Goal: Task Accomplishment & Management: Use online tool/utility

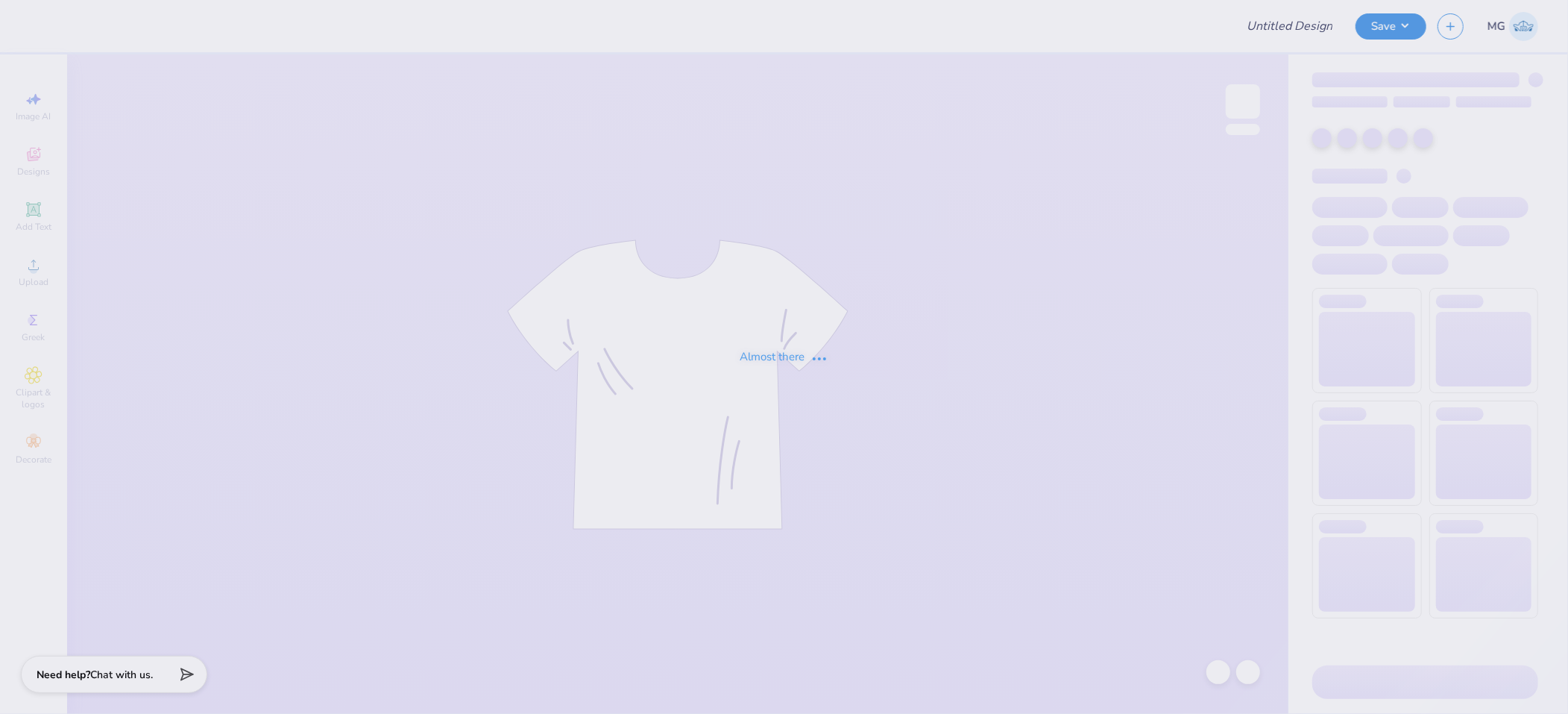
type input "[PERSON_NAME] : [GEOGRAPHIC_DATA][US_STATE]"
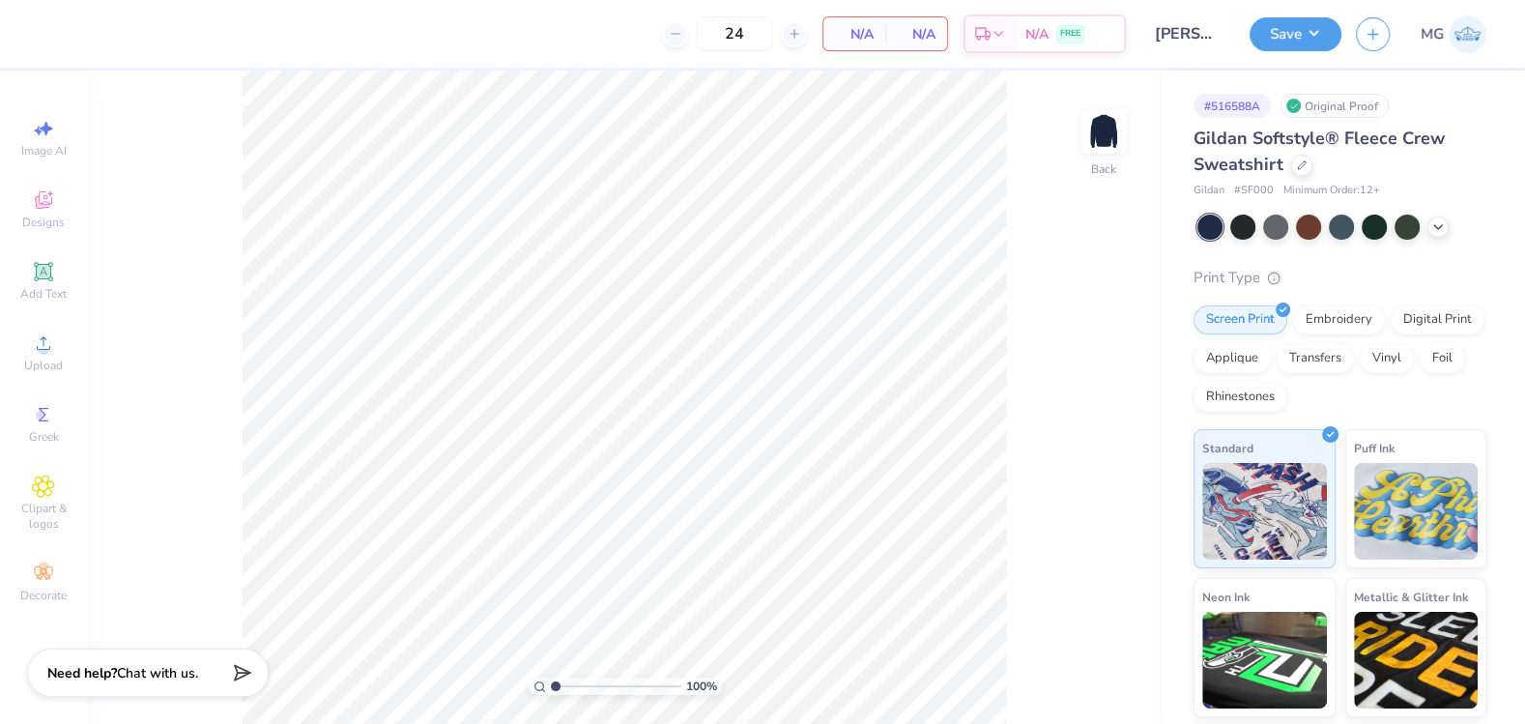
click at [92, 266] on div "100 % Back" at bounding box center [625, 397] width 1076 height 653
click at [35, 345] on icon at bounding box center [43, 342] width 23 height 23
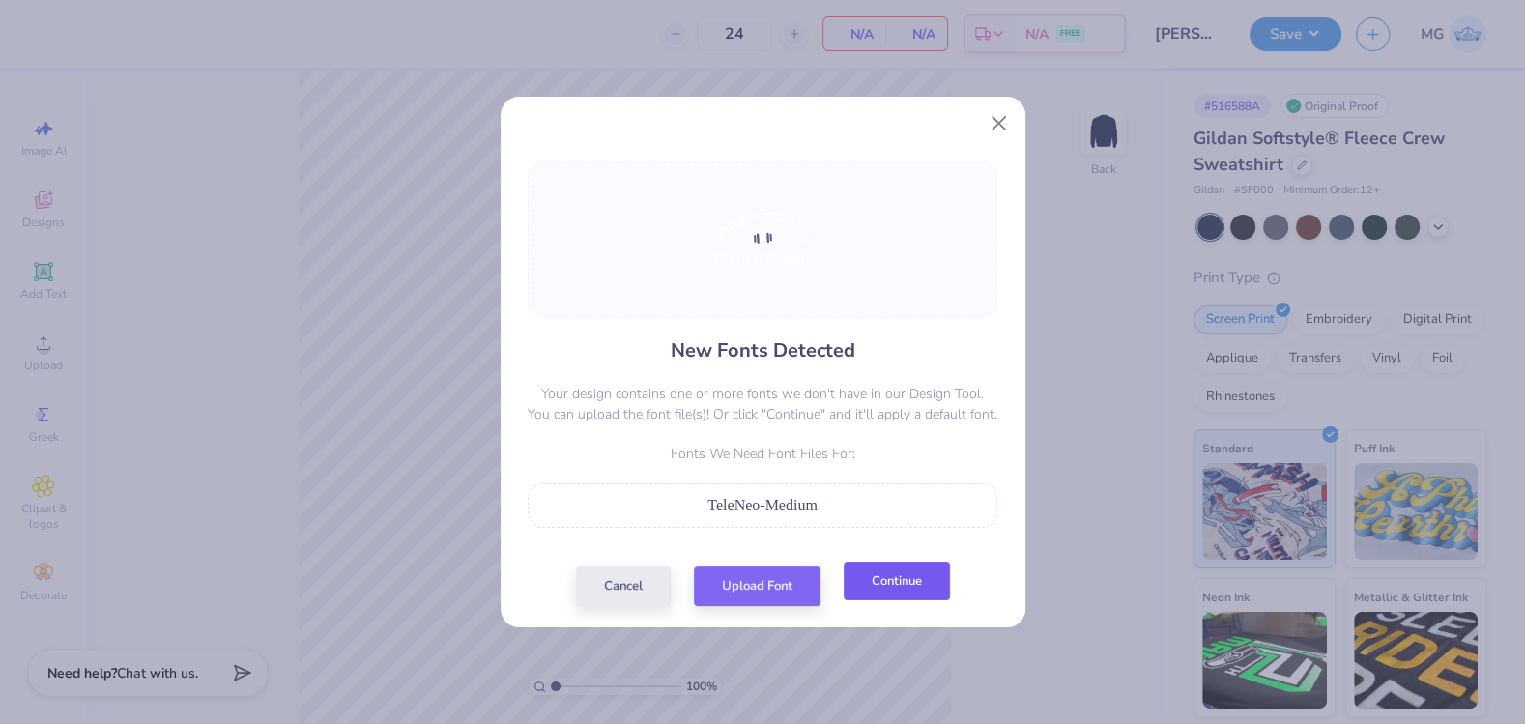
click at [887, 586] on button "Continue" at bounding box center [897, 581] width 106 height 40
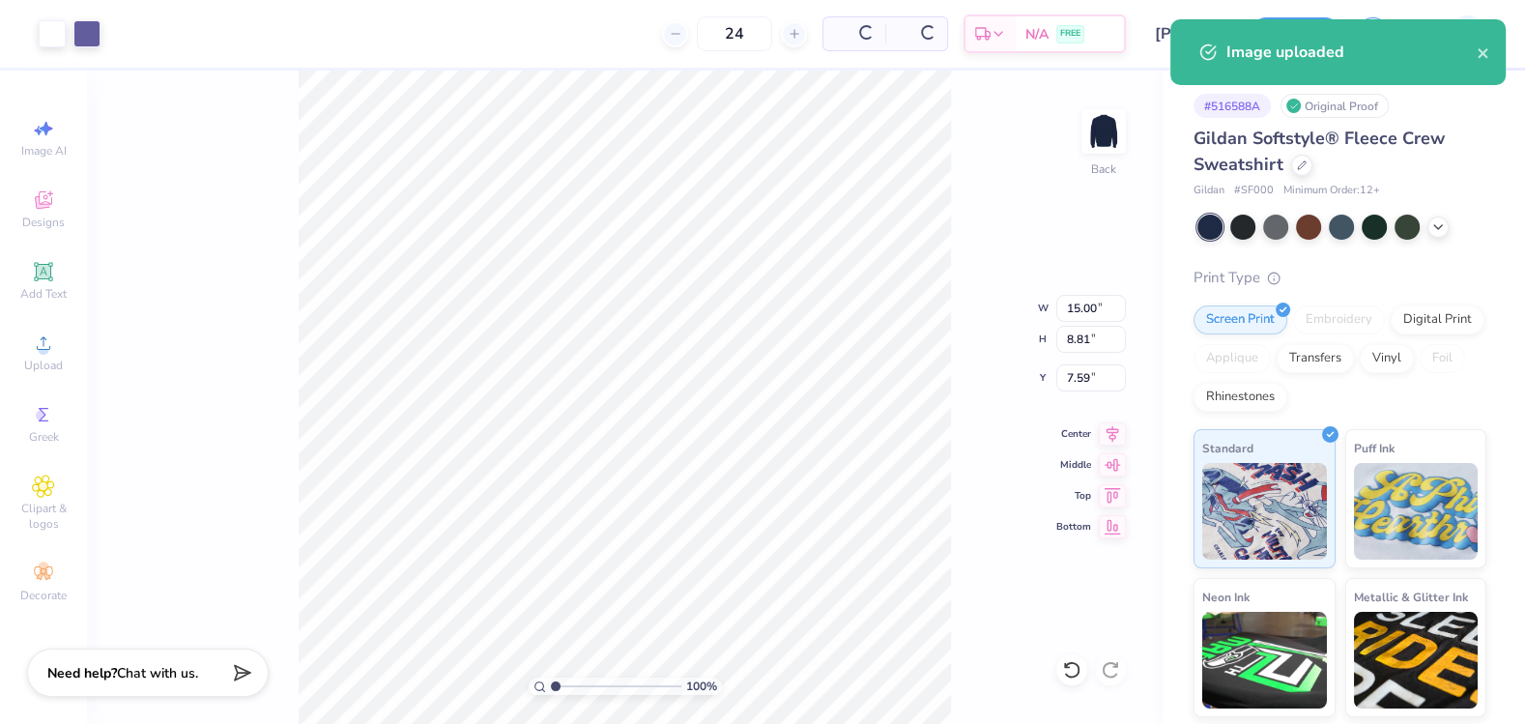
type input "11.31"
type input "6.65"
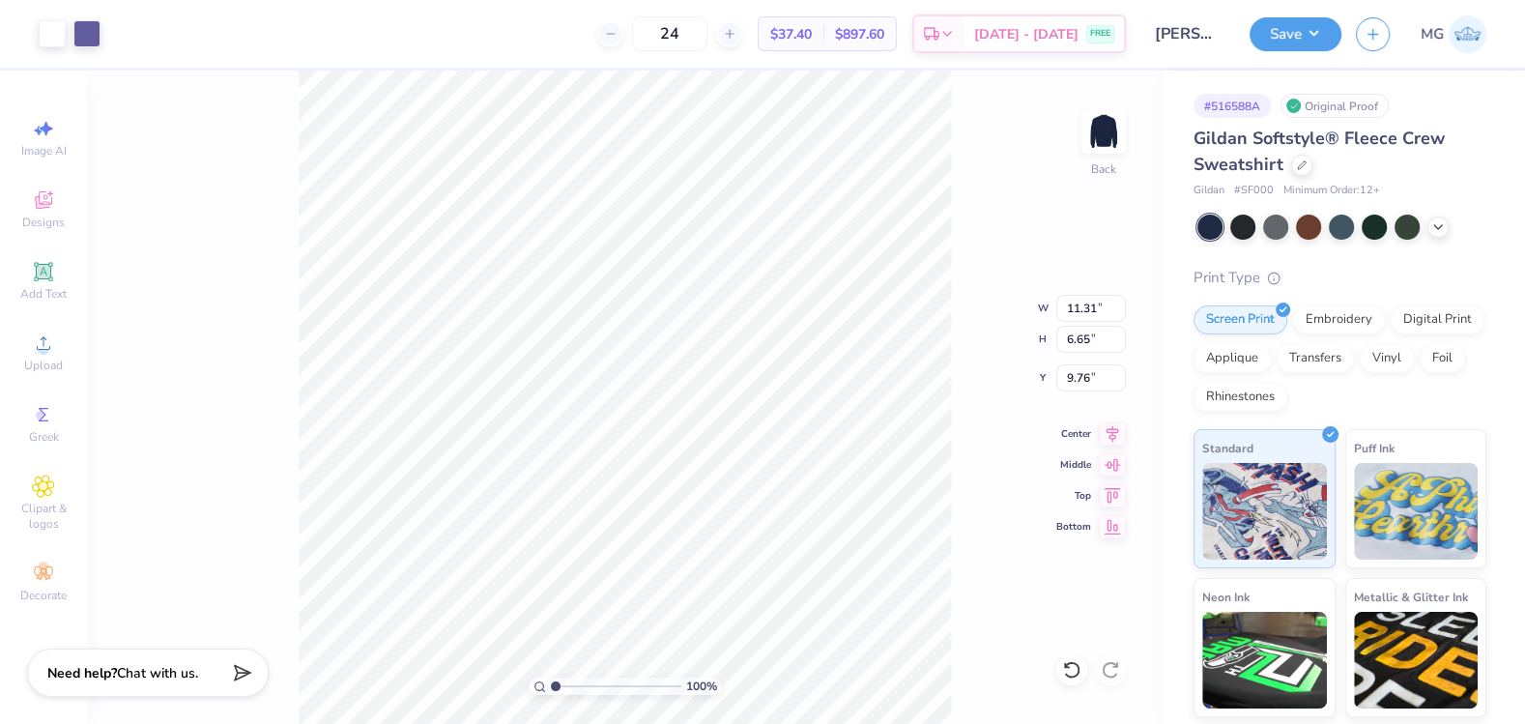
type input "3.00"
click at [1092, 307] on input "11.31" at bounding box center [1091, 308] width 70 height 27
click at [1098, 311] on input "11.31" at bounding box center [1091, 308] width 70 height 27
type input "1"
type input "9.00"
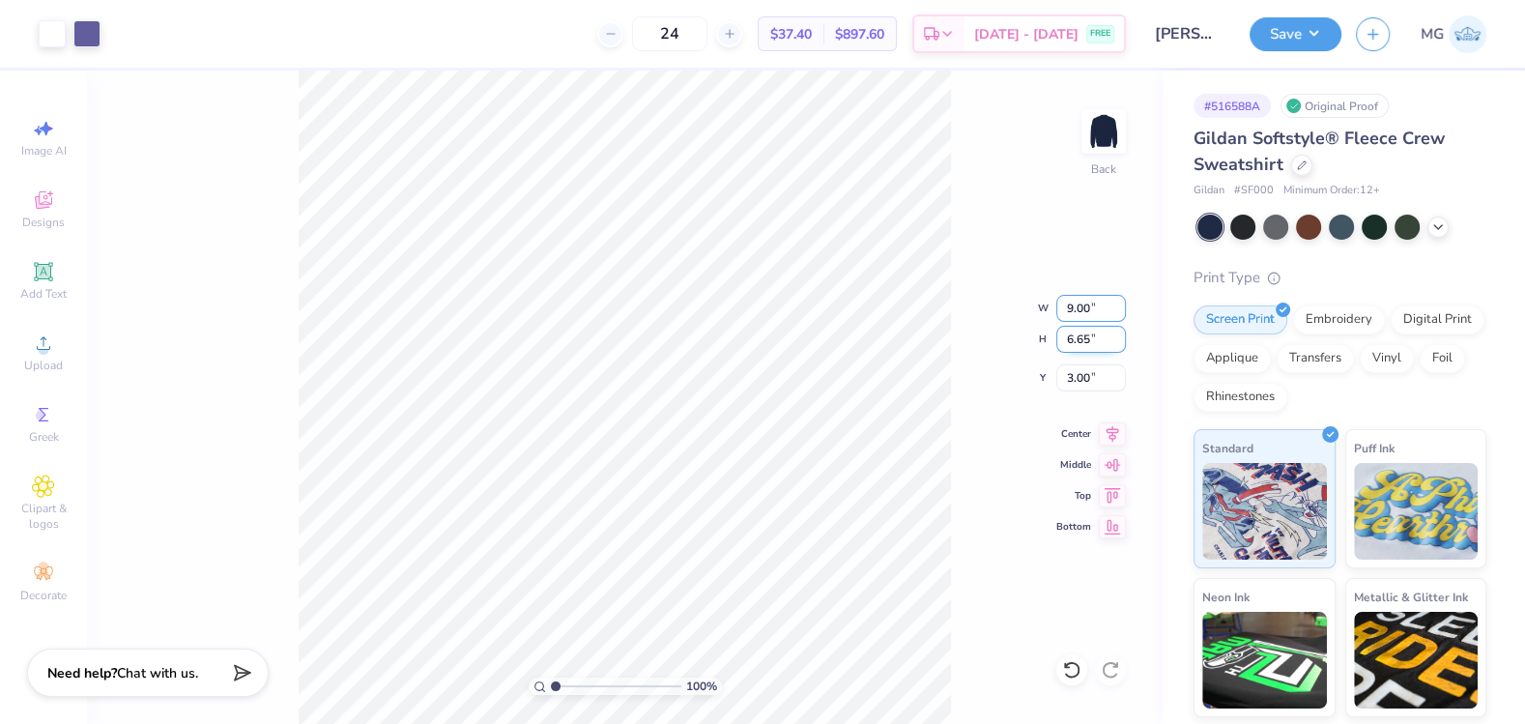
type input "5.29"
type input "3.68"
type input "3.00"
click at [1109, 428] on icon at bounding box center [1113, 430] width 13 height 16
drag, startPoint x: 1109, startPoint y: 427, endPoint x: 956, endPoint y: 277, distance: 214.6
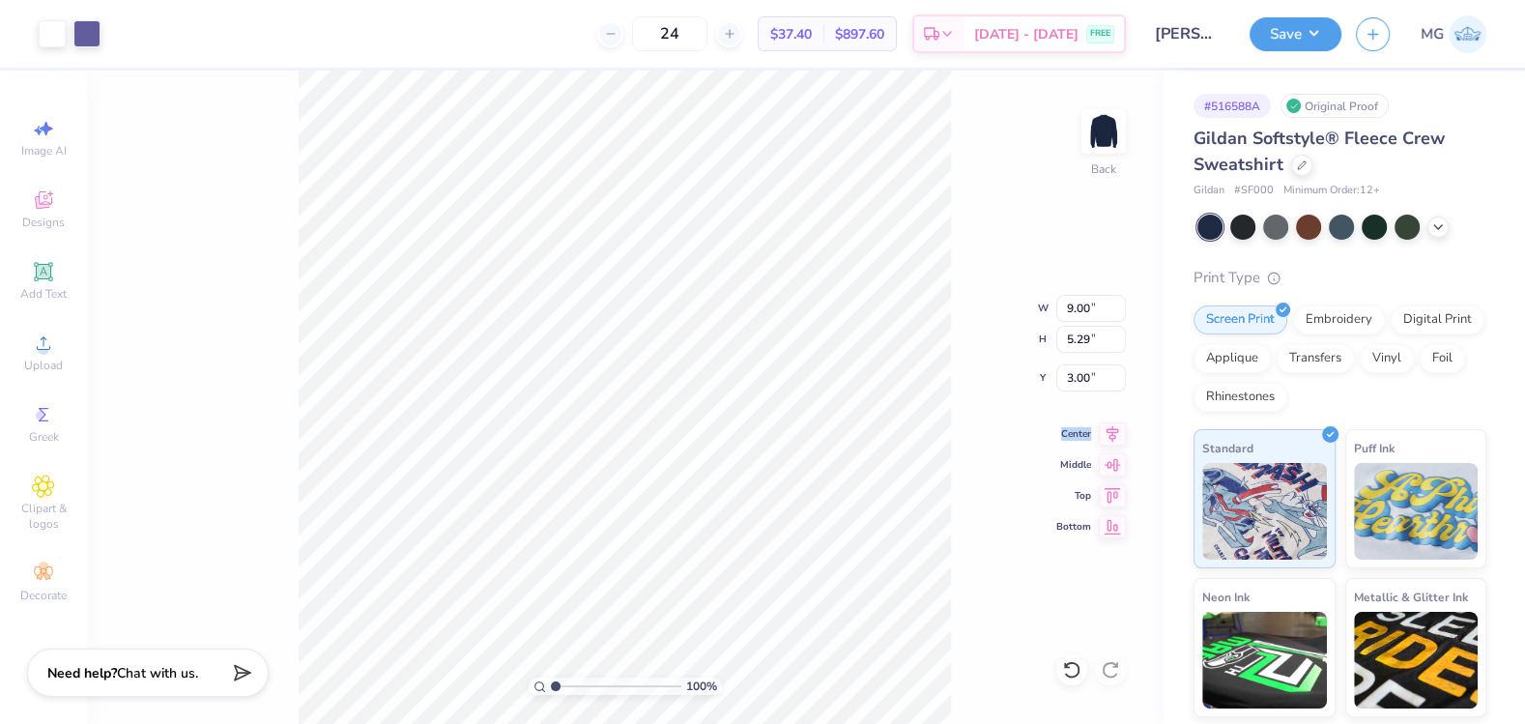
click at [1109, 427] on icon at bounding box center [1113, 433] width 13 height 16
click at [1114, 433] on icon at bounding box center [1113, 430] width 13 height 16
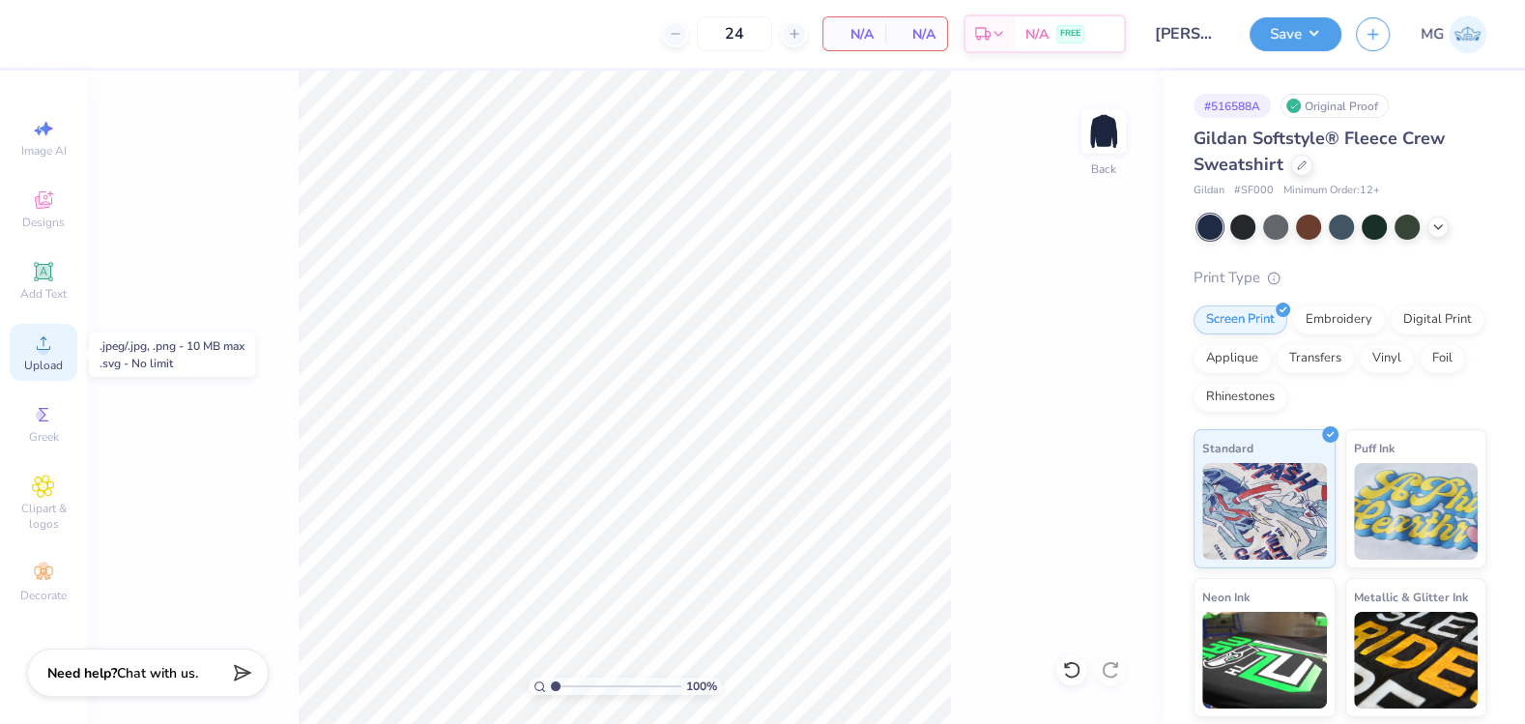
click at [42, 366] on span "Upload" at bounding box center [43, 365] width 39 height 15
click at [27, 362] on span "Upload" at bounding box center [43, 365] width 39 height 15
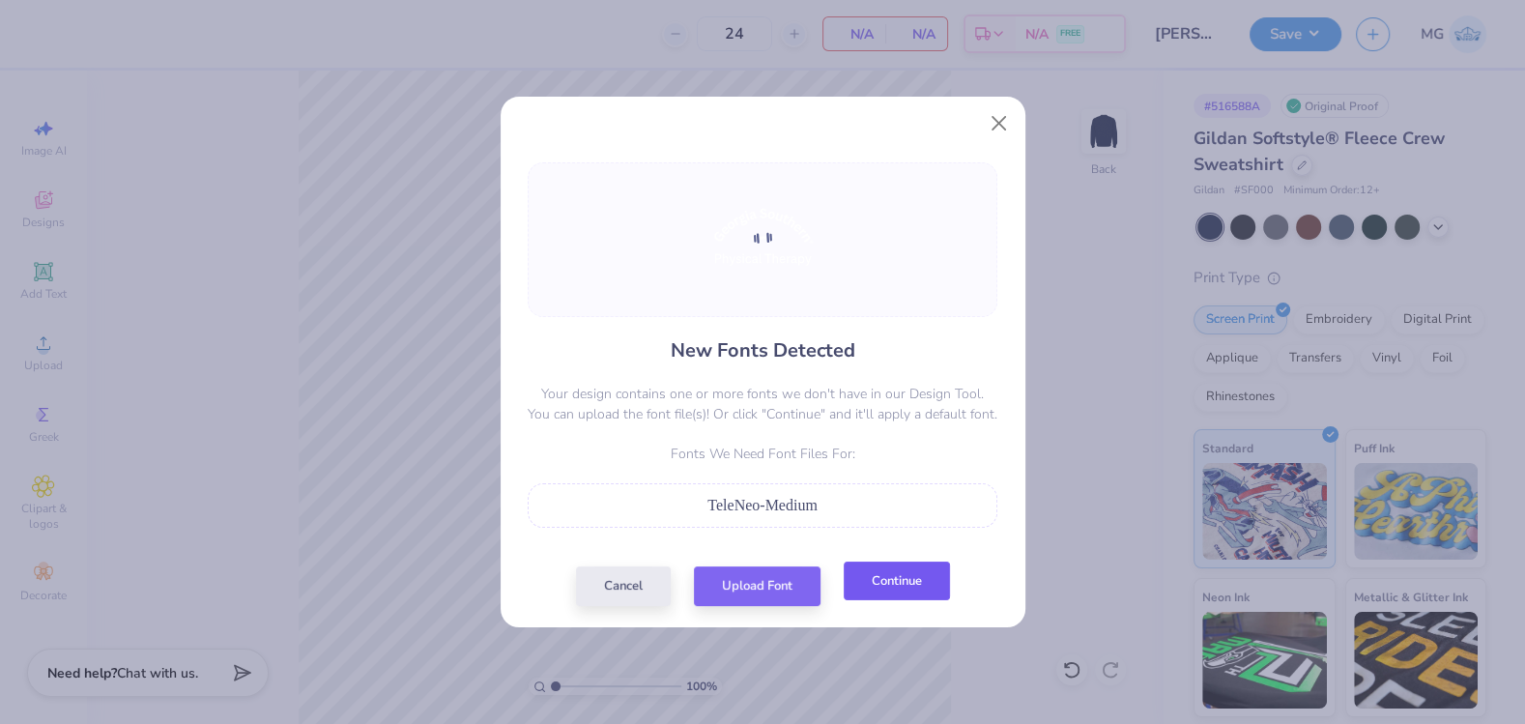
click at [882, 598] on button "Continue" at bounding box center [897, 581] width 106 height 40
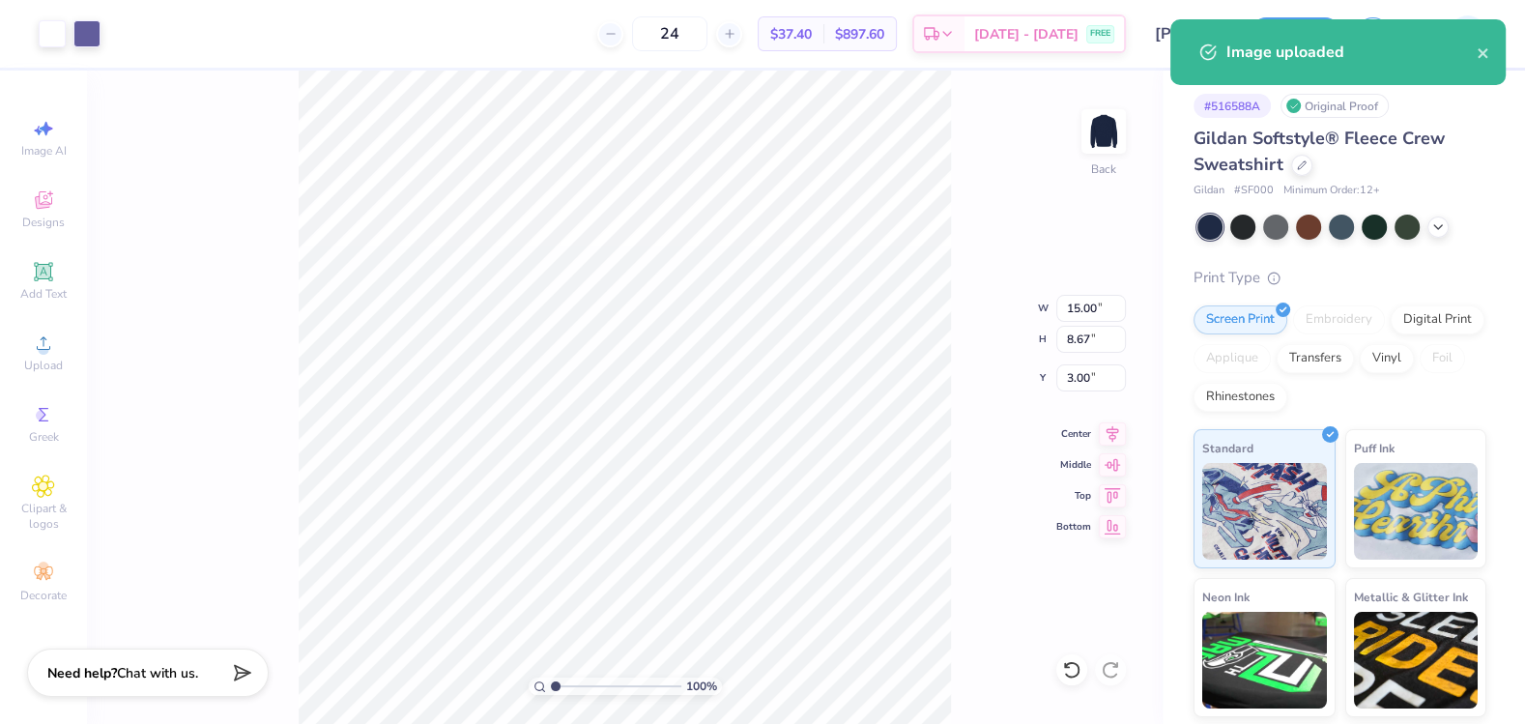
type input "3.00"
click at [1080, 310] on input "15.00" at bounding box center [1091, 308] width 70 height 27
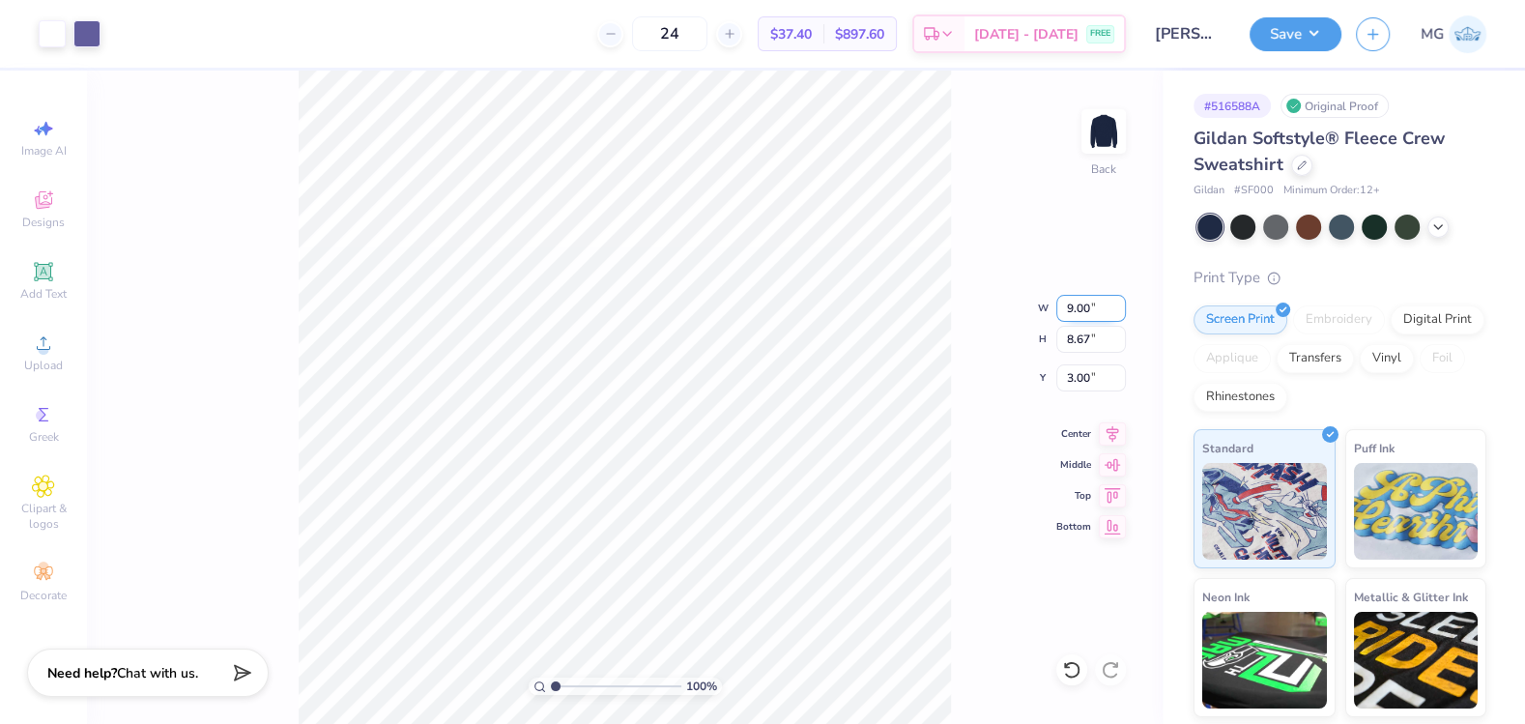
type input "9.00"
type input "5.20"
click at [1091, 377] on input "4.73" at bounding box center [1091, 377] width 70 height 27
type input "4"
type input "3.00"
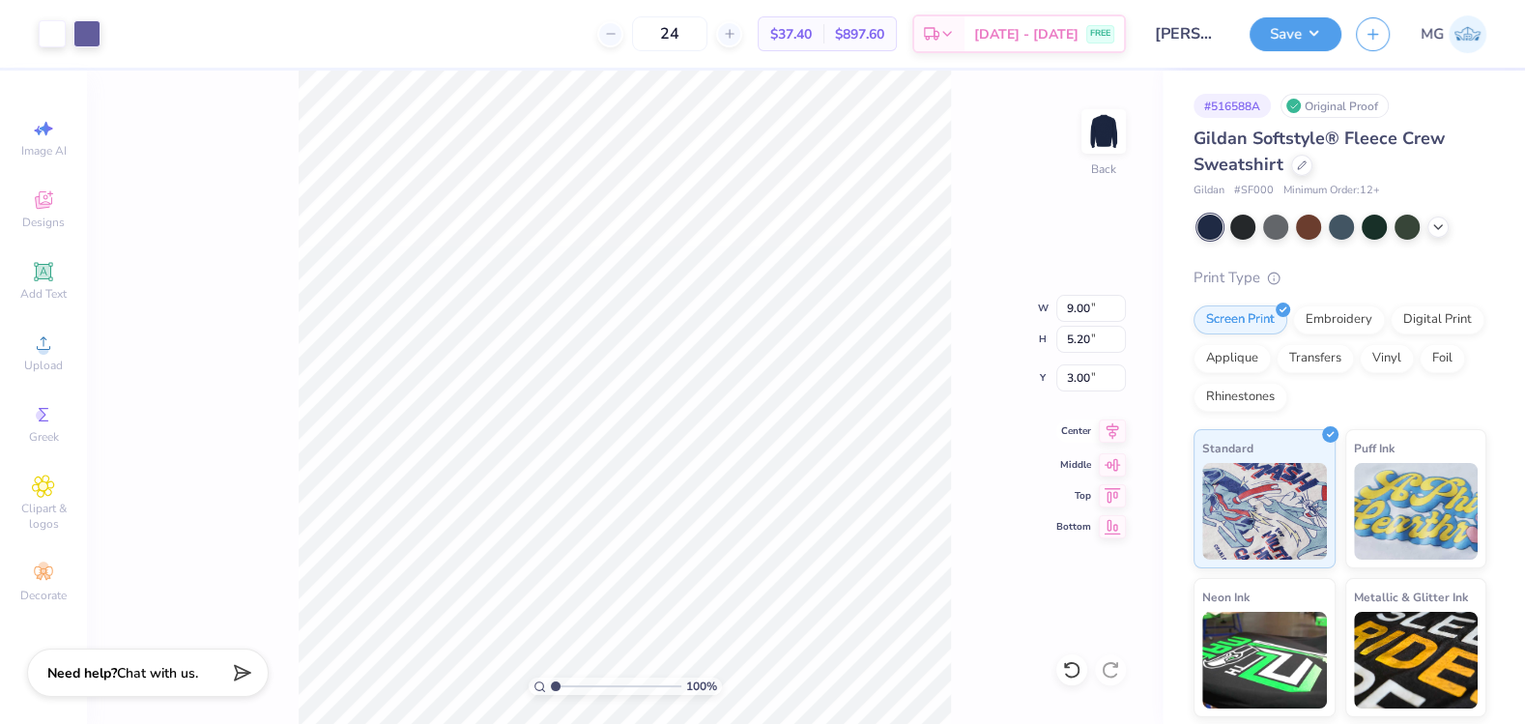
click at [1113, 430] on icon at bounding box center [1112, 430] width 27 height 23
click at [1102, 412] on div "100 % Back W 9.00 9.00 " H 5.20 5.20 " Y 3.00 3.00 " Center Middle Top Bottom" at bounding box center [625, 397] width 1076 height 653
click at [1107, 431] on icon at bounding box center [1112, 430] width 27 height 23
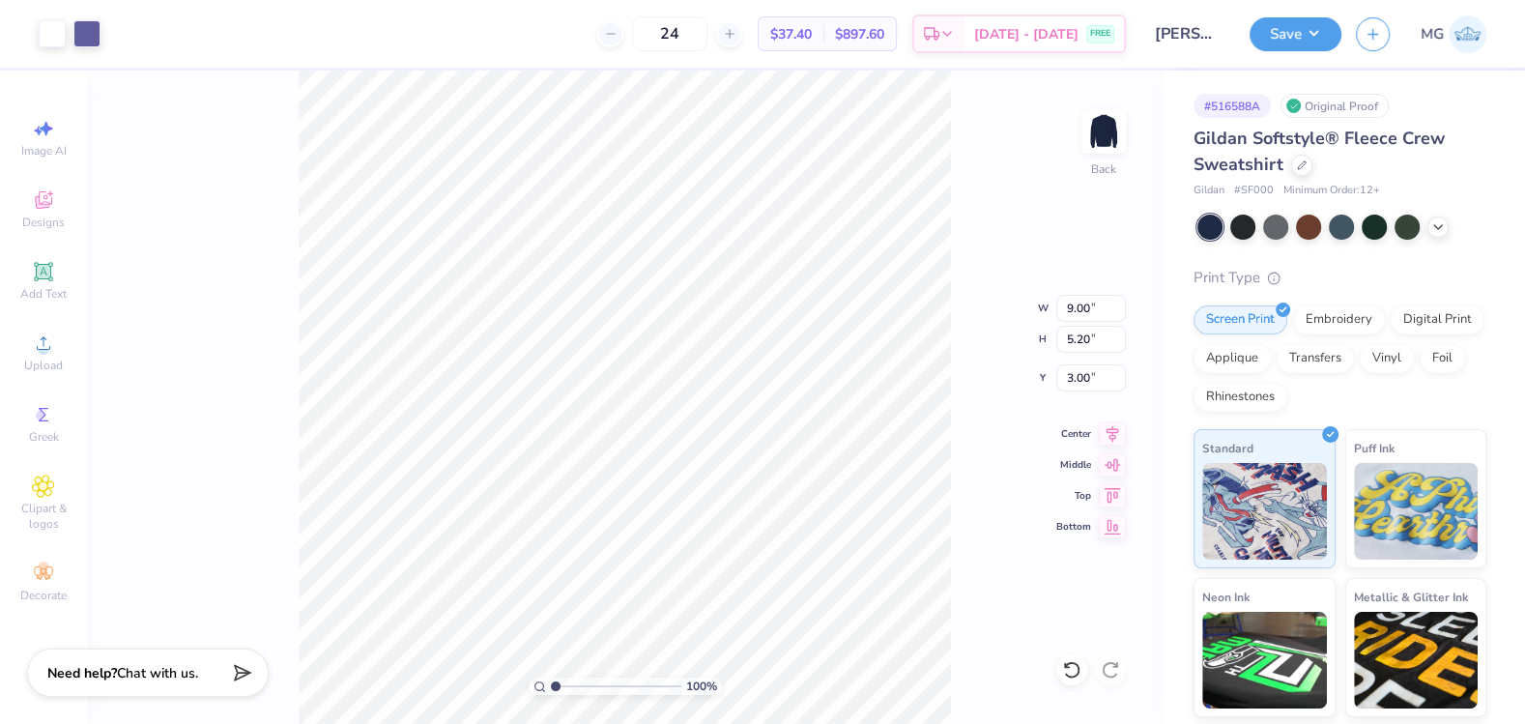
click at [1019, 457] on div "100 % Back W 9.00 9.00 " H 5.20 5.20 " Y 3.00 3.00 " Center Middle Top Bottom" at bounding box center [625, 397] width 1076 height 653
click at [1321, 32] on button "Save" at bounding box center [1296, 31] width 92 height 34
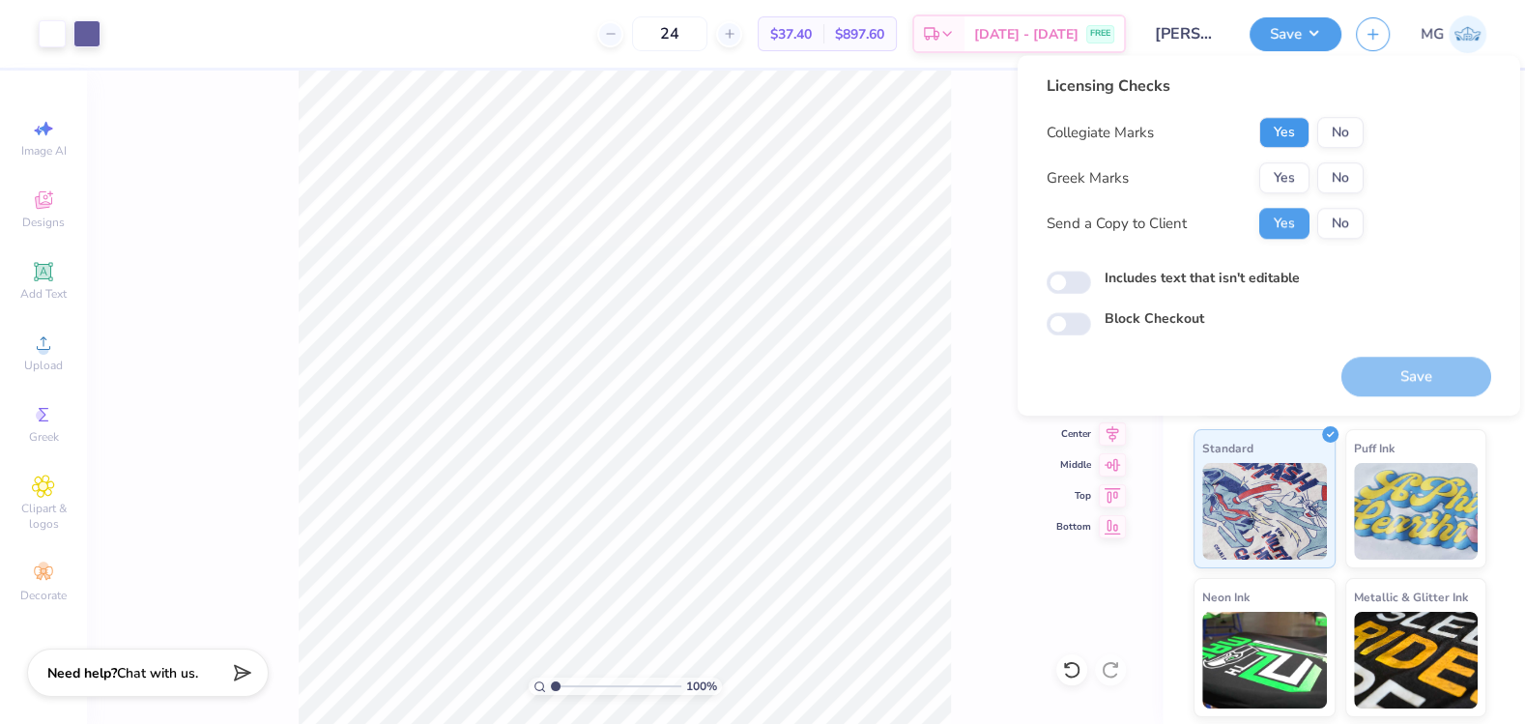
click at [1295, 129] on button "Yes" at bounding box center [1284, 132] width 50 height 31
click at [1340, 177] on button "No" at bounding box center [1340, 177] width 46 height 31
click at [1225, 273] on label "Includes text that isn't editable" at bounding box center [1202, 278] width 195 height 20
click at [1091, 273] on input "Includes text that isn't editable" at bounding box center [1069, 283] width 44 height 23
checkbox input "true"
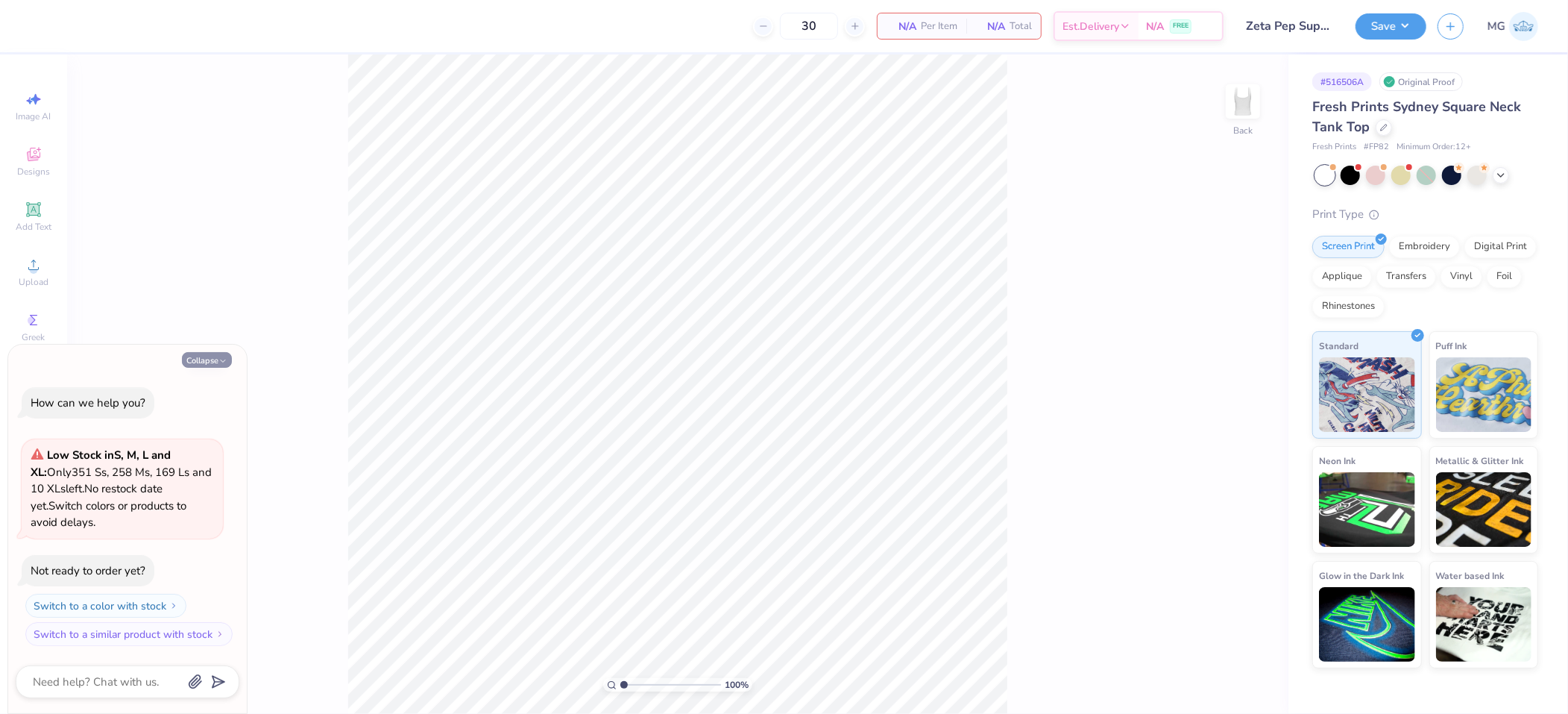
click at [204, 364] on button "Collapse" at bounding box center [207, 360] width 50 height 15
type textarea "x"
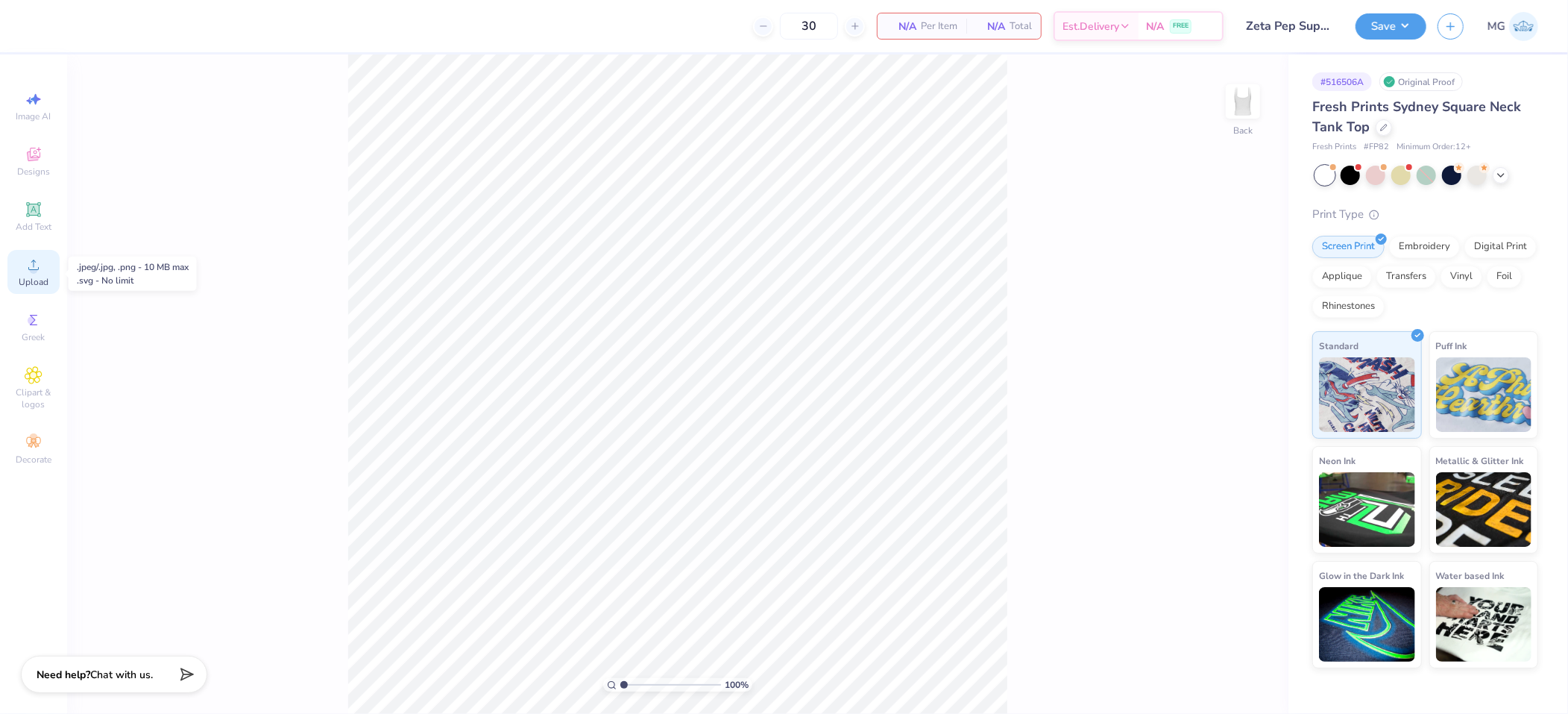
click at [53, 279] on div "Upload" at bounding box center [34, 272] width 52 height 44
click at [327, 324] on div "100 % Back" at bounding box center [678, 384] width 1222 height 659
click at [33, 277] on span "Upload" at bounding box center [33, 282] width 30 height 12
click at [42, 286] on span "Upload" at bounding box center [33, 282] width 30 height 12
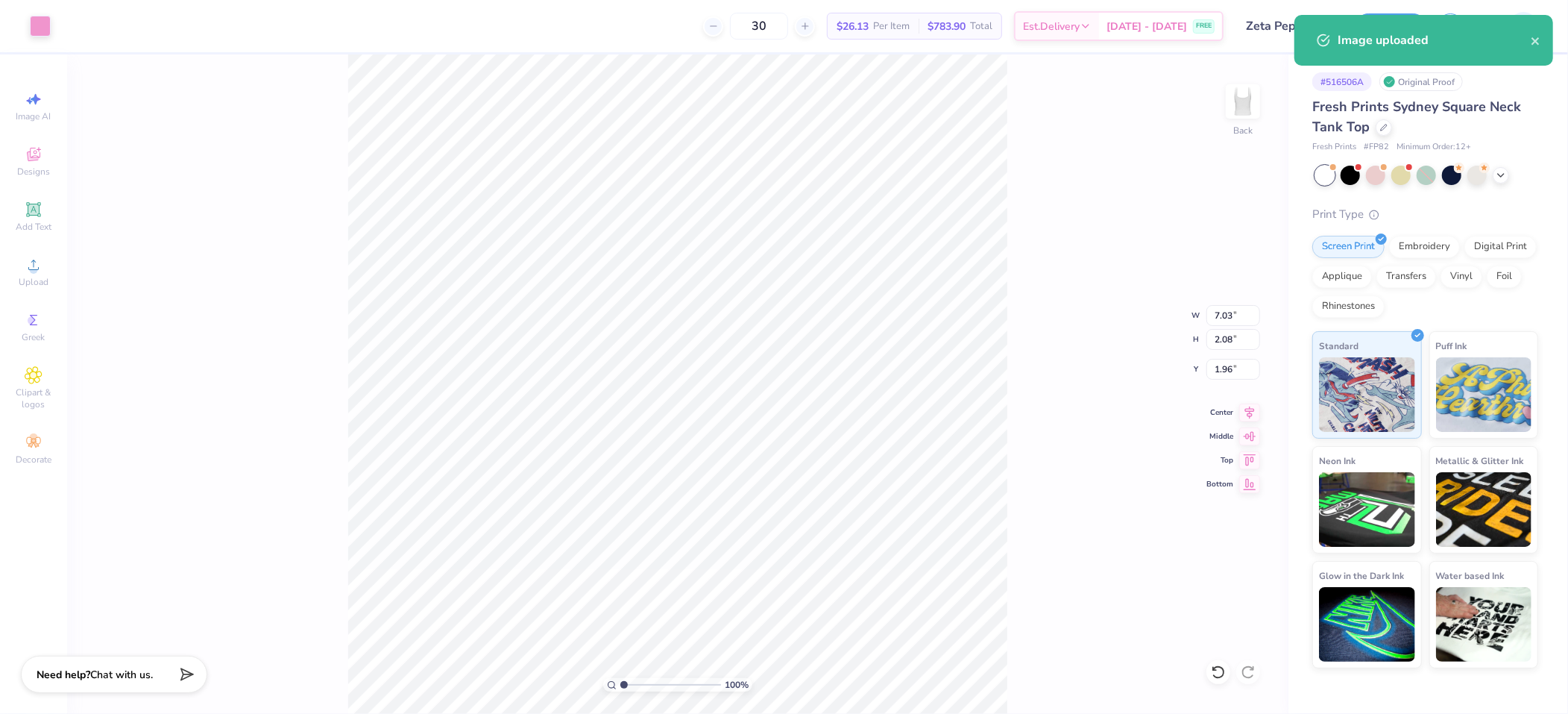
type input "1.96"
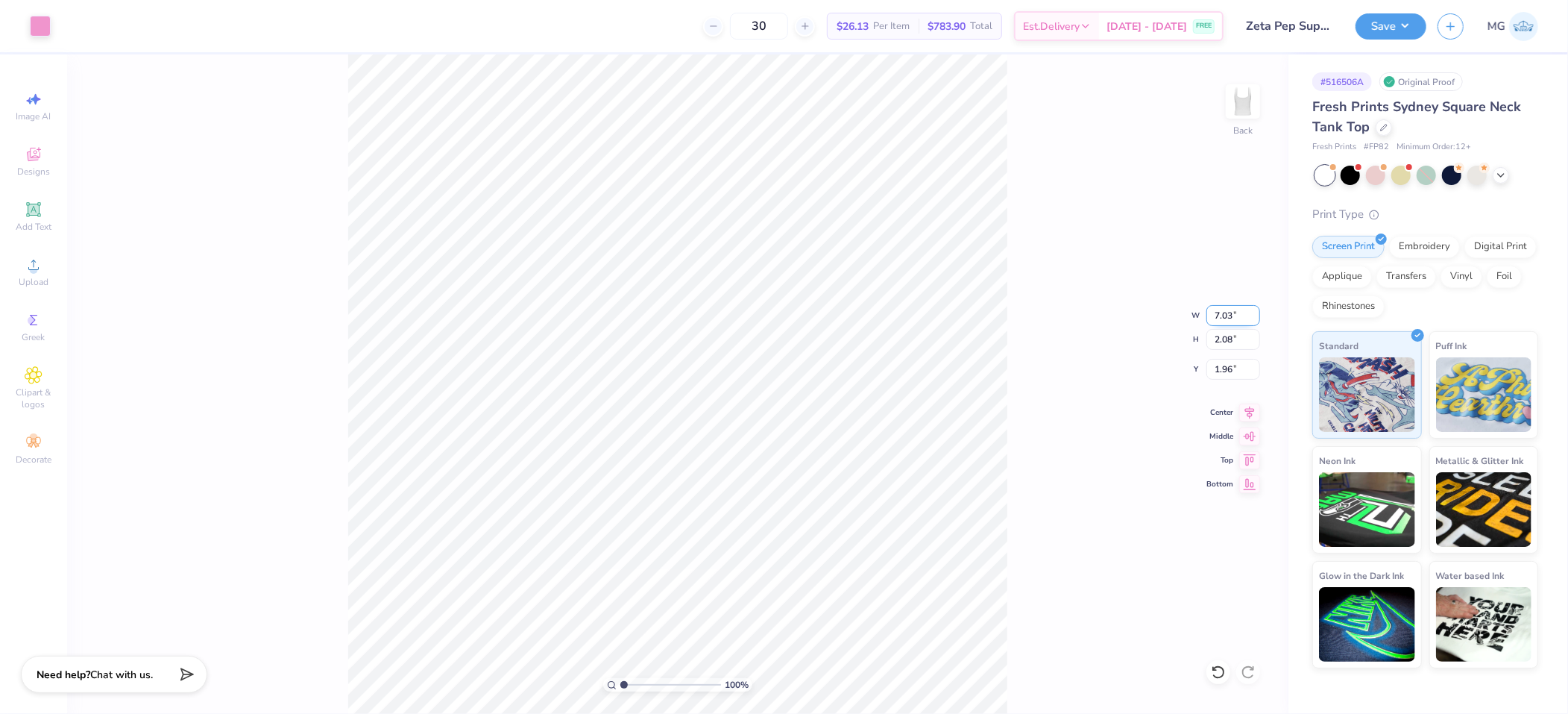
click at [1234, 316] on input "7.03" at bounding box center [1234, 315] width 54 height 21
type input "7.00"
type input "2.07"
type input "1.97"
click at [1026, 334] on div "100 % Back W 7.00 7.00 " H 2.07 2.07 " Y 1.97 1.97 " Center Middle Top Bottom" at bounding box center [678, 384] width 1222 height 659
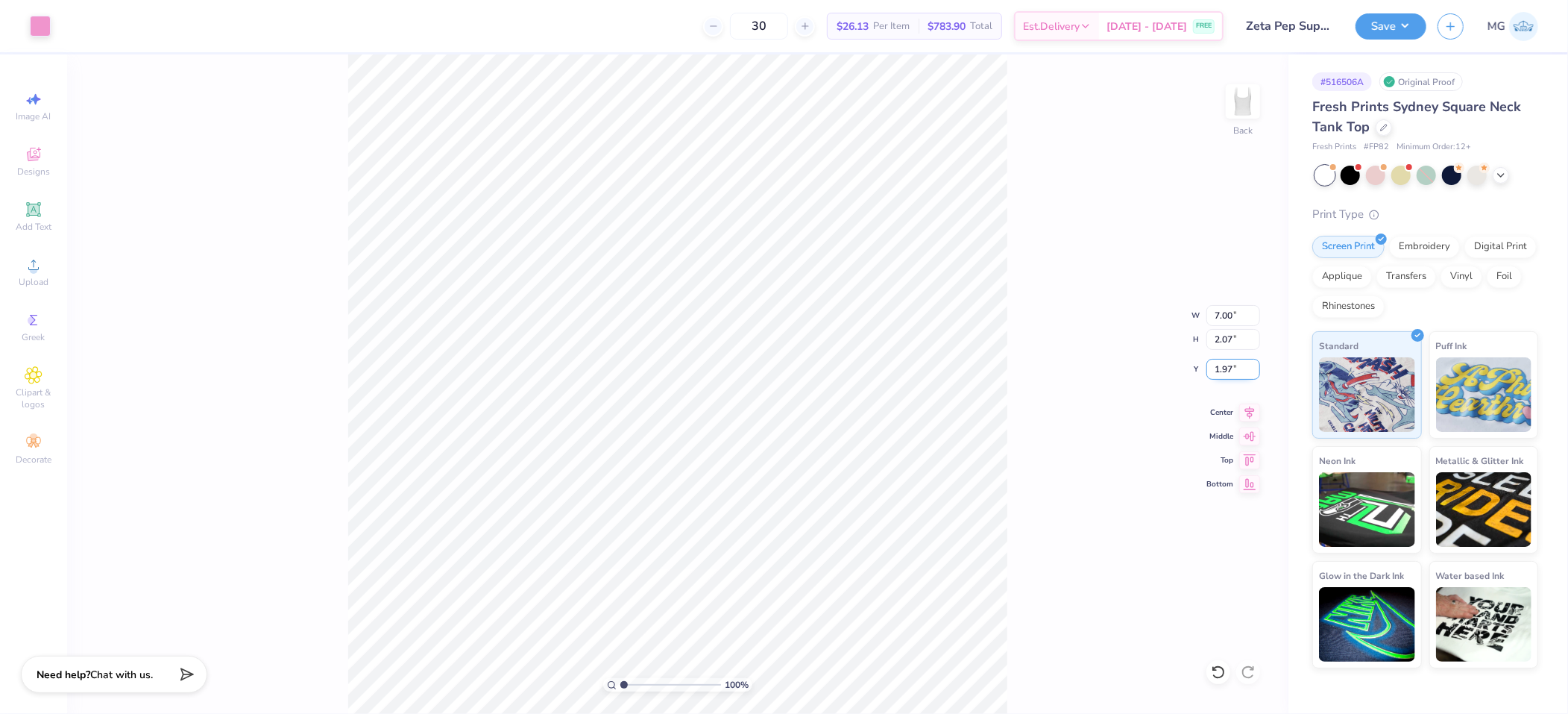
click at [1232, 367] on input "1.97" at bounding box center [1234, 369] width 54 height 21
type input "1"
type input "2.00"
click at [1407, 22] on button "Save" at bounding box center [1391, 24] width 71 height 26
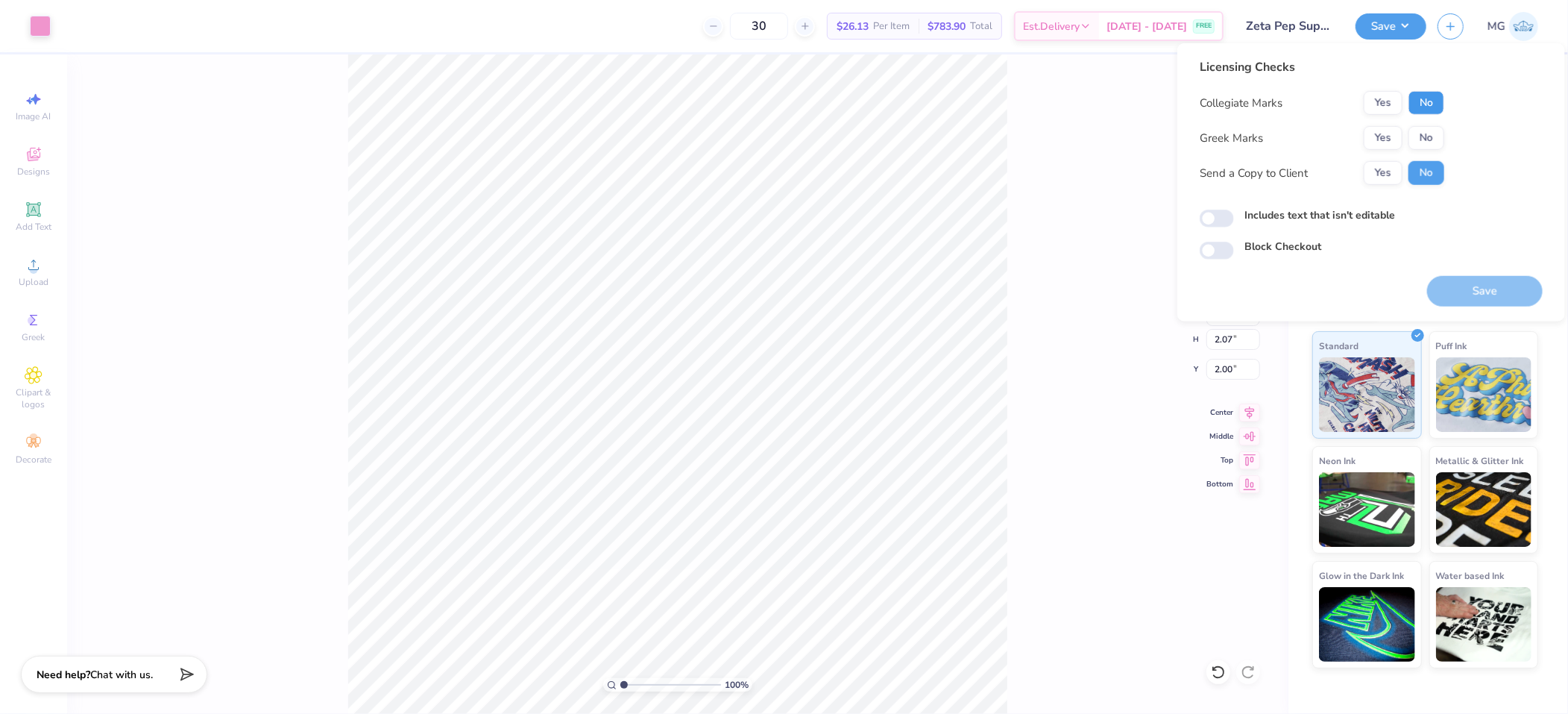
click at [1429, 103] on button "No" at bounding box center [1427, 103] width 35 height 24
click at [1387, 130] on button "Yes" at bounding box center [1384, 137] width 39 height 24
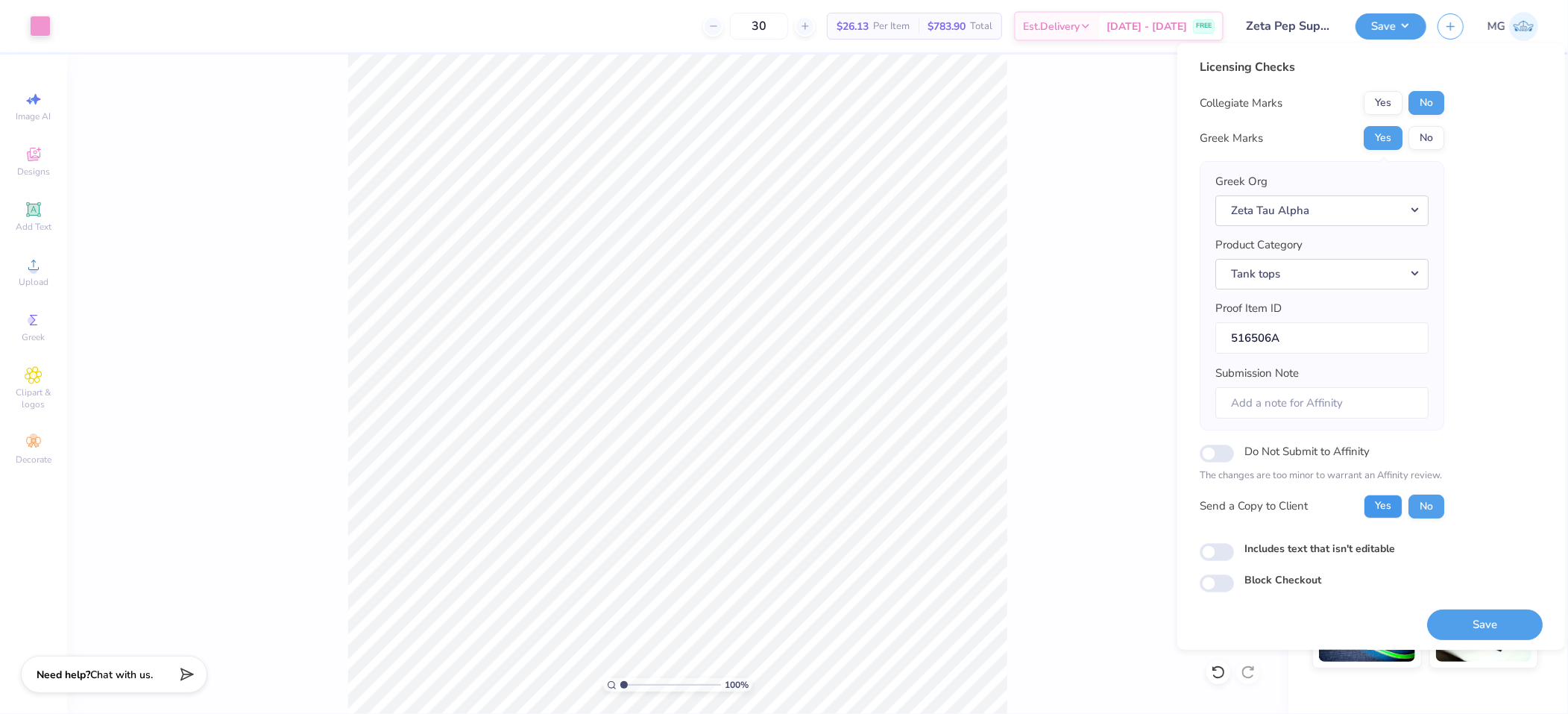
click at [1364, 506] on button "Yes" at bounding box center [1384, 506] width 39 height 24
click at [1309, 540] on div "Licensing Checks Collegiate Marks Yes No Greek Marks Yes No Greek Org Zeta Tau …" at bounding box center [1371, 325] width 343 height 534
click at [1308, 545] on label "Includes text that isn't editable" at bounding box center [1320, 548] width 150 height 15
click at [1234, 545] on input "Includes text that isn't editable" at bounding box center [1217, 552] width 34 height 18
checkbox input "true"
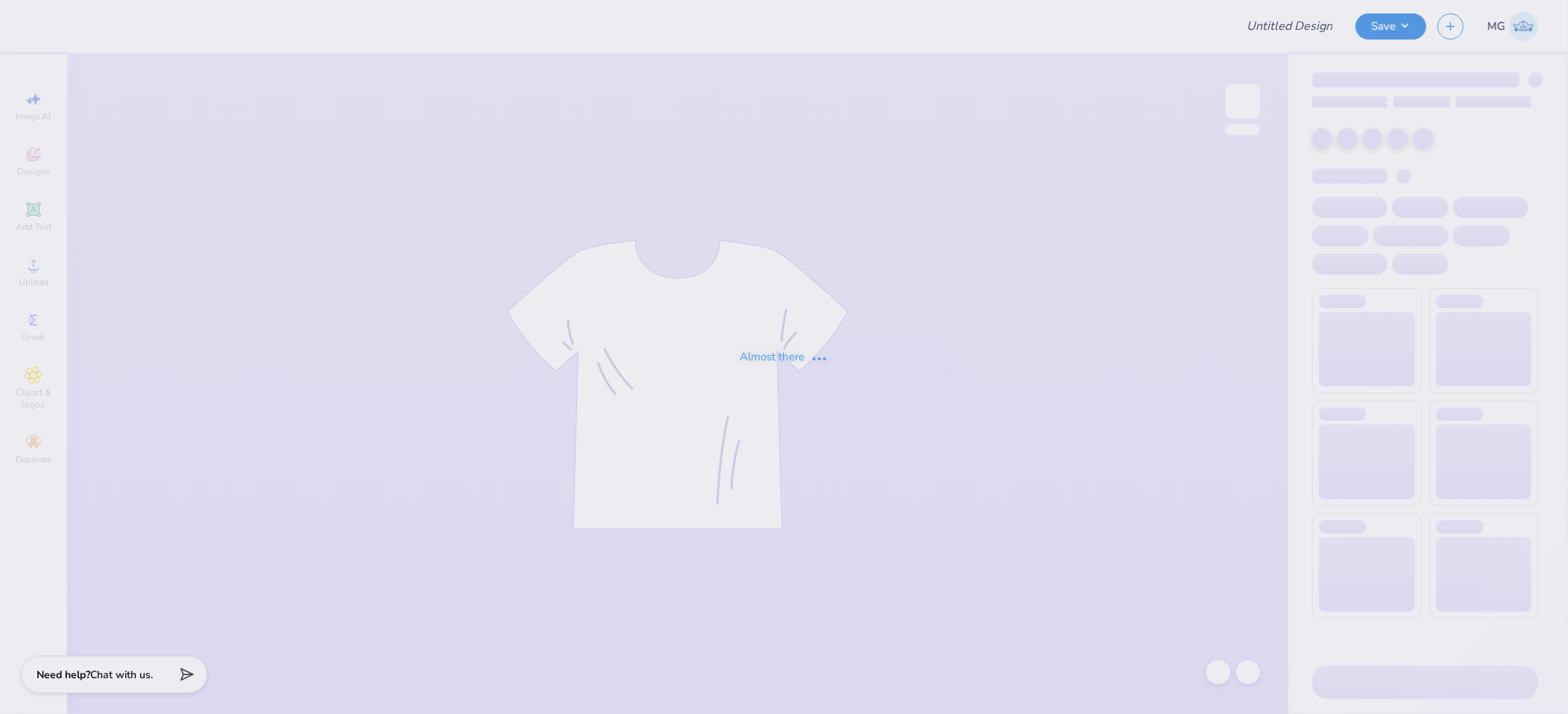
type input "Jamie Richtman : Georgia Southern University"
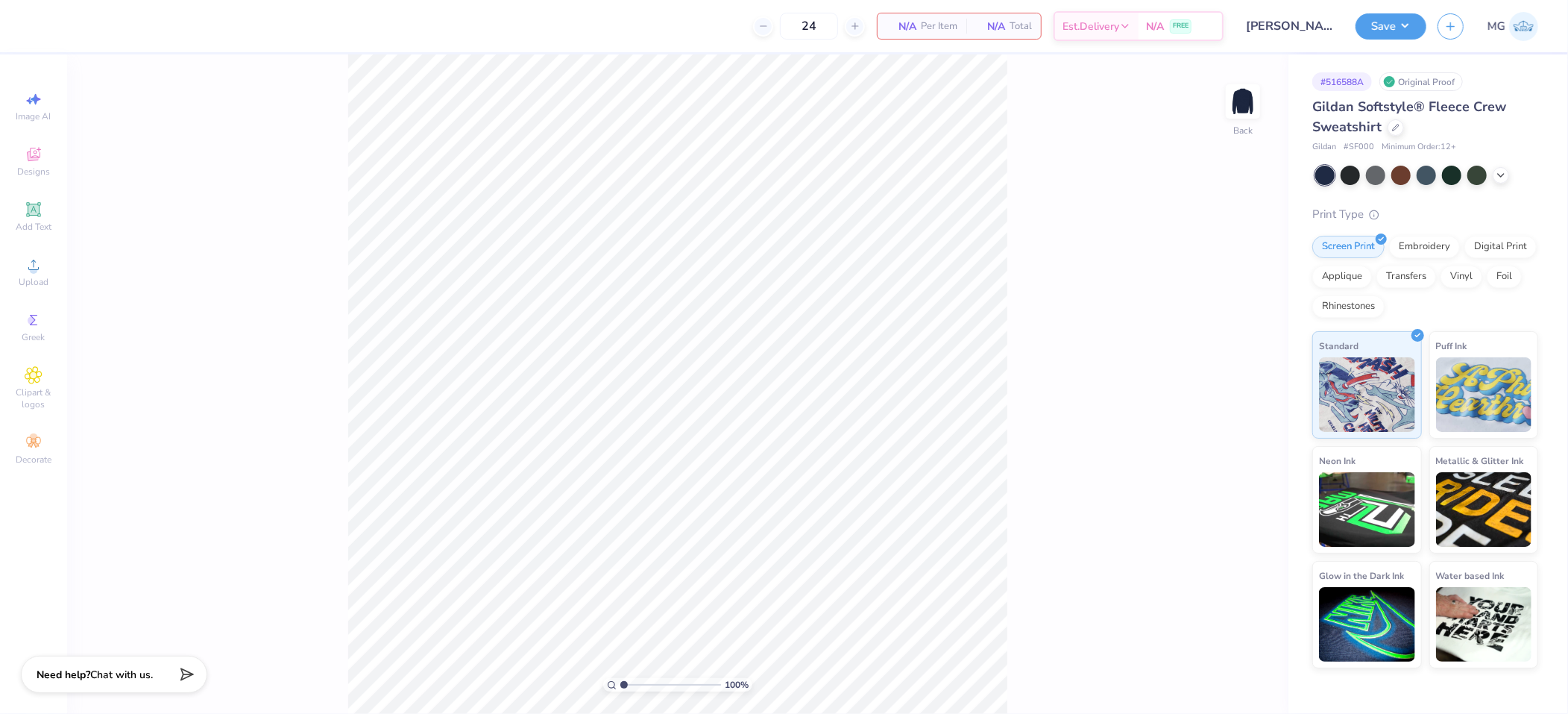
click at [283, 262] on div "100 % Back" at bounding box center [678, 384] width 1222 height 659
click at [27, 272] on icon at bounding box center [33, 264] width 18 height 18
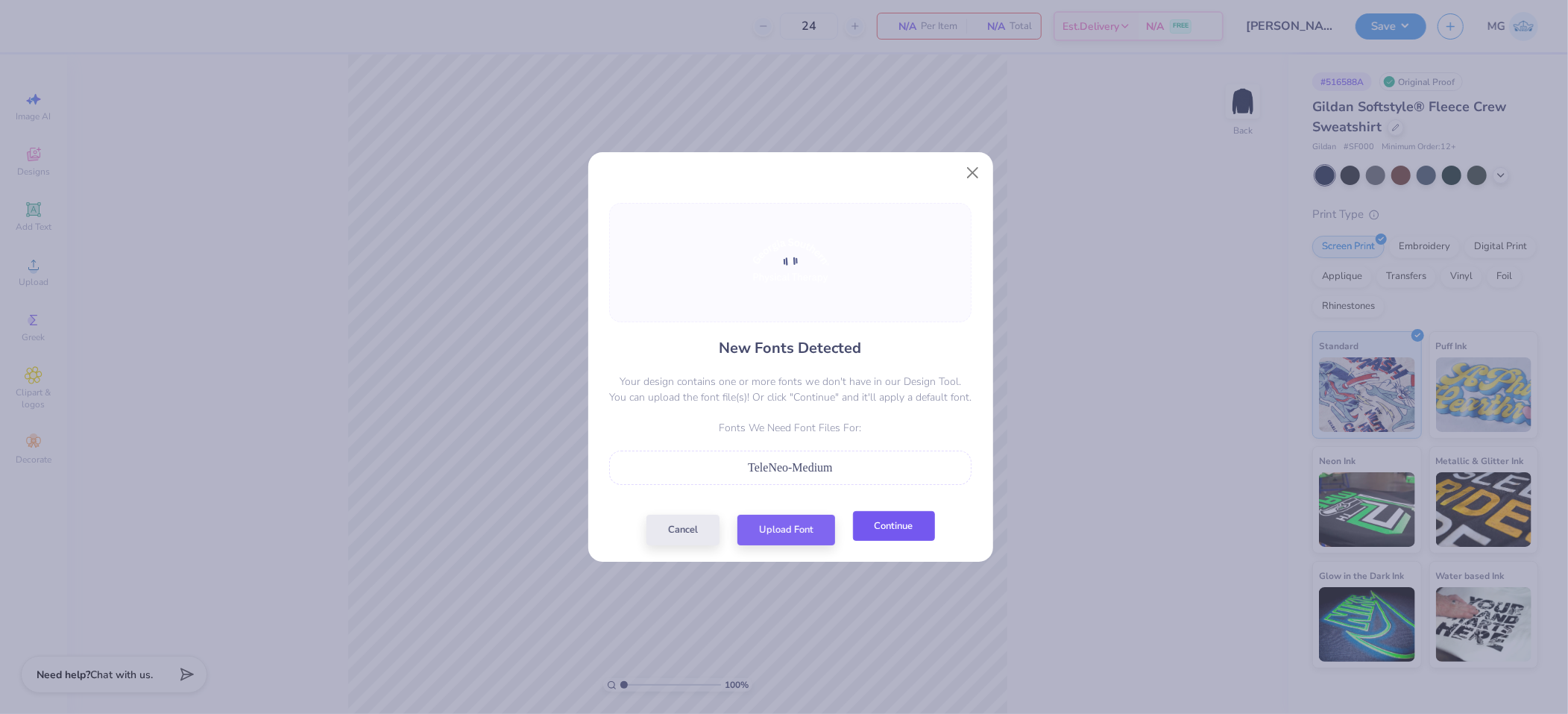
click at [900, 526] on button "Continue" at bounding box center [894, 526] width 82 height 31
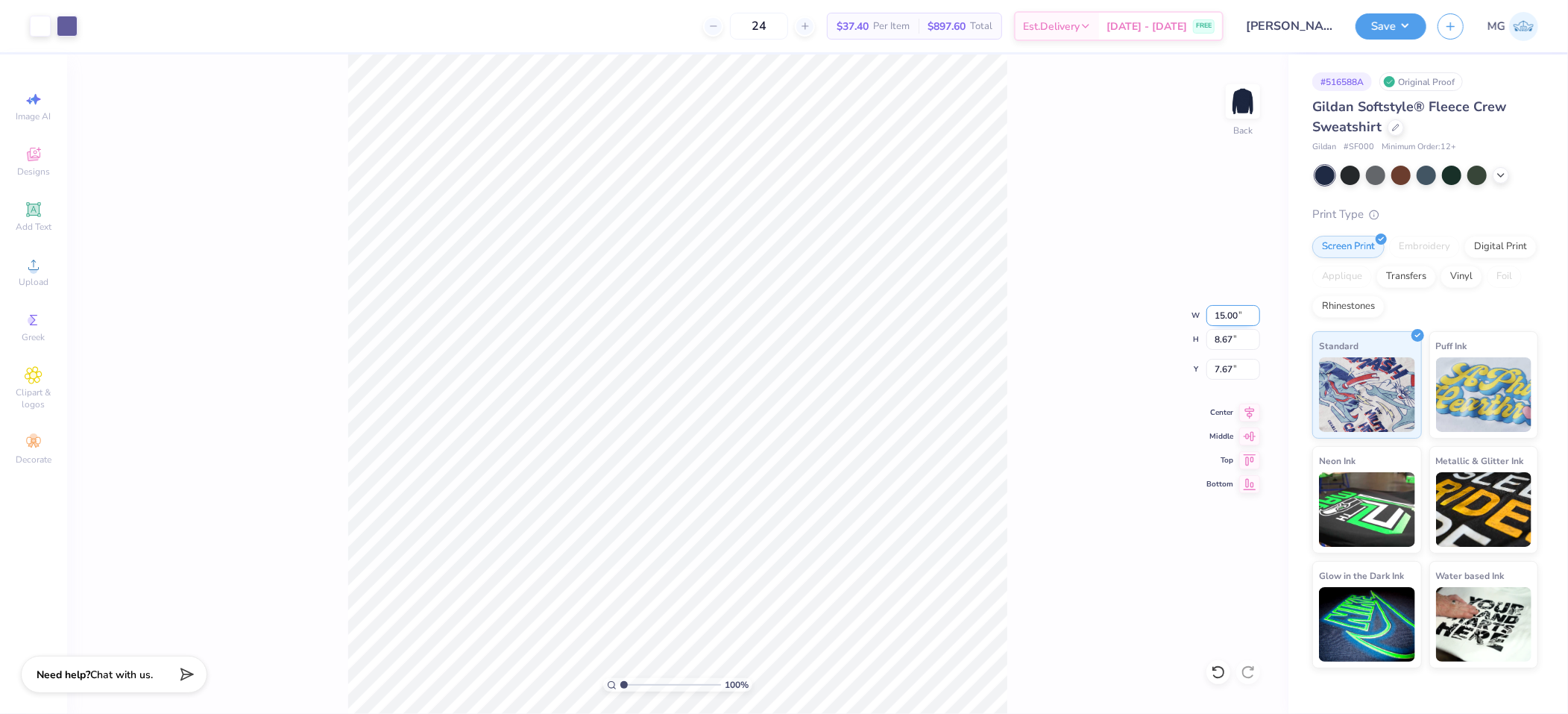
click at [1226, 318] on input "15.00" at bounding box center [1234, 315] width 54 height 21
type input "9.00"
type input "5.20"
type input "9.40"
click at [1230, 370] on input "9.40" at bounding box center [1234, 369] width 54 height 21
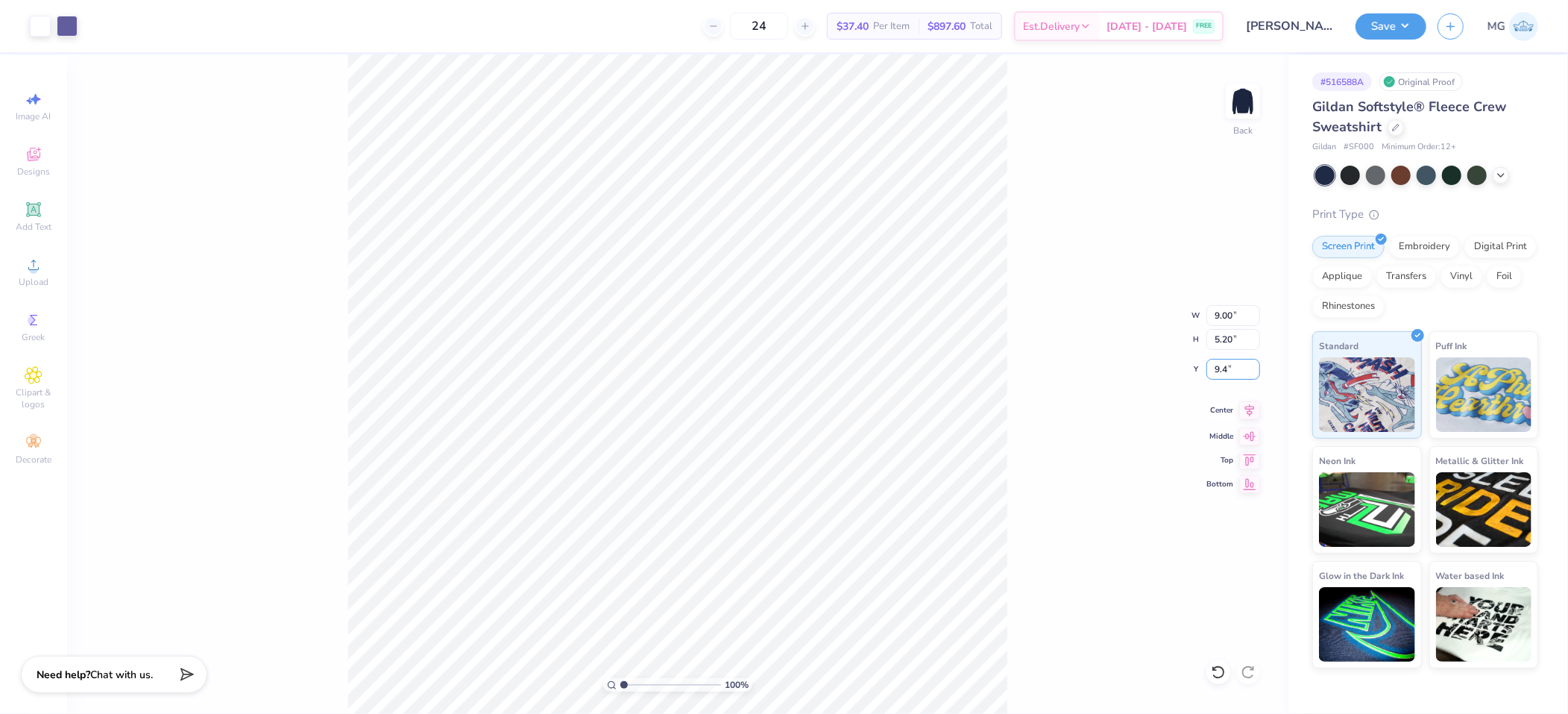
type input "9"
type input "3.00"
click at [1252, 414] on icon at bounding box center [1249, 410] width 21 height 18
click at [1083, 296] on div "100 % Back W 9.00 9.00 " H 5.20 5.20 " Y 3.00 3.00 " Center Middle Top Bottom" at bounding box center [678, 384] width 1222 height 659
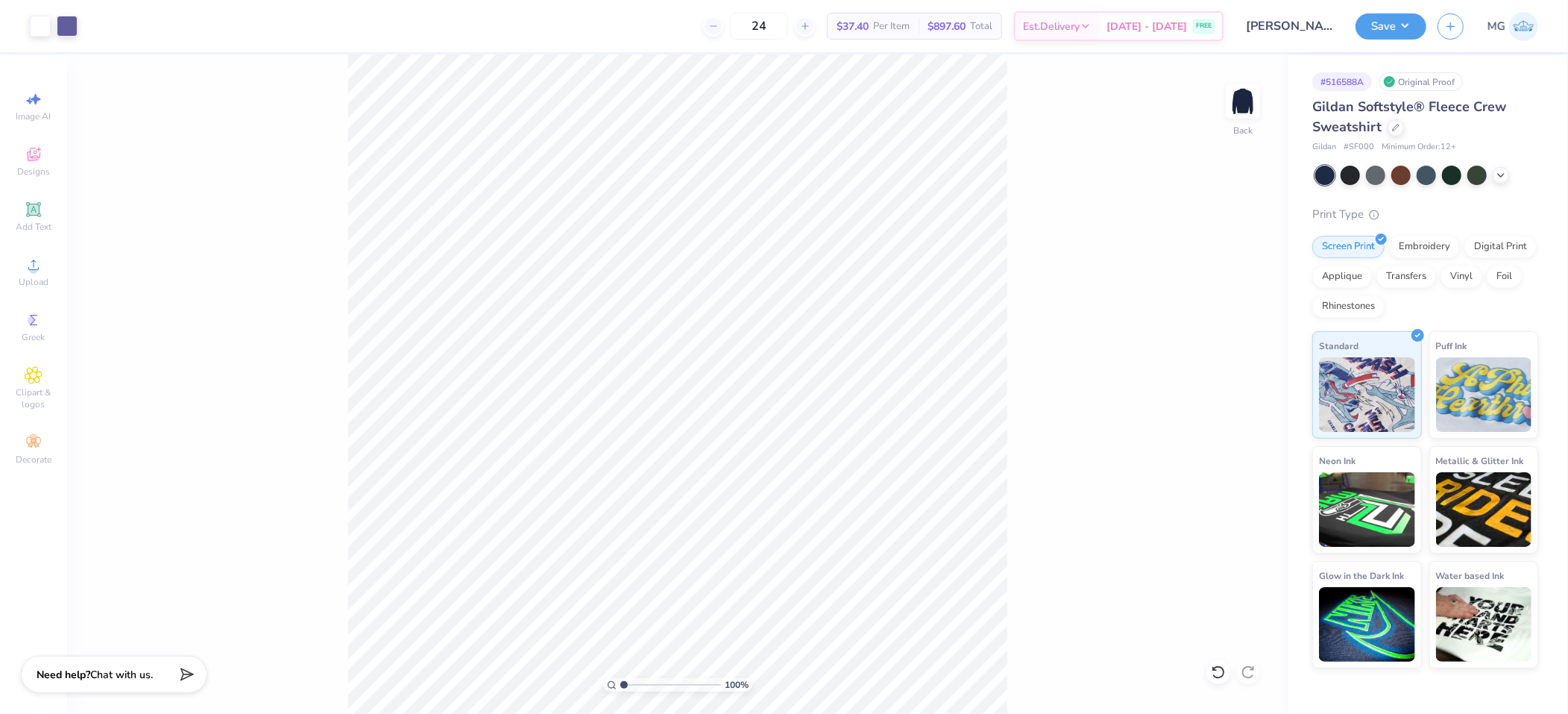
click at [1181, 243] on div "100 % Back" at bounding box center [678, 384] width 1222 height 659
click at [1396, 29] on button "Save" at bounding box center [1391, 24] width 71 height 26
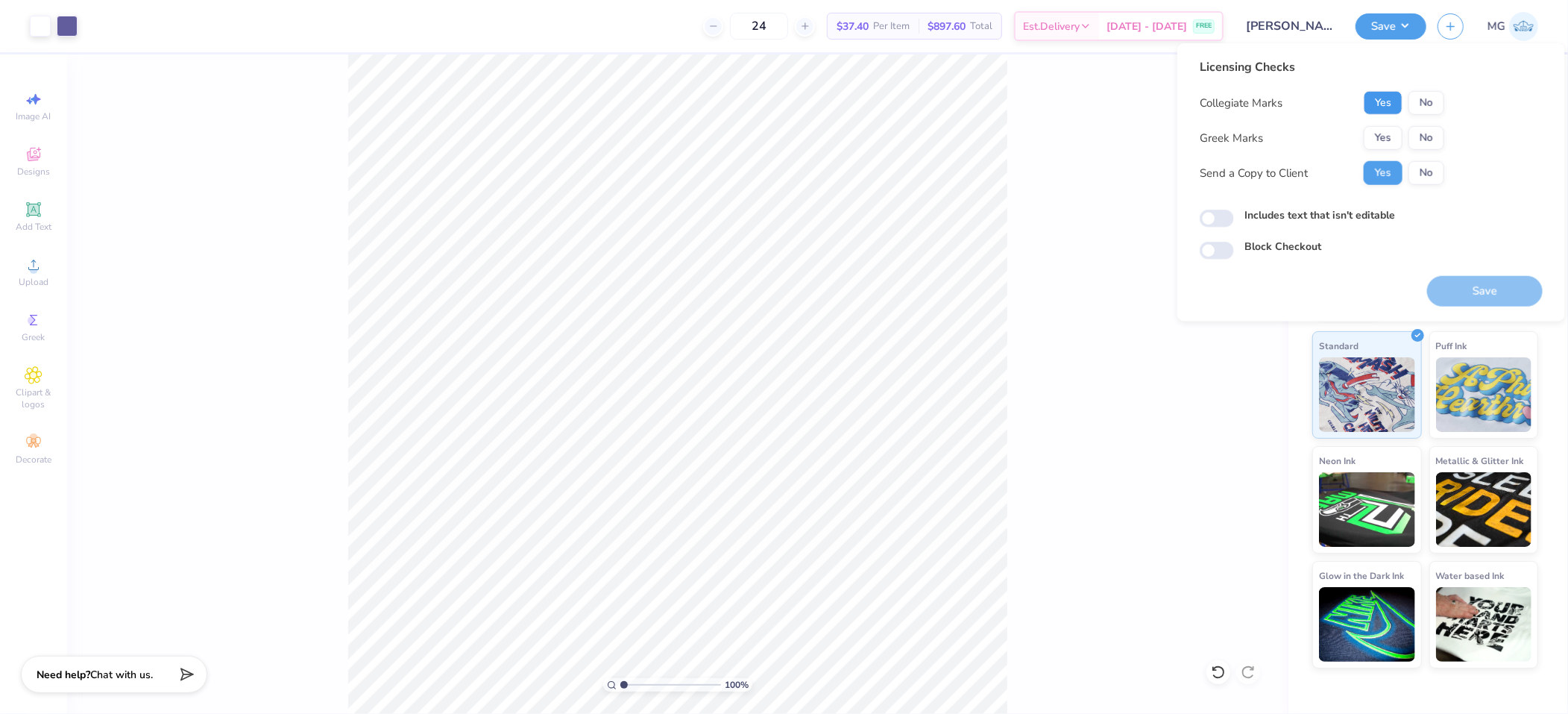
click at [1382, 103] on button "Yes" at bounding box center [1384, 103] width 39 height 24
click at [1420, 142] on button "No" at bounding box center [1427, 137] width 35 height 24
click at [1296, 221] on label "Includes text that isn't editable" at bounding box center [1320, 215] width 150 height 15
click at [1234, 221] on input "Includes text that isn't editable" at bounding box center [1217, 218] width 34 height 18
checkbox input "true"
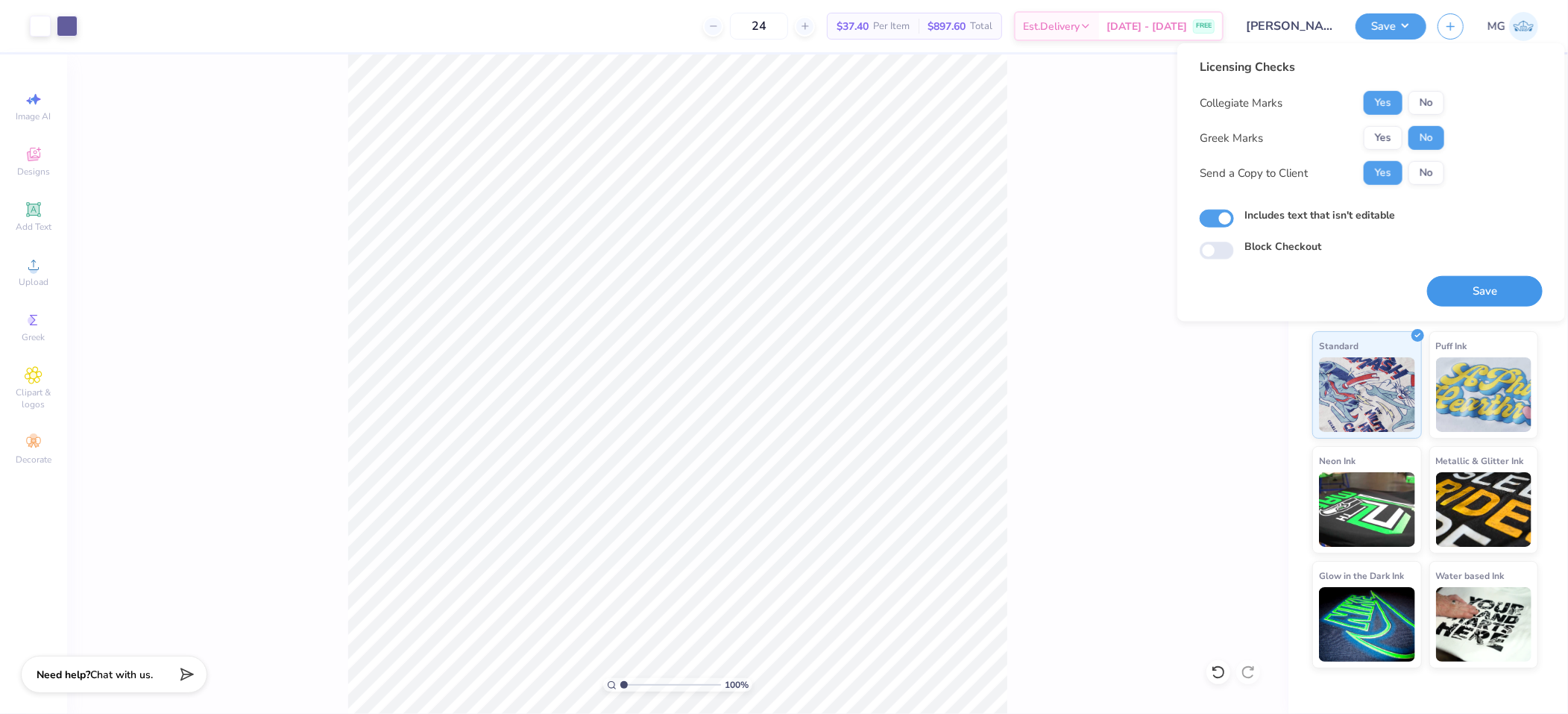
click at [1505, 290] on button "Save" at bounding box center [1485, 292] width 116 height 31
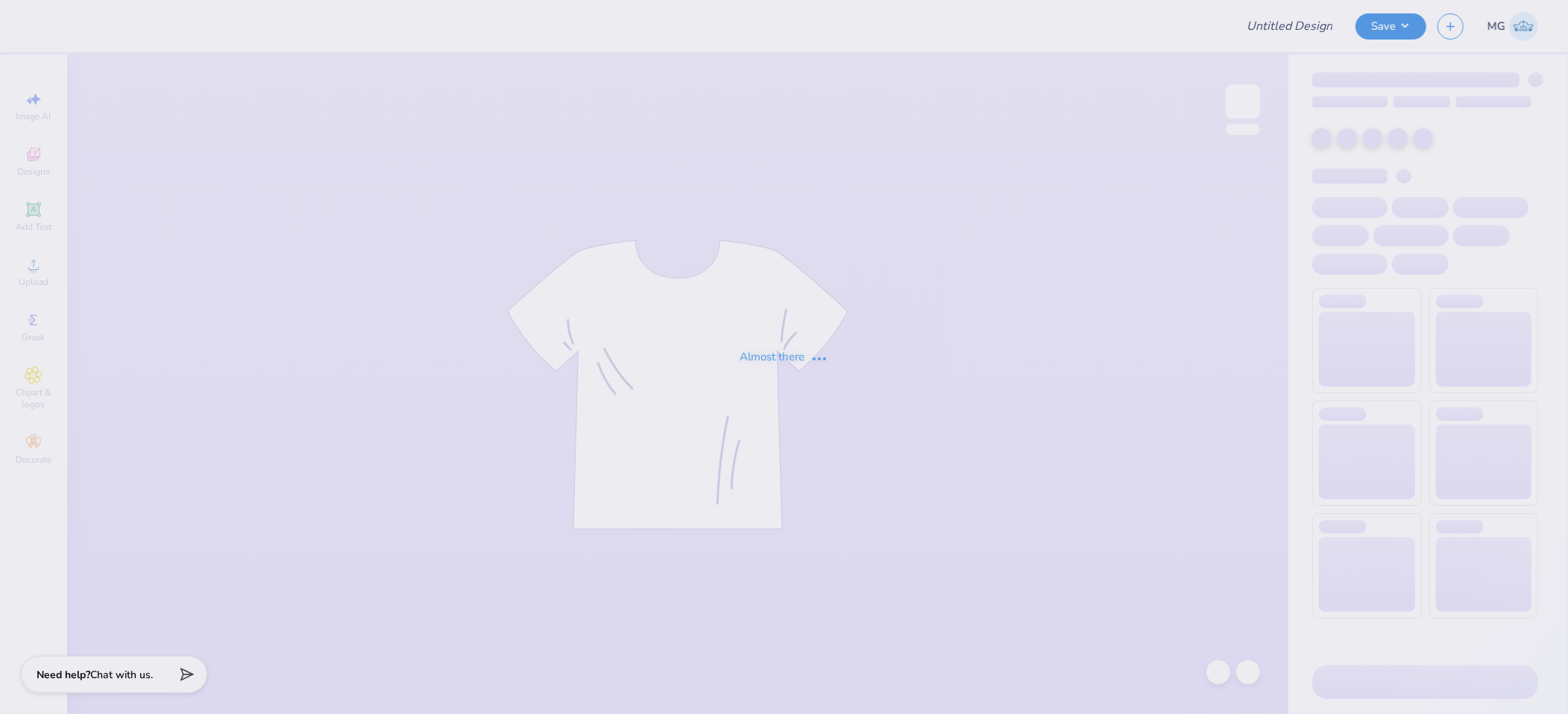
type input "[PERSON_NAME] : [US_STATE][GEOGRAPHIC_DATA]"
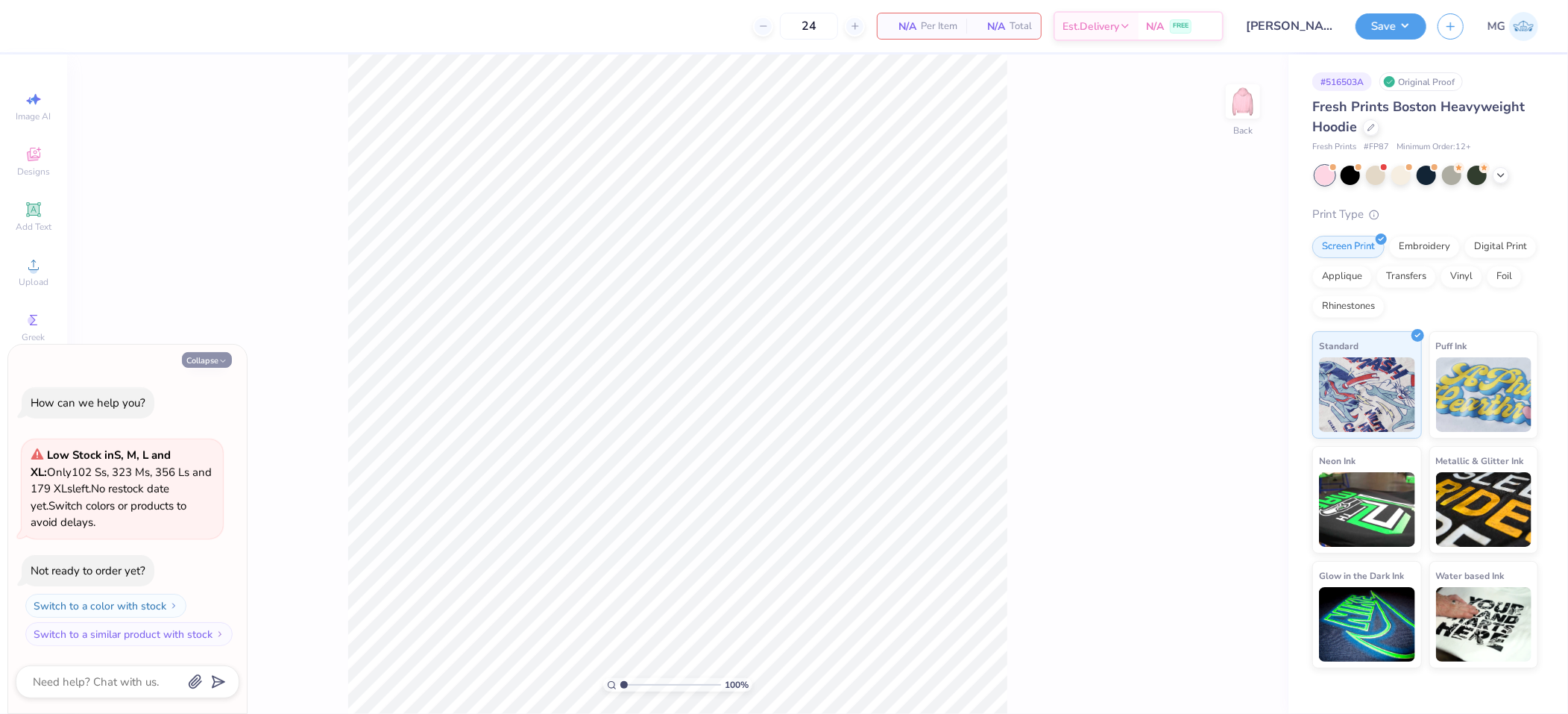
click at [208, 356] on button "Collapse" at bounding box center [207, 360] width 50 height 15
type textarea "x"
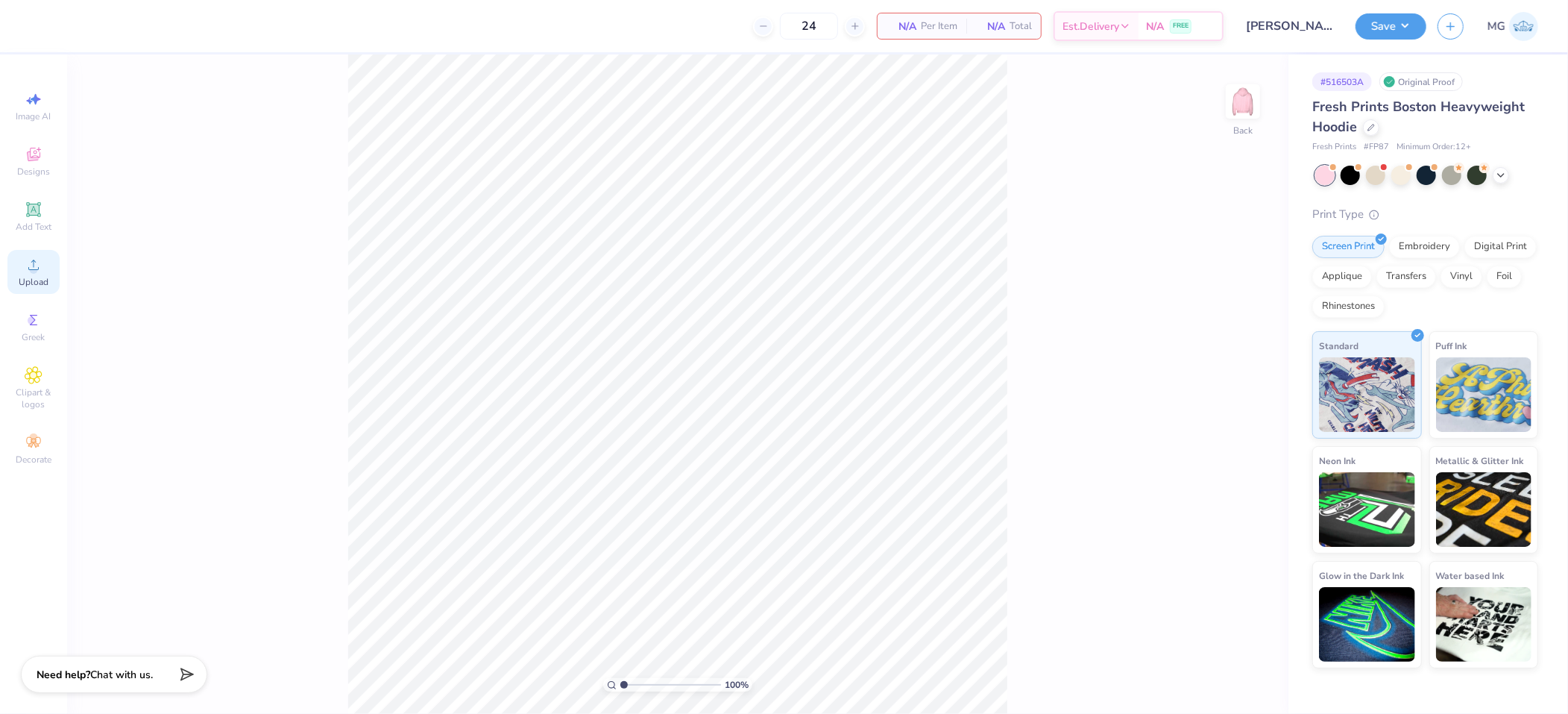
click at [31, 272] on circle at bounding box center [33, 269] width 8 height 8
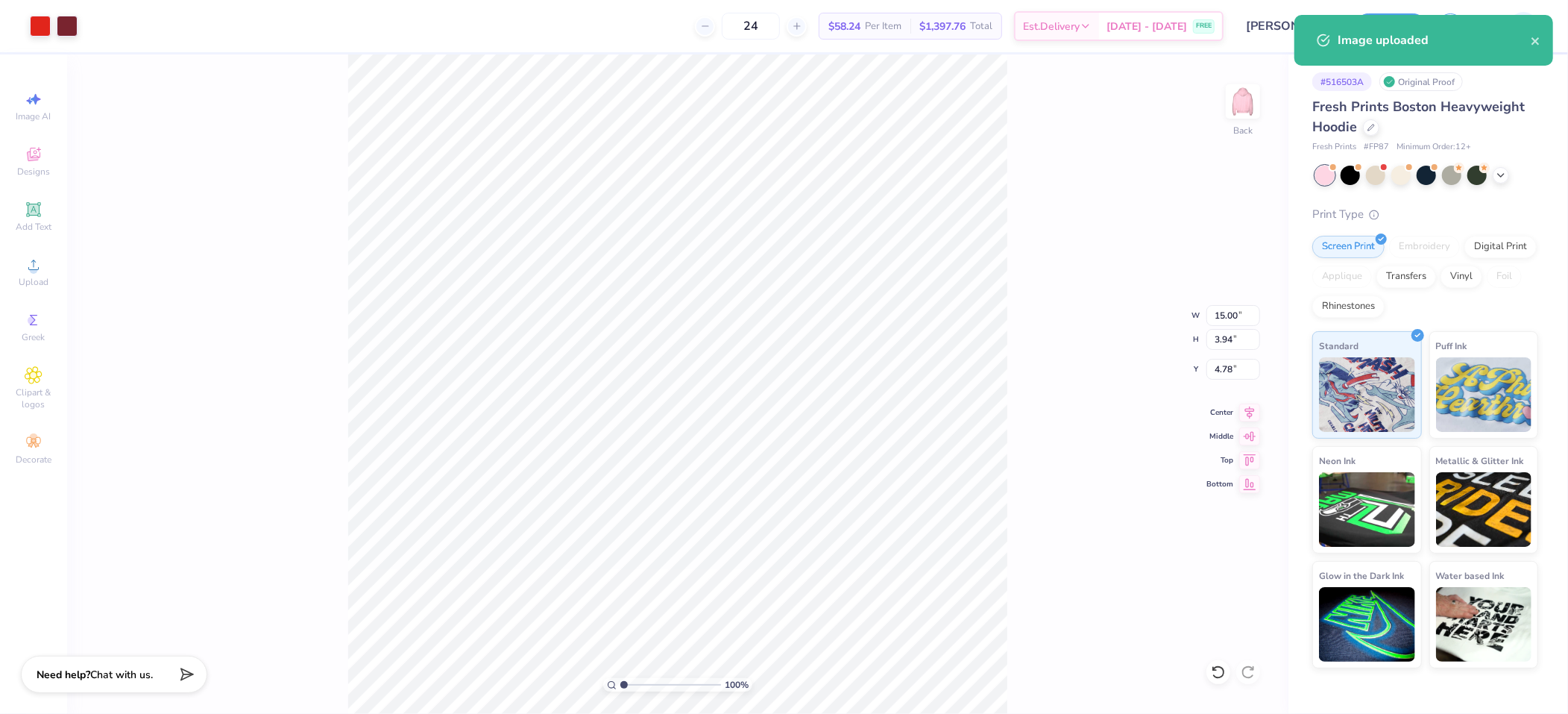
type input "9.41"
type input "2.47"
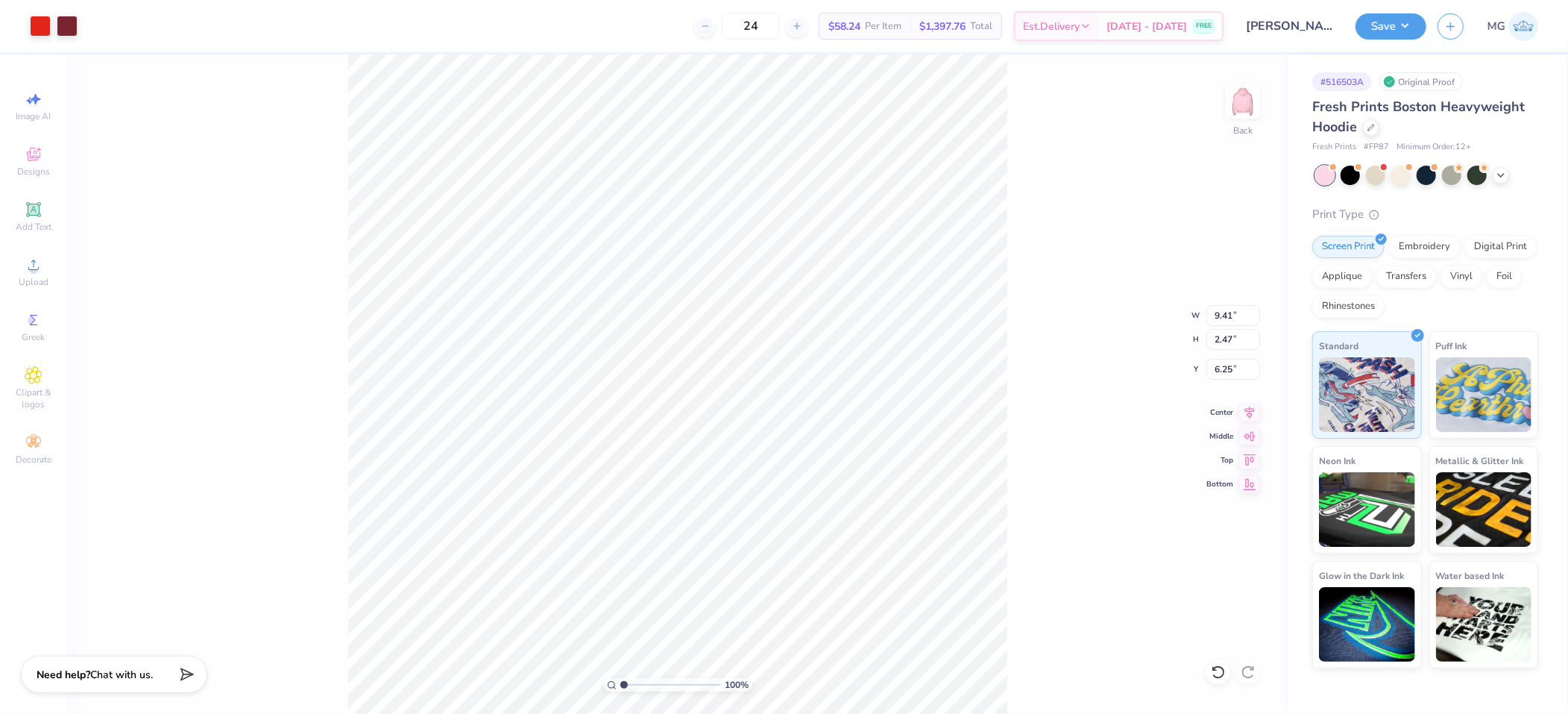
type input "3.00"
type input "7.91"
type input "2.08"
type input "3.00"
click at [1232, 314] on input "7.91" at bounding box center [1234, 315] width 54 height 21
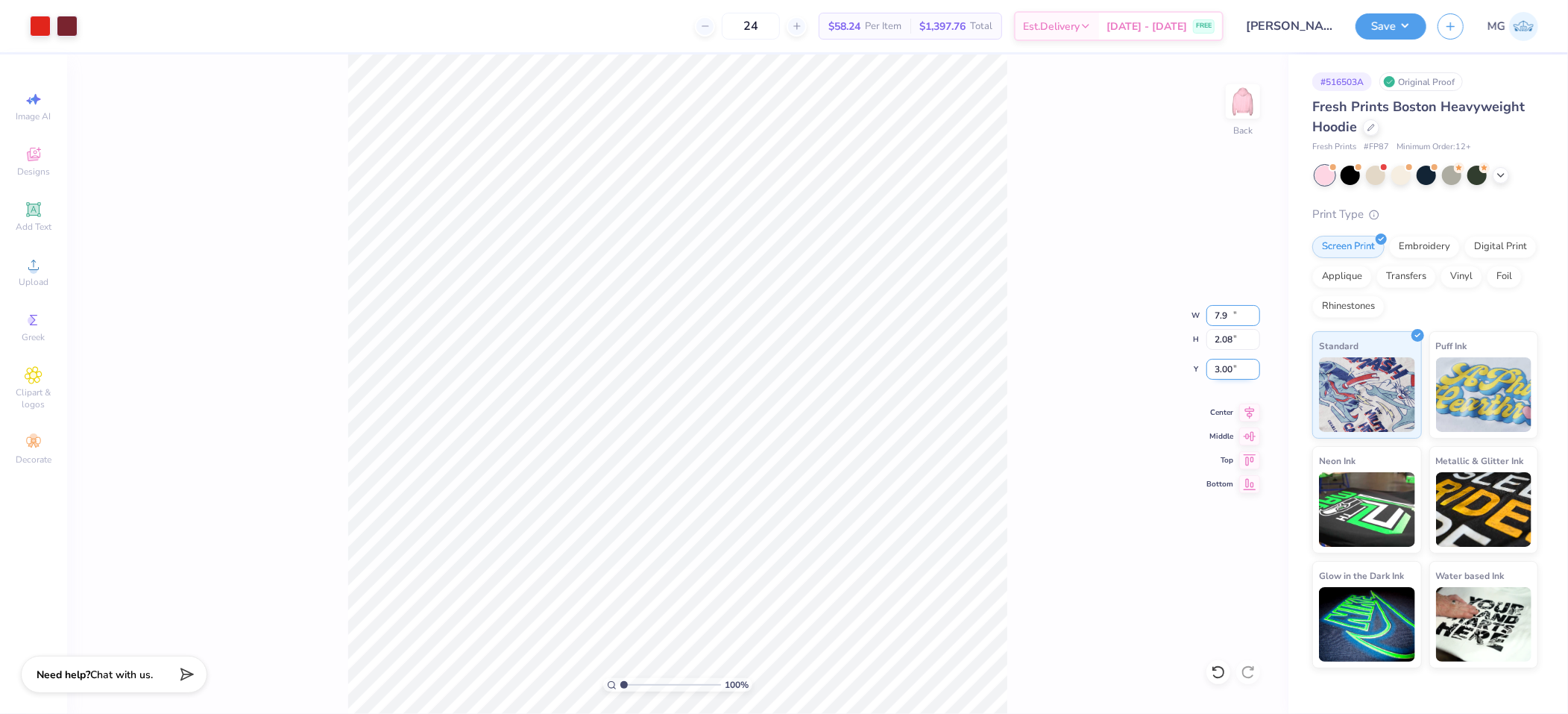
type input "7"
type input "8.00"
type input "2.10"
type input "2.99"
click at [1252, 403] on icon at bounding box center [1249, 410] width 21 height 18
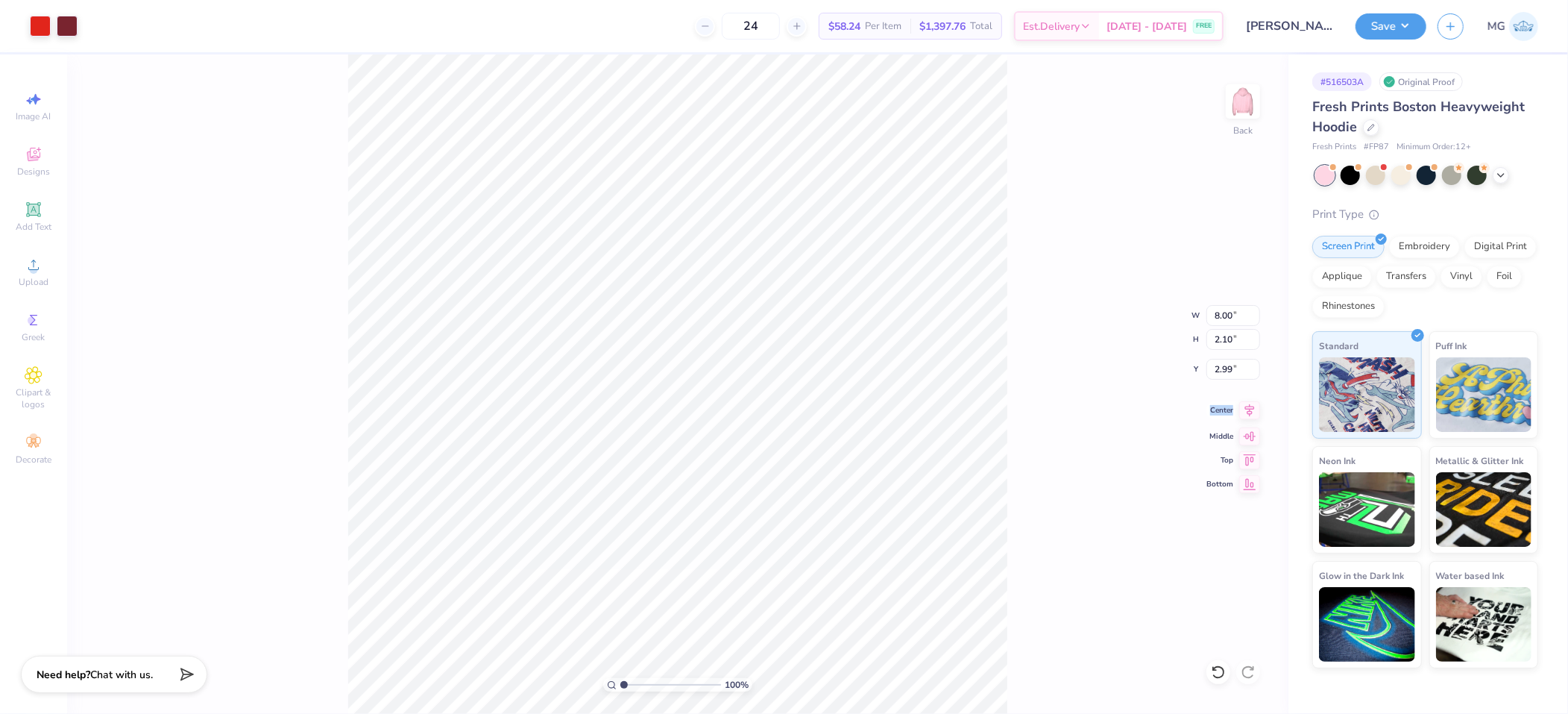
click at [1252, 403] on icon at bounding box center [1249, 410] width 21 height 18
click at [1147, 343] on div "100 % Back W 8.00 8.00 " H 2.10 2.10 " Y 2.99 2.99 " Center Middle Top Bottom" at bounding box center [678, 384] width 1222 height 659
click at [1230, 364] on input "2.99" at bounding box center [1234, 369] width 54 height 21
click at [1232, 375] on input "2.99" at bounding box center [1234, 369] width 54 height 21
type input "2"
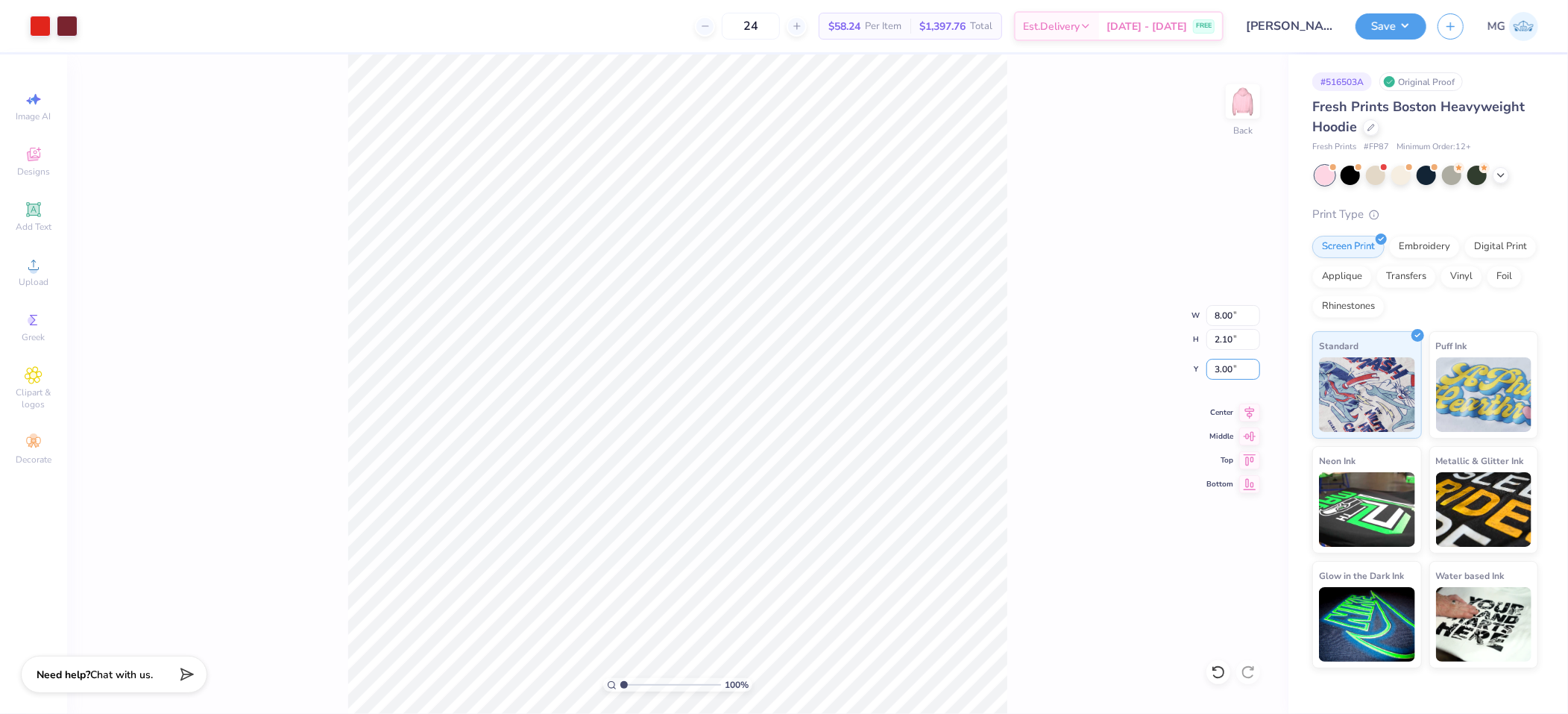
type input "3.00"
drag, startPoint x: 1056, startPoint y: 343, endPoint x: 1015, endPoint y: 318, distance: 48.0
click at [1056, 343] on div "100 % Back W 8.00 8.00 " H 2.10 2.10 " Y 3.00 3.00 " Center Middle Top Bottom" at bounding box center [678, 384] width 1222 height 659
click at [1107, 335] on div "100 % Back W 8.00 8.00 " H 2.10 2.10 " Y 3.00 3.00 " Center Middle Top Bottom" at bounding box center [678, 384] width 1222 height 659
click at [1244, 414] on icon at bounding box center [1249, 410] width 21 height 18
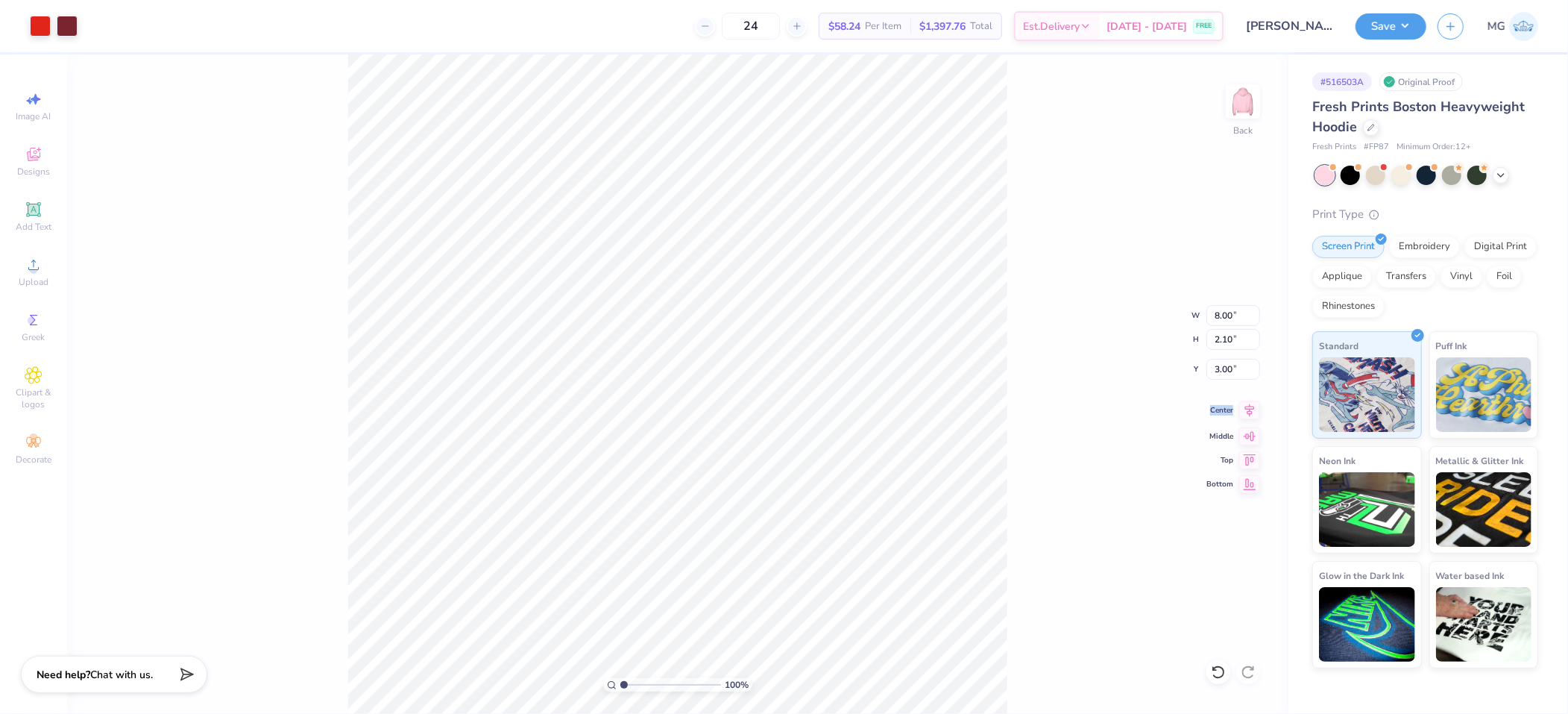
click at [1244, 413] on icon at bounding box center [1249, 410] width 21 height 18
click at [1252, 102] on img at bounding box center [1242, 101] width 59 height 59
click at [146, 276] on div "100 % Front" at bounding box center [678, 384] width 1222 height 659
click at [35, 266] on icon at bounding box center [33, 264] width 18 height 18
type input "8.36"
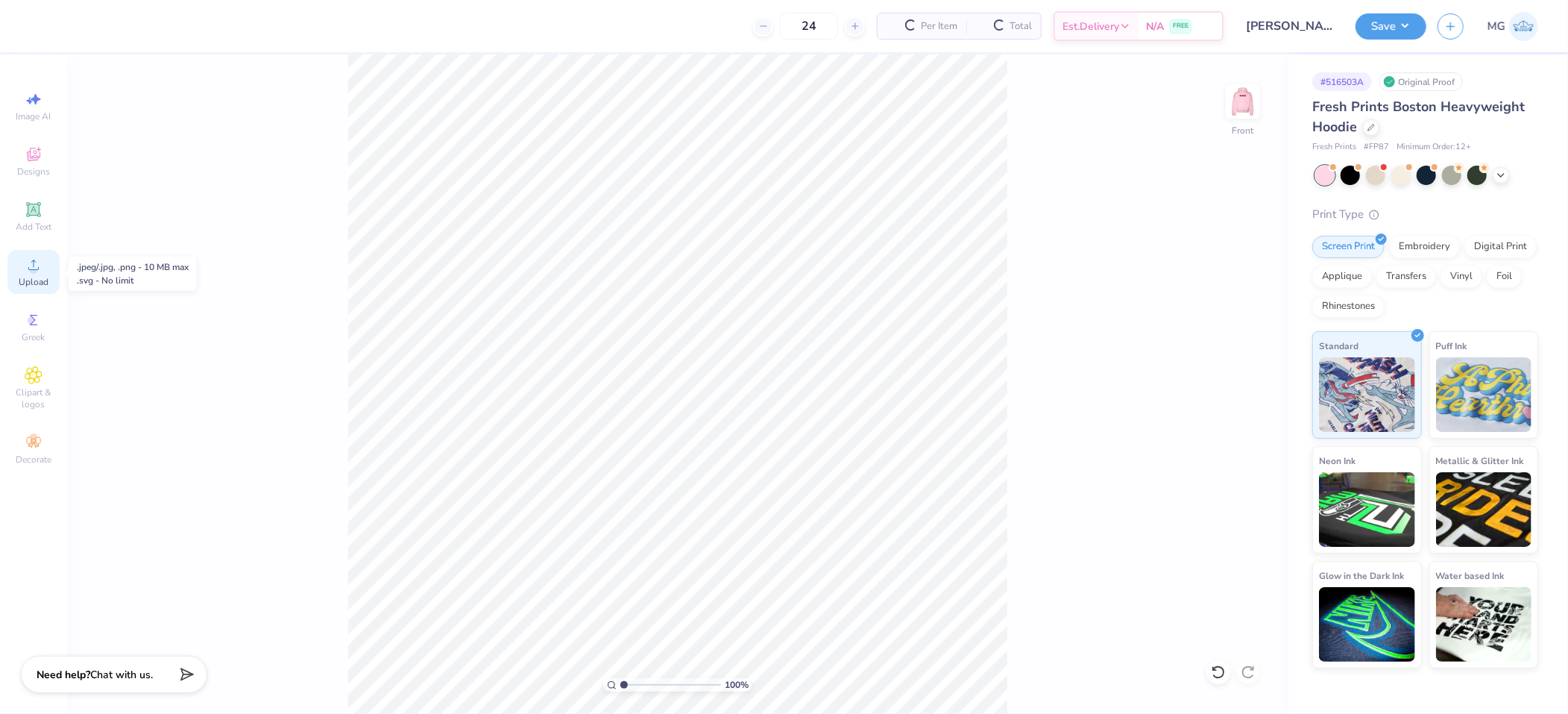
click at [39, 281] on span "Upload" at bounding box center [33, 282] width 30 height 12
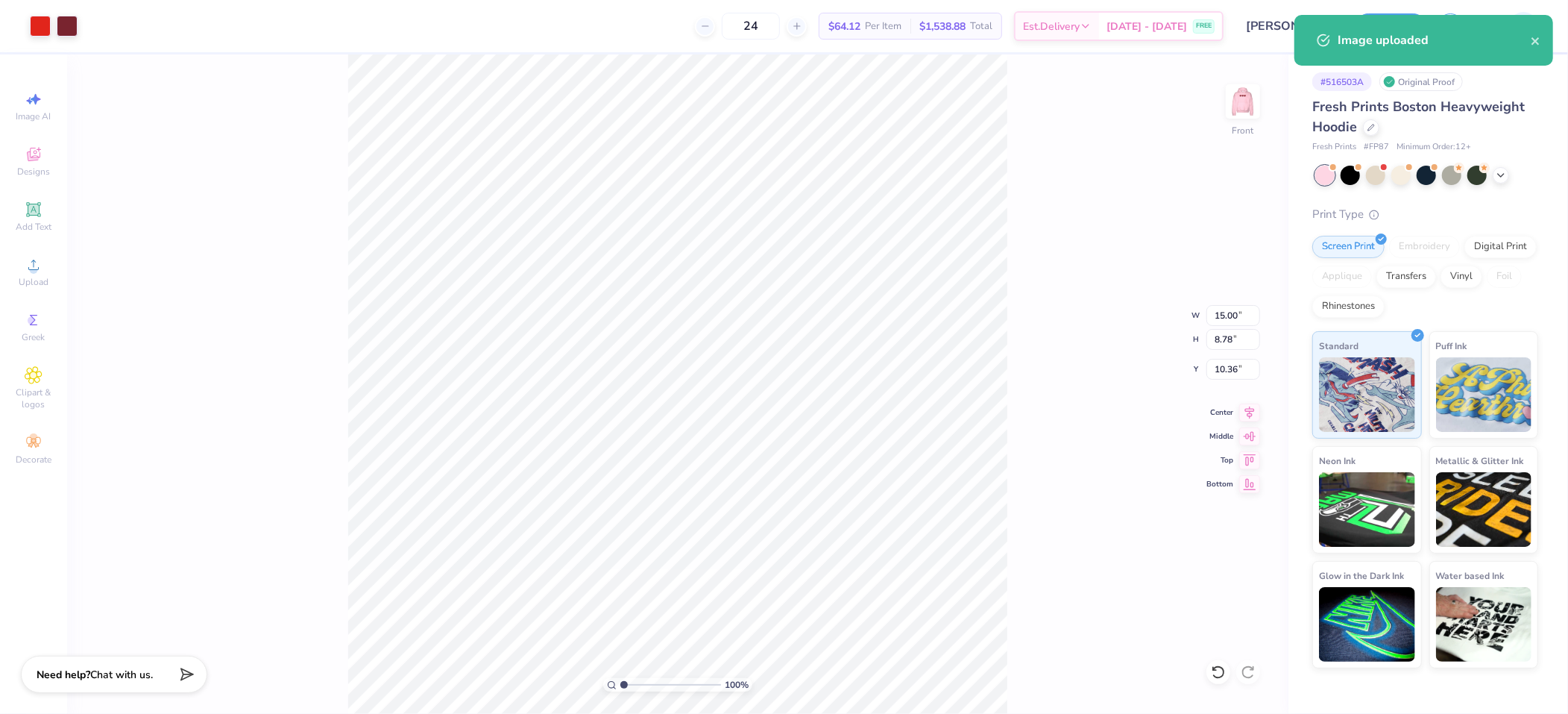
type input "7.51"
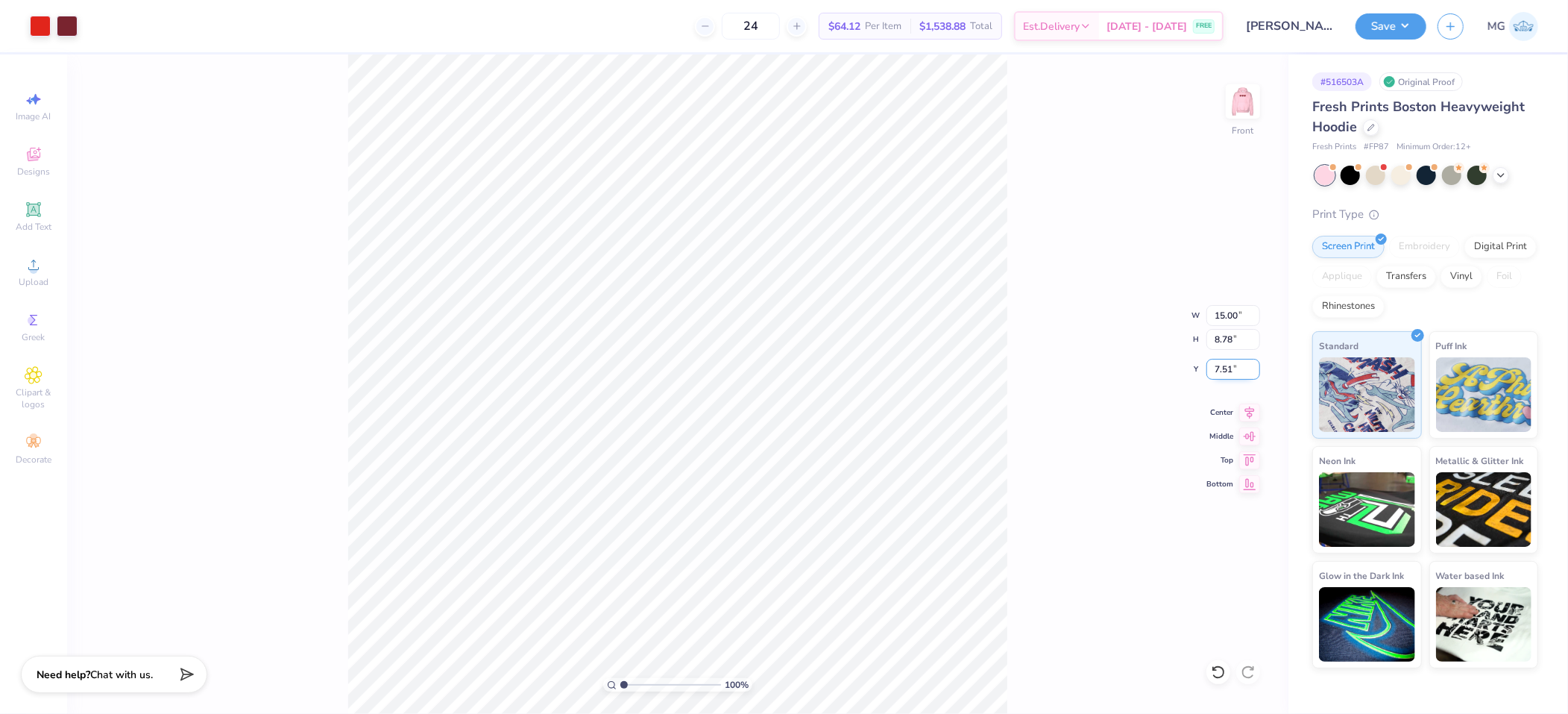
click at [1232, 367] on input "7.51" at bounding box center [1234, 369] width 54 height 21
type input "7"
type input "6.00"
click at [1120, 399] on div "100 % Front W 15.00 15.00 " H 8.78 8.78 " Y 6.00 6.00 " Center Middle Top Bottom" at bounding box center [678, 384] width 1222 height 659
click at [1225, 312] on input "15.00" at bounding box center [1234, 315] width 54 height 21
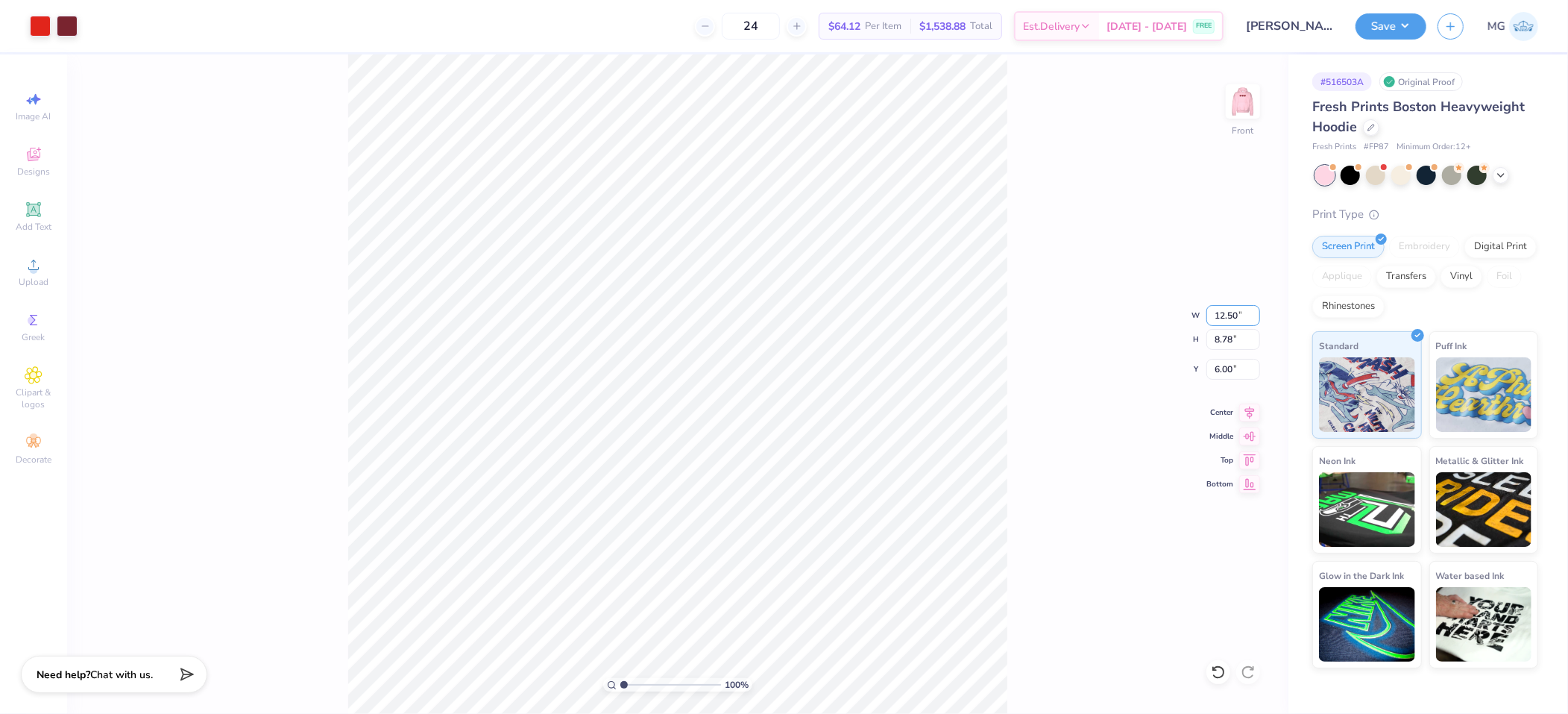
type input "12.50"
type input "7.32"
type input "6.73"
click at [1022, 411] on div "100 % Front W 12.50 12.50 " H 7.32 7.32 " Y 6.73 6.73 " Center Middle Top Bottom" at bounding box center [678, 384] width 1222 height 659
click at [1232, 367] on input "6.73" at bounding box center [1234, 369] width 54 height 21
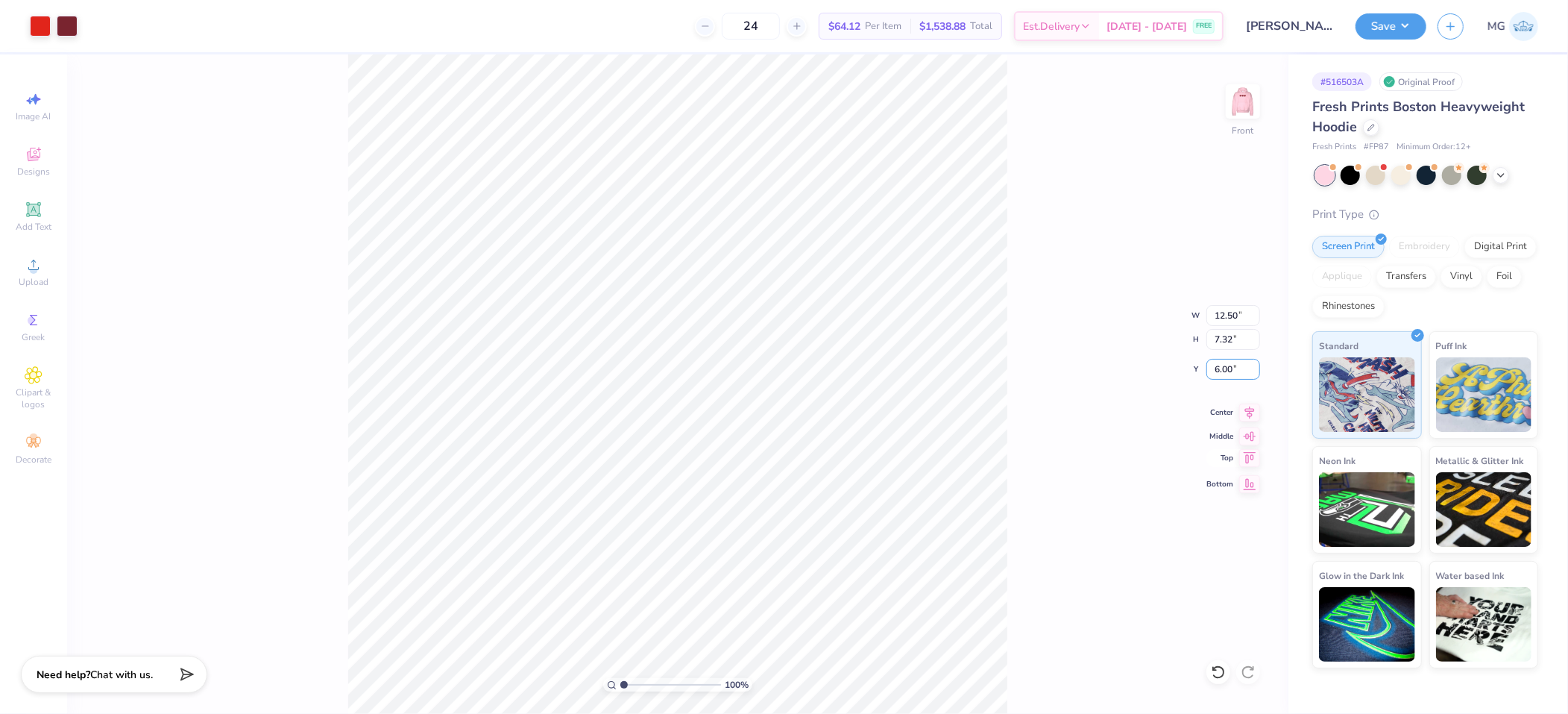
type input "6.00"
click at [1135, 391] on div "100 % Front W 12.50 12.50 " H 7.32 7.32 " Y 6.00 6.00 " Center Middle Top Bottom" at bounding box center [678, 384] width 1222 height 659
click at [1087, 254] on div "100 % Front W 12.50 12.50 " H 7.32 7.32 " Y 6.00 6.00 " Center Middle Top Bottom" at bounding box center [678, 384] width 1222 height 659
click at [1241, 107] on img at bounding box center [1242, 101] width 59 height 59
click at [1381, 19] on button "Save" at bounding box center [1391, 24] width 71 height 26
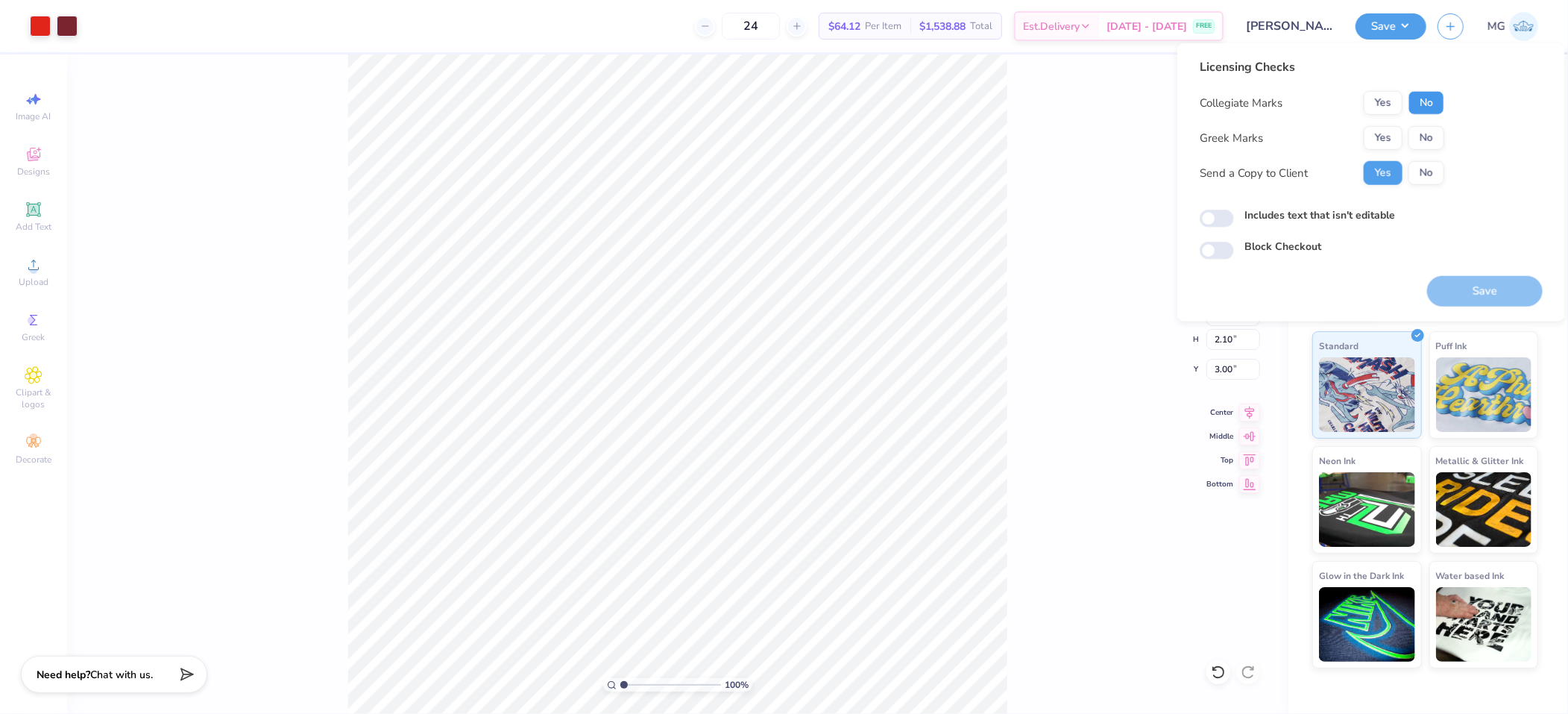
click at [1436, 100] on button "No" at bounding box center [1427, 103] width 35 height 24
click at [1391, 136] on button "Yes" at bounding box center [1384, 137] width 39 height 24
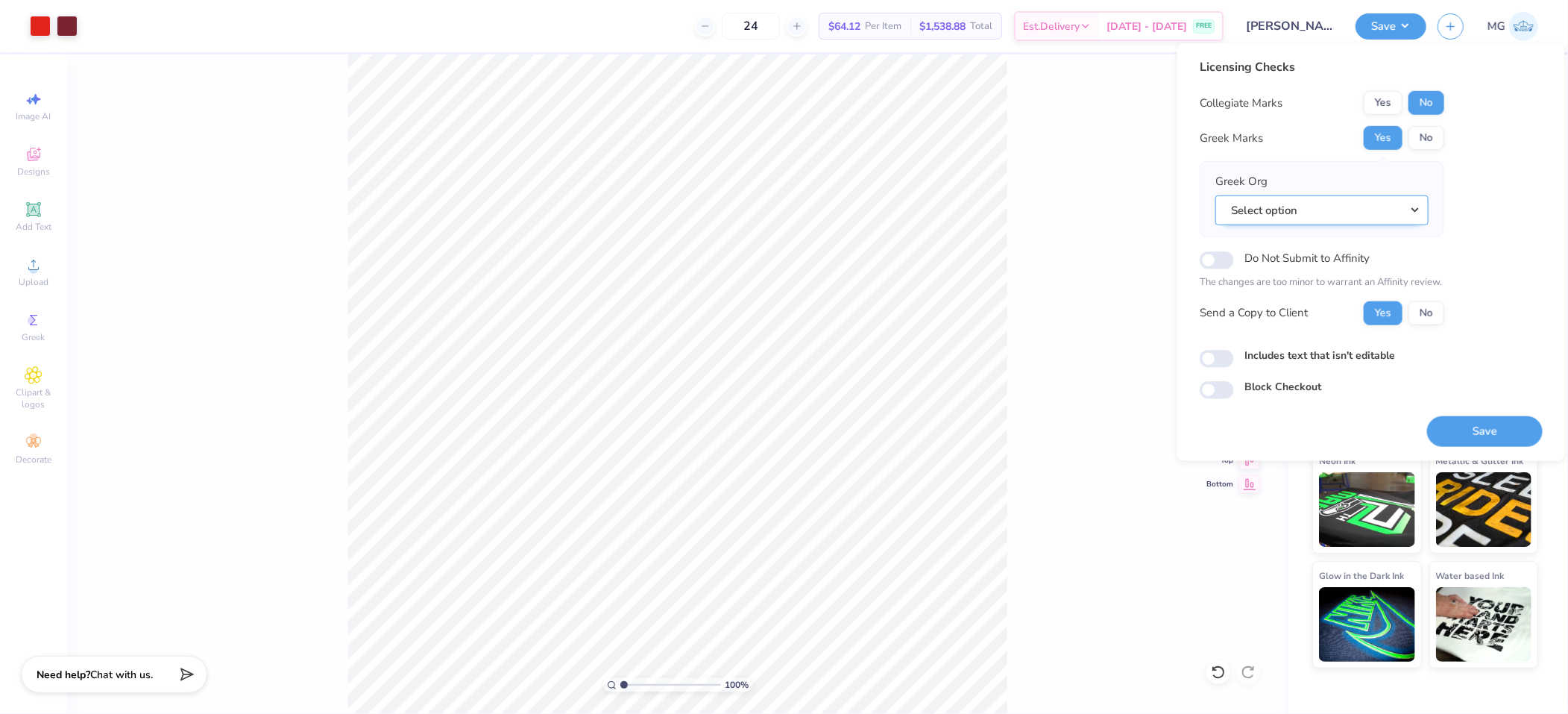
click at [1372, 221] on button "Select option" at bounding box center [1322, 210] width 213 height 31
click at [1302, 208] on button "Select option" at bounding box center [1322, 210] width 213 height 31
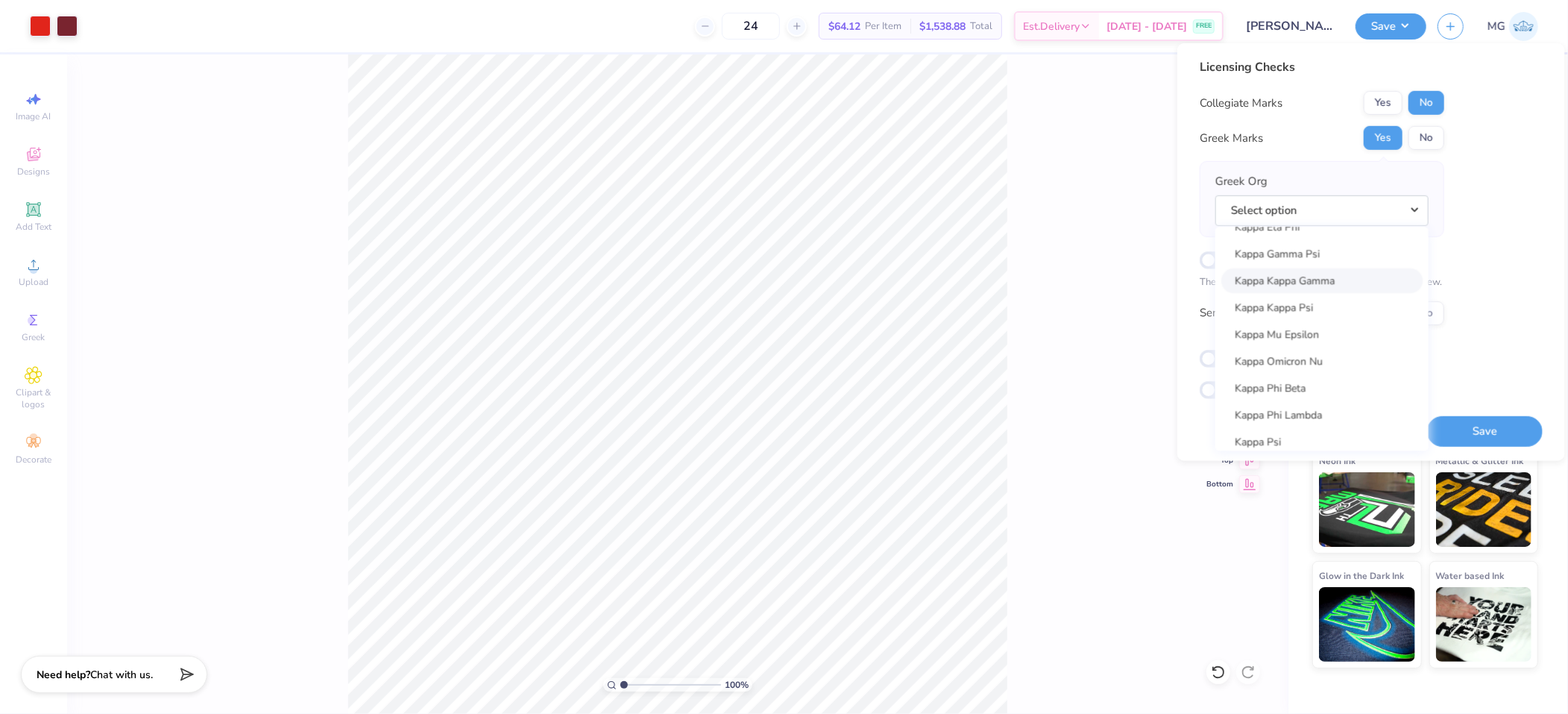
scroll to position [5547, 0]
click at [1320, 276] on link "Kappa Kappa Gamma" at bounding box center [1322, 284] width 201 height 25
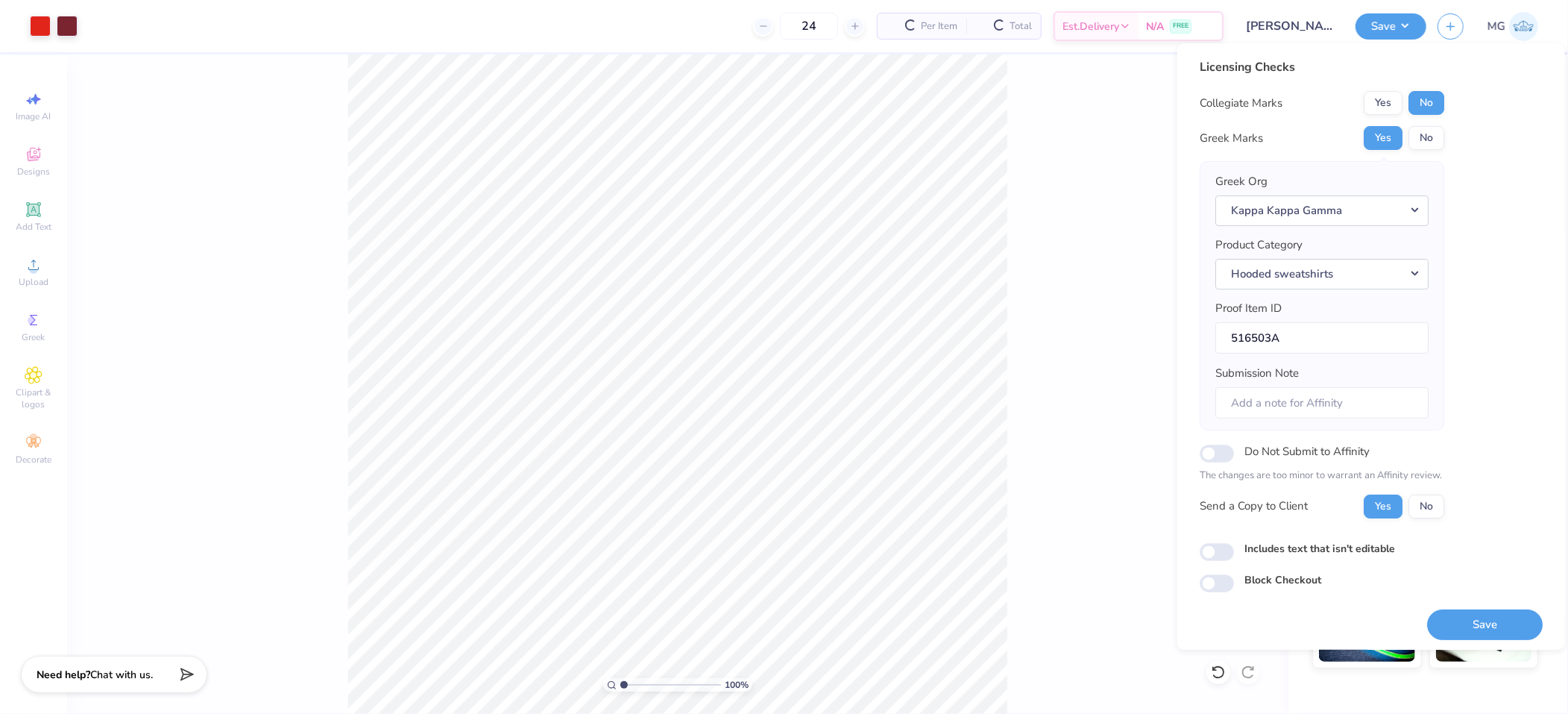
click at [1271, 550] on label "Includes text that isn't editable" at bounding box center [1320, 548] width 150 height 15
click at [1234, 550] on input "Includes text that isn't editable" at bounding box center [1217, 552] width 34 height 18
checkbox input "true"
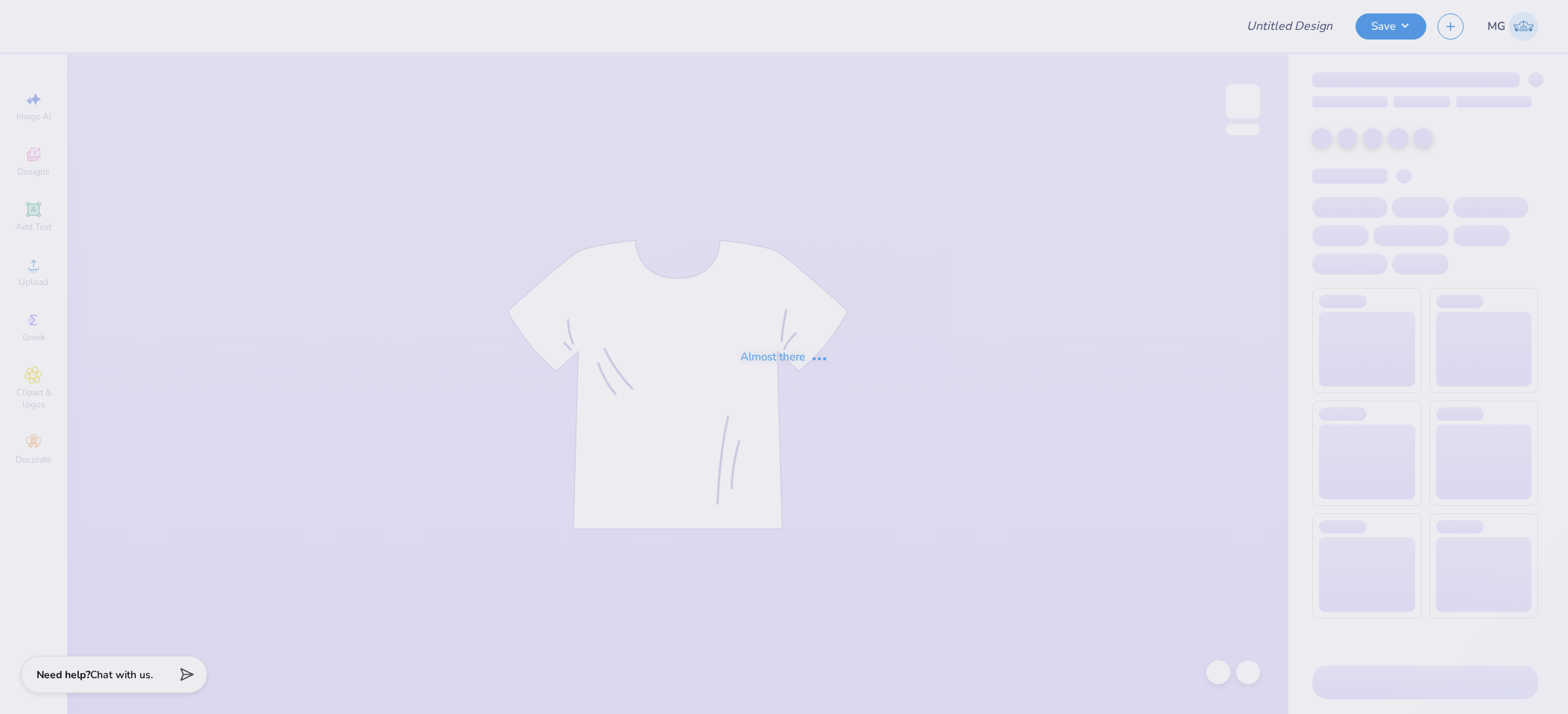
type input "[PERSON_NAME] Monncacho : [GEOGRAPHIC_DATA]"
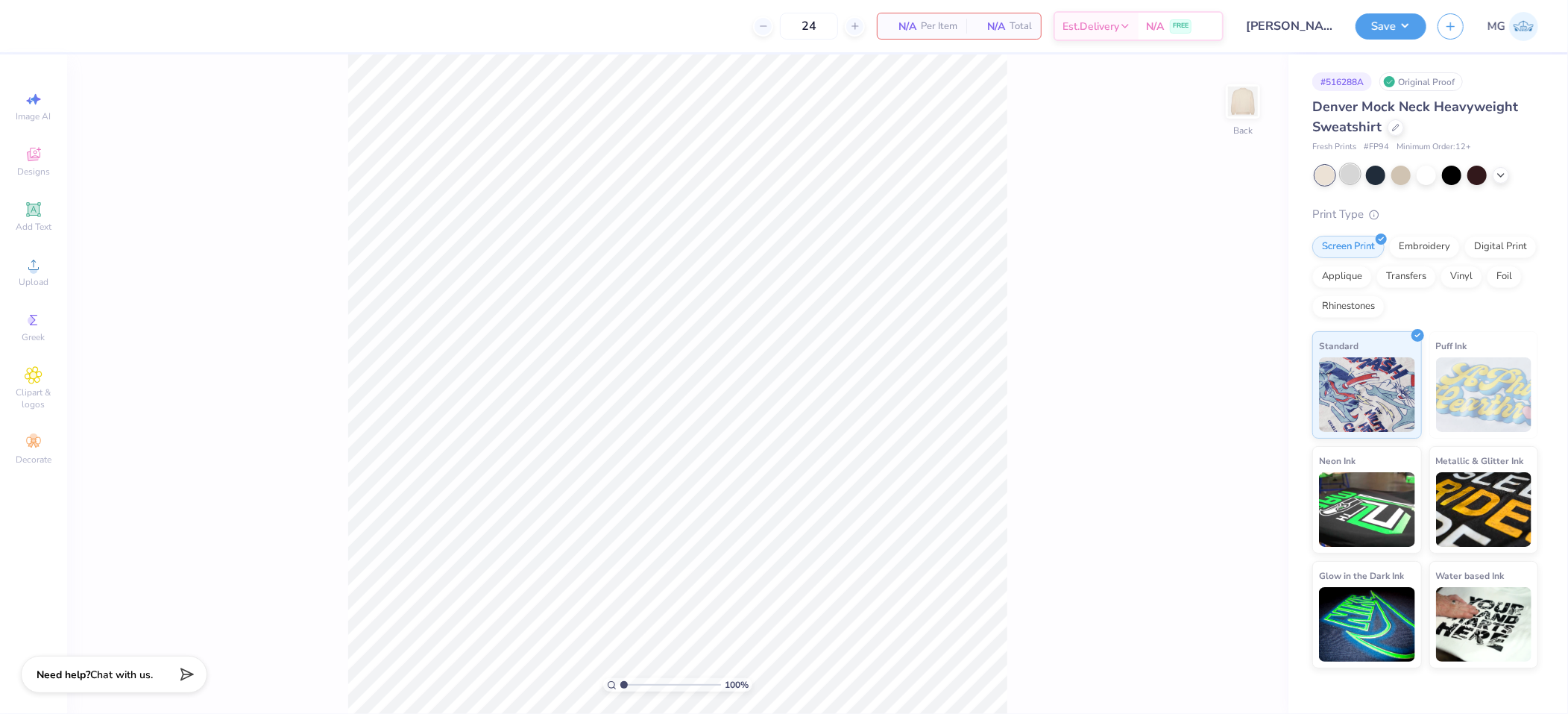
click at [1344, 178] on div at bounding box center [1350, 174] width 19 height 19
click at [37, 273] on icon at bounding box center [33, 264] width 18 height 18
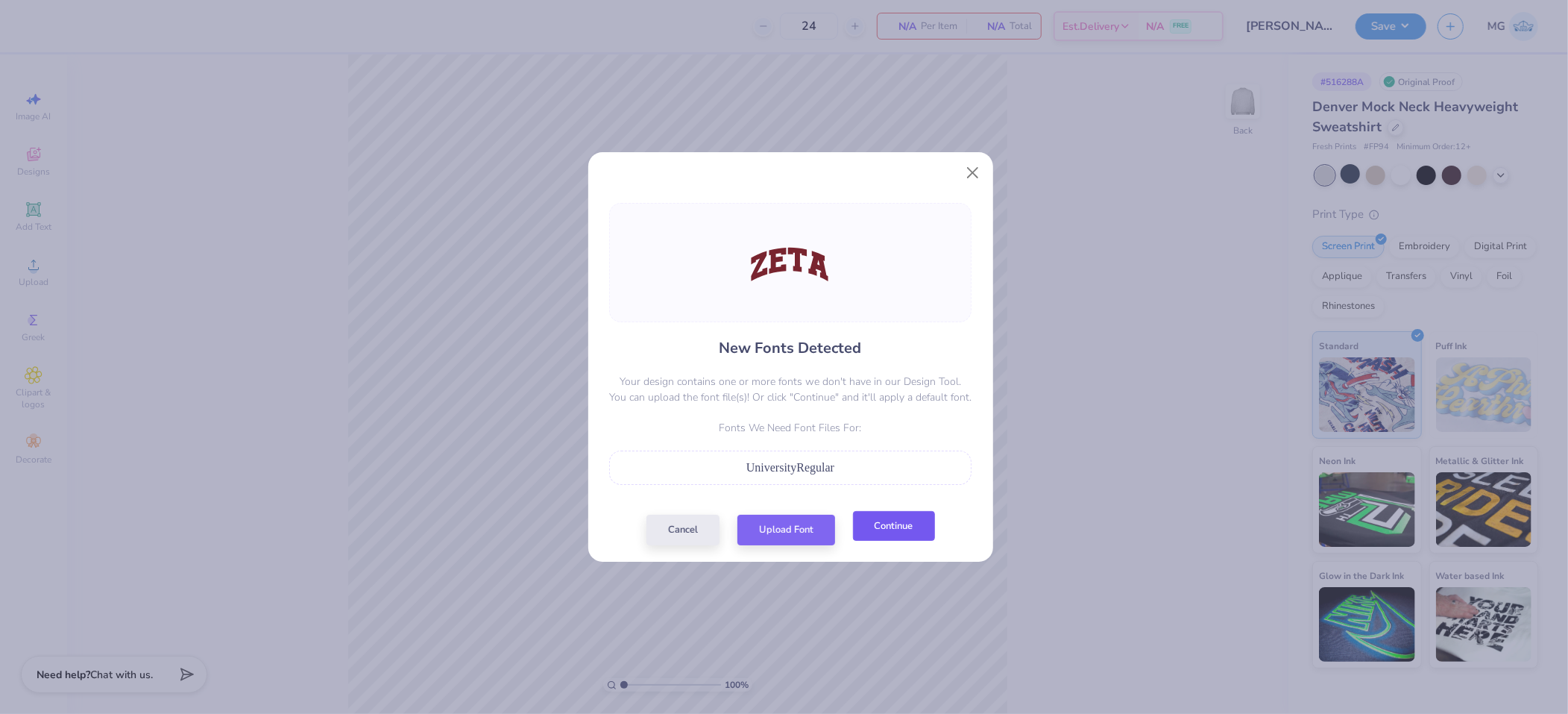
click at [917, 534] on button "Continue" at bounding box center [894, 526] width 82 height 31
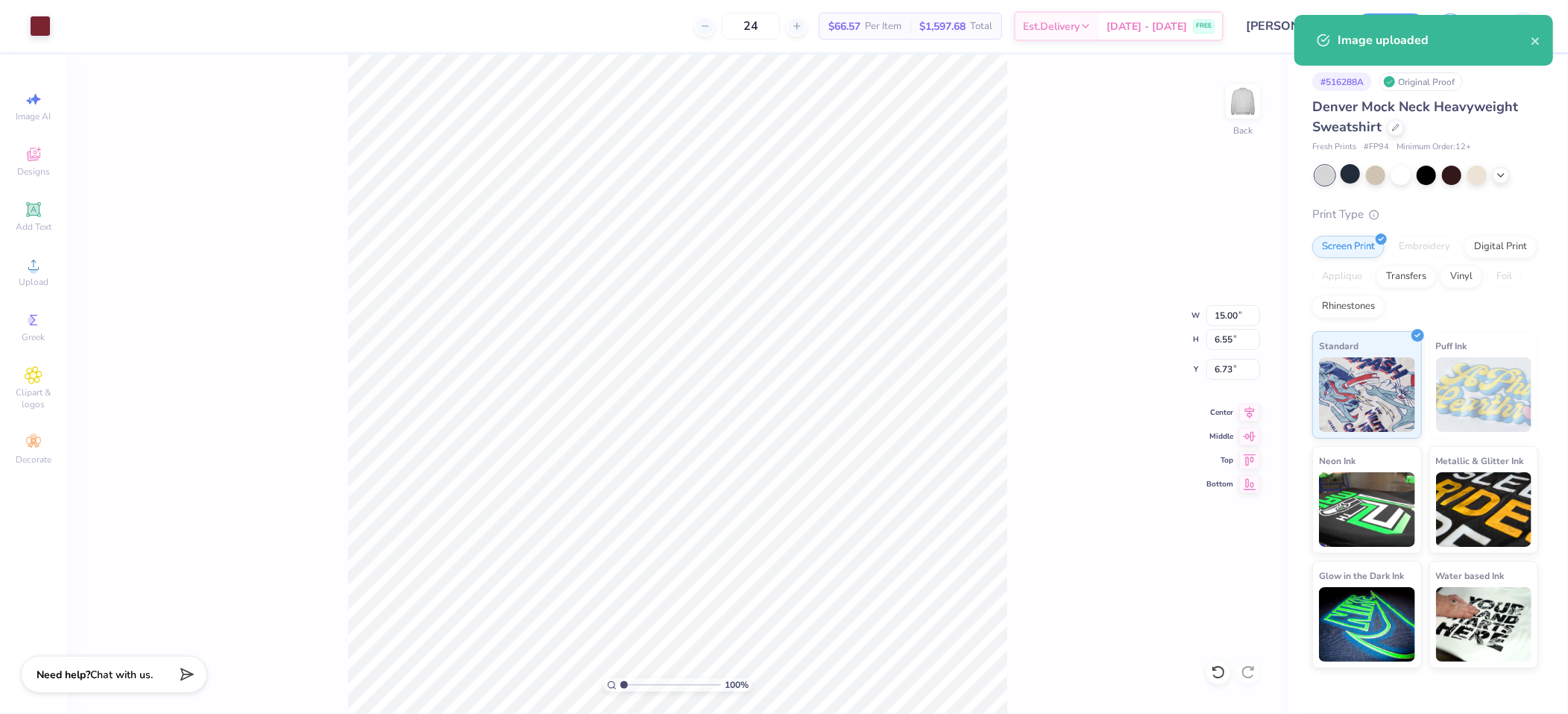
type input "1.62"
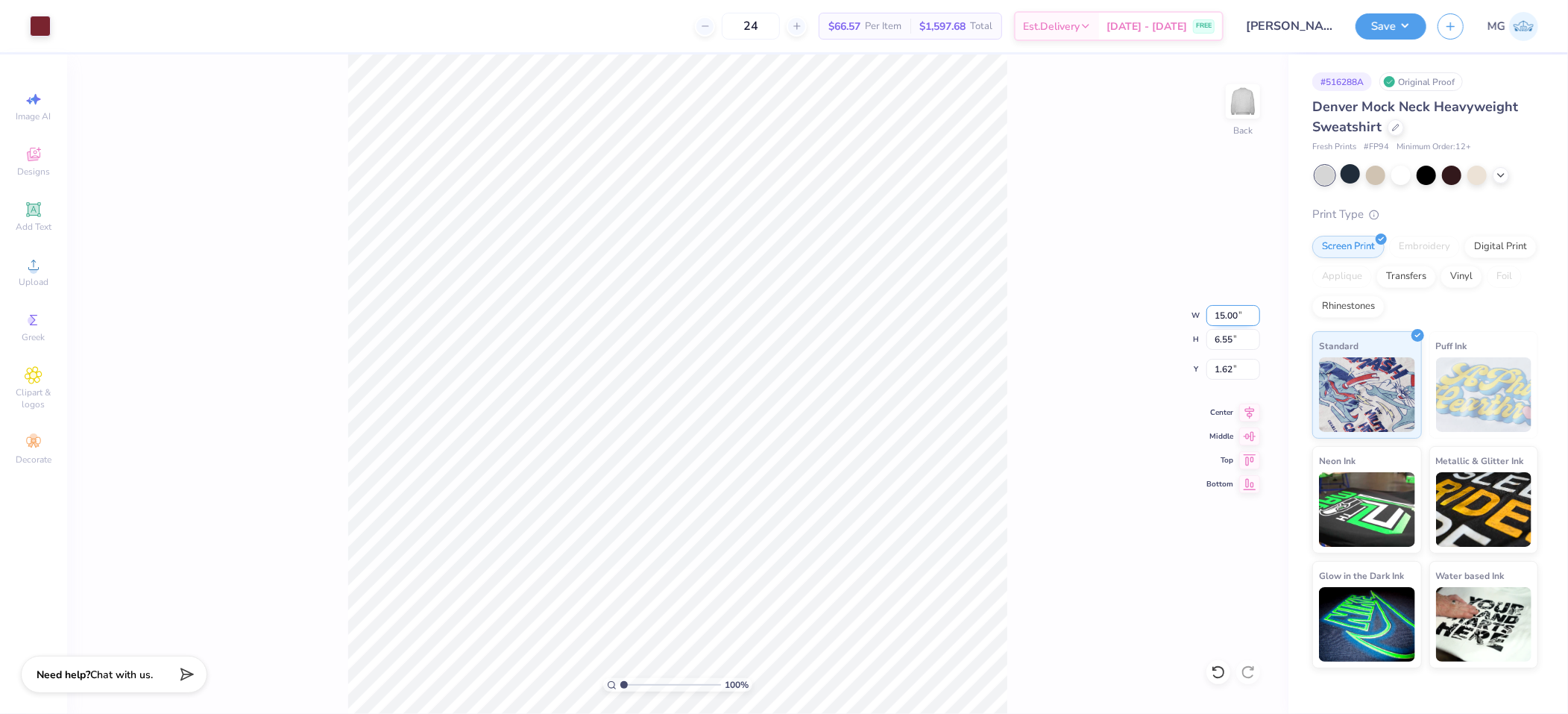
click at [1225, 311] on input "15.00" at bounding box center [1234, 315] width 54 height 21
click at [1232, 313] on input "15.00" at bounding box center [1234, 315] width 54 height 21
click at [344, 185] on div "100 % Back" at bounding box center [678, 384] width 1222 height 659
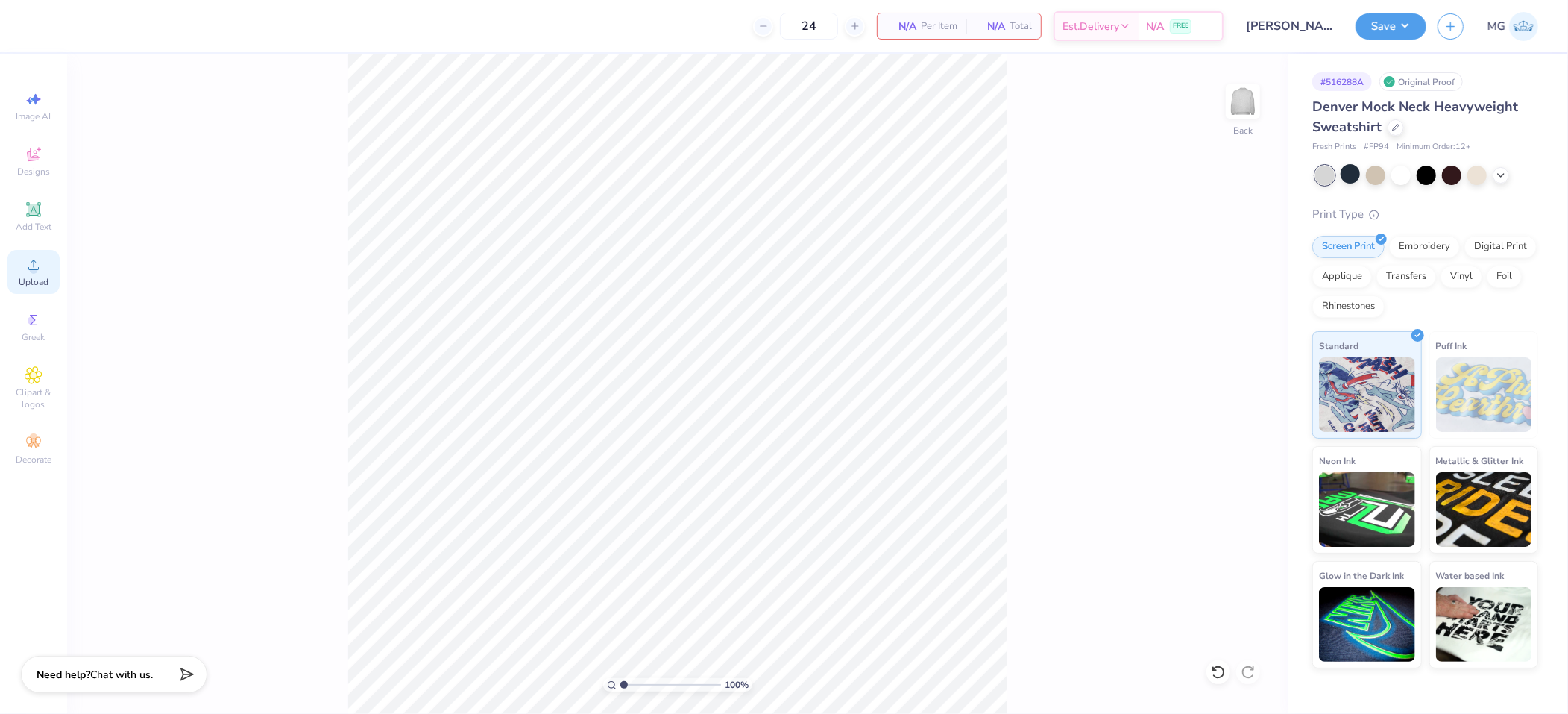
click at [49, 269] on div "Upload" at bounding box center [34, 272] width 52 height 44
click at [46, 274] on div "Upload" at bounding box center [34, 272] width 52 height 44
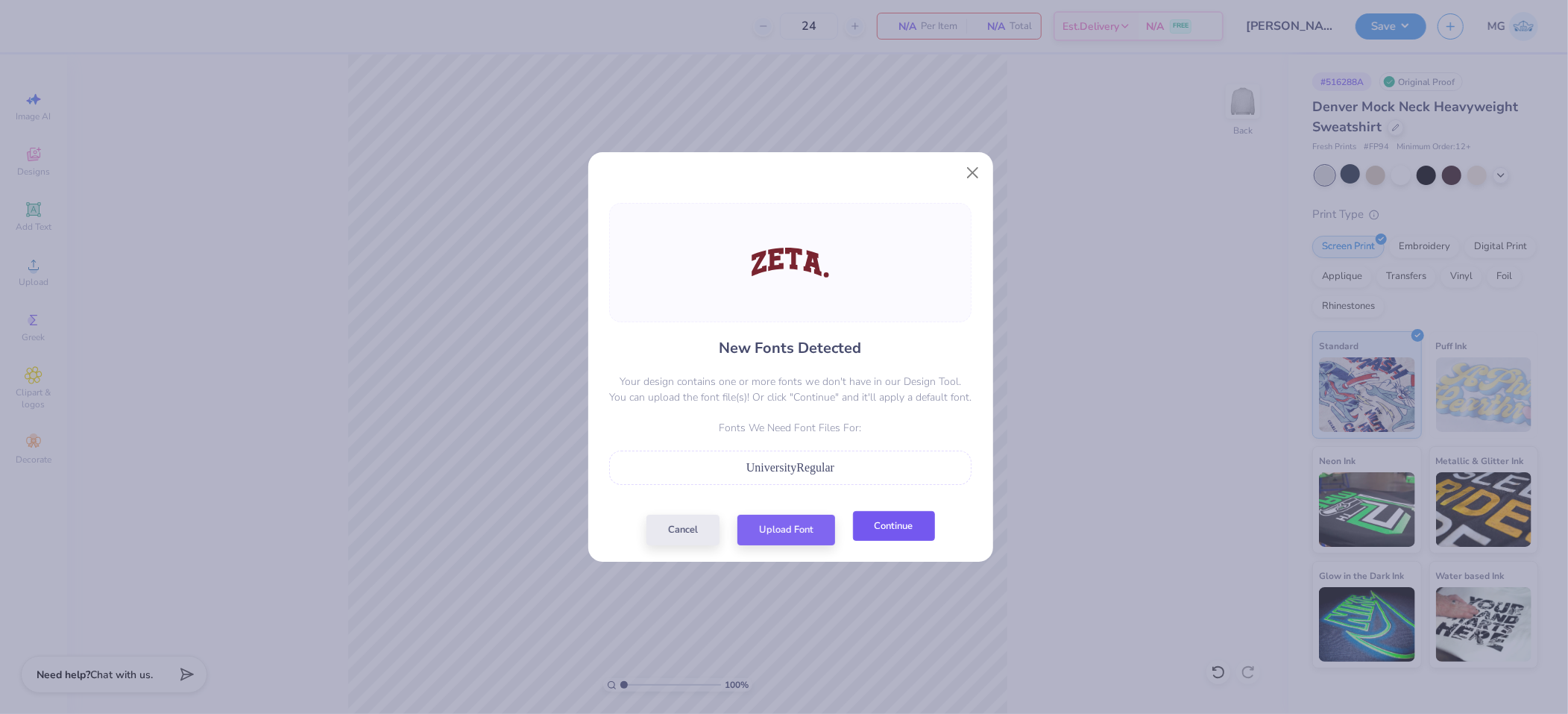
click at [891, 523] on button "Continue" at bounding box center [894, 526] width 82 height 31
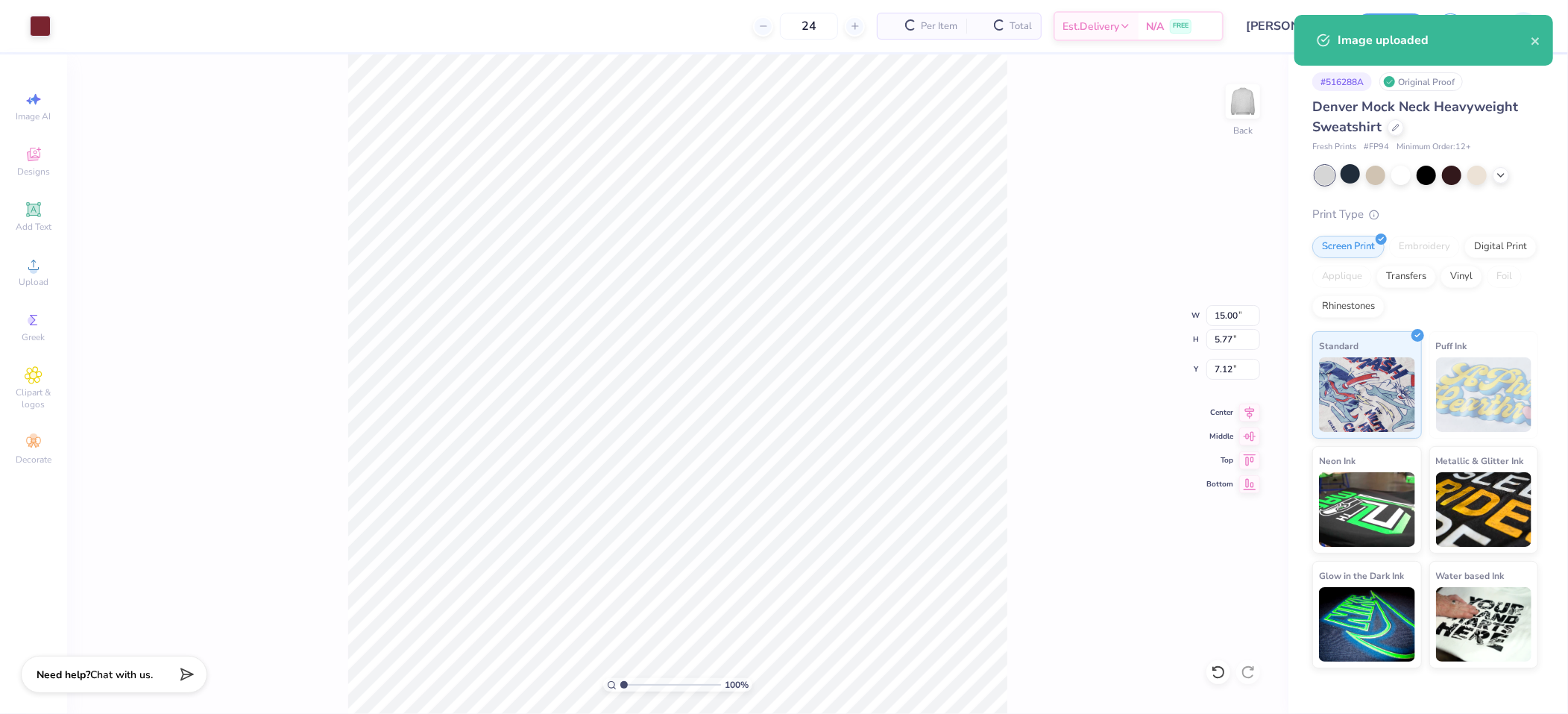
type input "2.07"
type input "14.05"
type input "5.40"
type input "2.44"
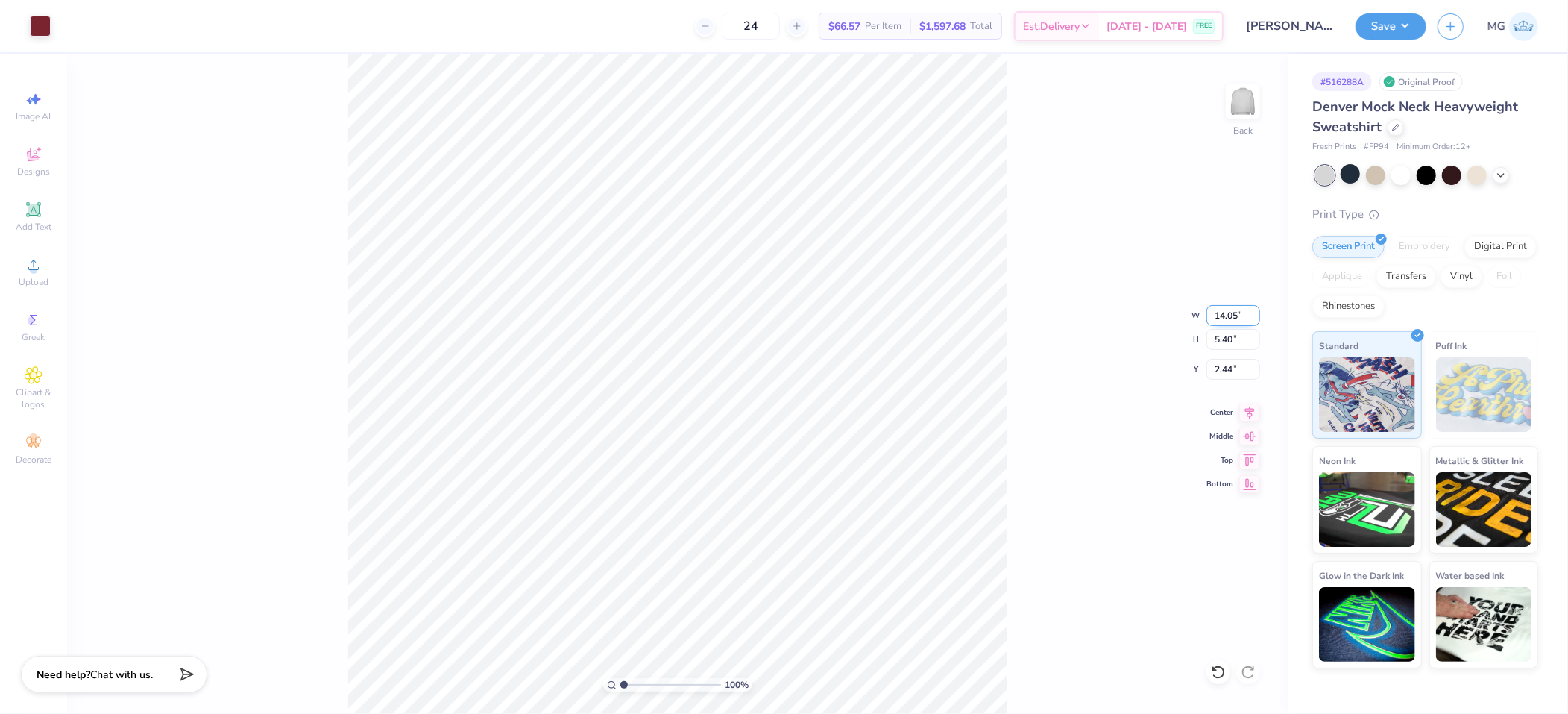
click at [1235, 311] on input "14.05" at bounding box center [1234, 315] width 54 height 21
click at [1239, 316] on input "14.05" at bounding box center [1234, 315] width 54 height 21
type input "12.00"
type input "4.61"
drag, startPoint x: 1051, startPoint y: 289, endPoint x: 1019, endPoint y: 278, distance: 33.8
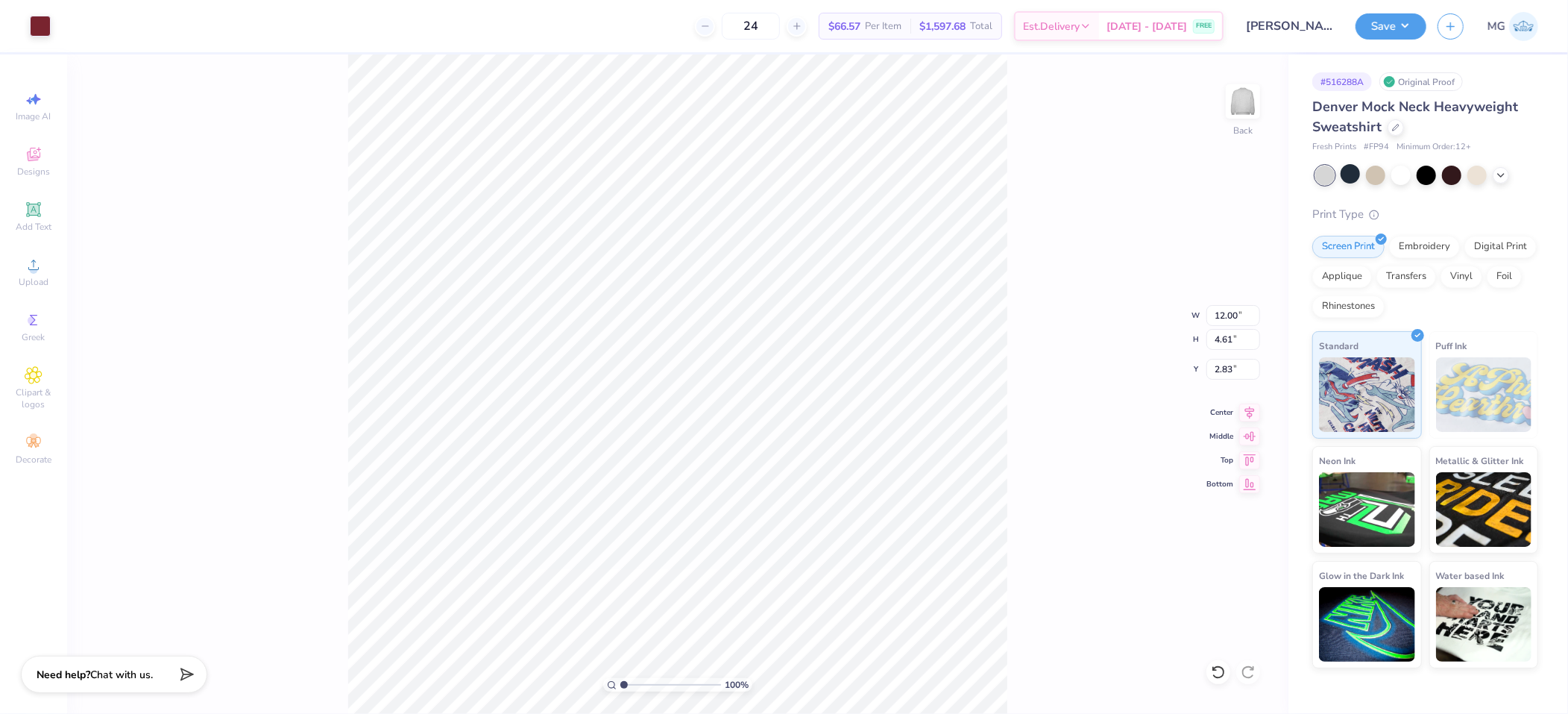
click at [1049, 288] on div "100 % Back W 12.00 12.00 " H 4.61 4.61 " Y 2.83 2.83 " Center Middle Top Bottom" at bounding box center [678, 384] width 1222 height 659
click at [1233, 366] on input "2.83" at bounding box center [1234, 369] width 54 height 21
type input "2"
type input "3.00"
click at [1245, 408] on icon at bounding box center [1250, 410] width 10 height 12
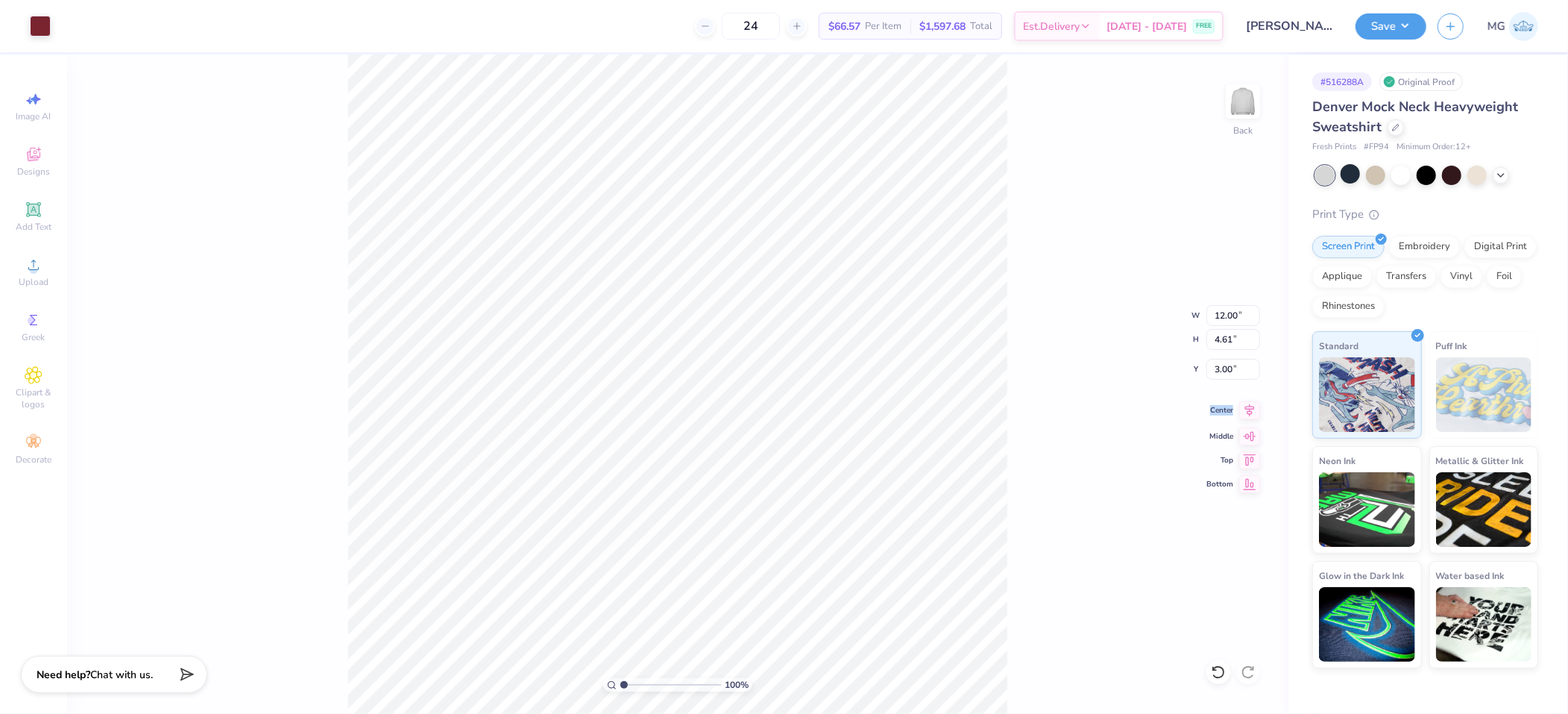
click at [1245, 408] on icon at bounding box center [1250, 410] width 10 height 12
click at [1049, 290] on div "100 % Back W 12.00 12.00 " H 4.61 4.61 " Y 3.00 3.00 " Center Middle Top Bottom" at bounding box center [678, 384] width 1222 height 659
click at [1387, 18] on button "Save" at bounding box center [1391, 24] width 71 height 26
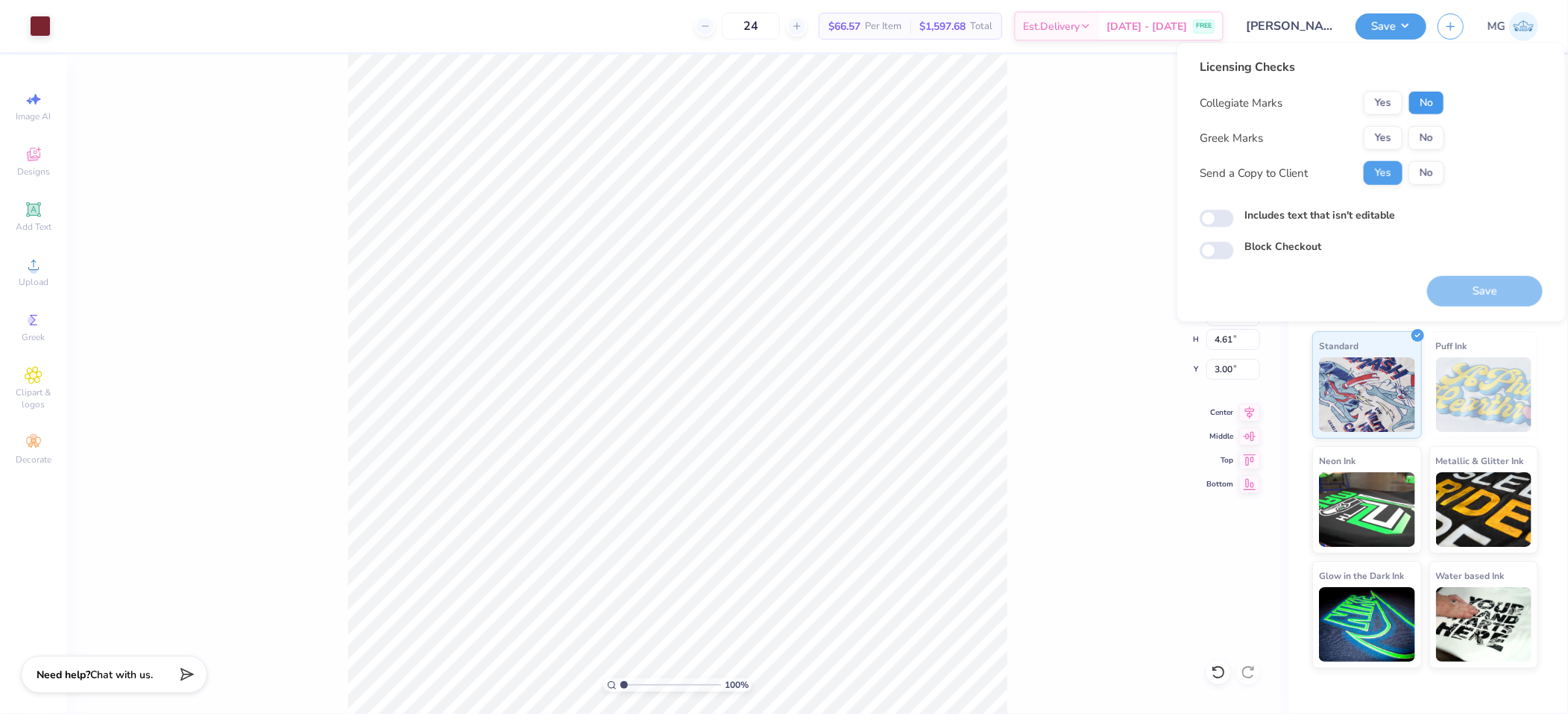
click at [1411, 105] on button "No" at bounding box center [1427, 103] width 35 height 24
click at [1387, 131] on button "Yes" at bounding box center [1384, 137] width 39 height 24
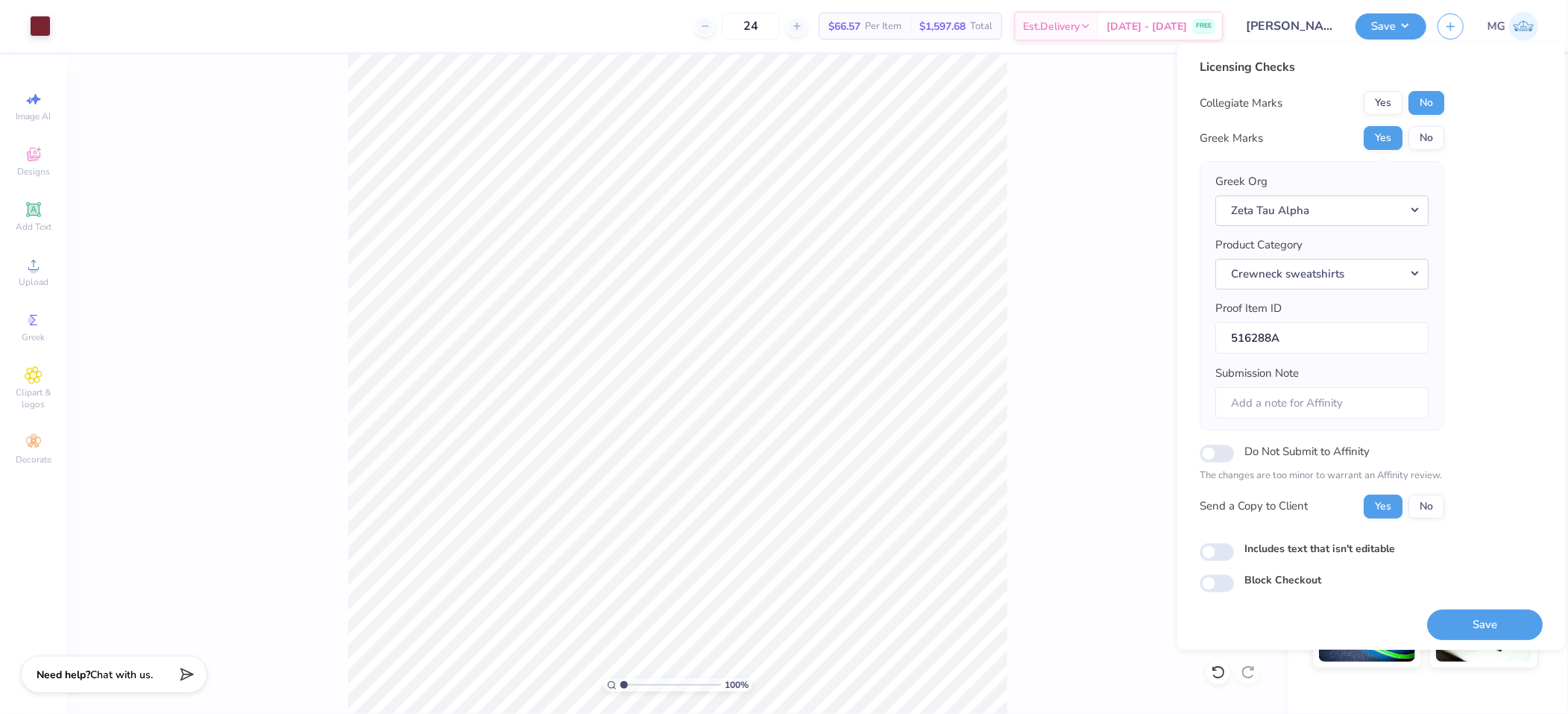
click at [1290, 544] on label "Includes text that isn't editable" at bounding box center [1320, 548] width 150 height 15
click at [1234, 544] on input "Includes text that isn't editable" at bounding box center [1217, 552] width 34 height 18
checkbox input "true"
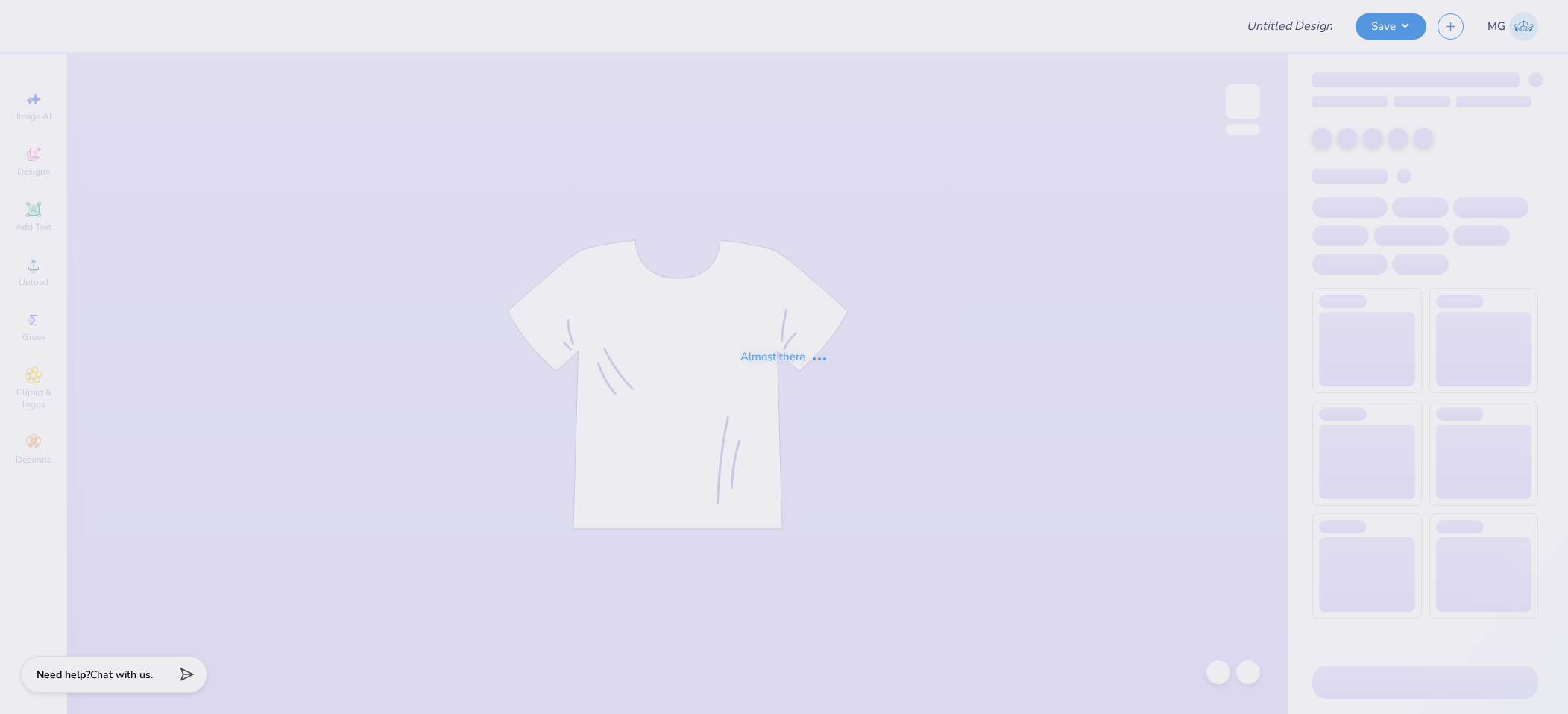
type input "Lexi Walsh : Washington University in St. Louis"
type input "Zeta Pep Supper"
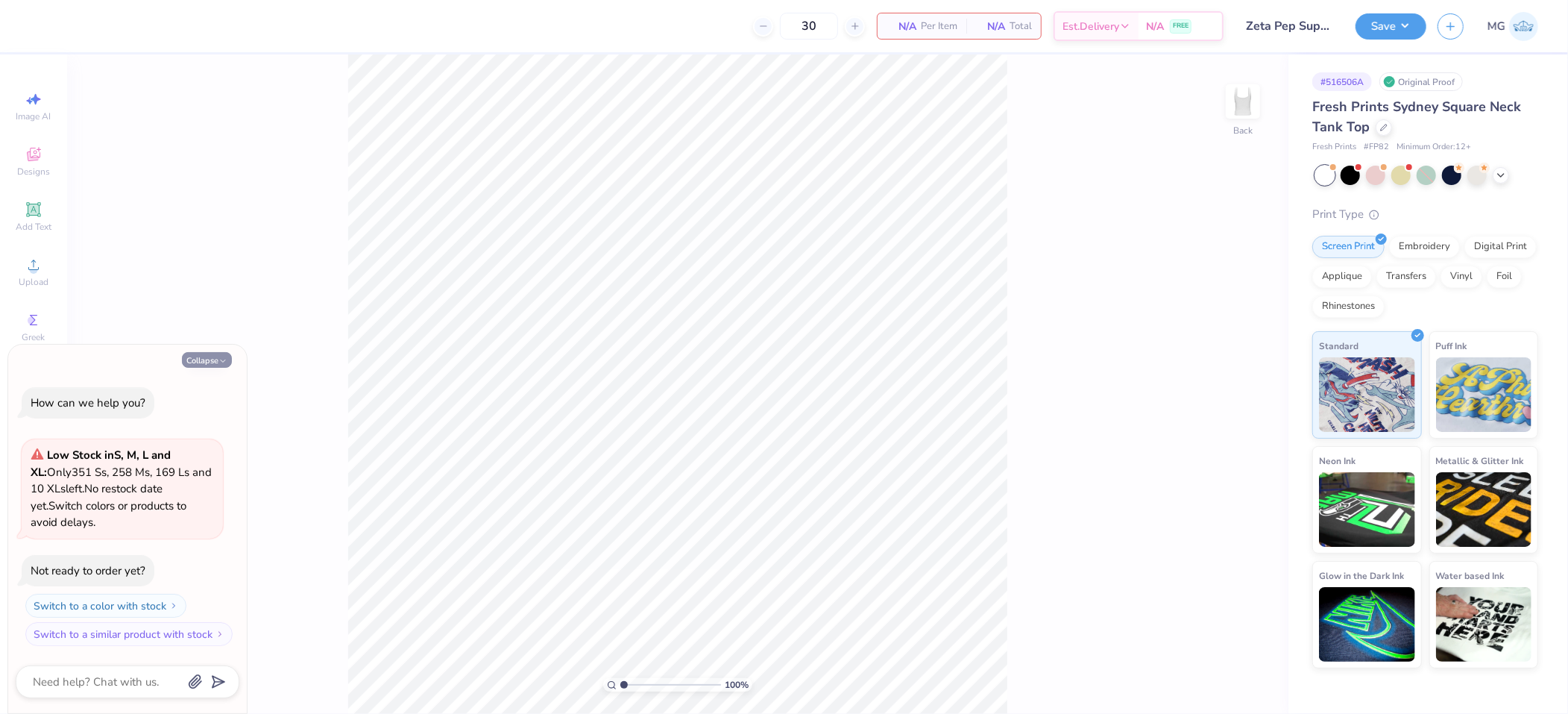
click at [212, 364] on button "Collapse" at bounding box center [207, 360] width 50 height 15
type textarea "x"
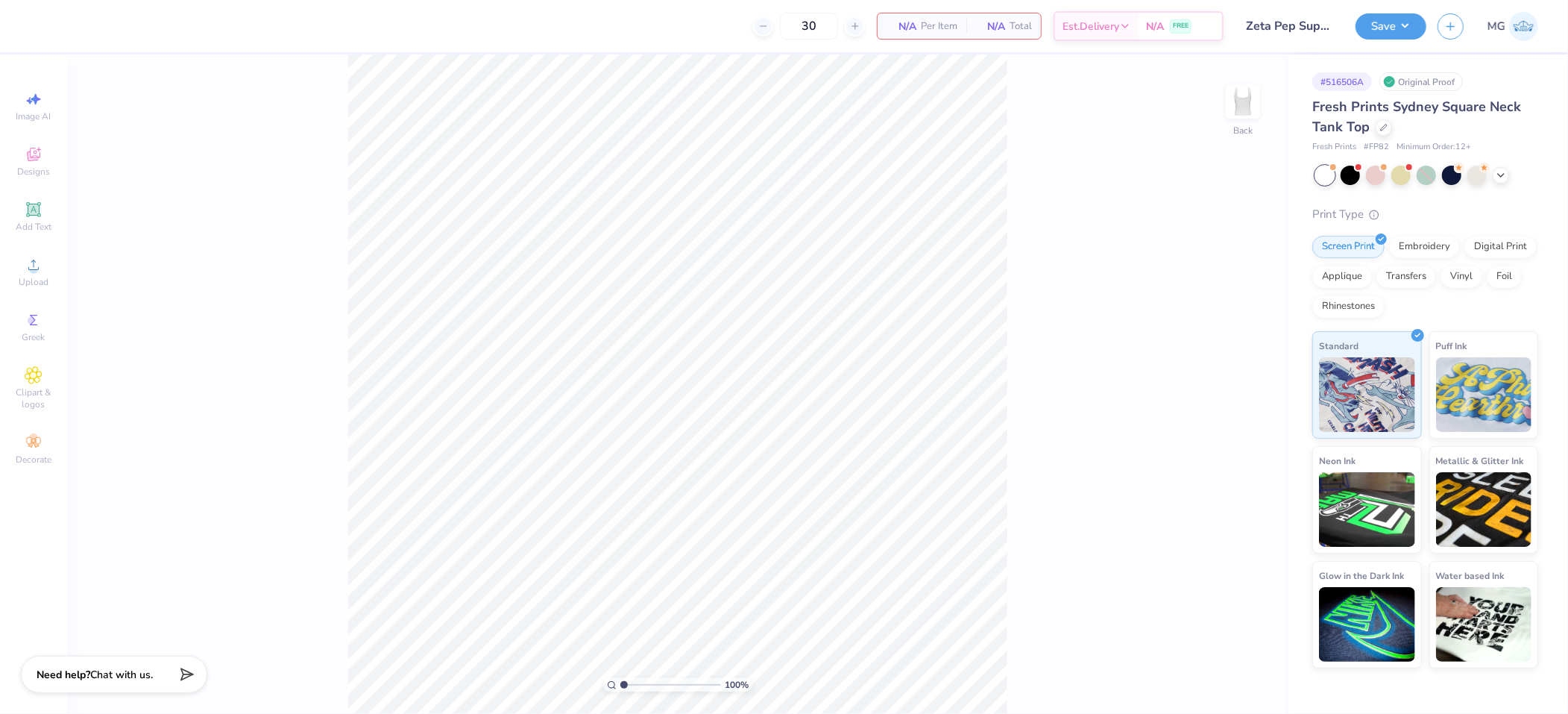
drag, startPoint x: 267, startPoint y: 276, endPoint x: 171, endPoint y: 254, distance: 98.5
click at [267, 276] on div "100 % Back" at bounding box center [678, 384] width 1222 height 659
click at [37, 288] on span "Upload" at bounding box center [33, 282] width 30 height 12
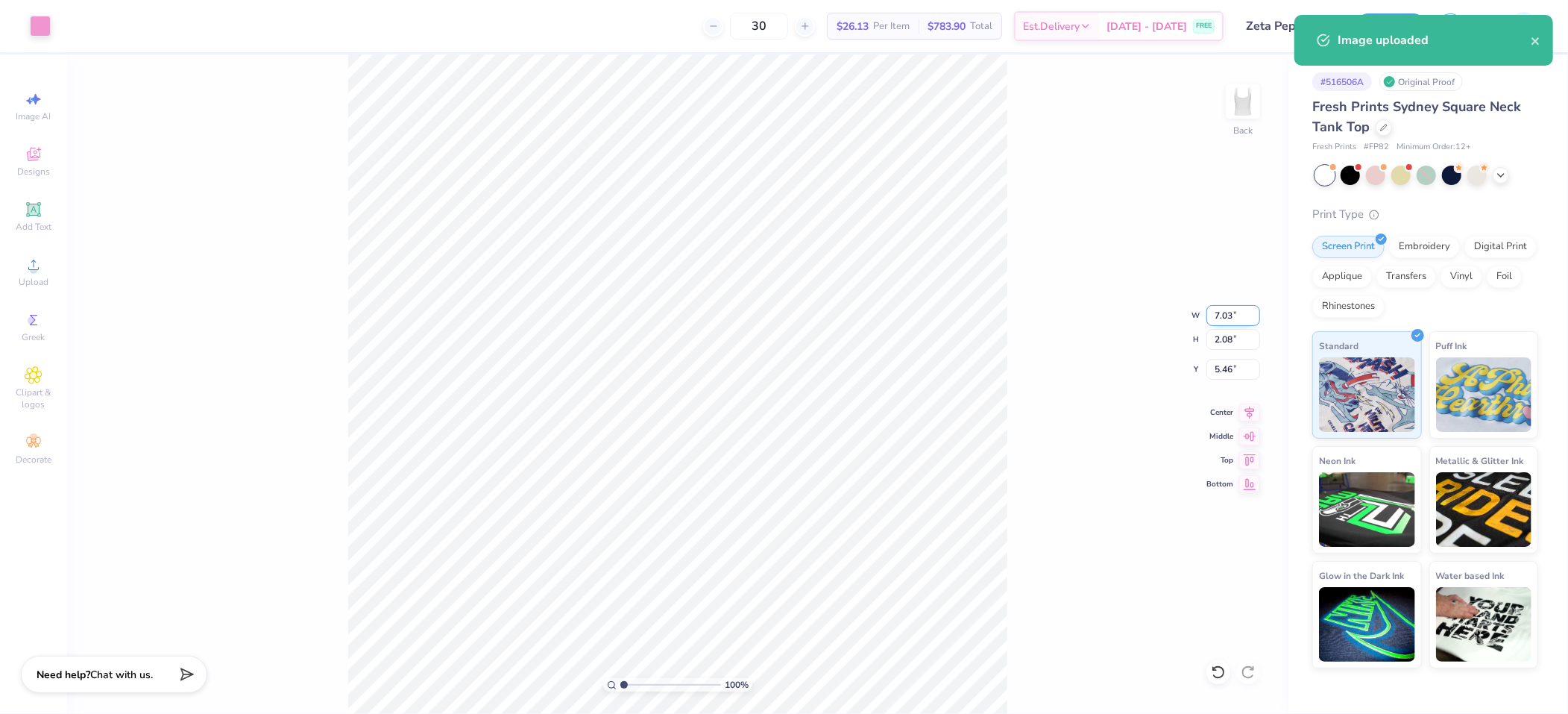
click at [1232, 318] on input "7.03" at bounding box center [1234, 315] width 54 height 21
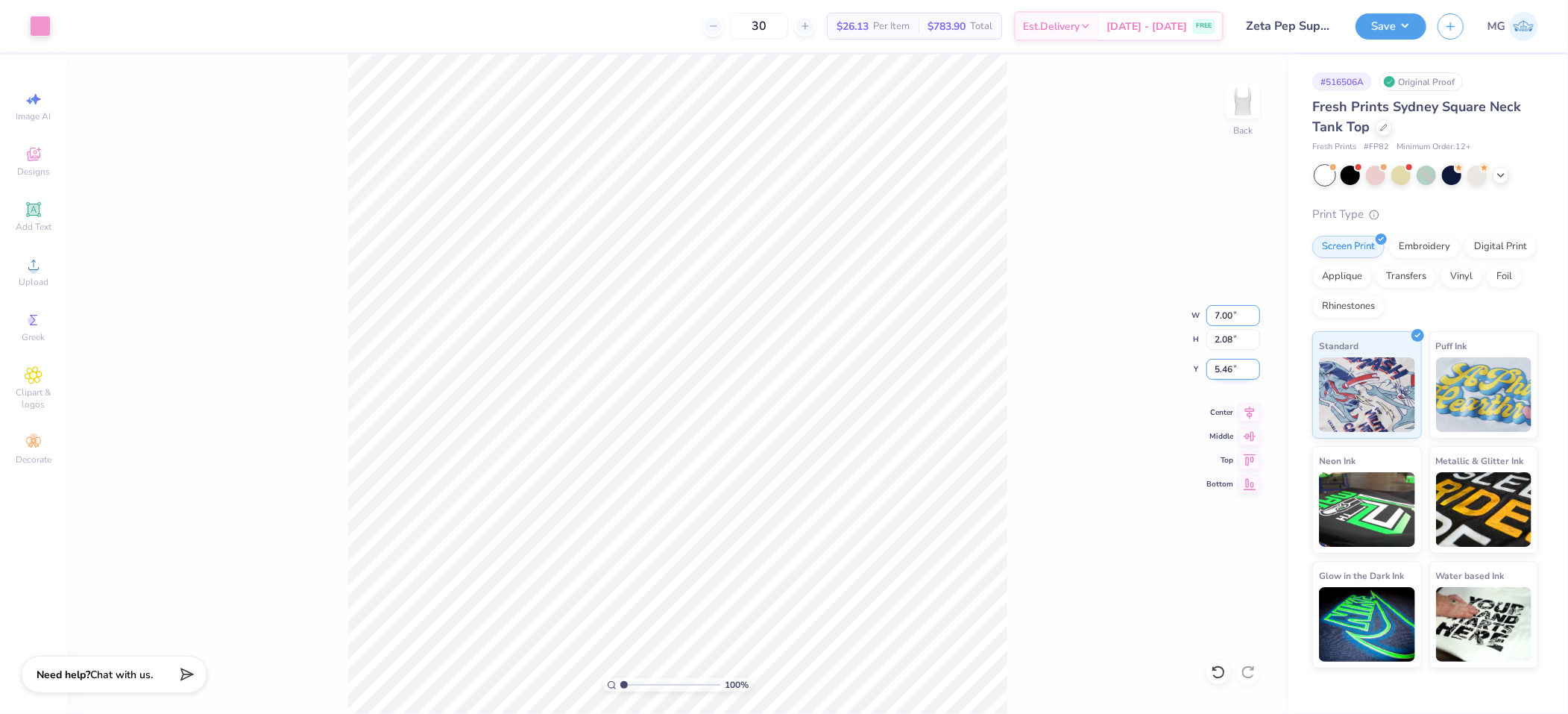
type input "7.00"
type input "2.07"
click at [1232, 366] on input "5.47" at bounding box center [1234, 369] width 54 height 21
type input "5"
type input "2.00"
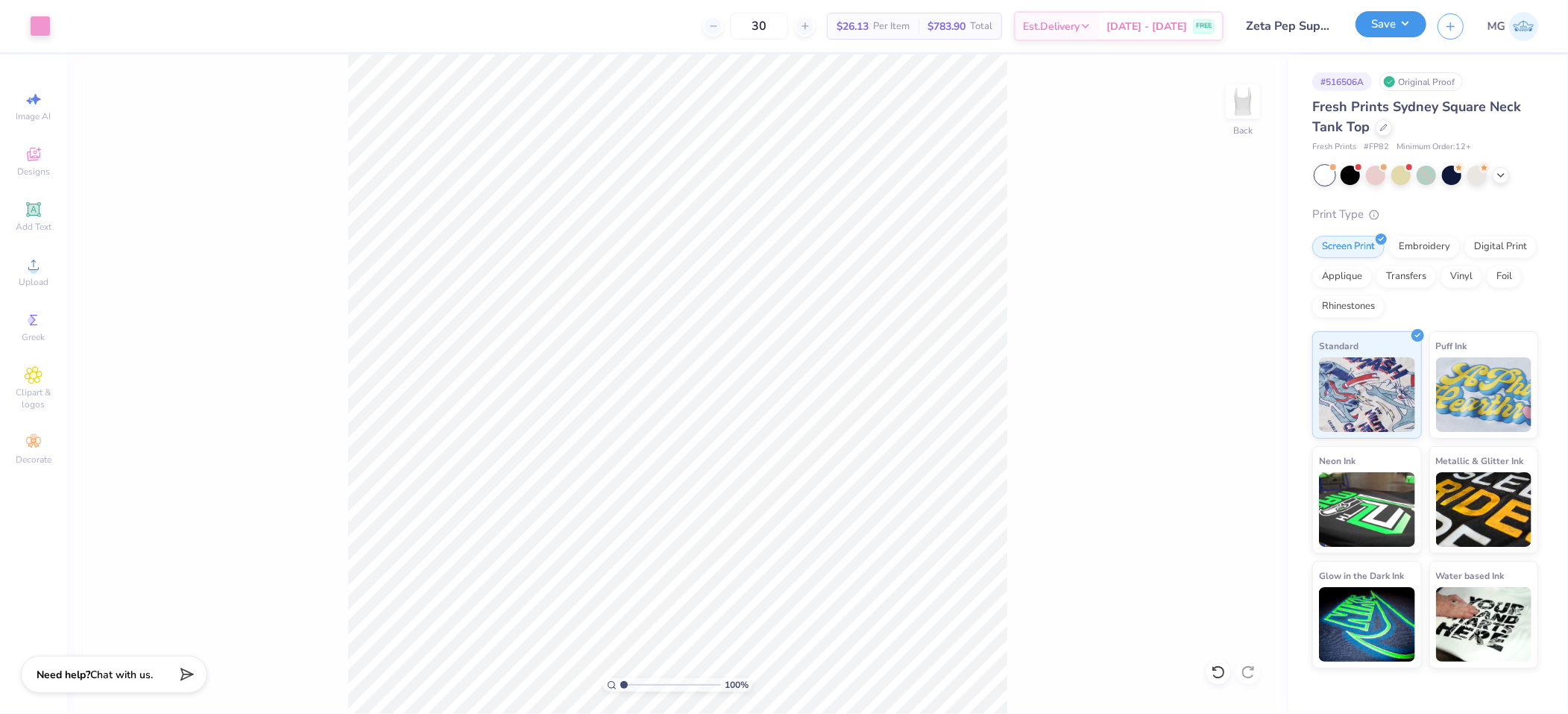
click at [1402, 27] on button "Save" at bounding box center [1391, 24] width 71 height 26
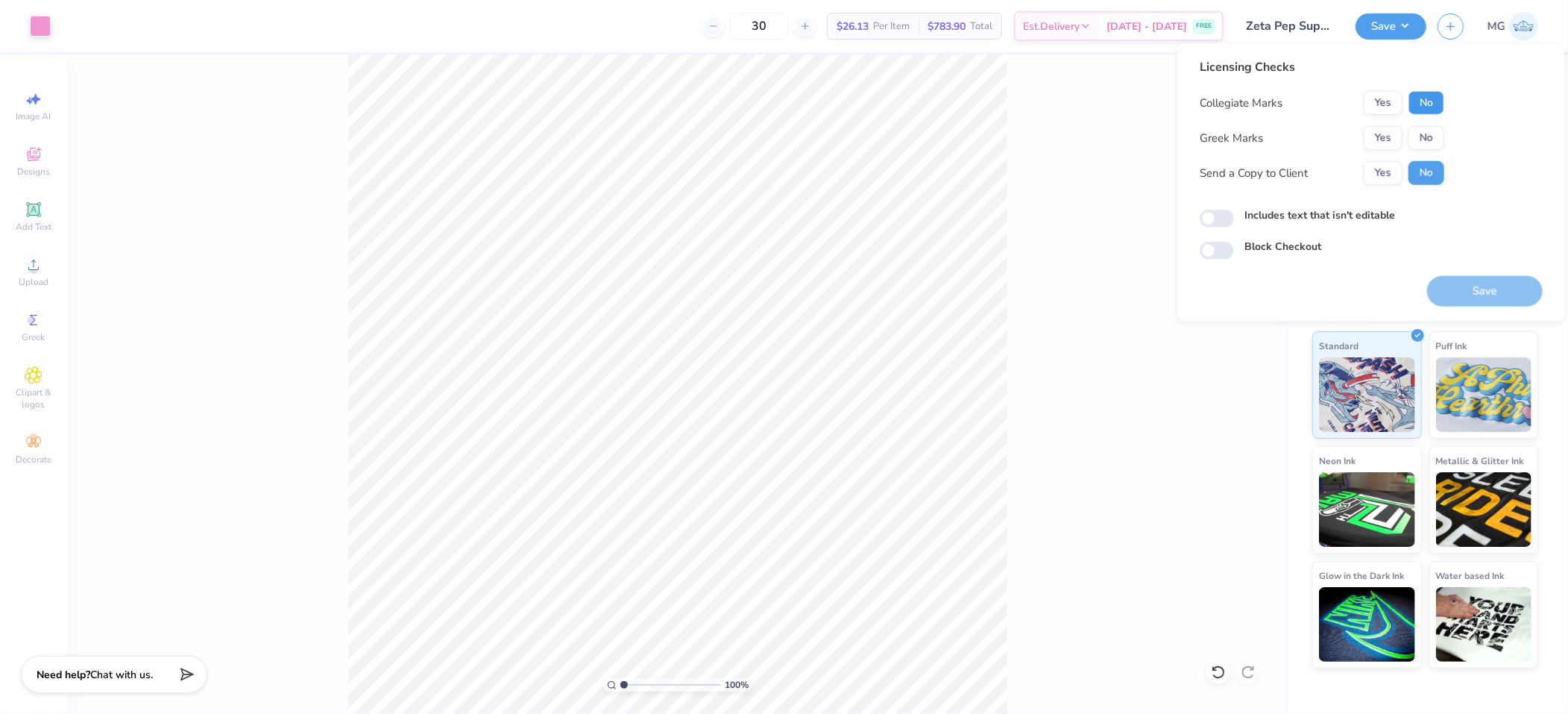
click at [1420, 100] on button "No" at bounding box center [1427, 103] width 35 height 24
click at [1391, 130] on button "Yes" at bounding box center [1384, 137] width 39 height 24
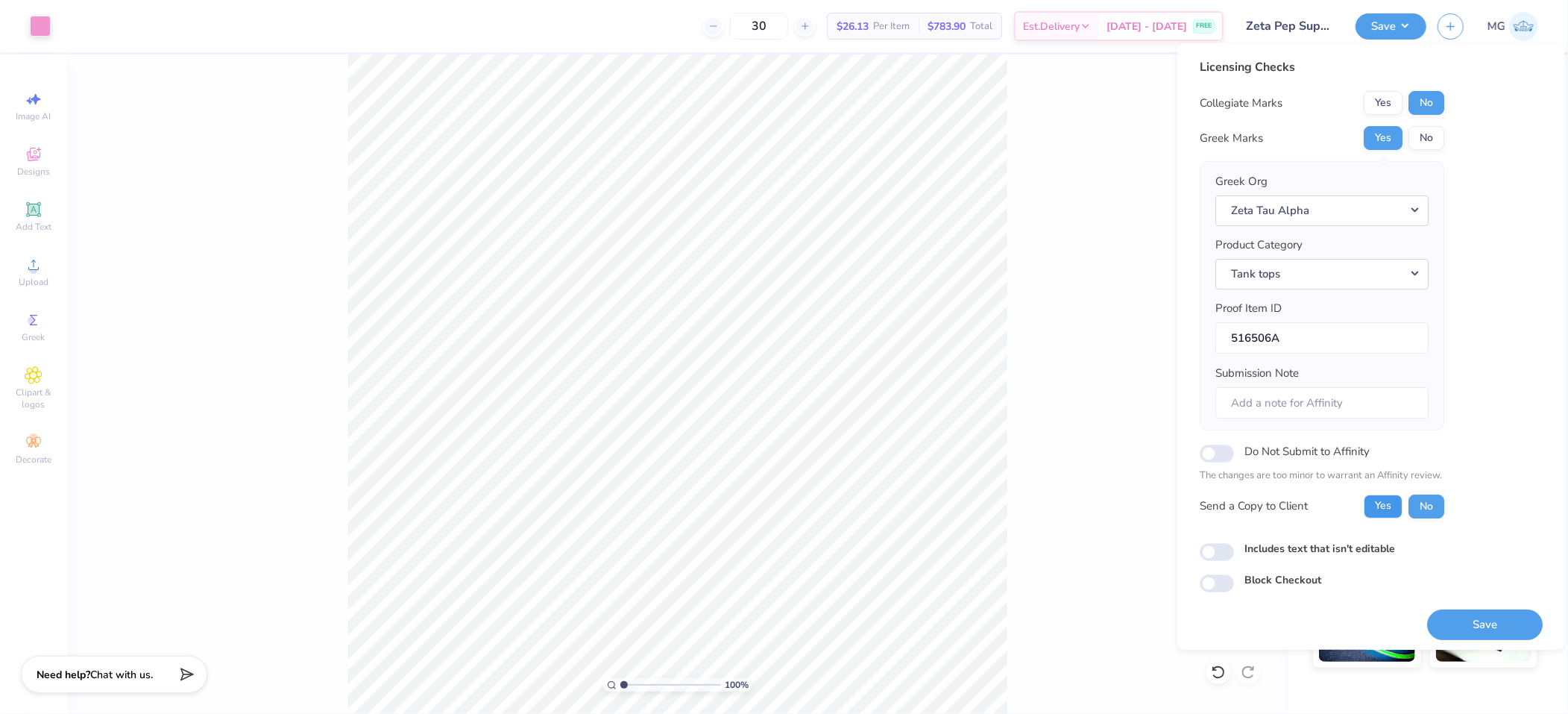
click at [1385, 509] on button "Yes" at bounding box center [1384, 506] width 39 height 24
click at [1322, 540] on label "Includes text that isn't editable" at bounding box center [1320, 548] width 150 height 15
click at [1234, 543] on input "Includes text that isn't editable" at bounding box center [1217, 552] width 34 height 18
checkbox input "true"
click at [1490, 611] on button "Save" at bounding box center [1485, 624] width 116 height 31
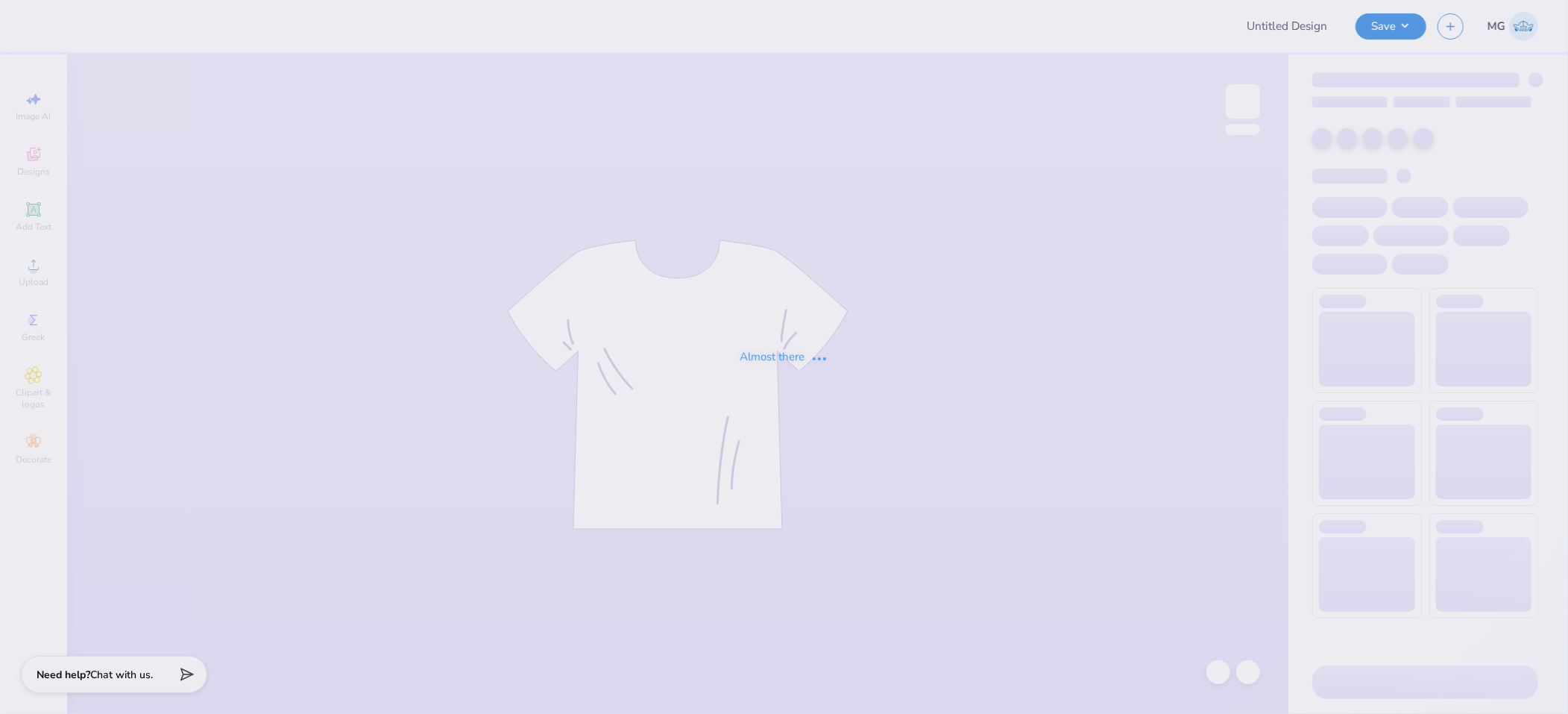
type input "[PERSON_NAME] : [GEOGRAPHIC_DATA][US_STATE]"
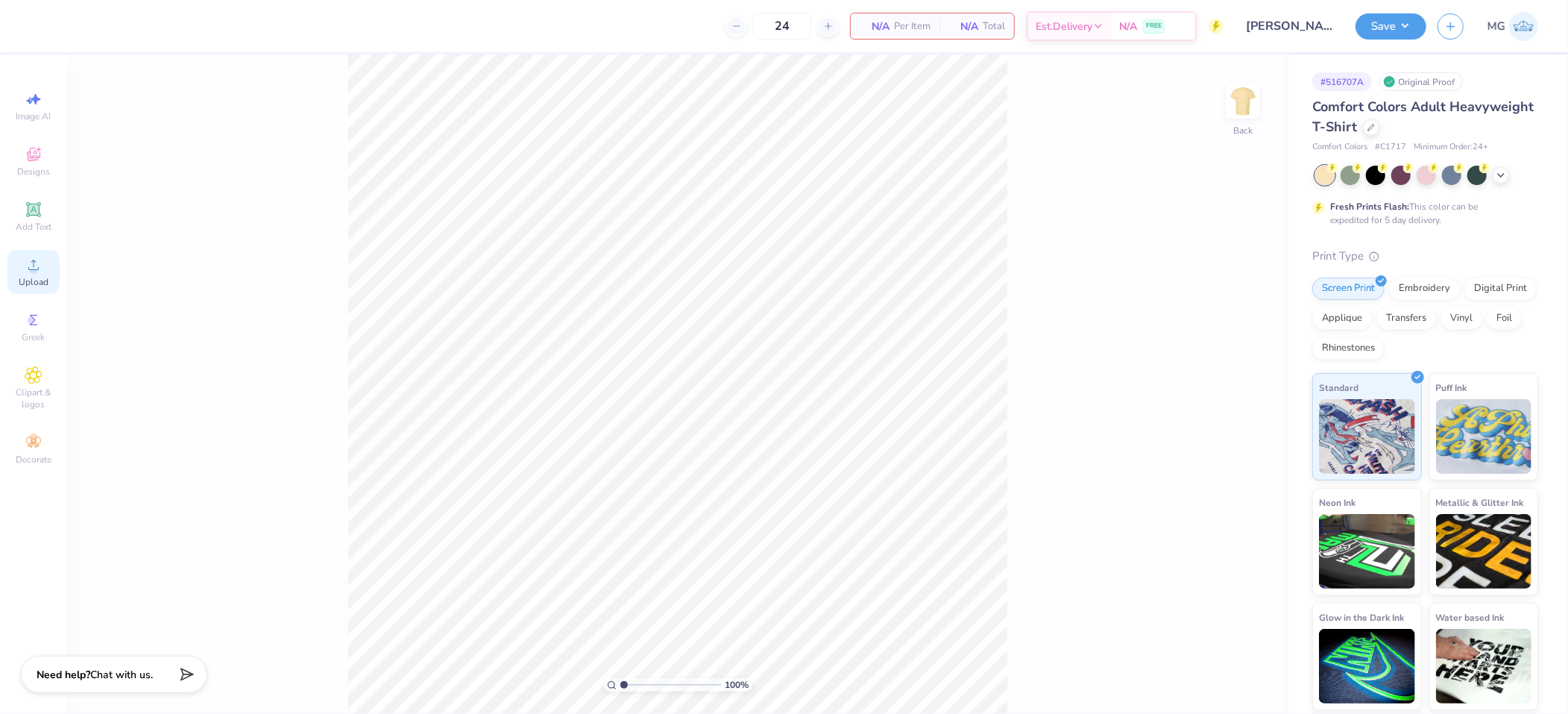
click at [44, 267] on div "Upload" at bounding box center [34, 272] width 52 height 44
click at [327, 239] on div "100 % Back" at bounding box center [678, 384] width 1222 height 659
click at [34, 279] on span "Upload" at bounding box center [33, 282] width 30 height 12
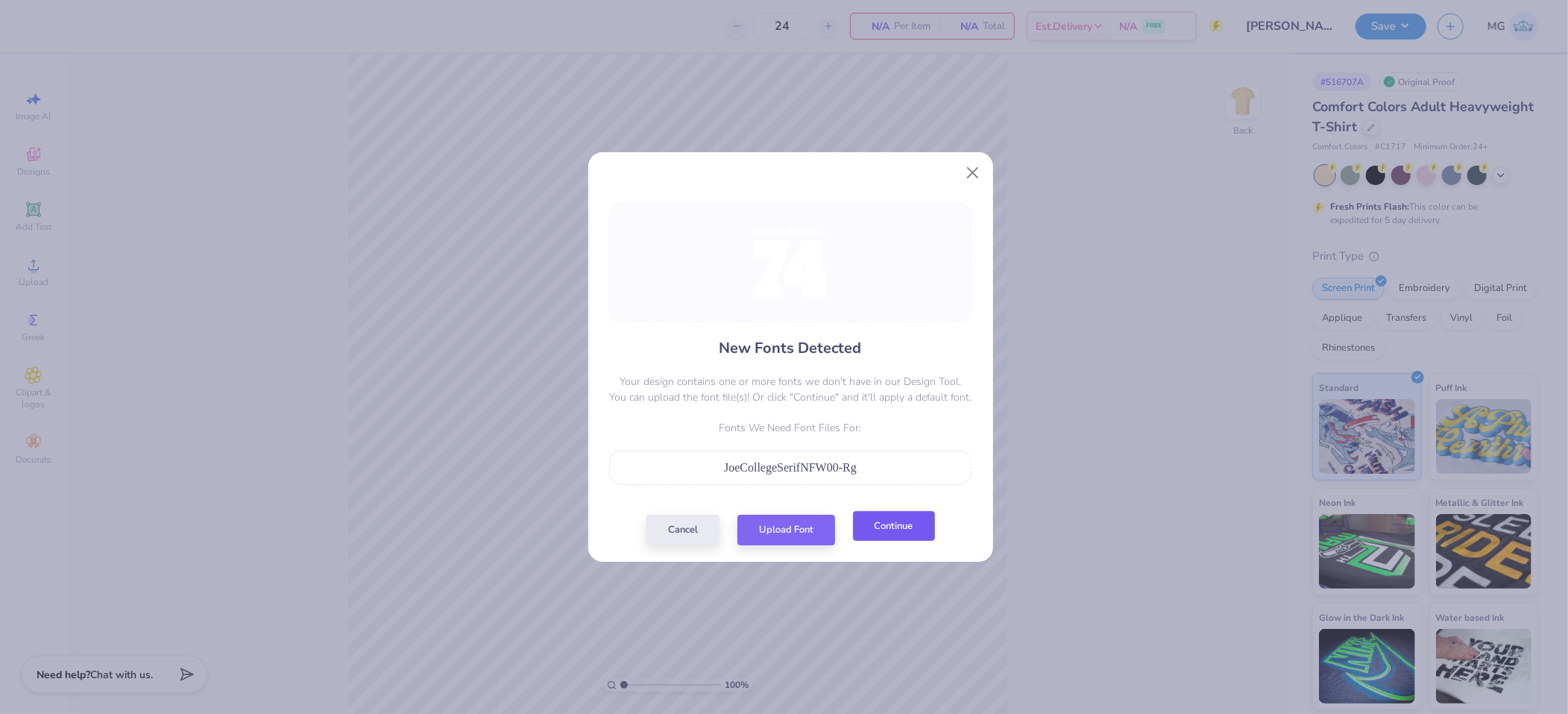
click at [883, 528] on button "Continue" at bounding box center [894, 526] width 82 height 31
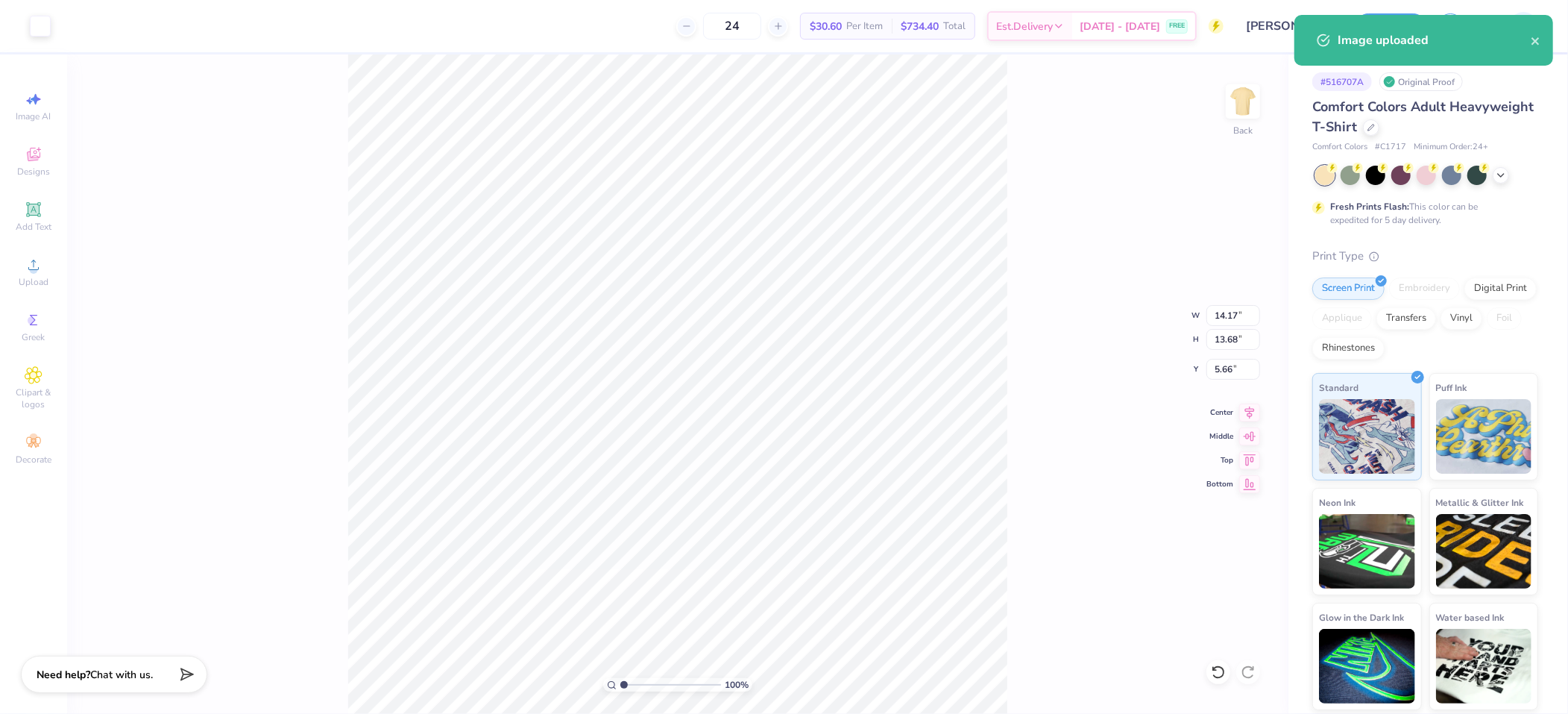
type input "11.71"
type input "11.30"
type input "2.17"
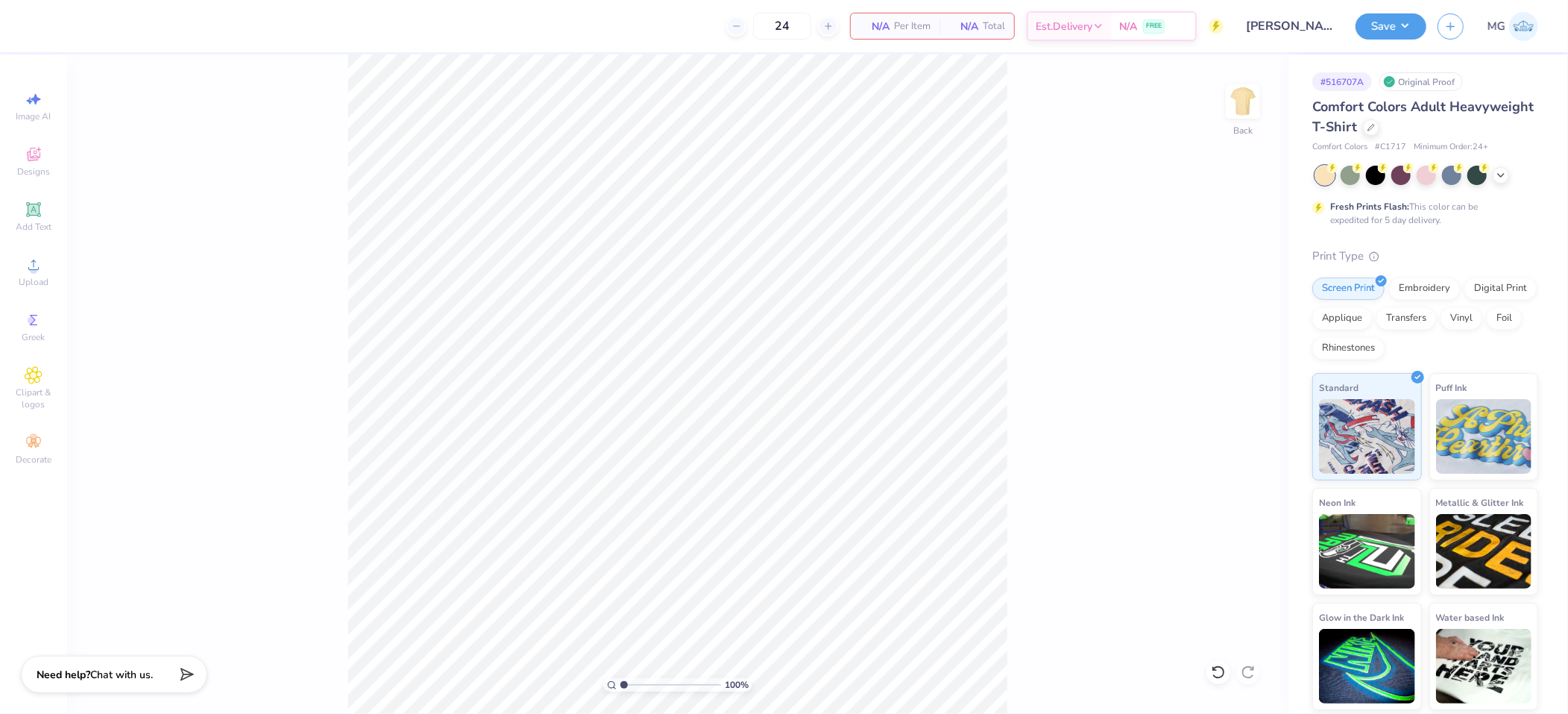
click at [25, 296] on div "Image AI Designs Add Text Upload Greek Clipart & logos Decorate" at bounding box center [34, 278] width 52 height 387
click at [26, 282] on span "Upload" at bounding box center [33, 282] width 30 height 12
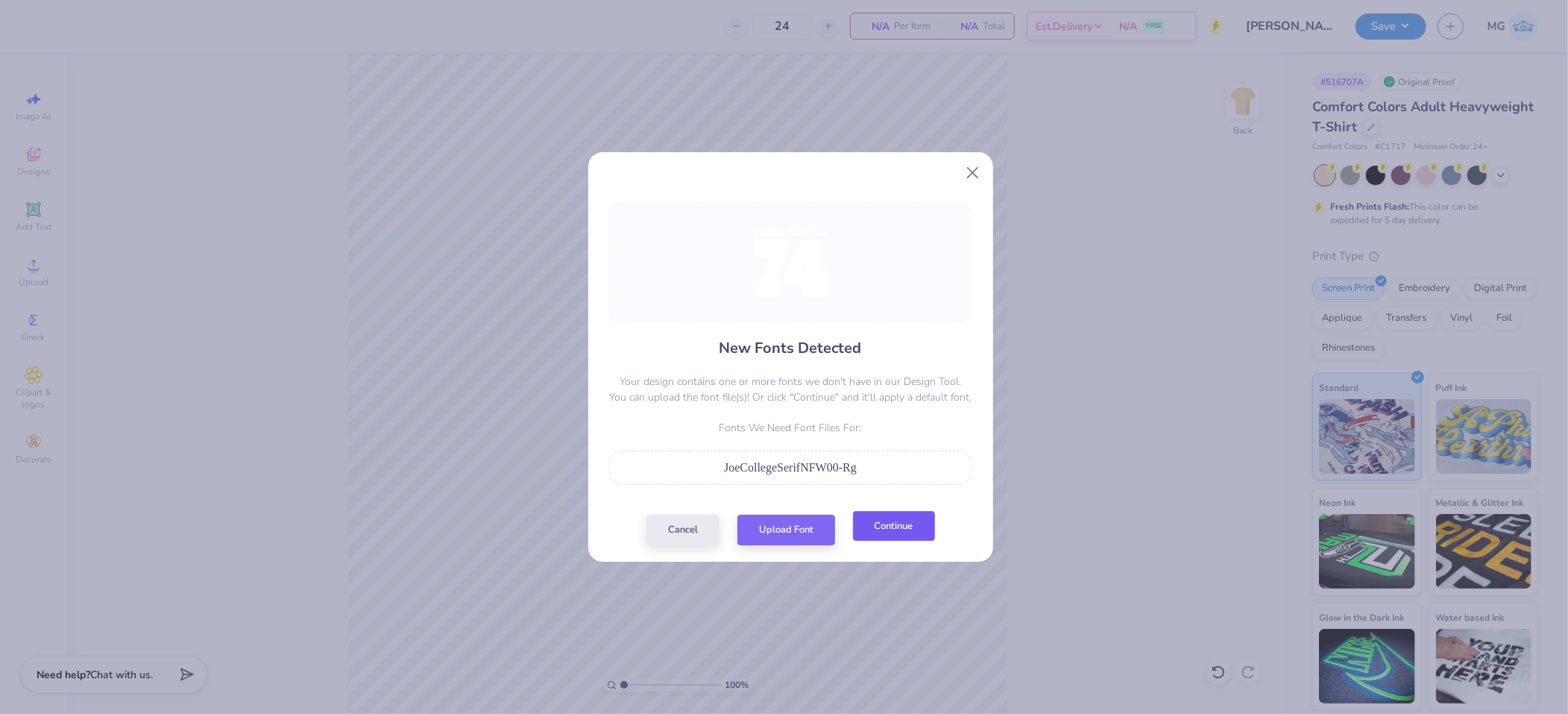
click at [890, 519] on button "Continue" at bounding box center [894, 526] width 82 height 31
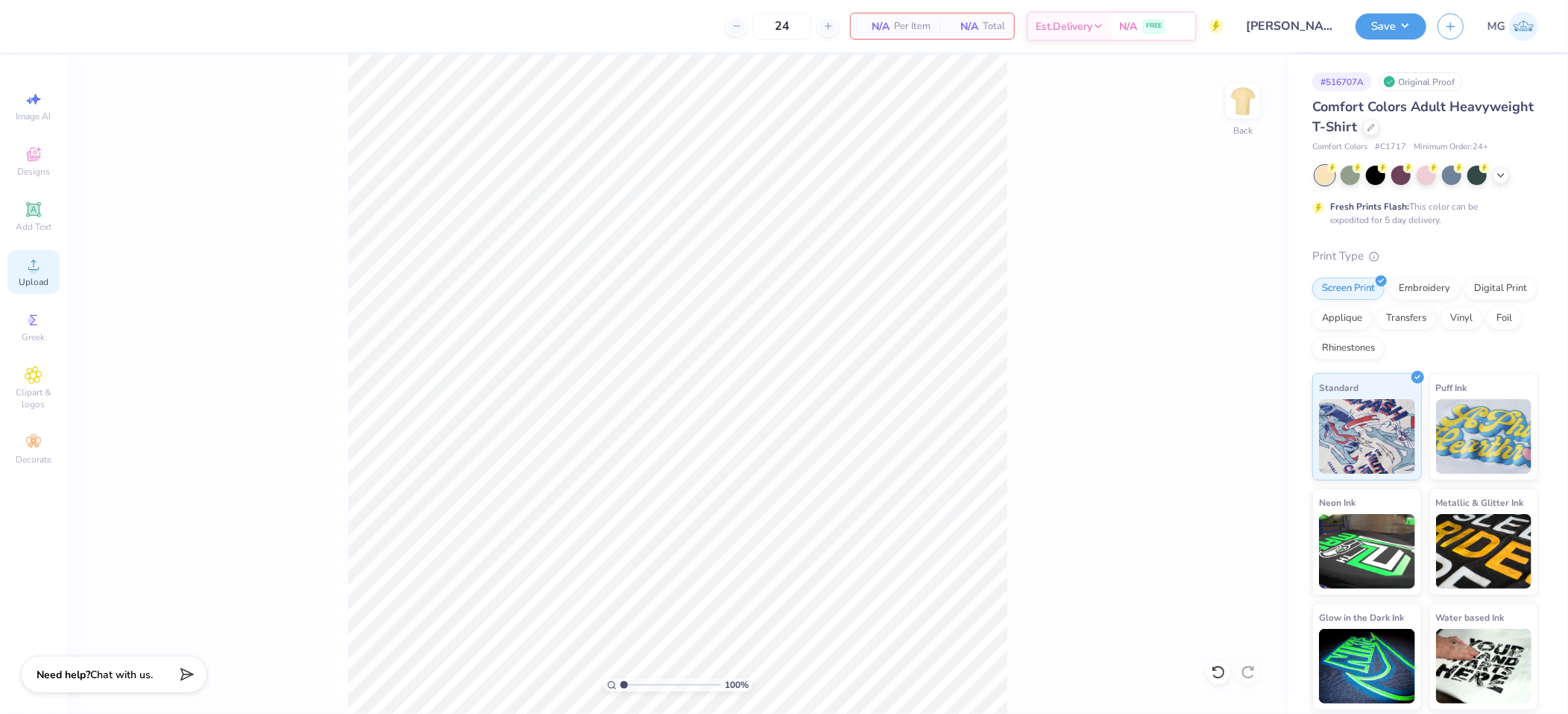
click at [24, 283] on span "Upload" at bounding box center [33, 282] width 30 height 12
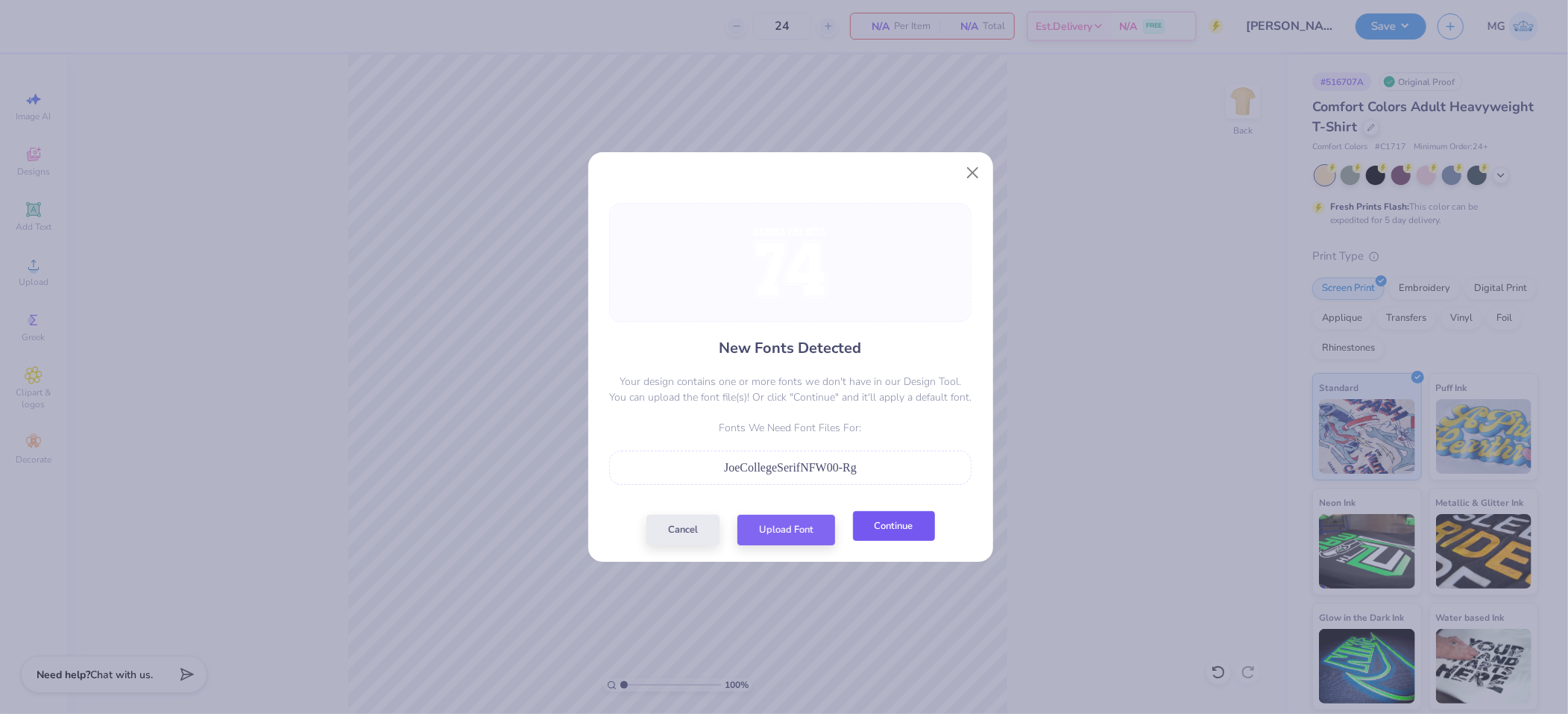
click at [868, 525] on button "Continue" at bounding box center [894, 526] width 82 height 31
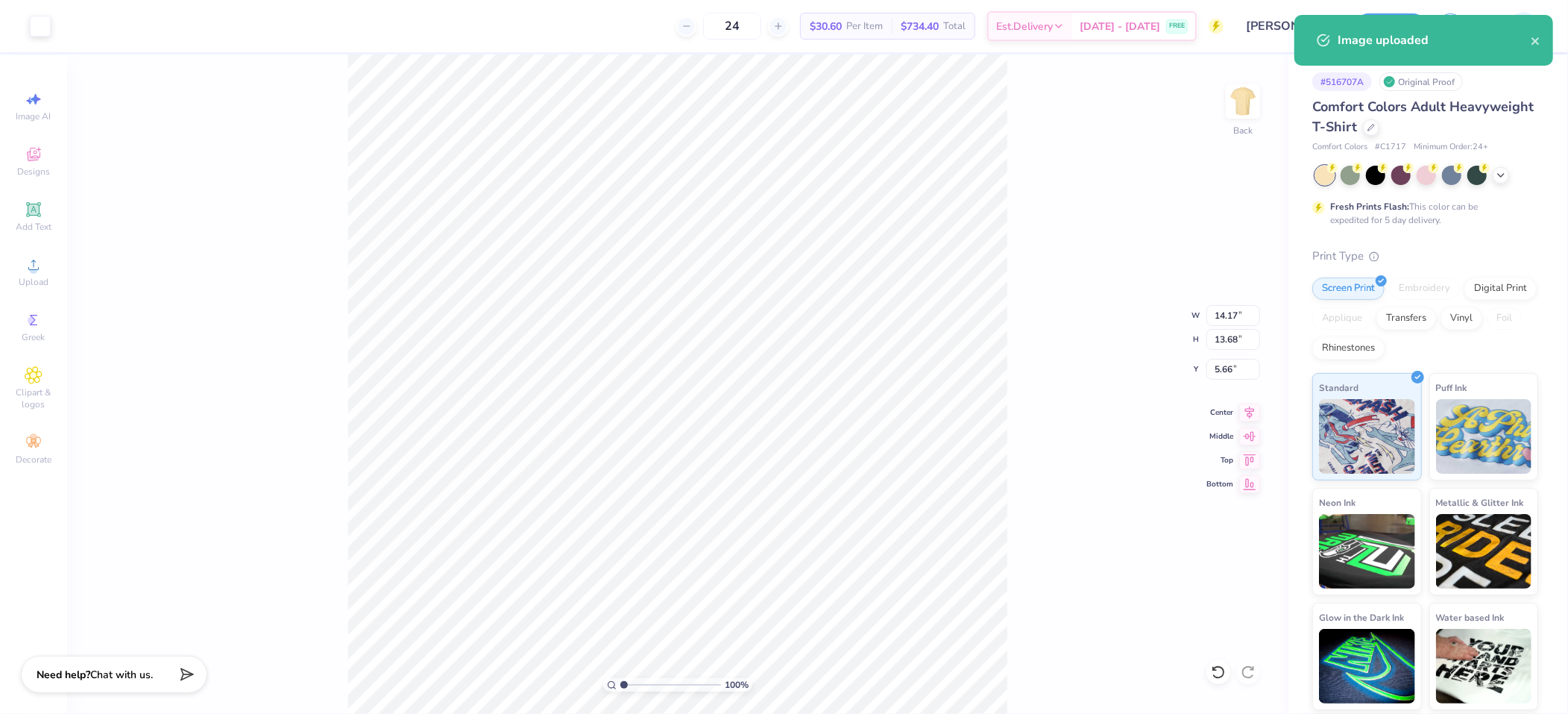
type input "11.06"
type input "10.67"
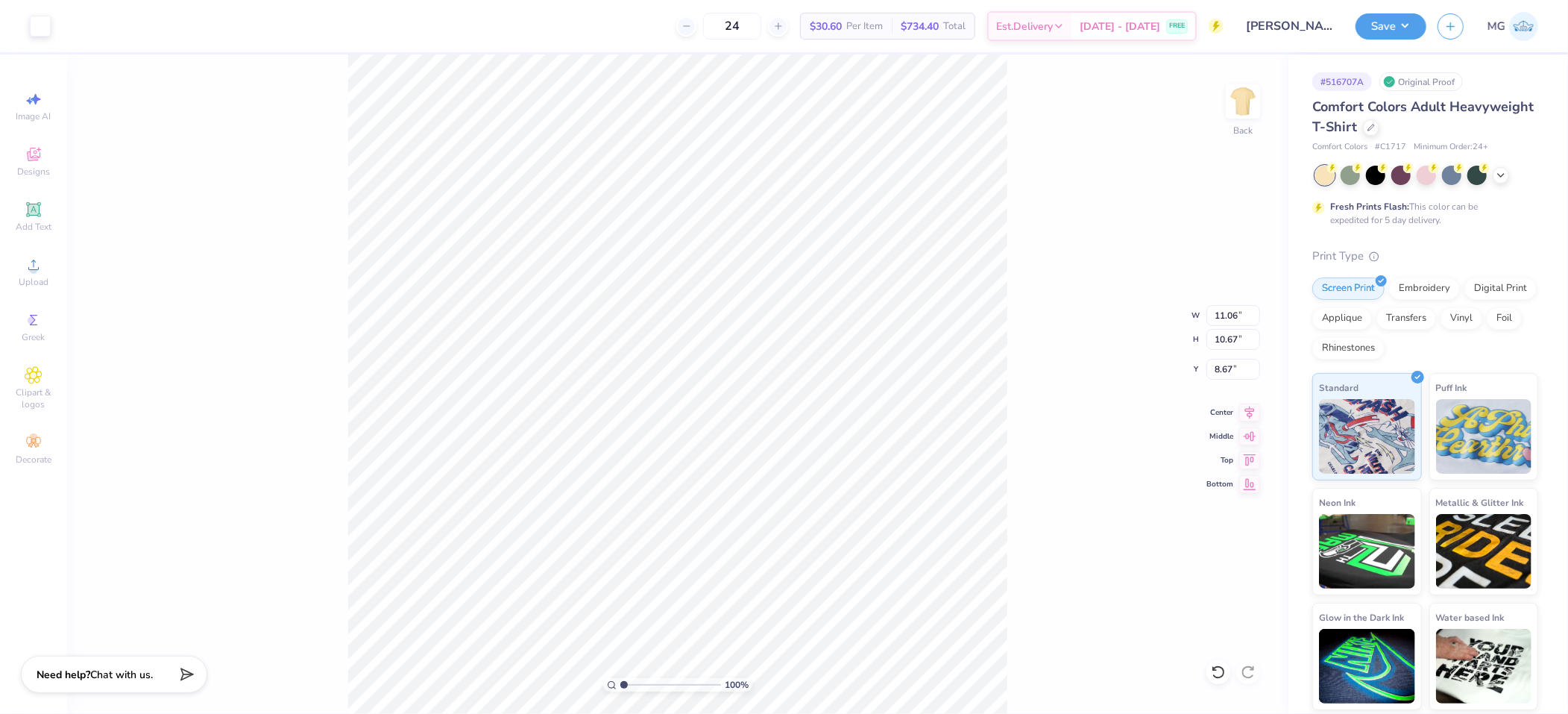
type input "3.00"
click at [1239, 319] on input "11.06" at bounding box center [1234, 315] width 54 height 21
type input "11.00"
type input "10.61"
type input "3.03"
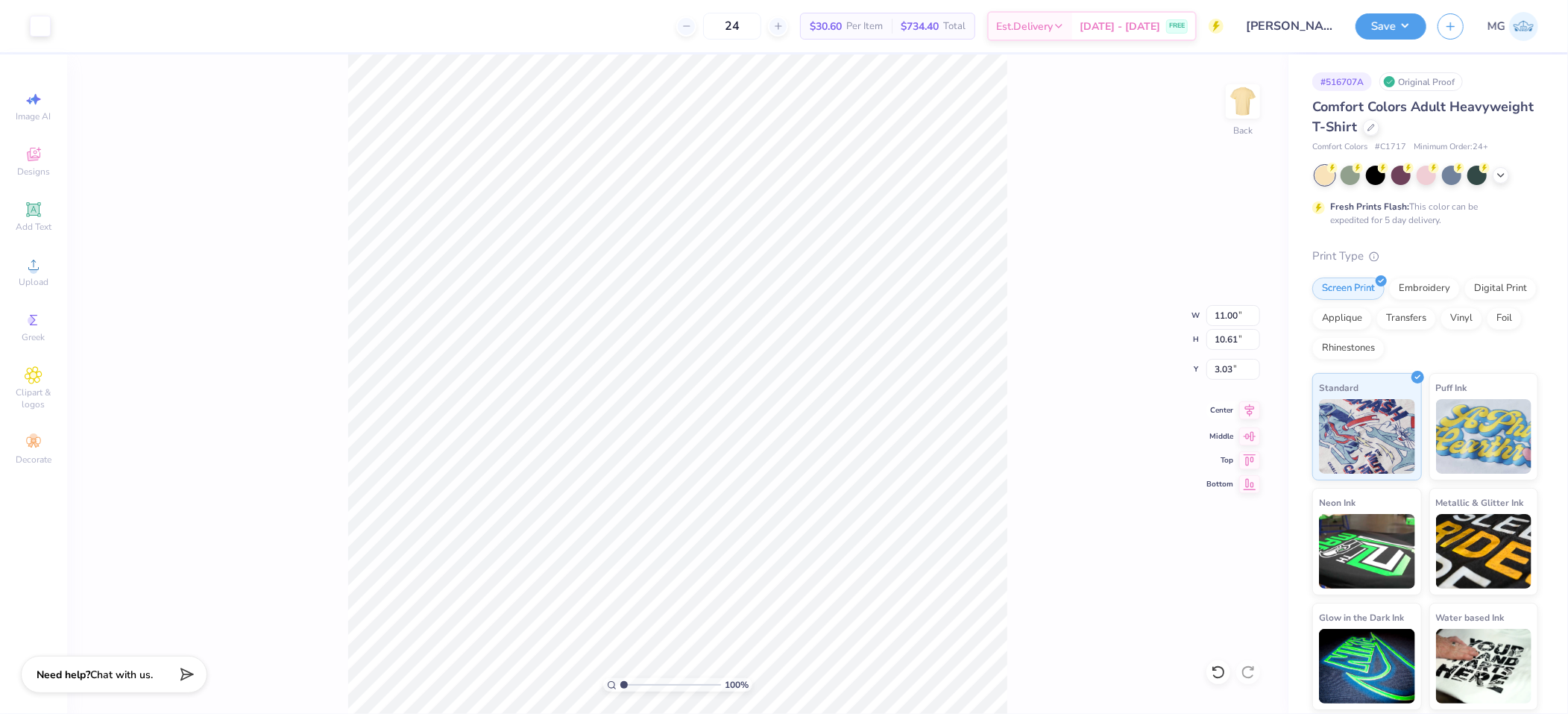
click at [1258, 412] on icon at bounding box center [1249, 410] width 21 height 18
click at [1230, 365] on input "3.03" at bounding box center [1234, 369] width 54 height 21
click at [1230, 371] on input "3.03" at bounding box center [1234, 369] width 54 height 21
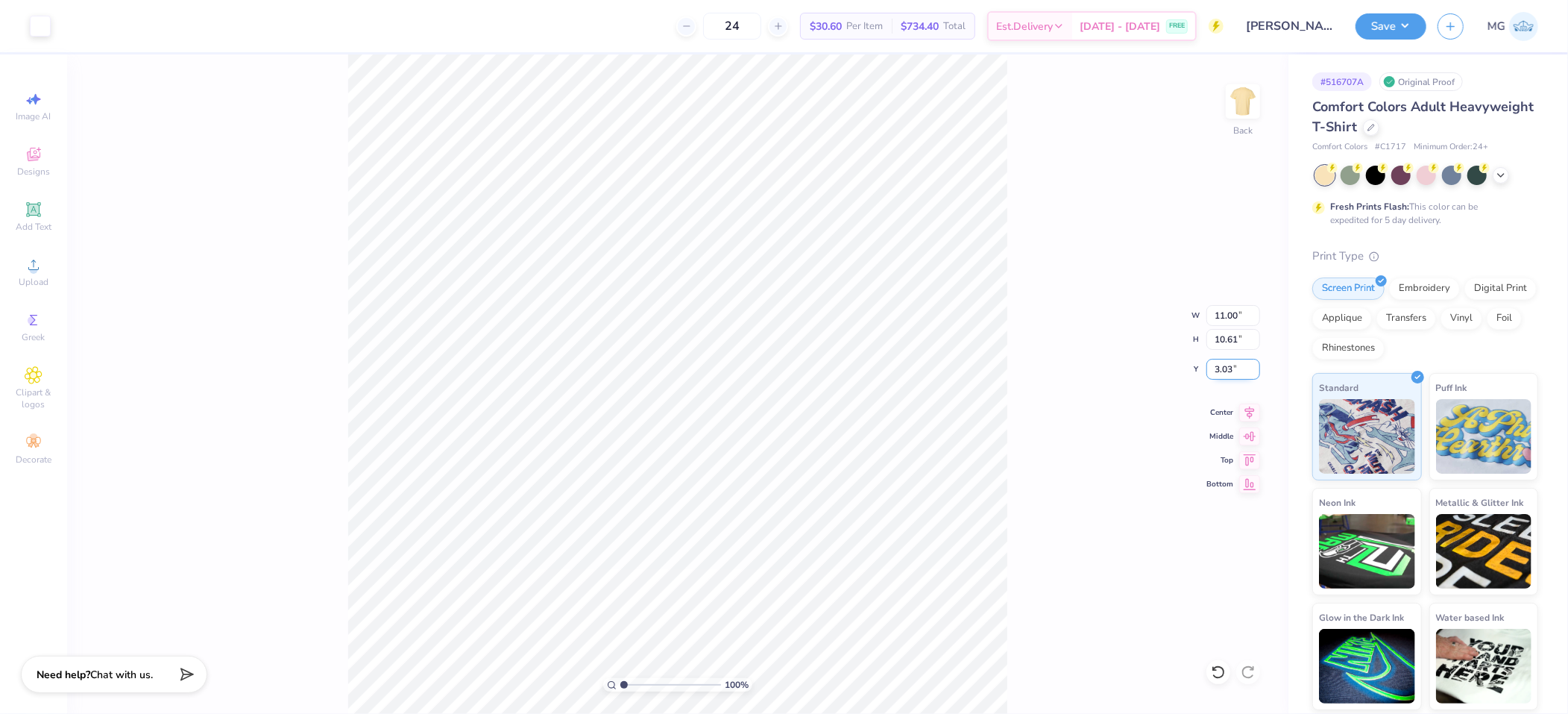
click at [1232, 373] on input "3.03" at bounding box center [1234, 369] width 54 height 21
type input "3.00"
click at [1049, 384] on div "100 % Back W 11.00 11.00 " H 10.61 10.61 " Y 3.00 3.00 " Center Middle Top Bott…" at bounding box center [678, 384] width 1222 height 659
drag, startPoint x: 1060, startPoint y: 388, endPoint x: 1012, endPoint y: 315, distance: 87.4
click at [1060, 388] on div "100 % Back W 11.00 H 10.61 Y 3.00 Center Middle Top Bottom" at bounding box center [678, 384] width 1222 height 659
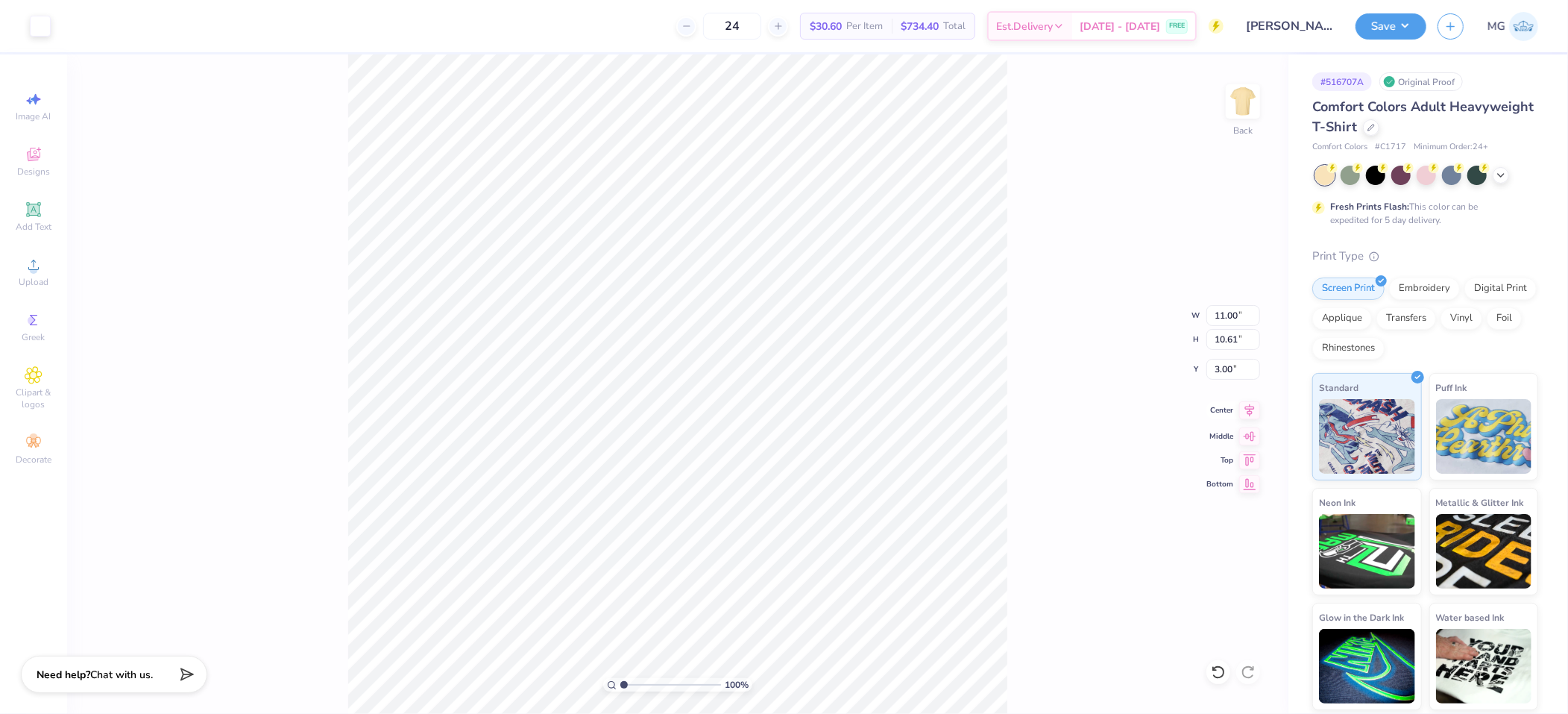
click at [1254, 408] on icon at bounding box center [1250, 410] width 10 height 12
click at [1026, 409] on div "100 % Back" at bounding box center [678, 384] width 1222 height 659
click at [1397, 22] on button "Save" at bounding box center [1391, 24] width 71 height 26
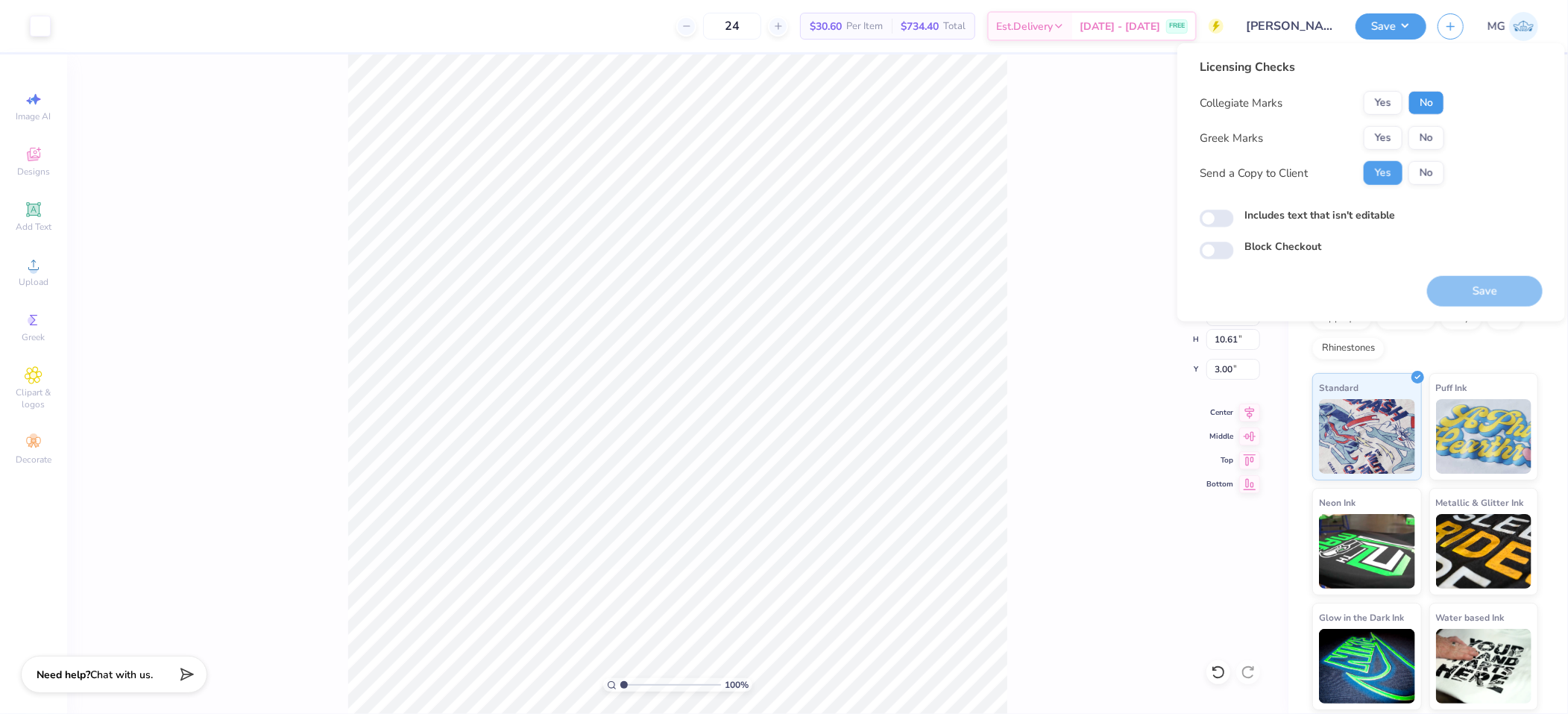
click at [1434, 103] on button "No" at bounding box center [1427, 103] width 35 height 24
click at [1388, 140] on button "Yes" at bounding box center [1384, 137] width 39 height 24
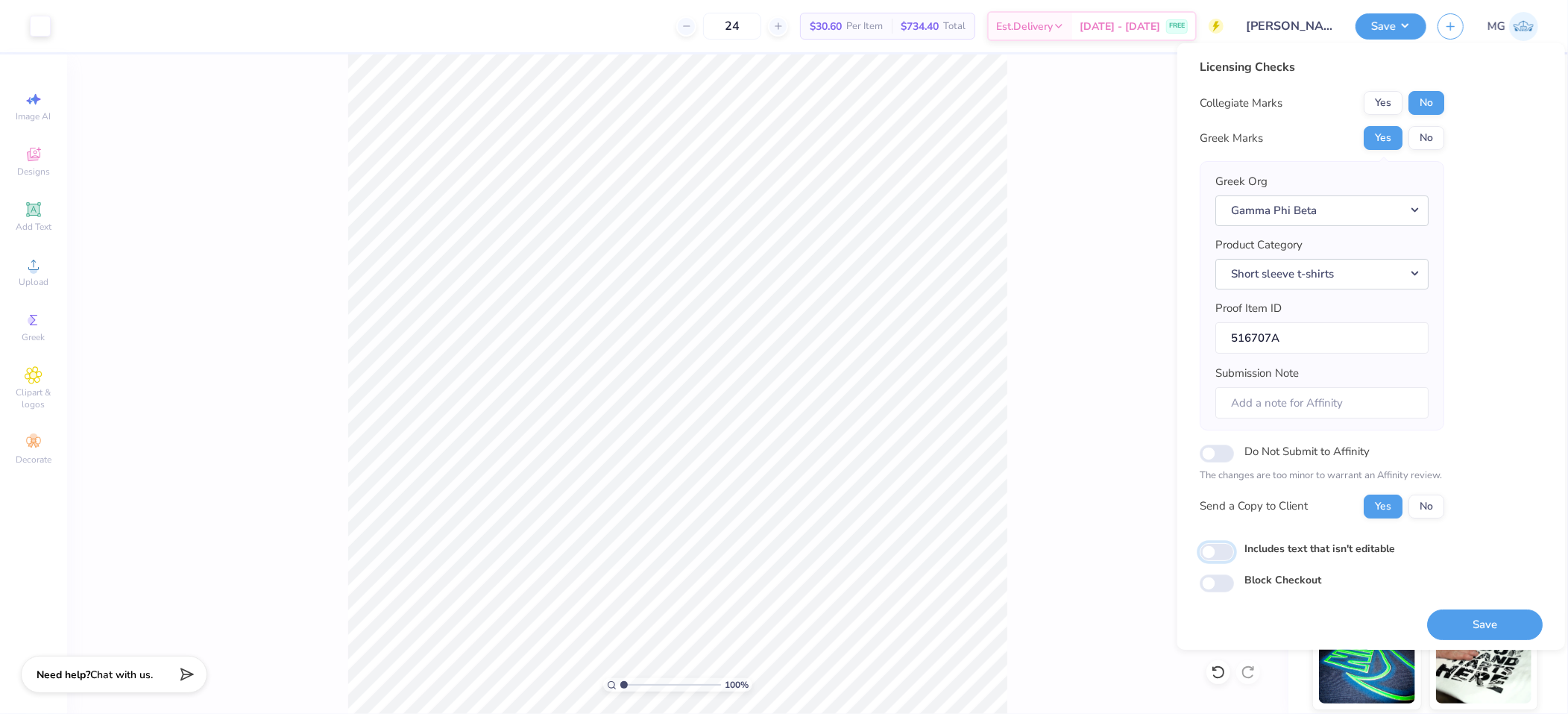
click at [1208, 550] on input "Includes text that isn't editable" at bounding box center [1217, 552] width 34 height 18
checkbox input "true"
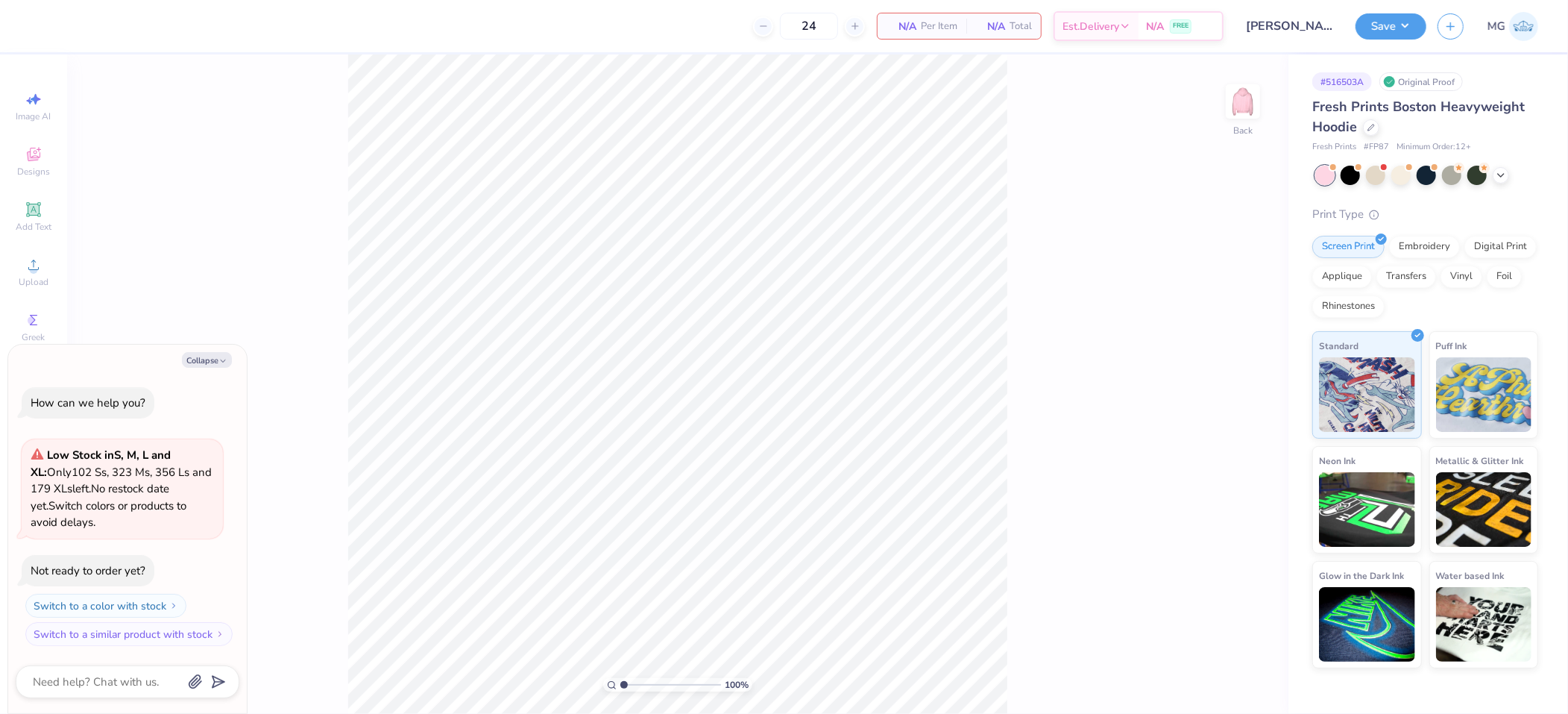
click at [1075, 212] on div "100 % Back" at bounding box center [678, 384] width 1222 height 659
click at [41, 269] on icon at bounding box center [33, 264] width 18 height 18
click at [224, 289] on div "100 % Back" at bounding box center [678, 384] width 1222 height 659
click at [27, 285] on span "Upload" at bounding box center [33, 282] width 30 height 12
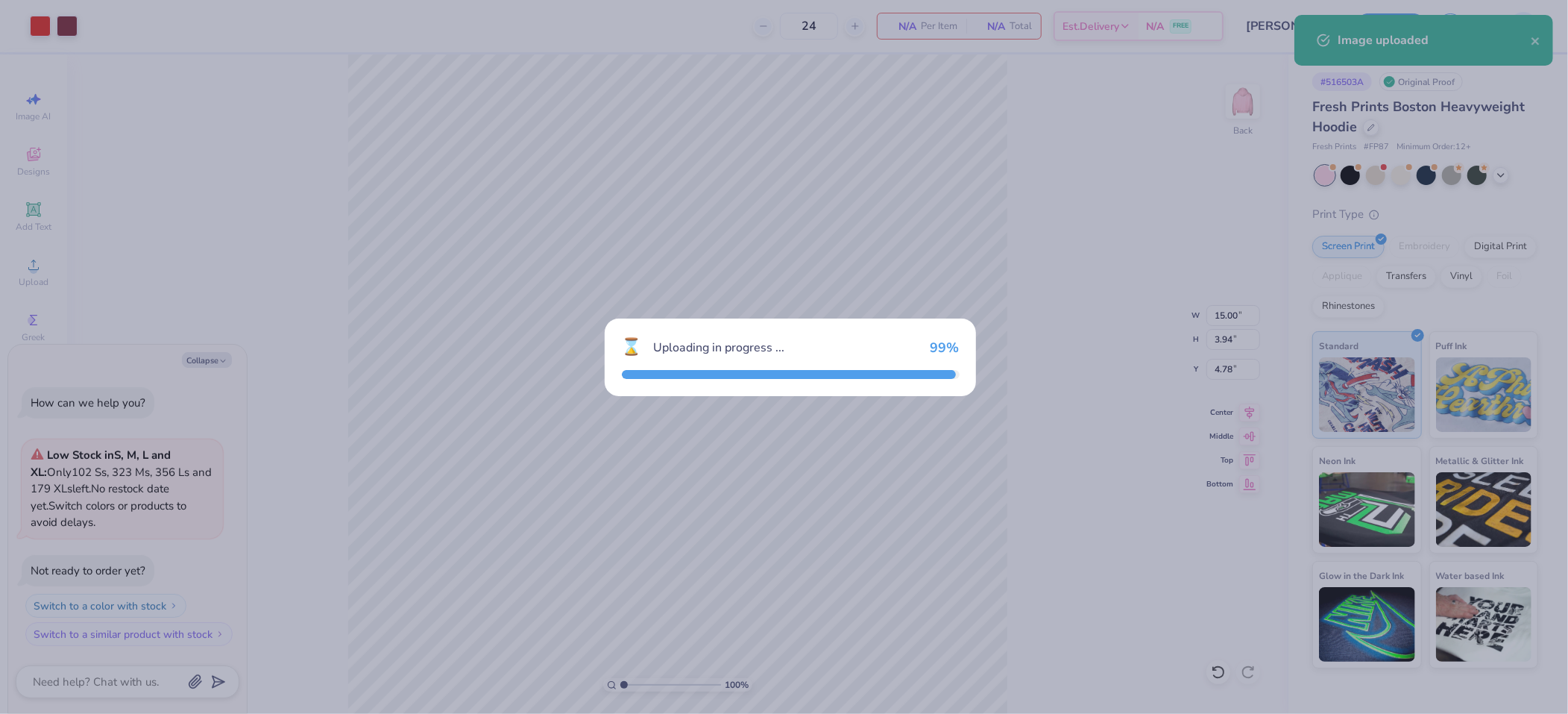
type textarea "x"
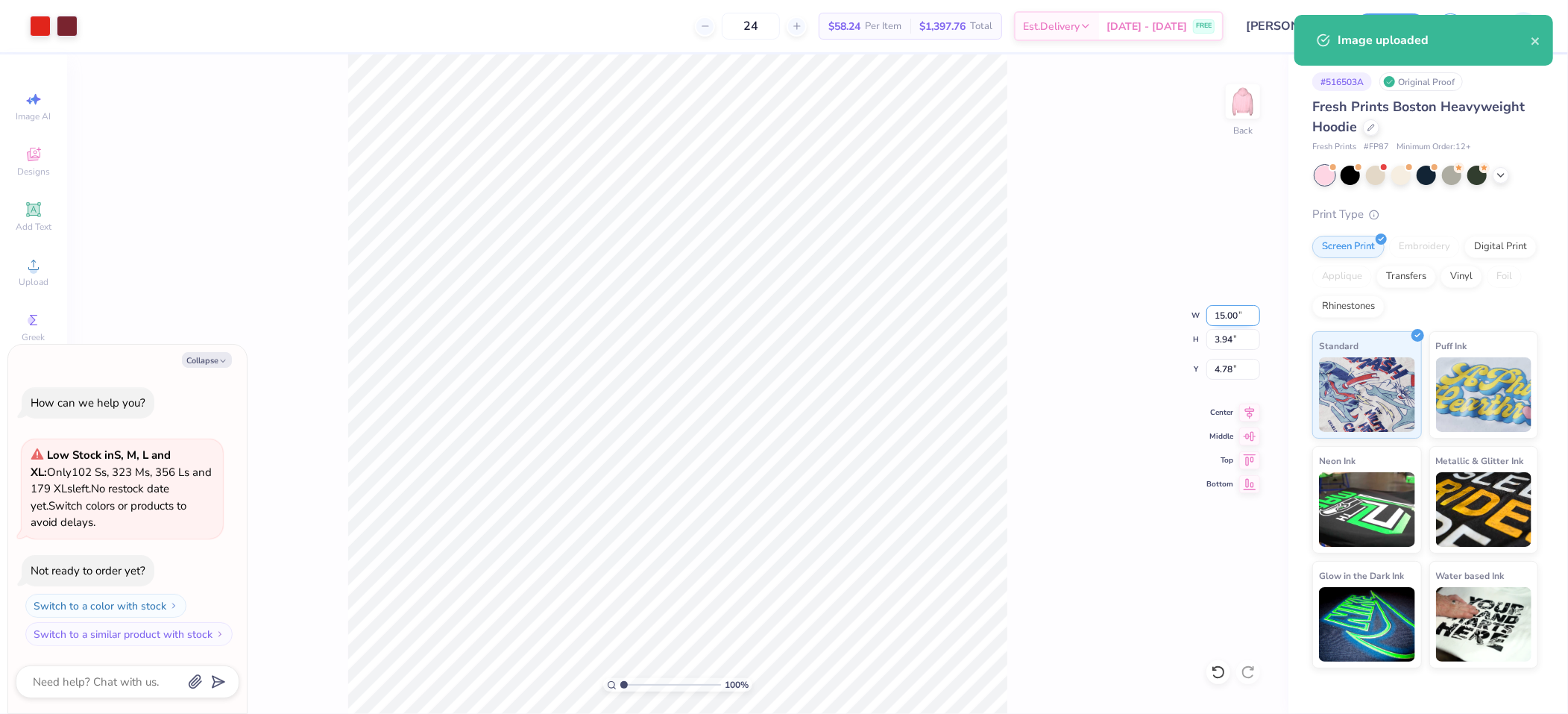
click at [1225, 313] on input "15.00" at bounding box center [1234, 315] width 54 height 21
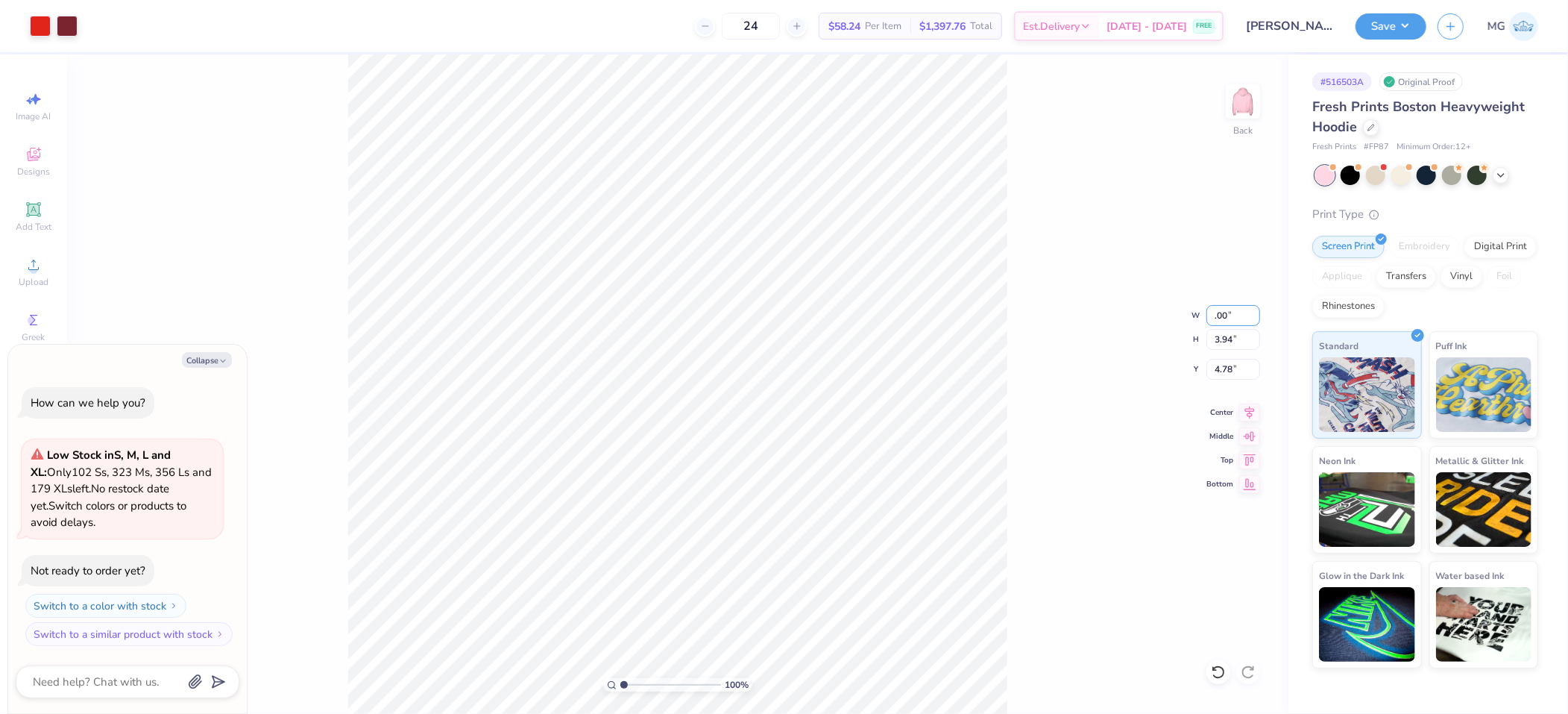
type input ".00"
type textarea "x"
type input "0.00"
type input "6.75"
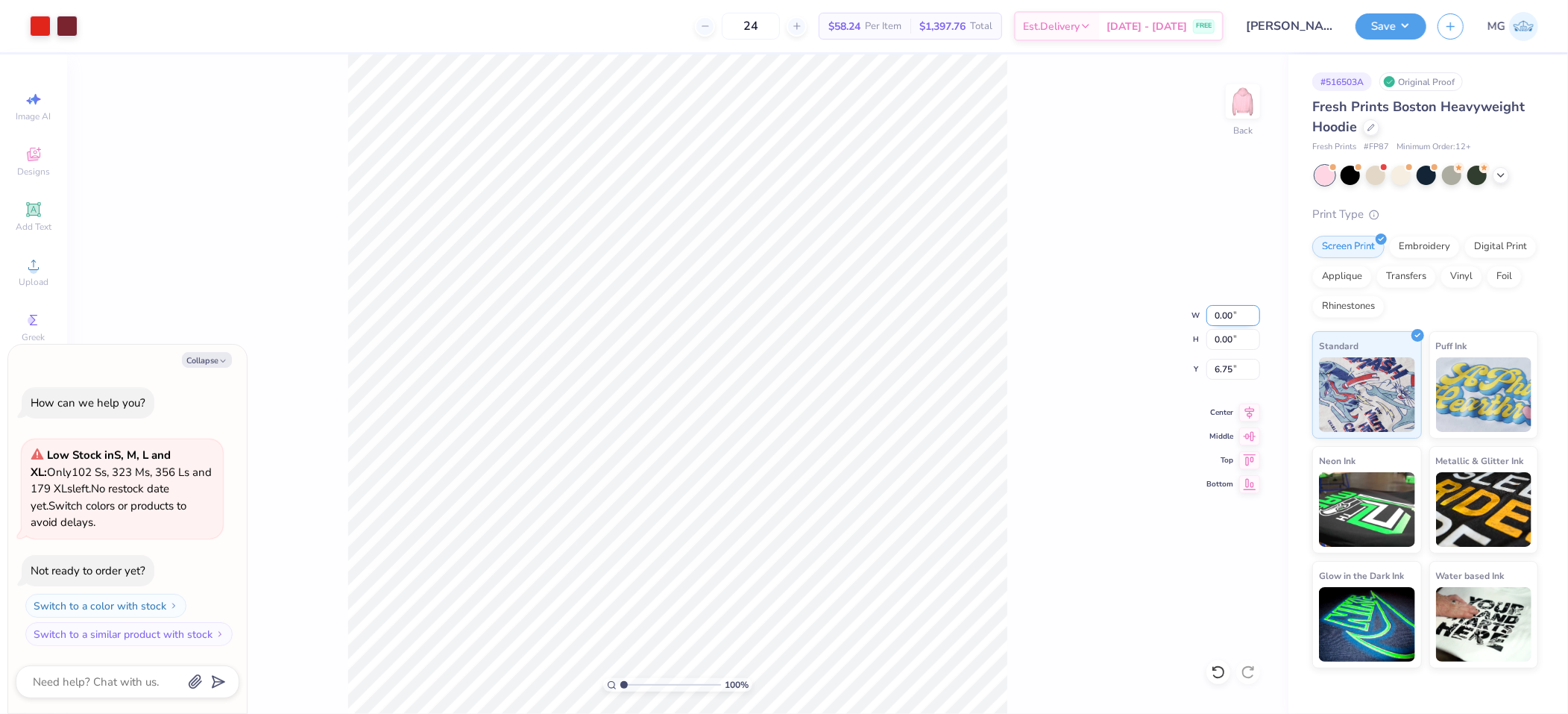
click at [1222, 311] on input "0.00" at bounding box center [1234, 315] width 54 height 21
type input "8.00"
type textarea "x"
type input "2.10"
type input "5.70"
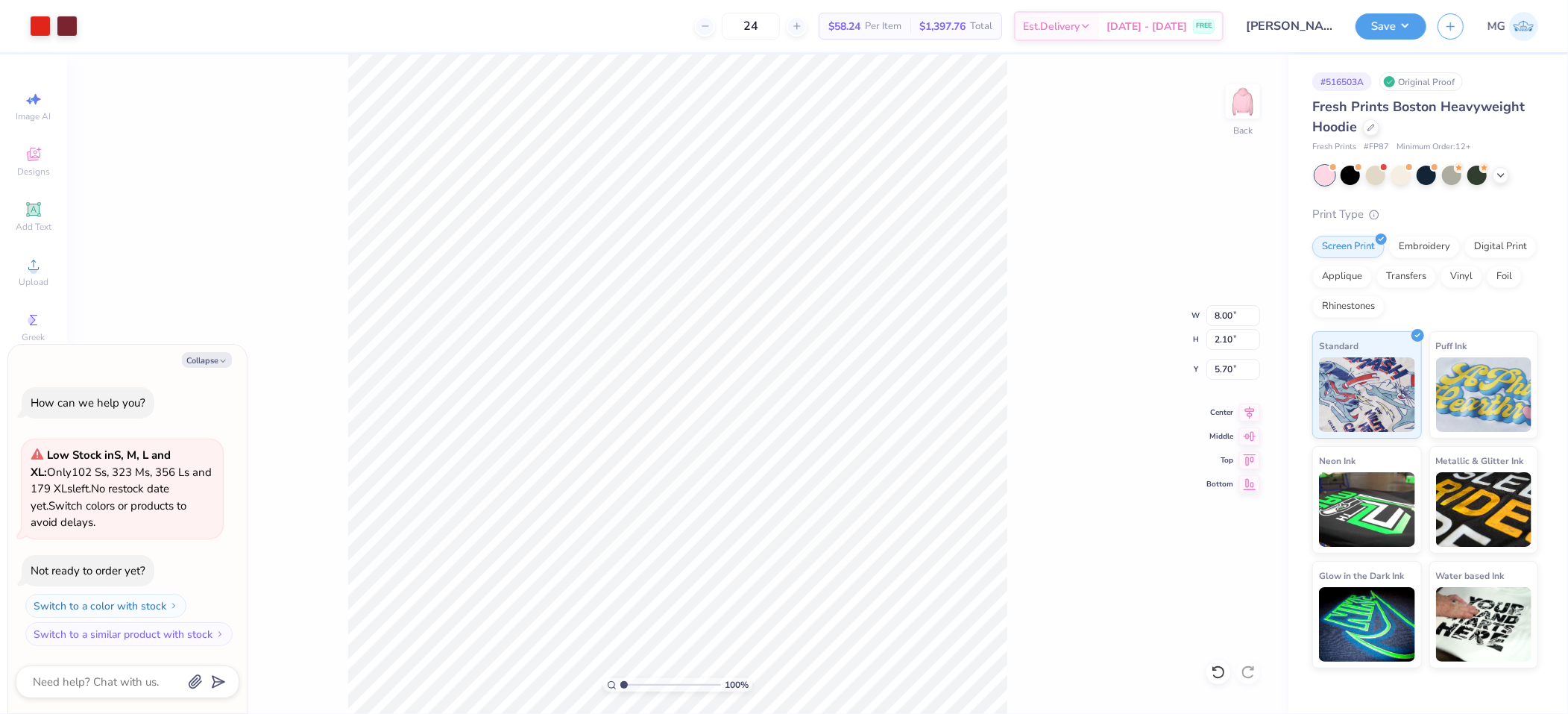
click at [1035, 397] on div "100 % Back W 8.00 8.00 " H 2.10 2.10 " Y 5.70 5.70 " Center Middle Top Bottom" at bounding box center [678, 384] width 1222 height 659
click at [1257, 411] on icon at bounding box center [1249, 410] width 21 height 18
type textarea "x"
click at [1232, 369] on input "5.70" at bounding box center [1234, 369] width 54 height 21
type input "5"
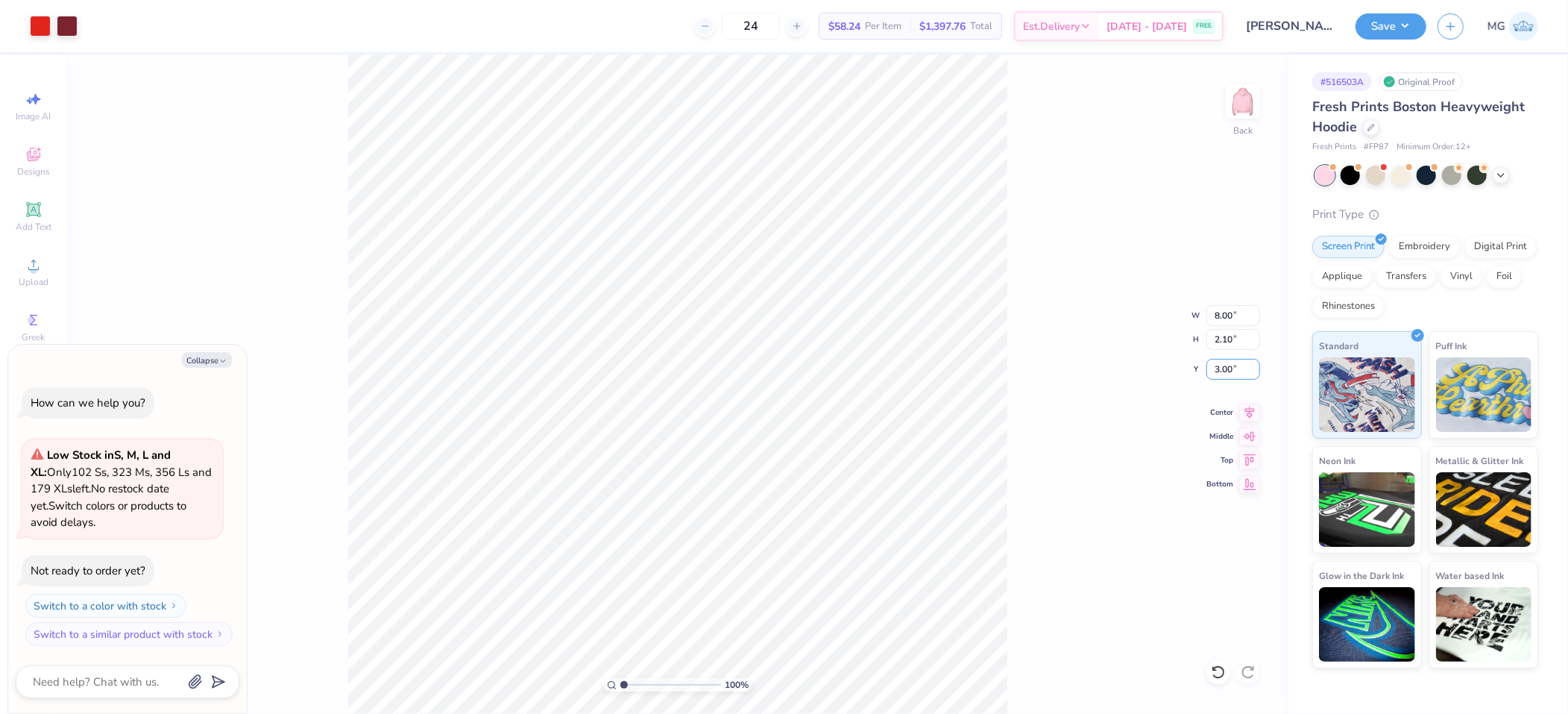
type input "3.00"
click at [1230, 101] on img at bounding box center [1242, 101] width 59 height 59
click at [32, 262] on icon at bounding box center [34, 265] width 11 height 11
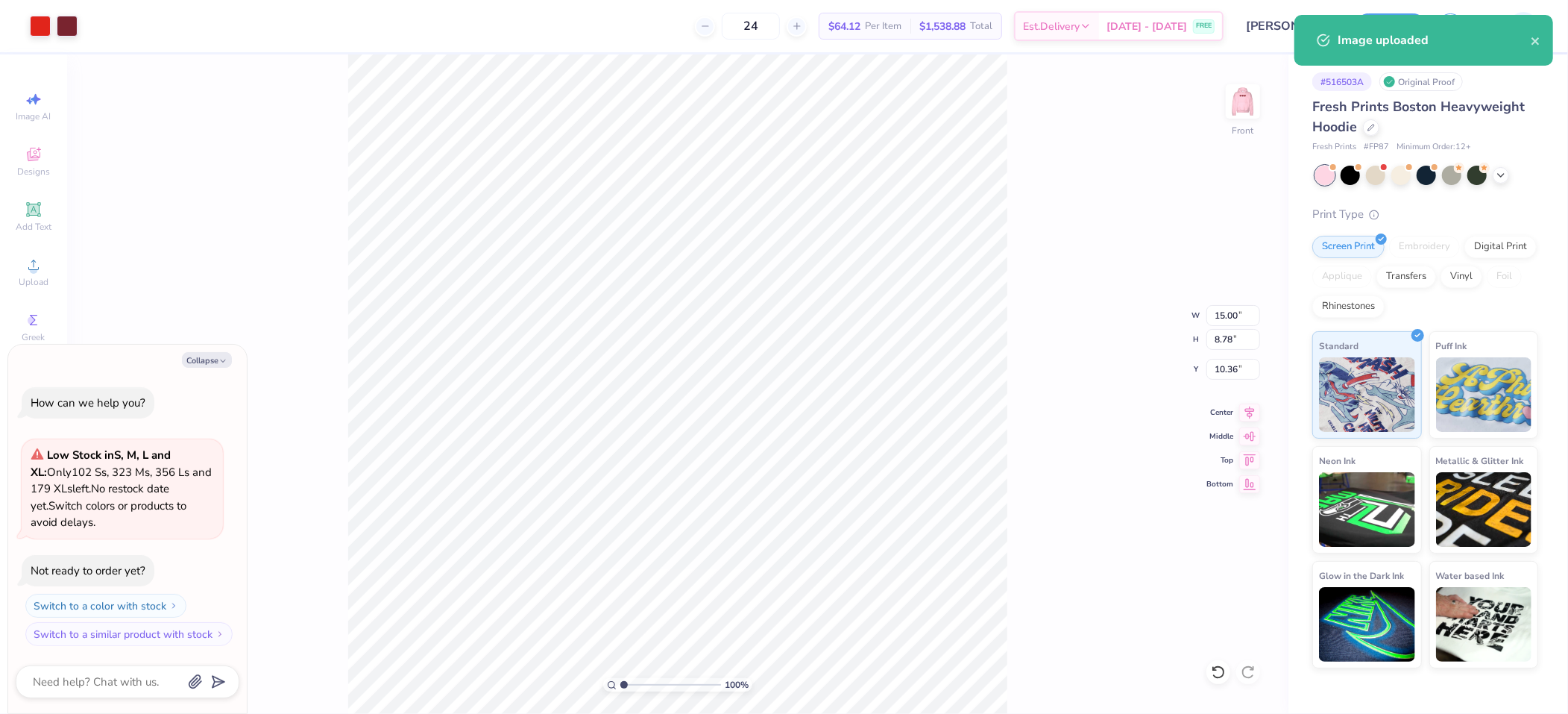
type textarea "x"
type input "6.97"
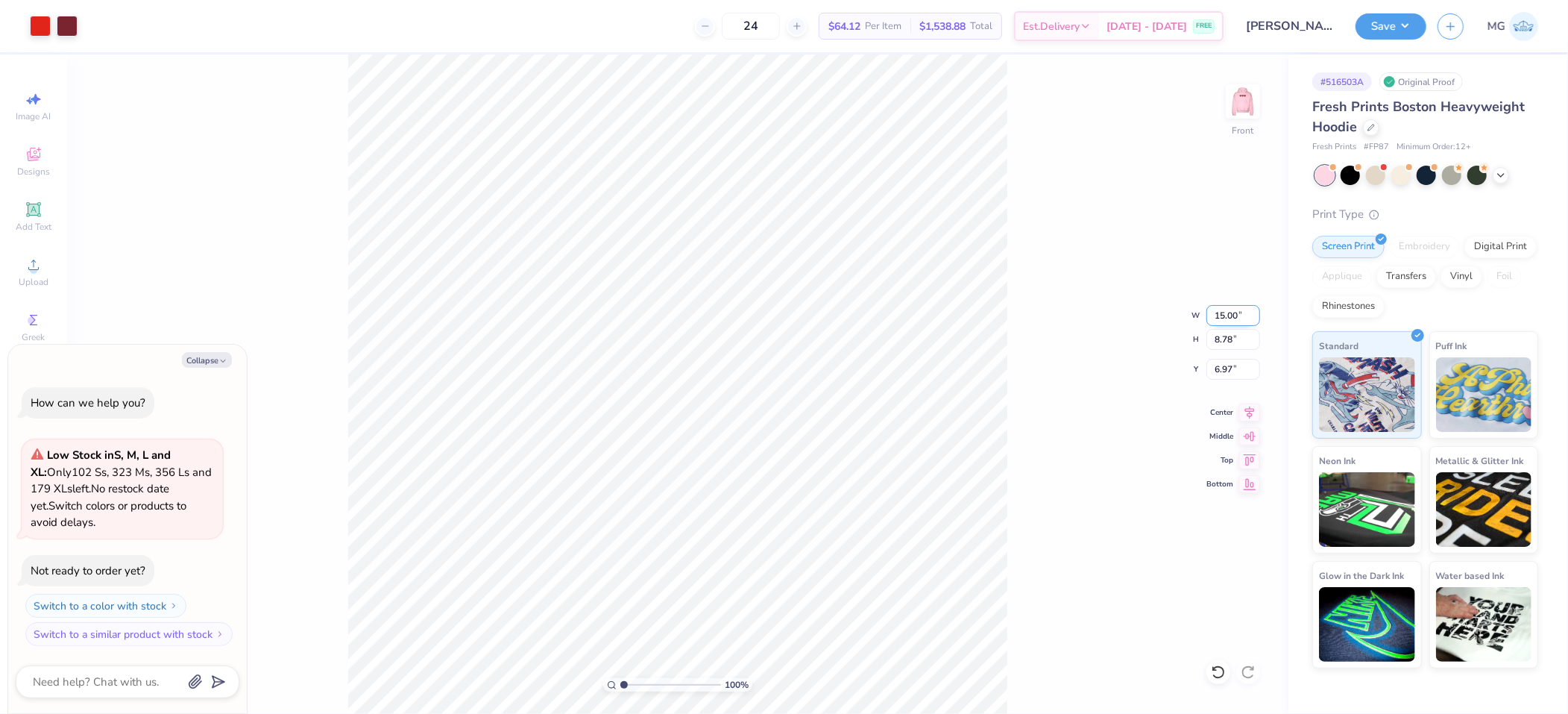
click at [1232, 307] on input "15.00" at bounding box center [1234, 315] width 54 height 21
click at [1224, 314] on input "15.00" at bounding box center [1234, 315] width 54 height 21
click at [1234, 313] on input "12.00" at bounding box center [1234, 315] width 54 height 21
type input "12.50"
type textarea "x"
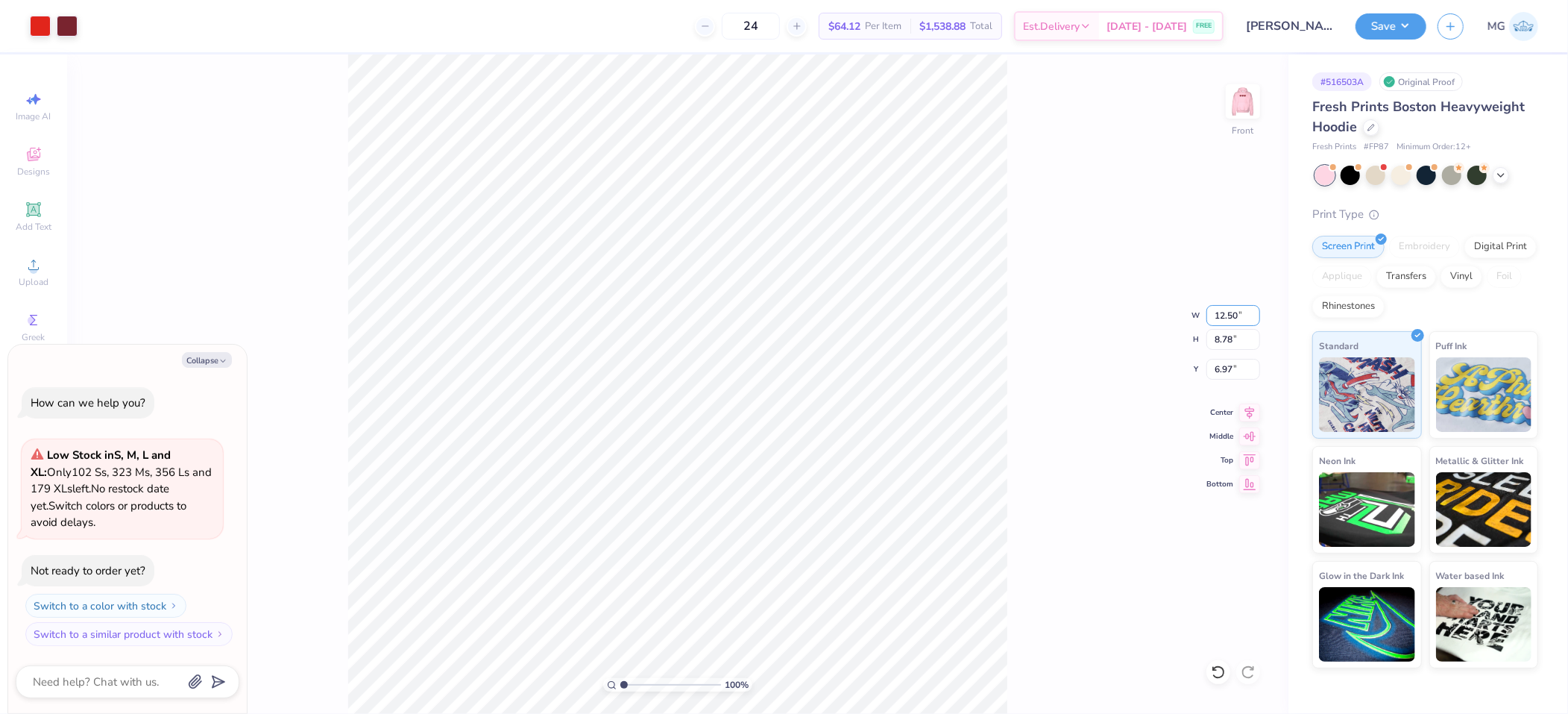
type input "7.32"
type input "7.70"
click at [1252, 405] on icon at bounding box center [1249, 410] width 21 height 18
type textarea "x"
click at [1228, 371] on input "7.70" at bounding box center [1234, 369] width 54 height 21
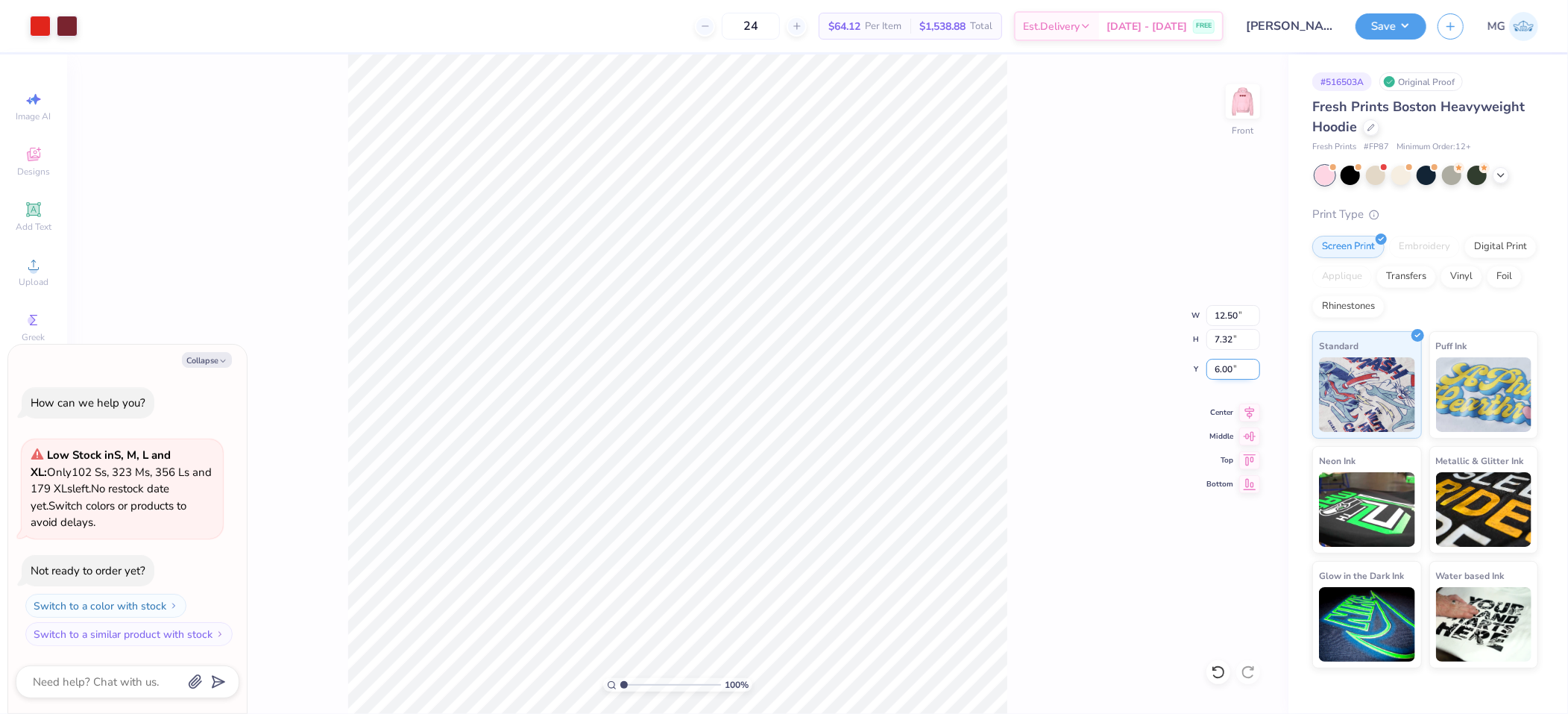
type input "6.00"
click at [1406, 18] on button "Save" at bounding box center [1391, 24] width 71 height 26
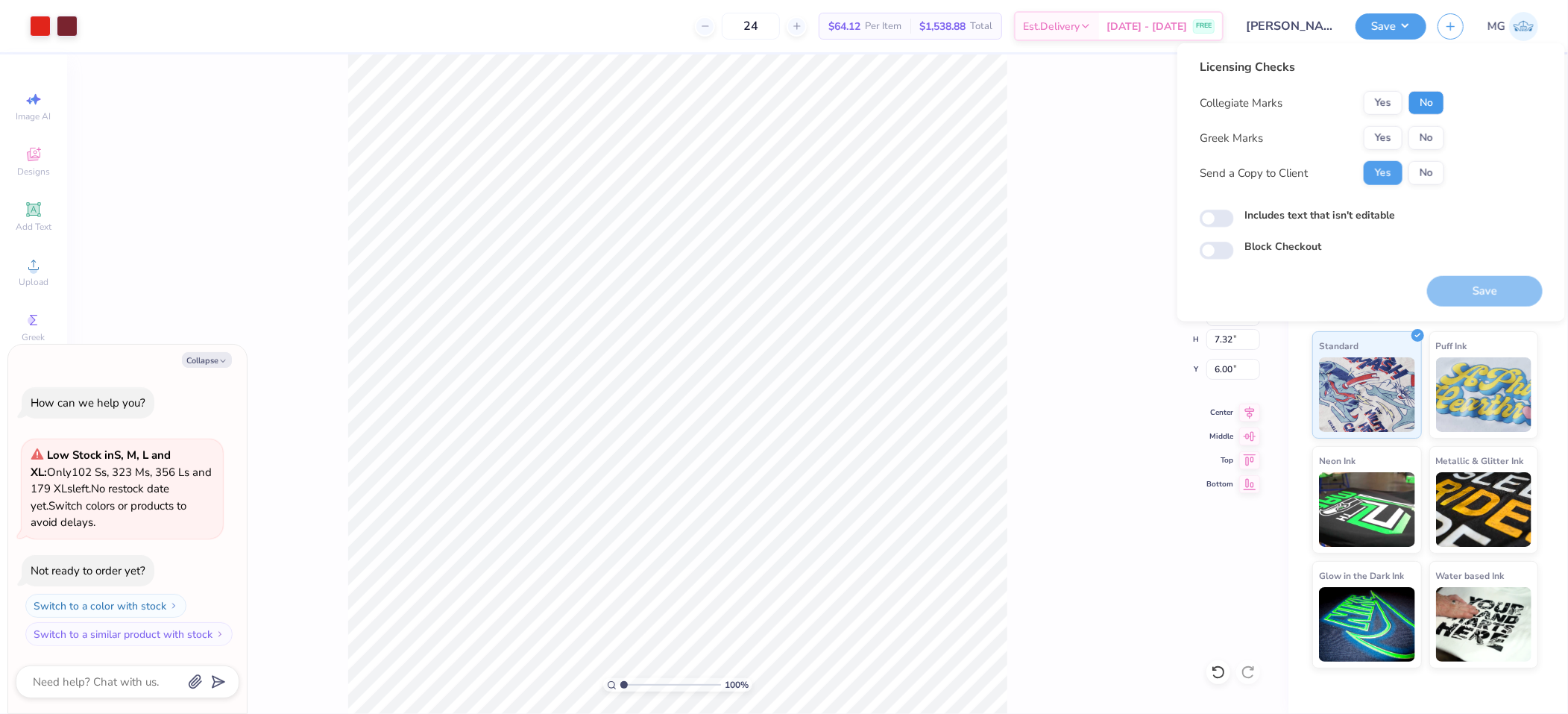
click at [1431, 96] on button "No" at bounding box center [1427, 103] width 35 height 24
click at [1391, 137] on button "Yes" at bounding box center [1384, 137] width 39 height 24
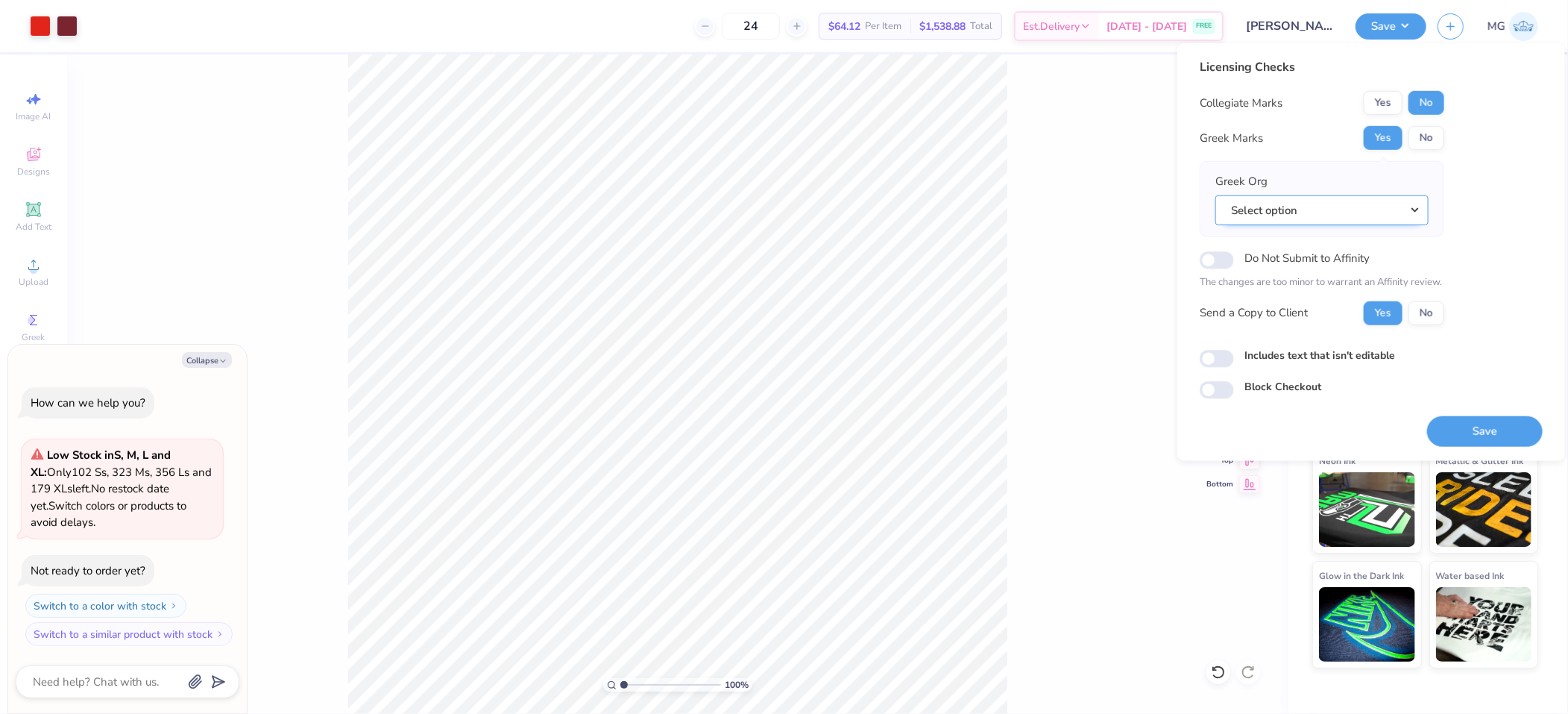
click at [1343, 205] on button "Select option" at bounding box center [1322, 210] width 213 height 31
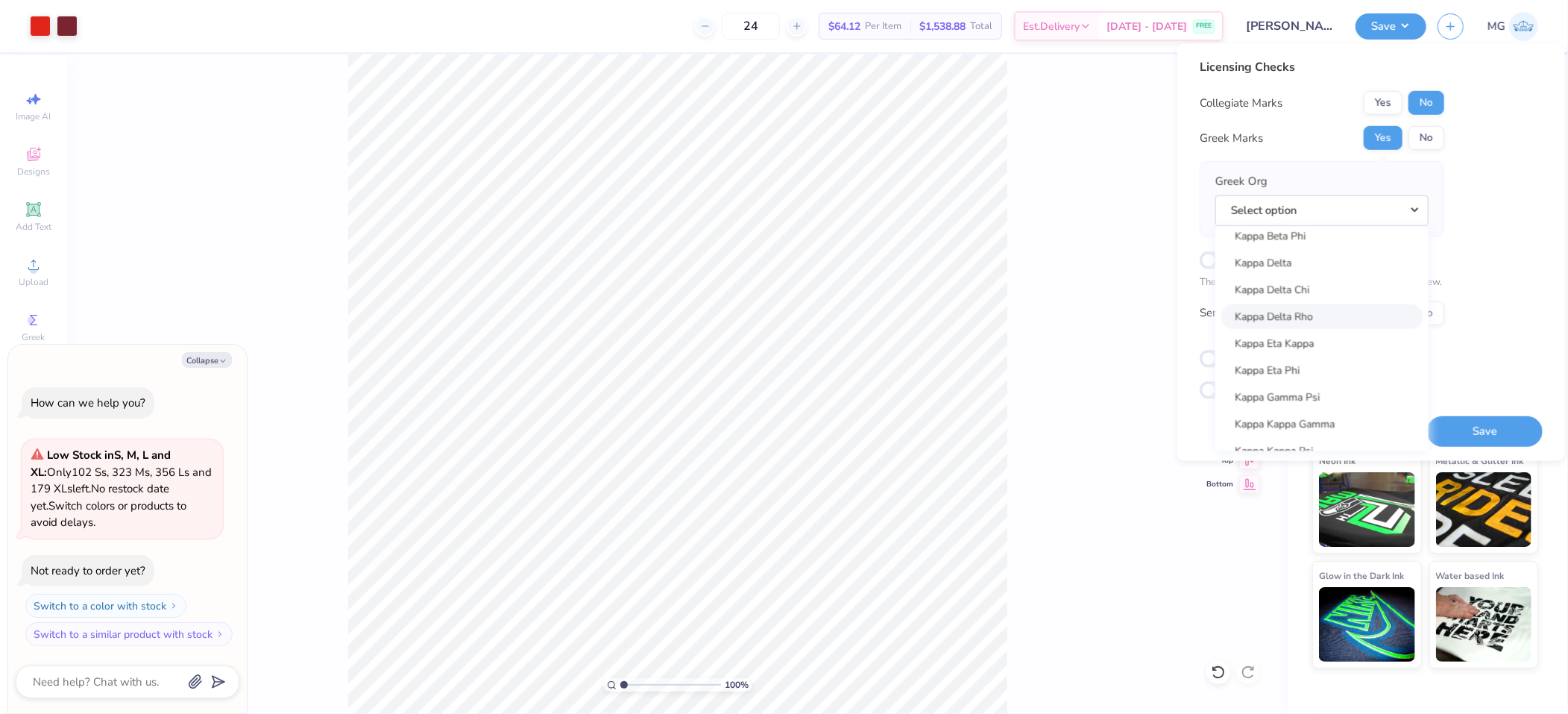
scroll to position [5554, 0]
click at [1319, 275] on link "Kappa Kappa Gamma" at bounding box center [1322, 277] width 201 height 25
type textarea "x"
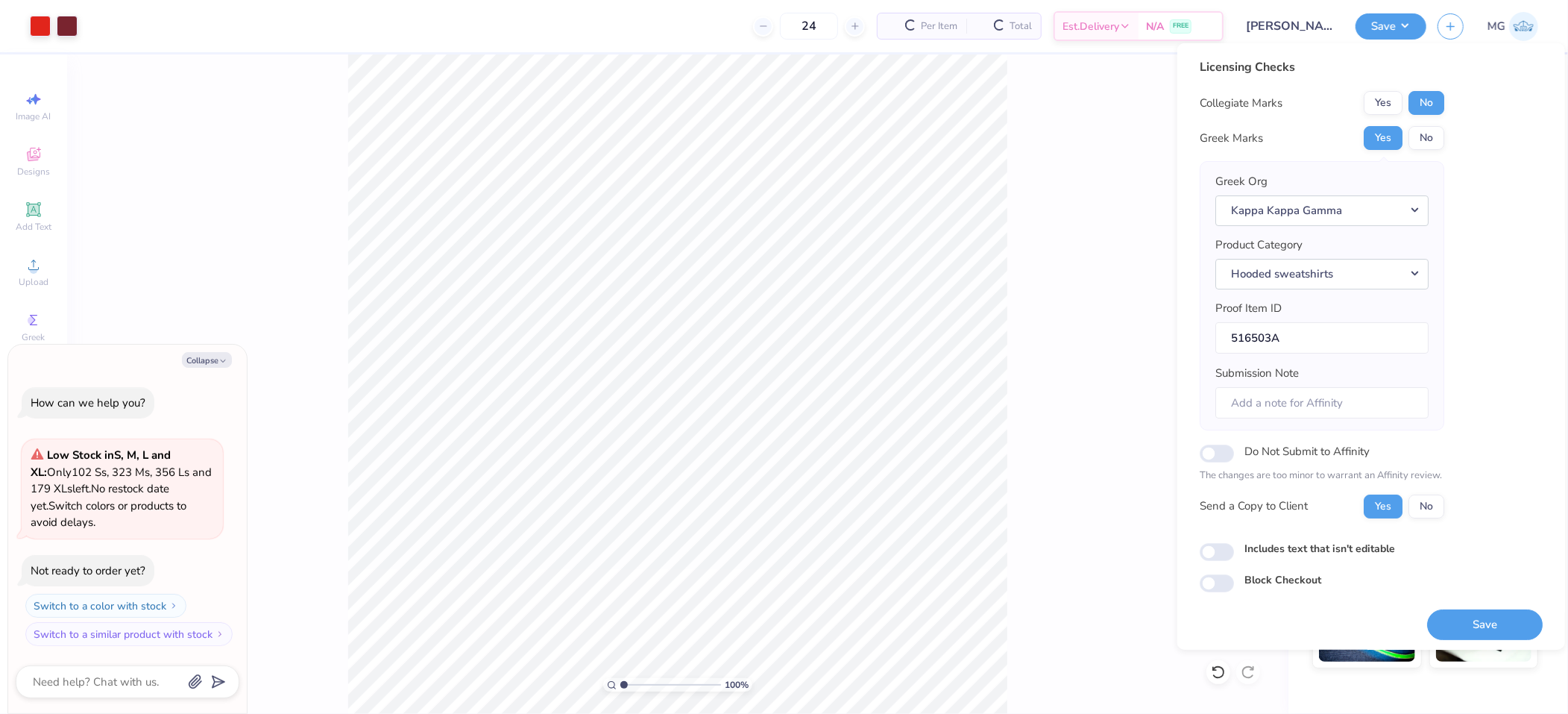
click at [1293, 563] on div "Licensing Checks Collegiate Marks Yes No Greek Marks Yes No Greek Org Kappa Kap…" at bounding box center [1371, 325] width 343 height 534
click at [1294, 551] on label "Includes text that isn't editable" at bounding box center [1320, 548] width 150 height 15
click at [1234, 551] on input "Includes text that isn't editable" at bounding box center [1217, 552] width 34 height 18
checkbox input "true"
click at [1462, 624] on button "Save" at bounding box center [1485, 624] width 116 height 31
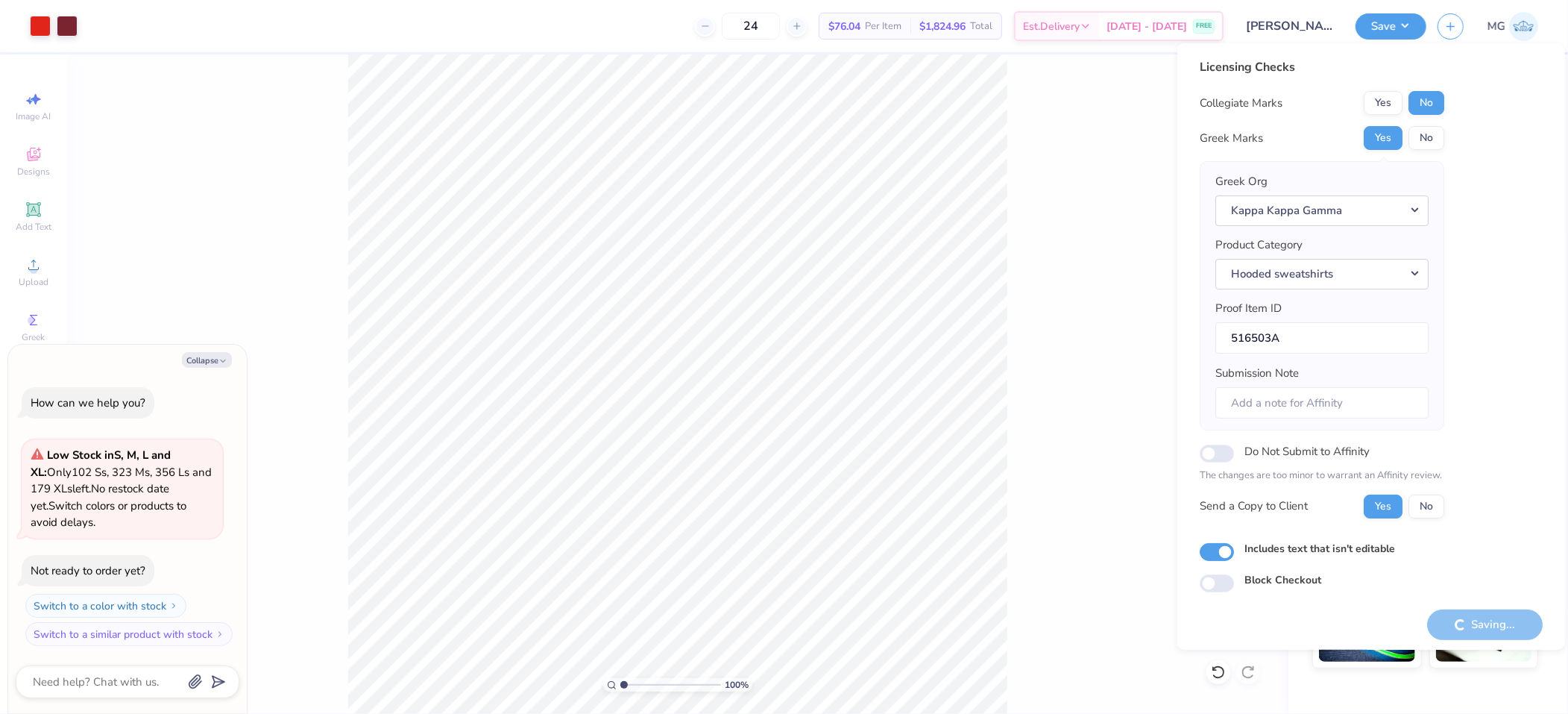
type textarea "x"
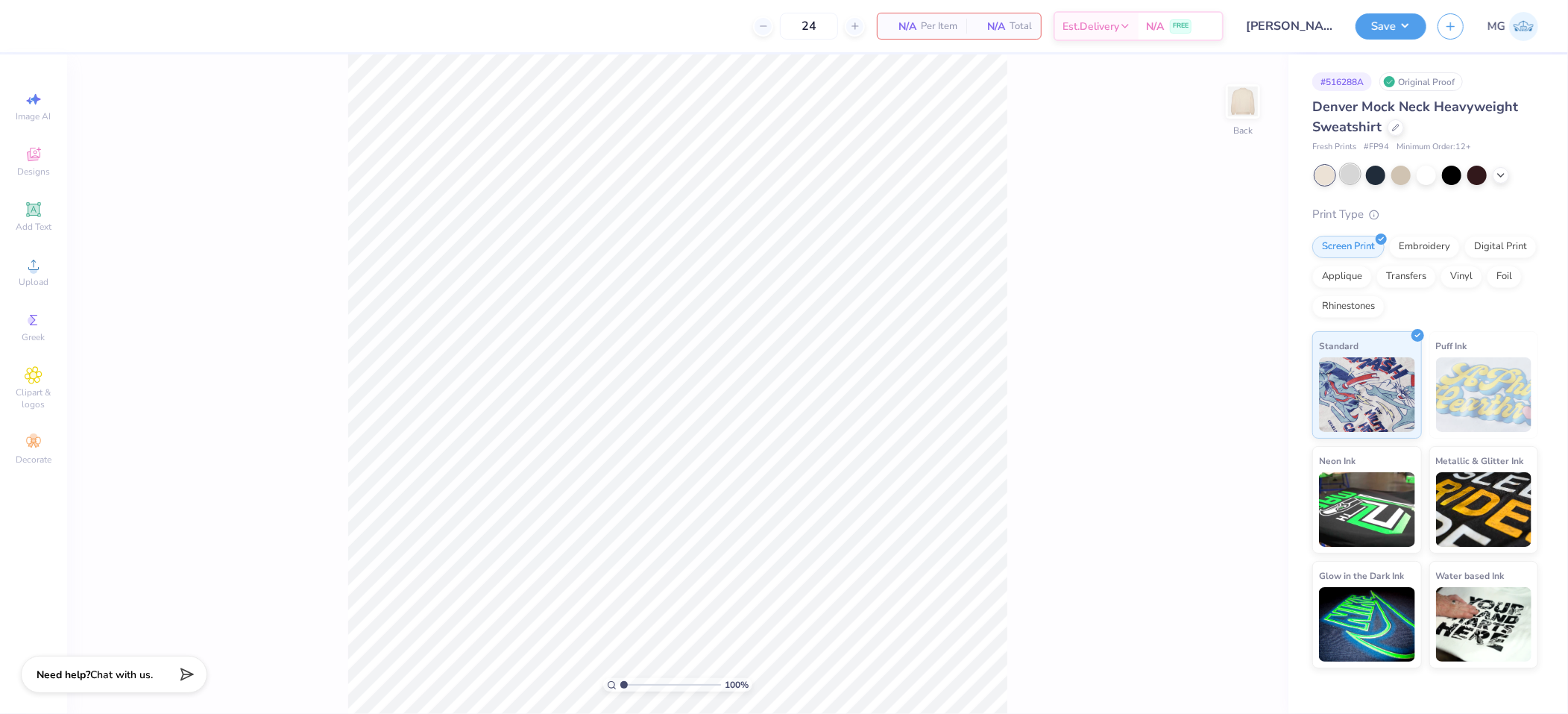
click at [1352, 167] on div at bounding box center [1350, 174] width 19 height 19
click at [181, 239] on div "100 % Back" at bounding box center [678, 384] width 1222 height 659
click at [27, 274] on icon at bounding box center [33, 264] width 18 height 18
click at [1262, 475] on div "100 % Back" at bounding box center [678, 384] width 1222 height 659
drag, startPoint x: 205, startPoint y: 295, endPoint x: 117, endPoint y: 299, distance: 88.1
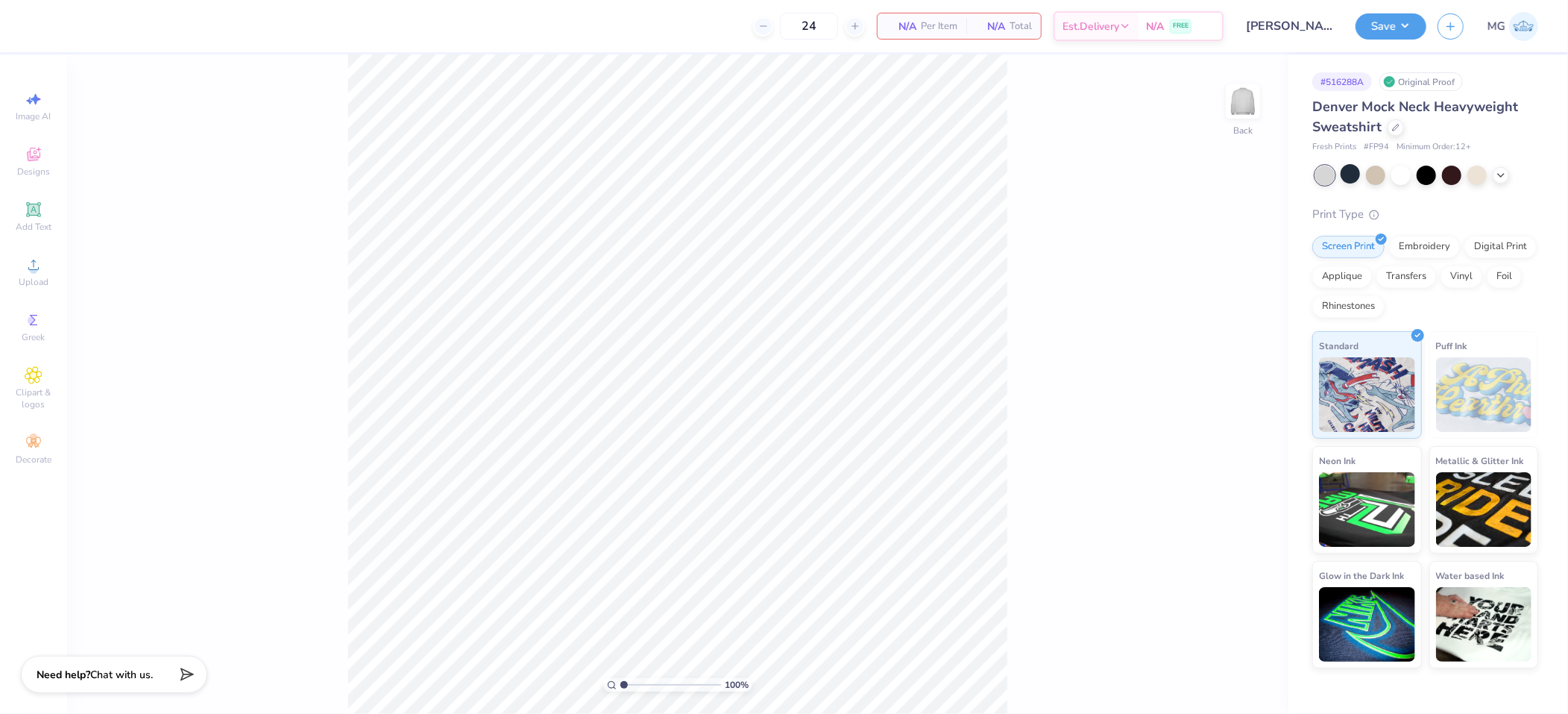
click at [205, 295] on div "100 % Back" at bounding box center [678, 384] width 1222 height 659
click at [35, 272] on circle at bounding box center [33, 269] width 8 height 8
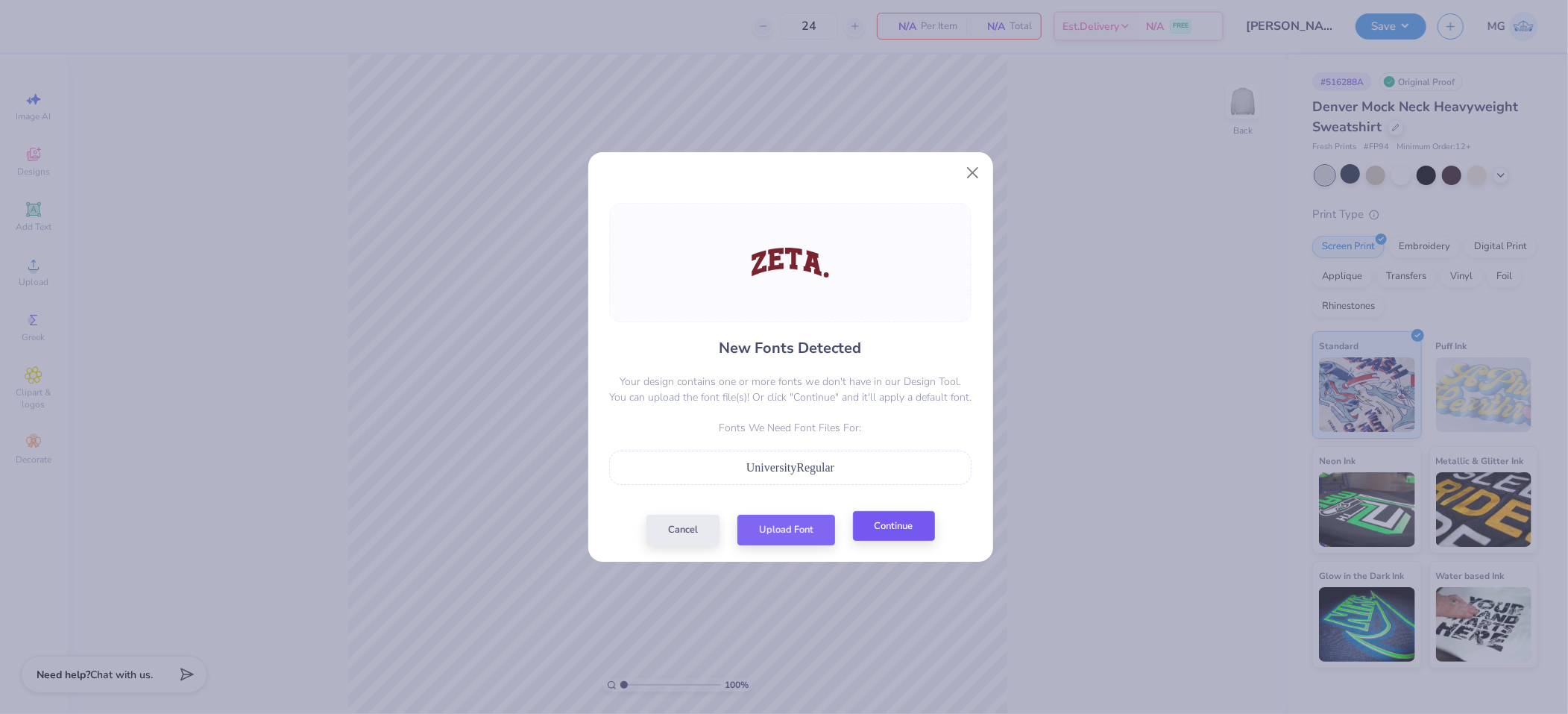
click at [918, 519] on div "New Fonts Detected Your design contains one or more fonts we don't have in our …" at bounding box center [790, 374] width 371 height 343
click at [915, 522] on button "Continue" at bounding box center [894, 526] width 82 height 31
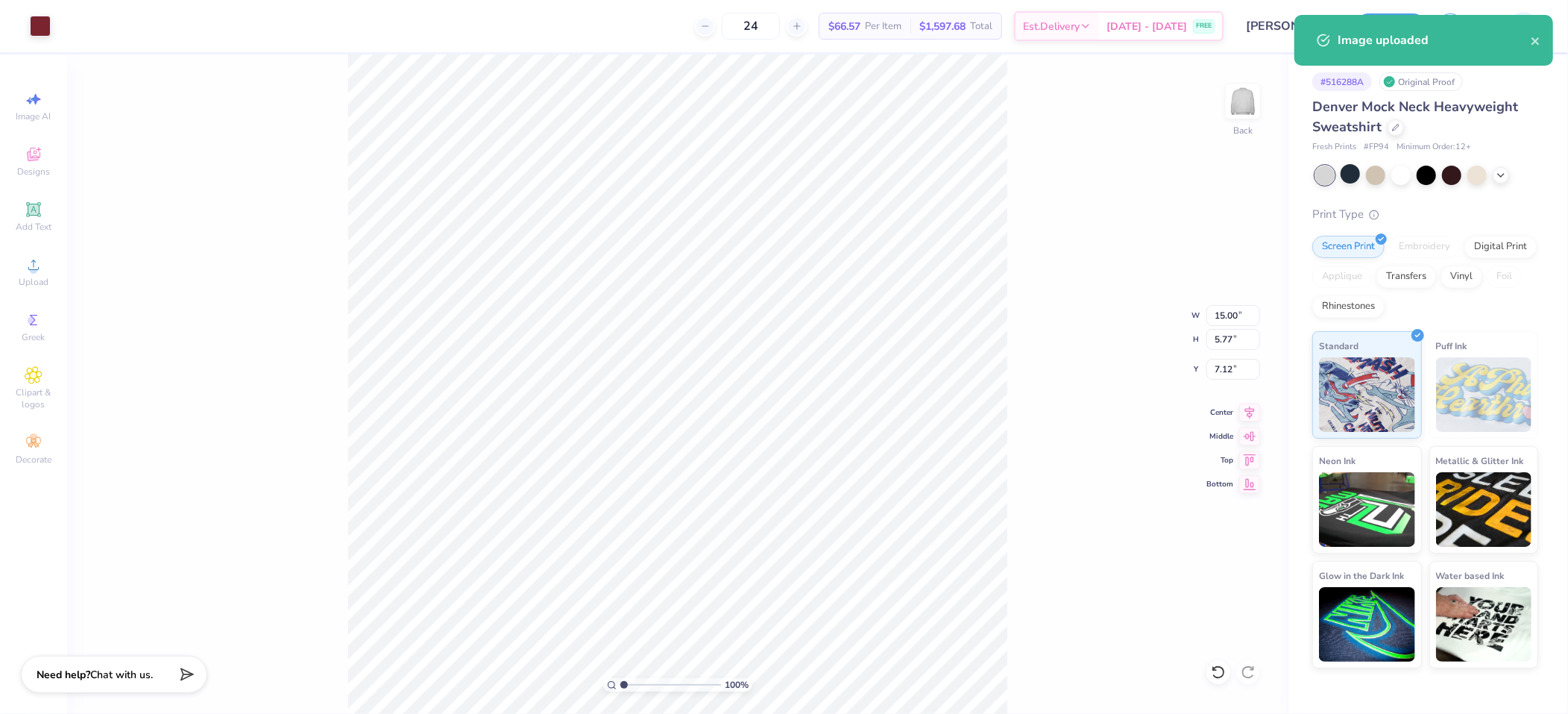
type input "3.00"
type input "12.93"
type input "4.97"
type input "3.80"
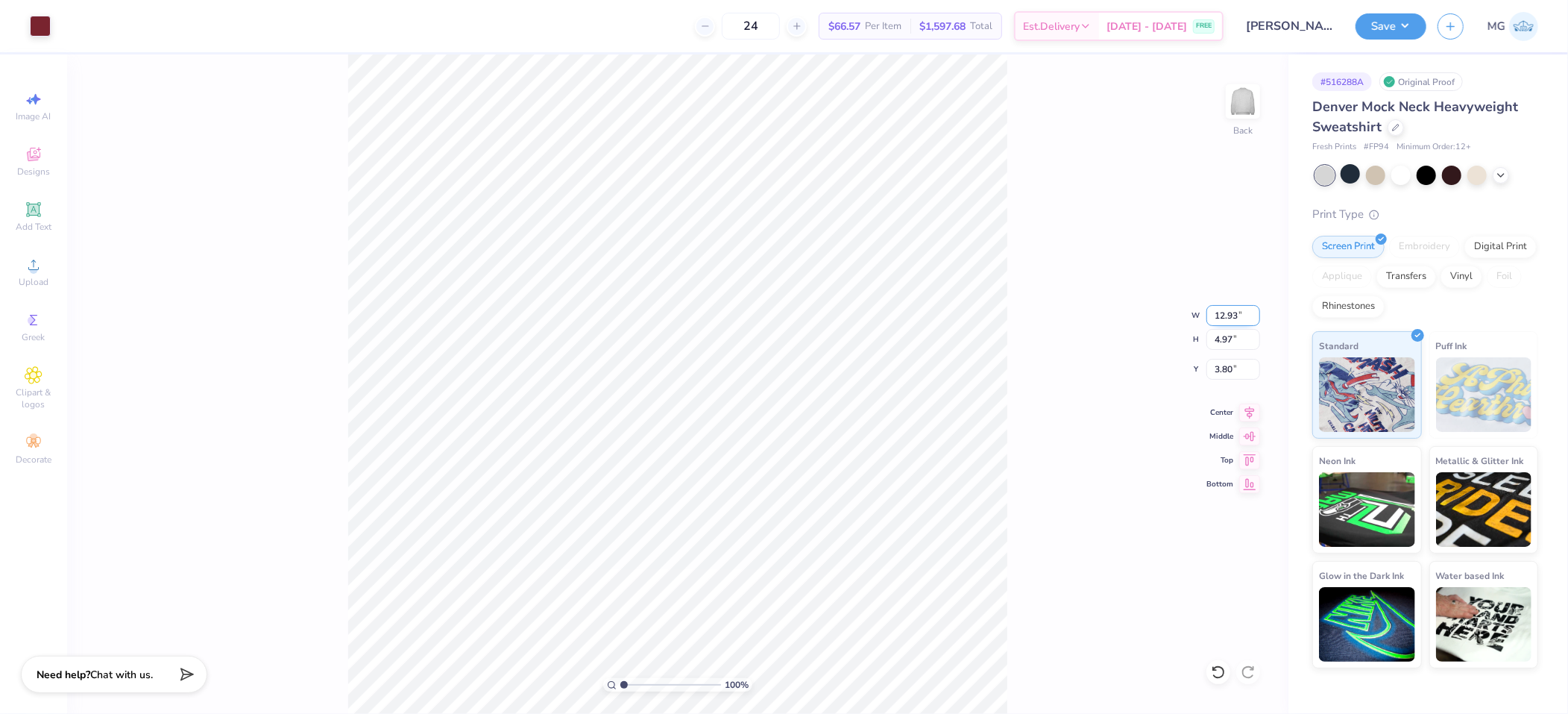
click at [1239, 316] on input "12.93" at bounding box center [1234, 315] width 54 height 21
type input "12.00"
type input "4.61"
type input "3.97"
click at [1259, 411] on icon at bounding box center [1249, 410] width 21 height 18
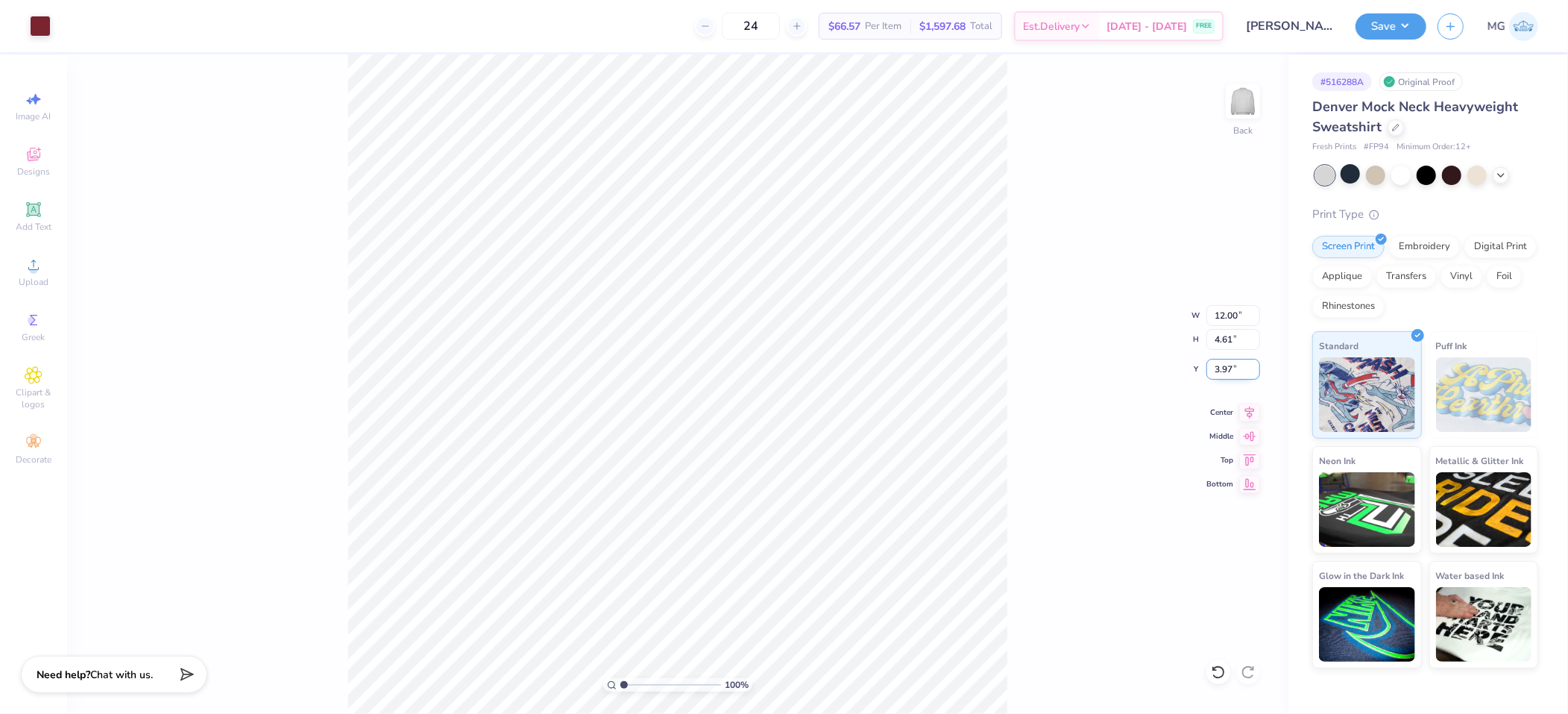
click at [1232, 367] on input "3.97" at bounding box center [1234, 369] width 54 height 21
type input "3.00"
click at [1392, 31] on button "Save" at bounding box center [1391, 24] width 71 height 26
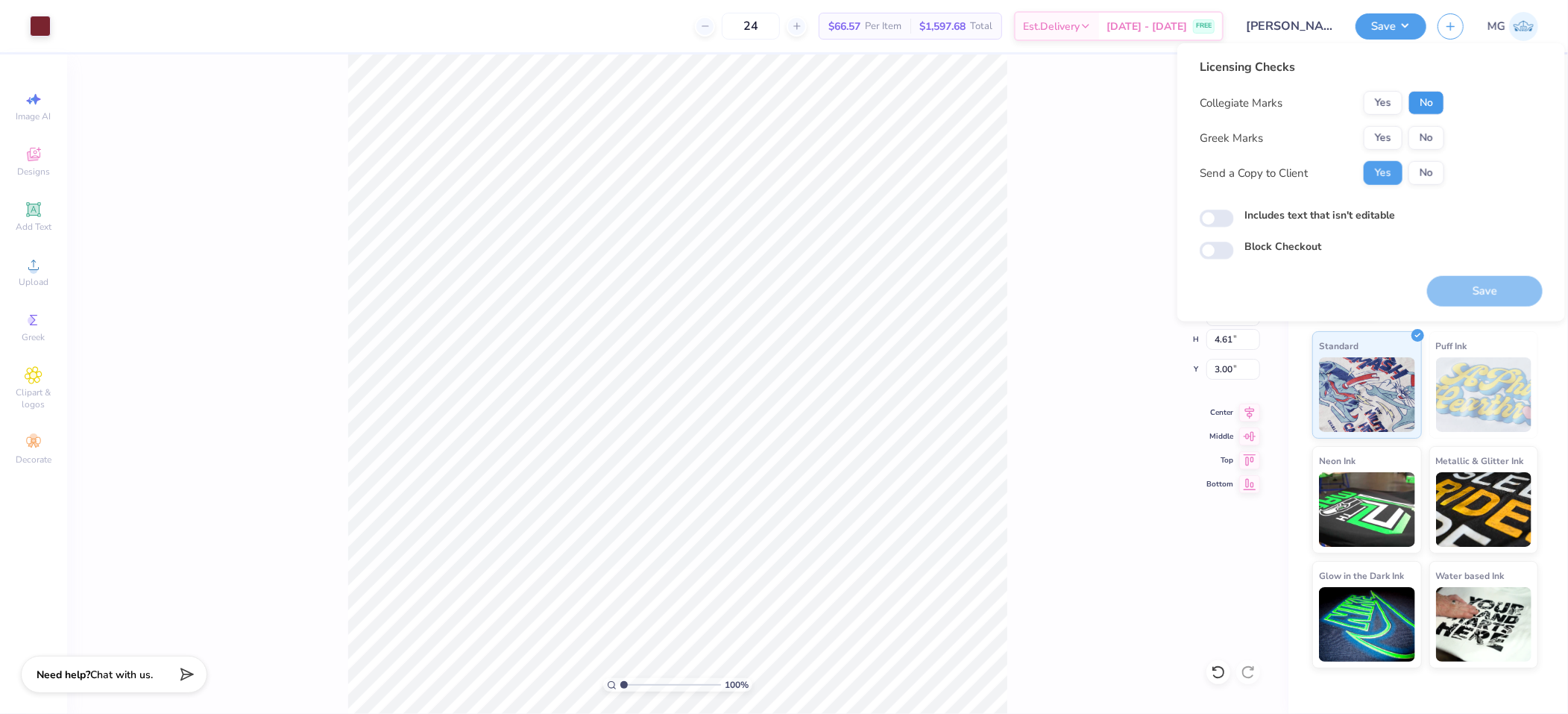
click at [1431, 100] on button "No" at bounding box center [1427, 103] width 35 height 24
click at [1392, 136] on button "Yes" at bounding box center [1384, 137] width 39 height 24
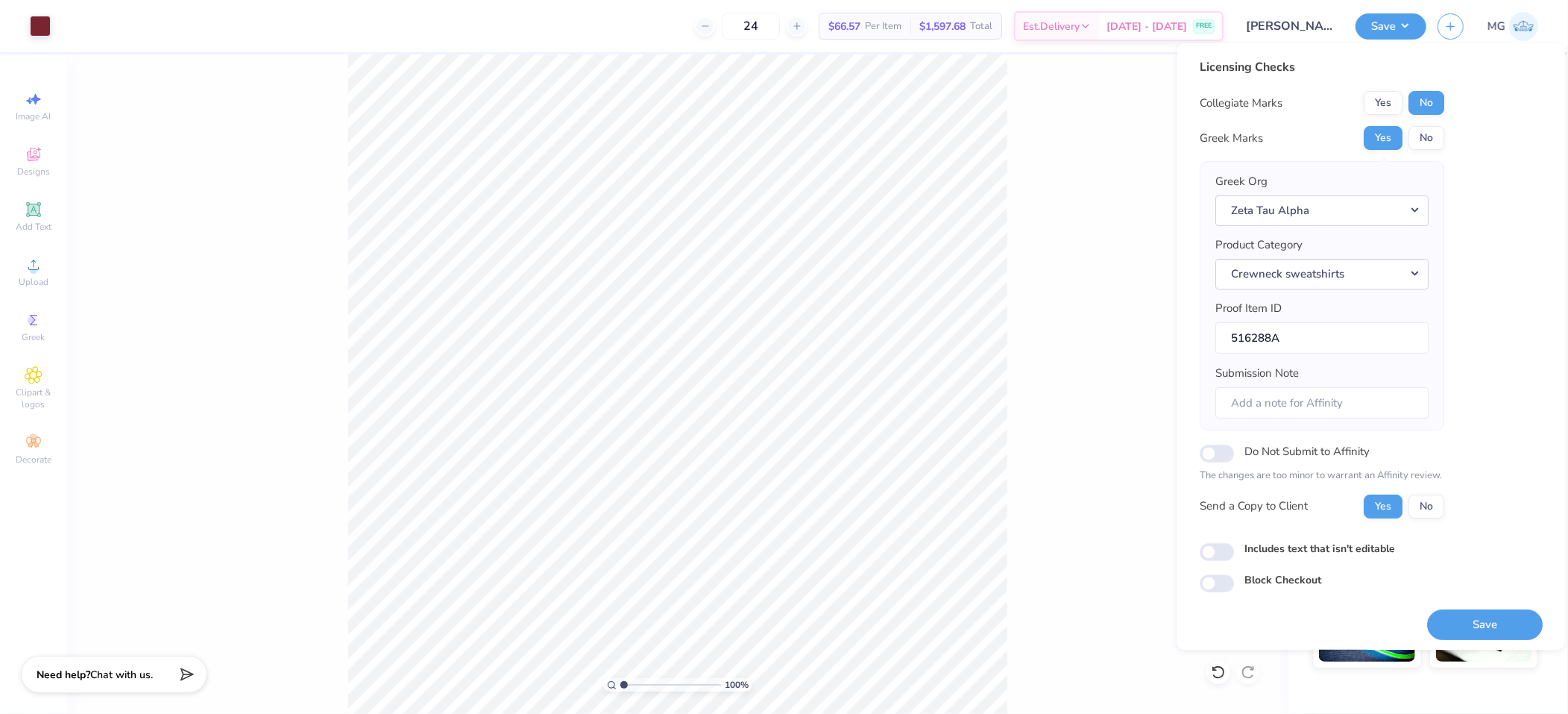
click at [1289, 541] on label "Includes text that isn't editable" at bounding box center [1320, 548] width 150 height 15
click at [1234, 543] on input "Includes text that isn't editable" at bounding box center [1217, 552] width 34 height 18
checkbox input "true"
click at [1461, 611] on button "Save" at bounding box center [1485, 624] width 116 height 31
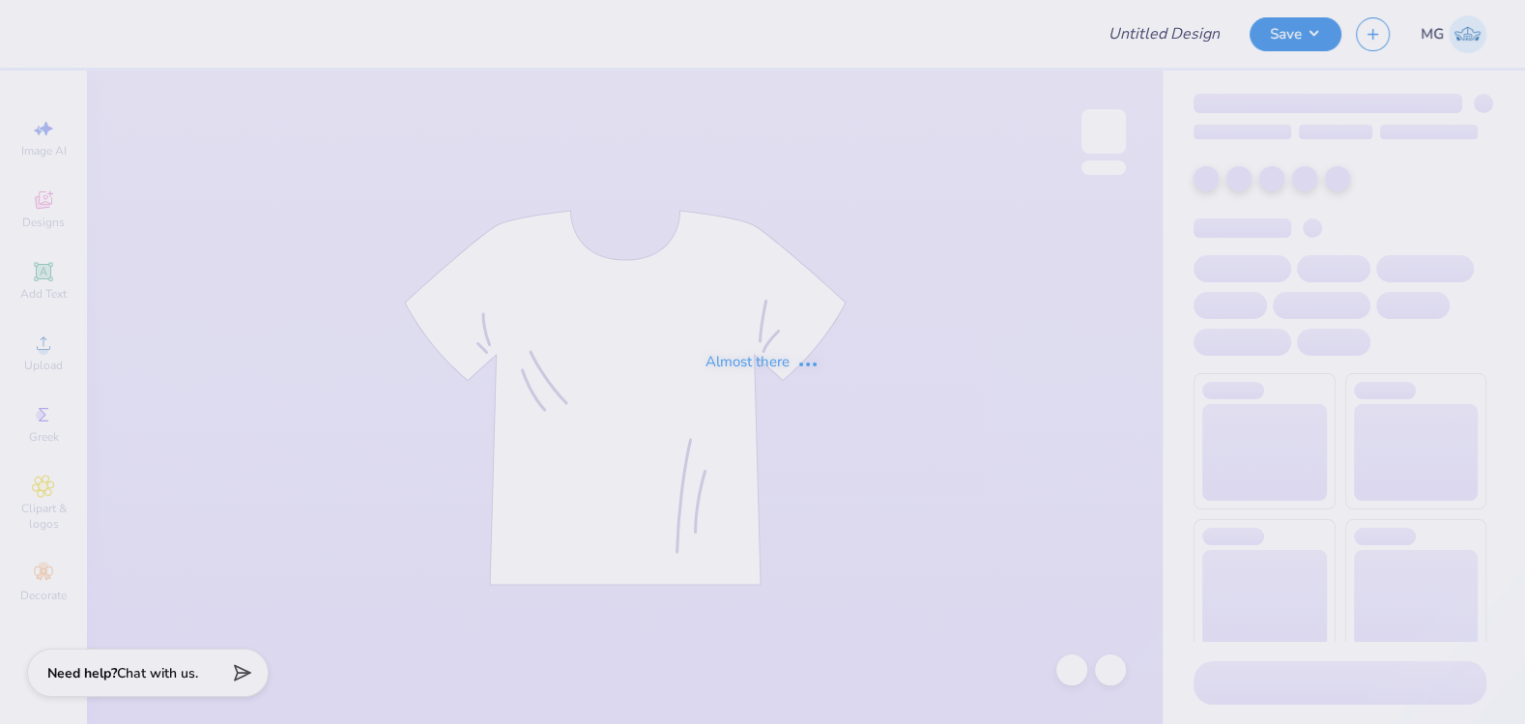
type input "[PERSON_NAME] x phi sig"
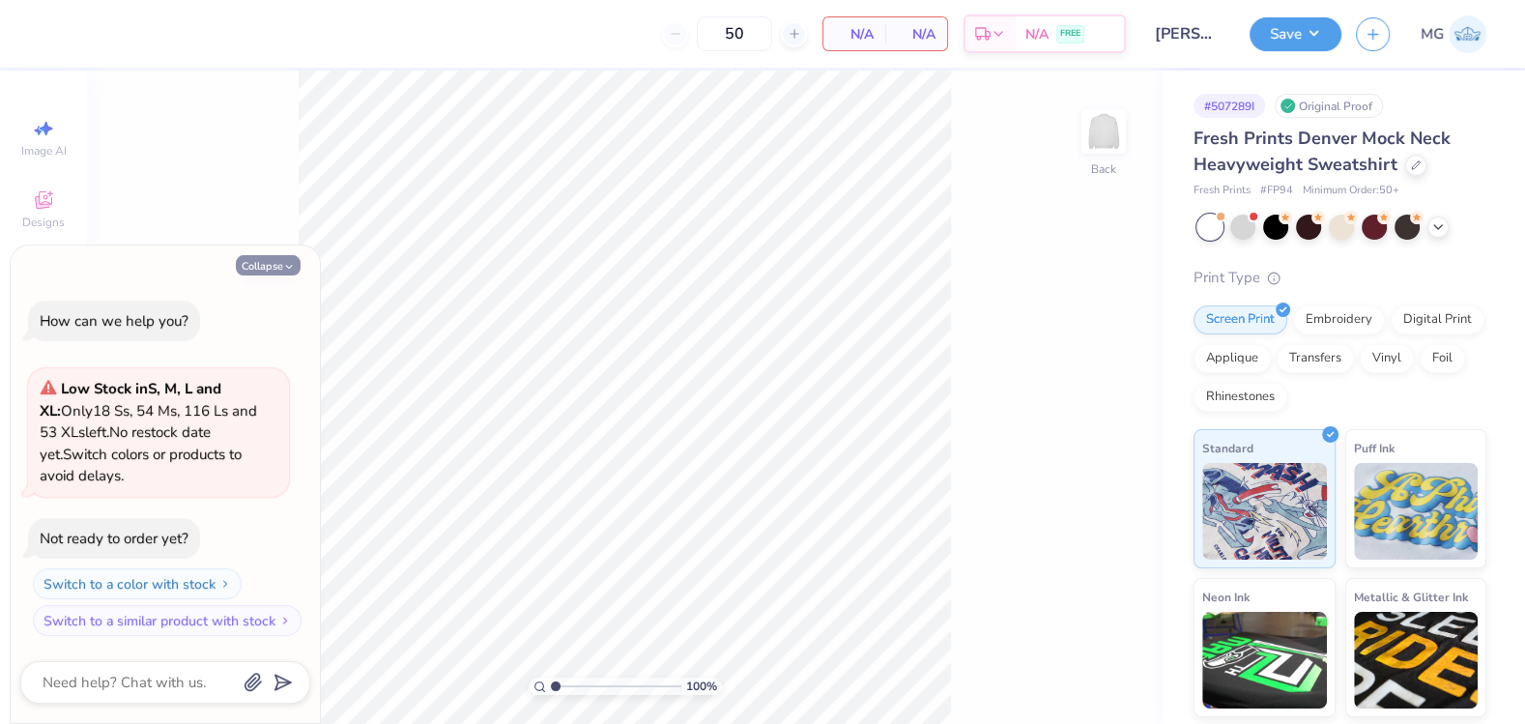
click at [264, 266] on button "Collapse" at bounding box center [268, 265] width 65 height 20
type textarea "x"
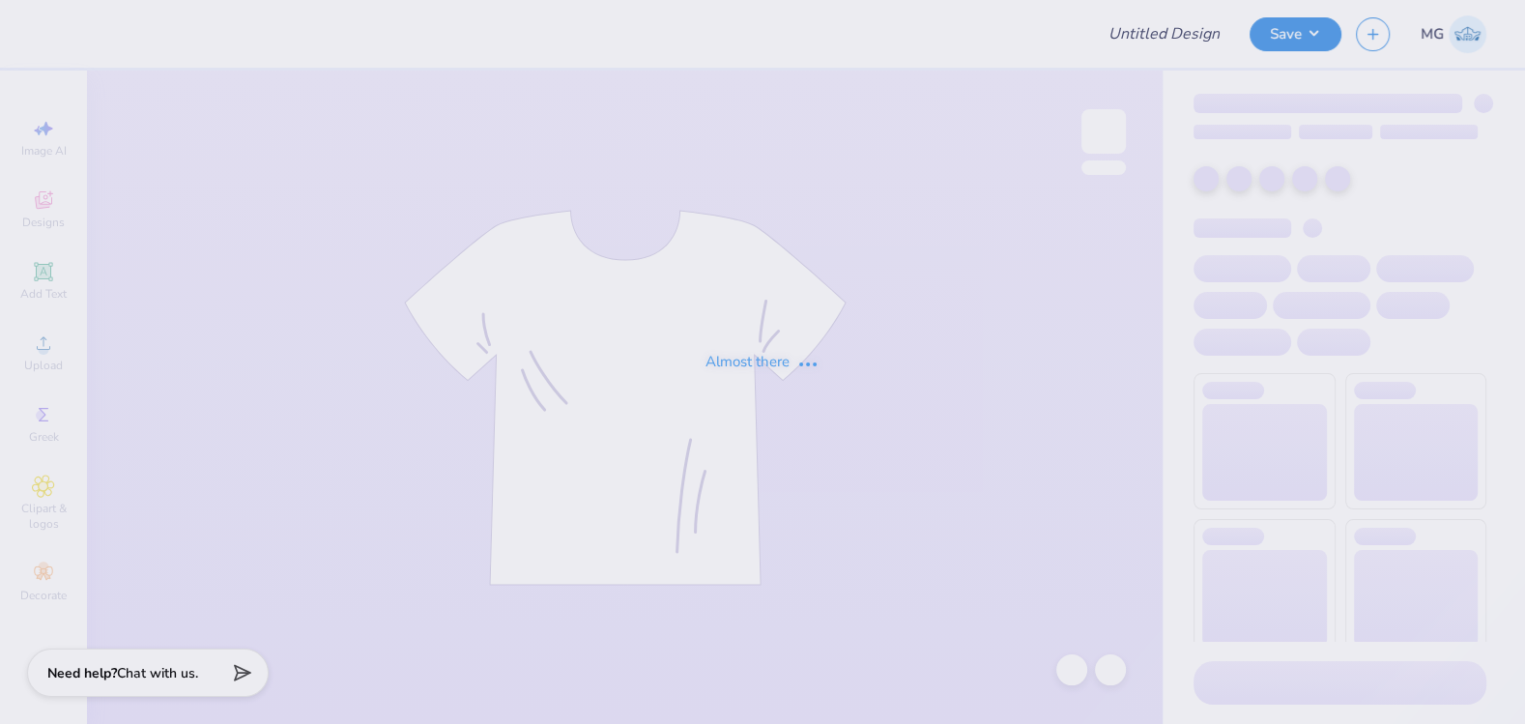
type input "[PERSON_NAME] : [GEOGRAPHIC_DATA][US_STATE]"
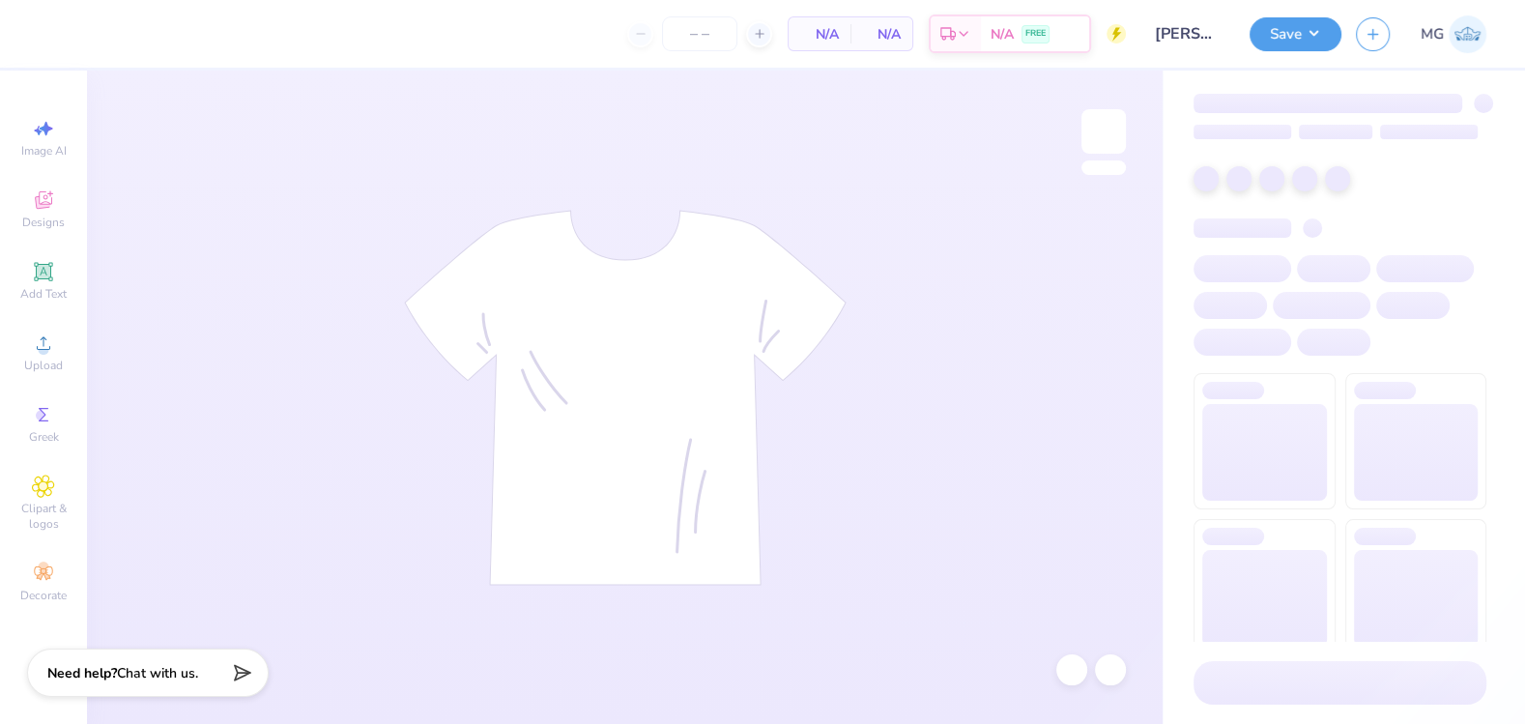
type input "24"
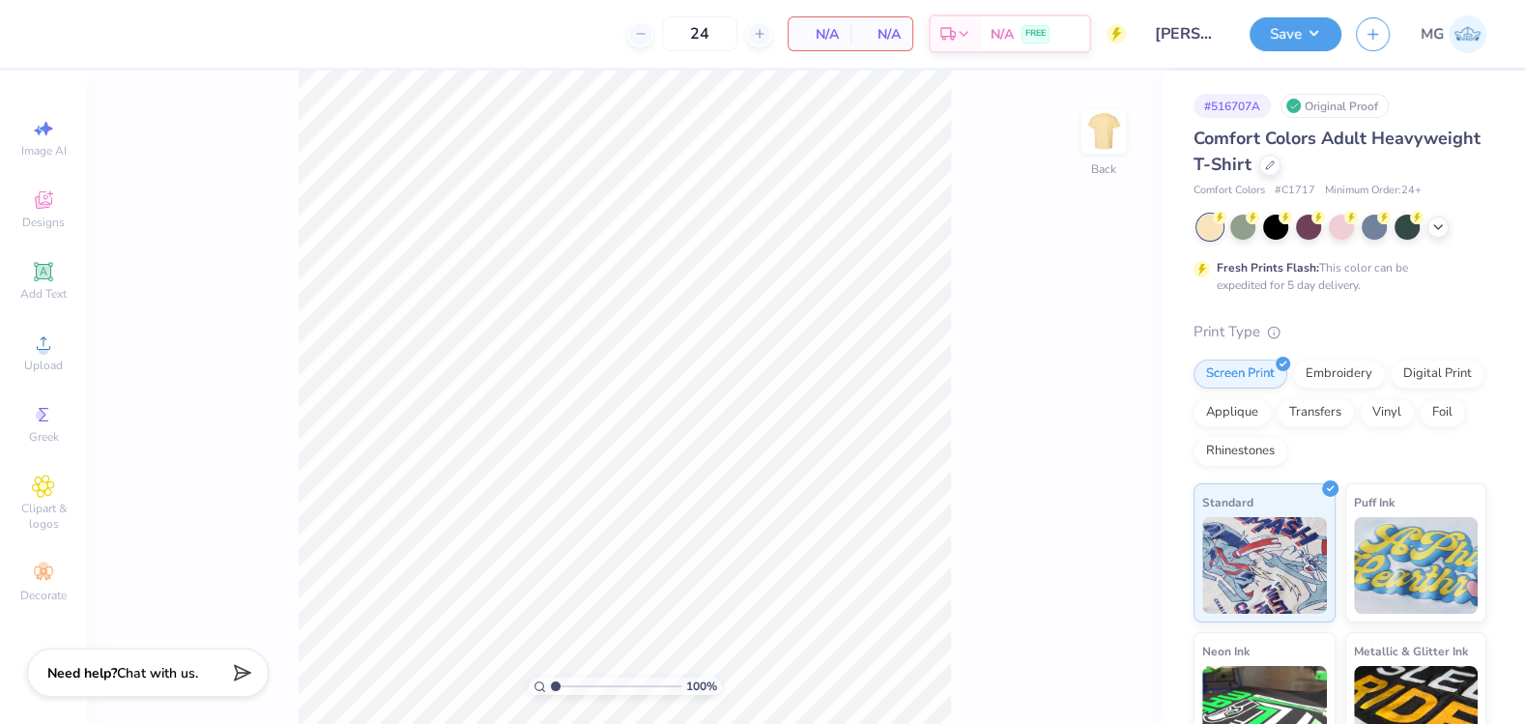
click at [159, 373] on div "100 % Back" at bounding box center [625, 397] width 1076 height 653
click at [48, 381] on div "Upload" at bounding box center [44, 352] width 68 height 57
click at [39, 368] on span "Upload" at bounding box center [43, 365] width 39 height 15
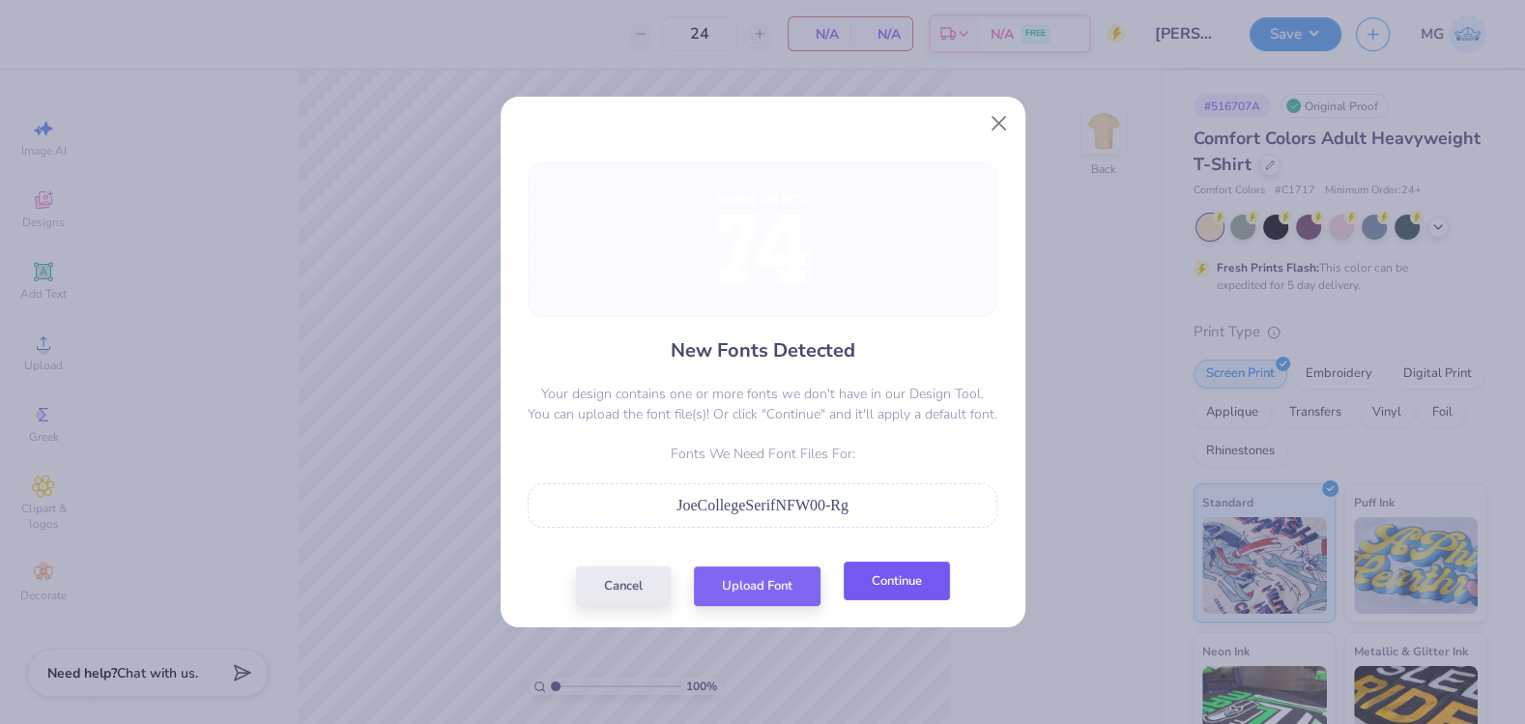
click at [892, 585] on button "Continue" at bounding box center [897, 581] width 106 height 40
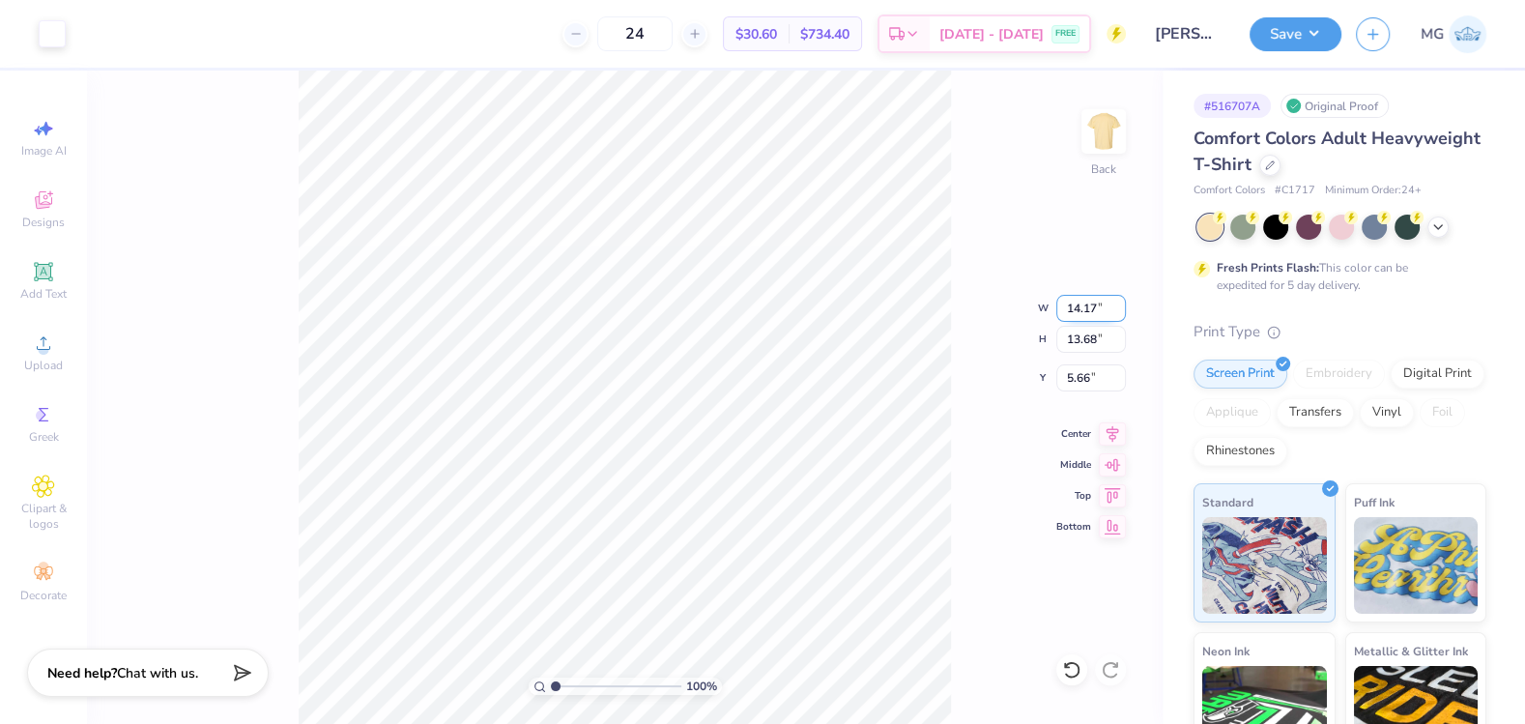
click at [1100, 305] on input "14.17" at bounding box center [1091, 308] width 70 height 27
type input "12.00"
type input "11.58"
click at [1092, 380] on input "6.71" at bounding box center [1091, 377] width 70 height 27
type input "6"
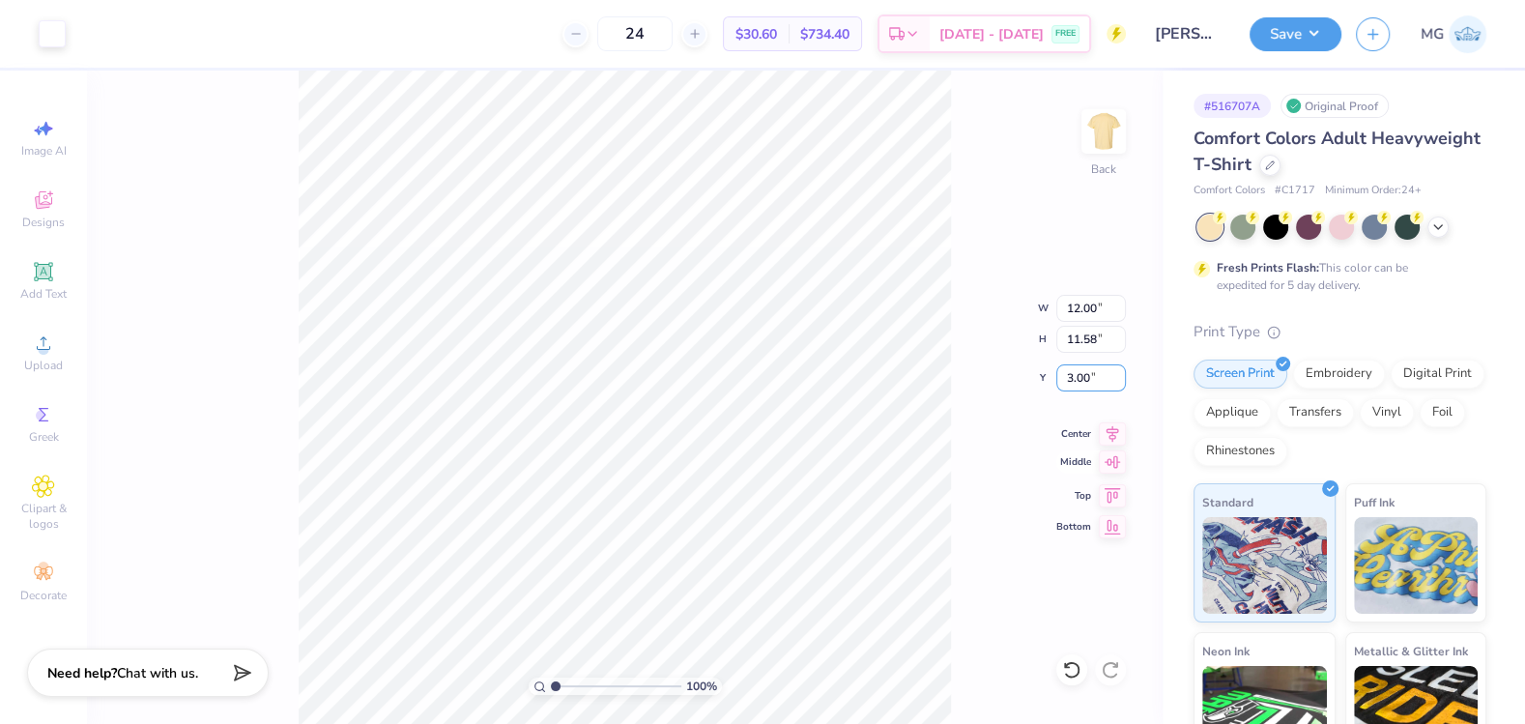
type input "3.00"
click at [1077, 312] on input "12.00" at bounding box center [1091, 308] width 70 height 27
type input "11.00"
type input "10.61"
type input "3.48"
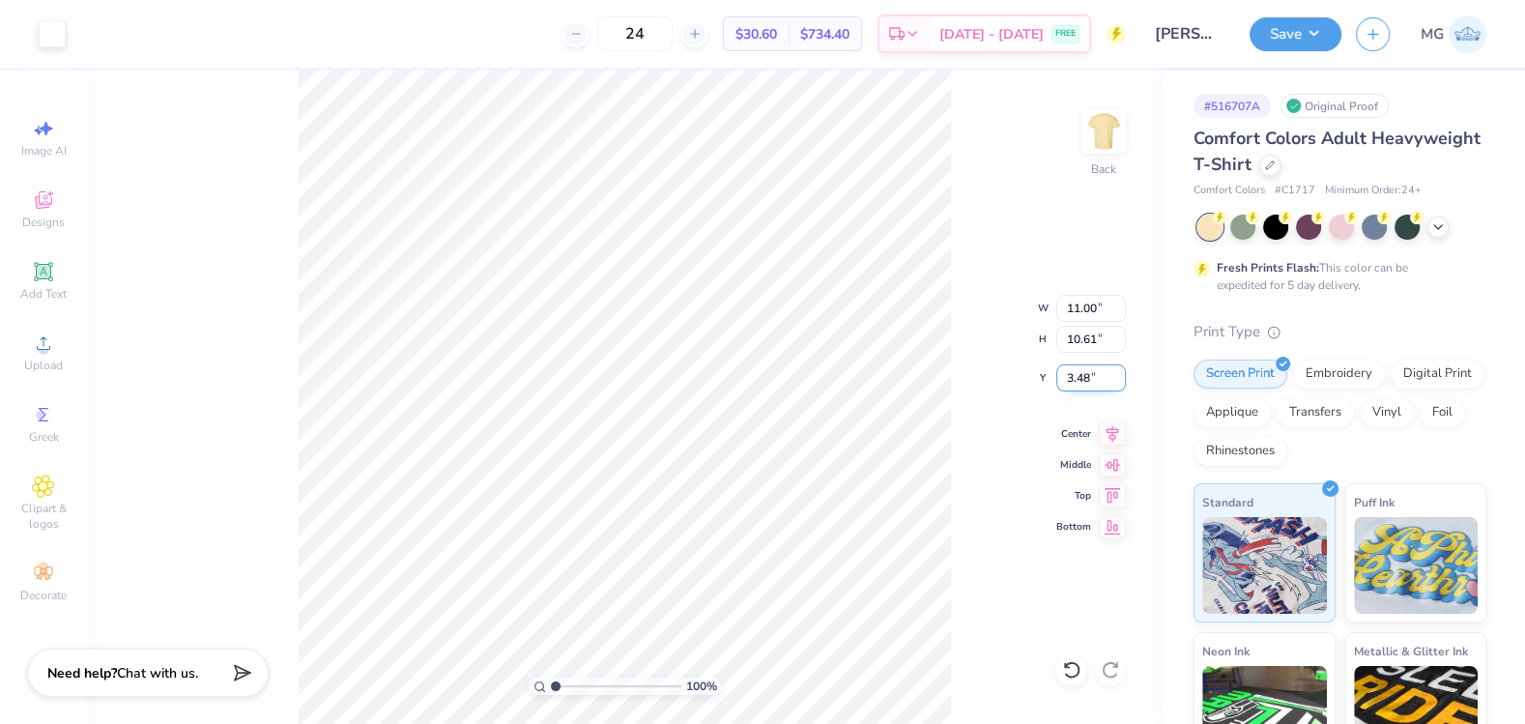
click at [1090, 380] on input "3.48" at bounding box center [1091, 377] width 70 height 27
type input "3.00"
click at [1109, 442] on div "100 % Back W 11.00 11.00 " H 10.61 10.61 " Y 3.00 3.00 " Center Middle Top Bott…" at bounding box center [625, 397] width 1076 height 653
click at [1116, 429] on icon at bounding box center [1112, 430] width 27 height 23
click at [1308, 20] on button "Save" at bounding box center [1296, 31] width 92 height 34
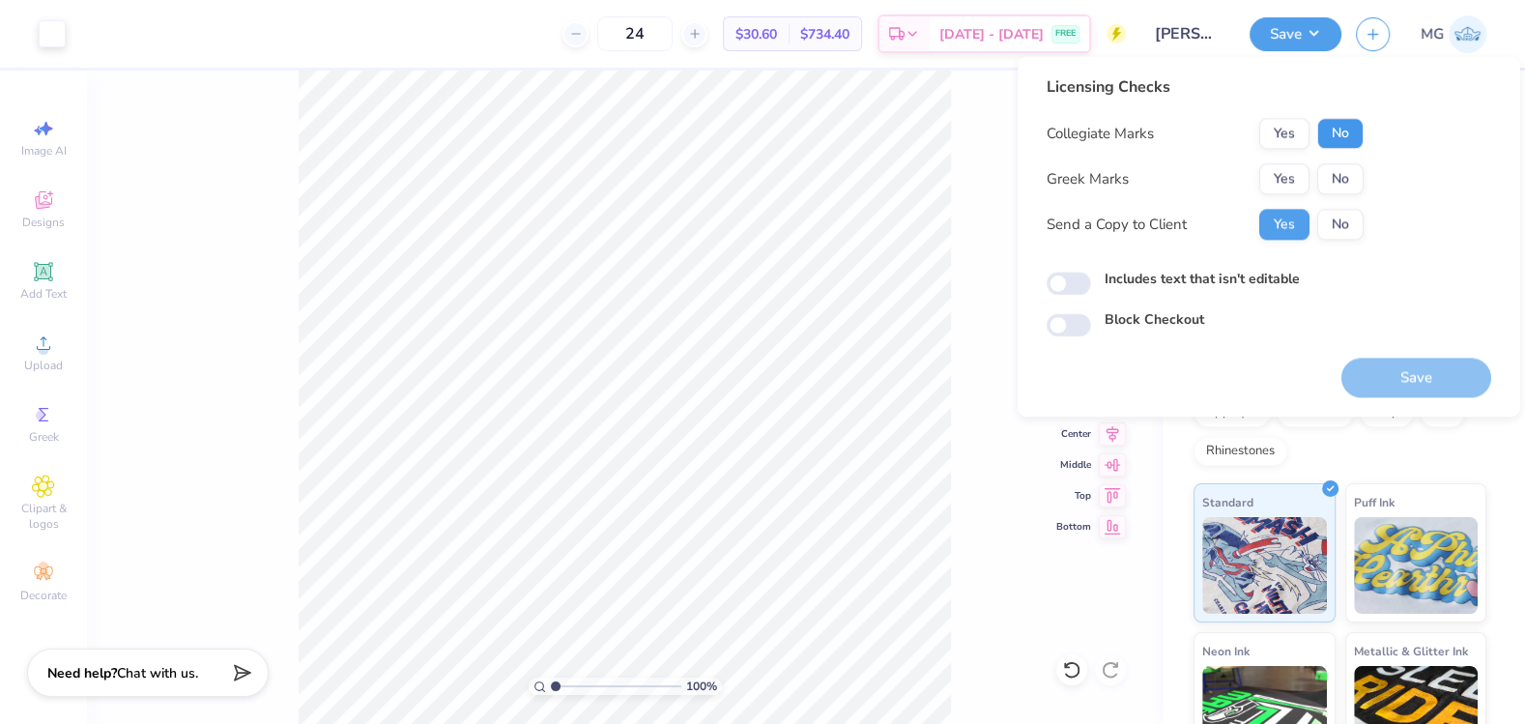
click at [1344, 131] on button "No" at bounding box center [1340, 133] width 46 height 31
click at [1292, 177] on button "Yes" at bounding box center [1284, 178] width 50 height 31
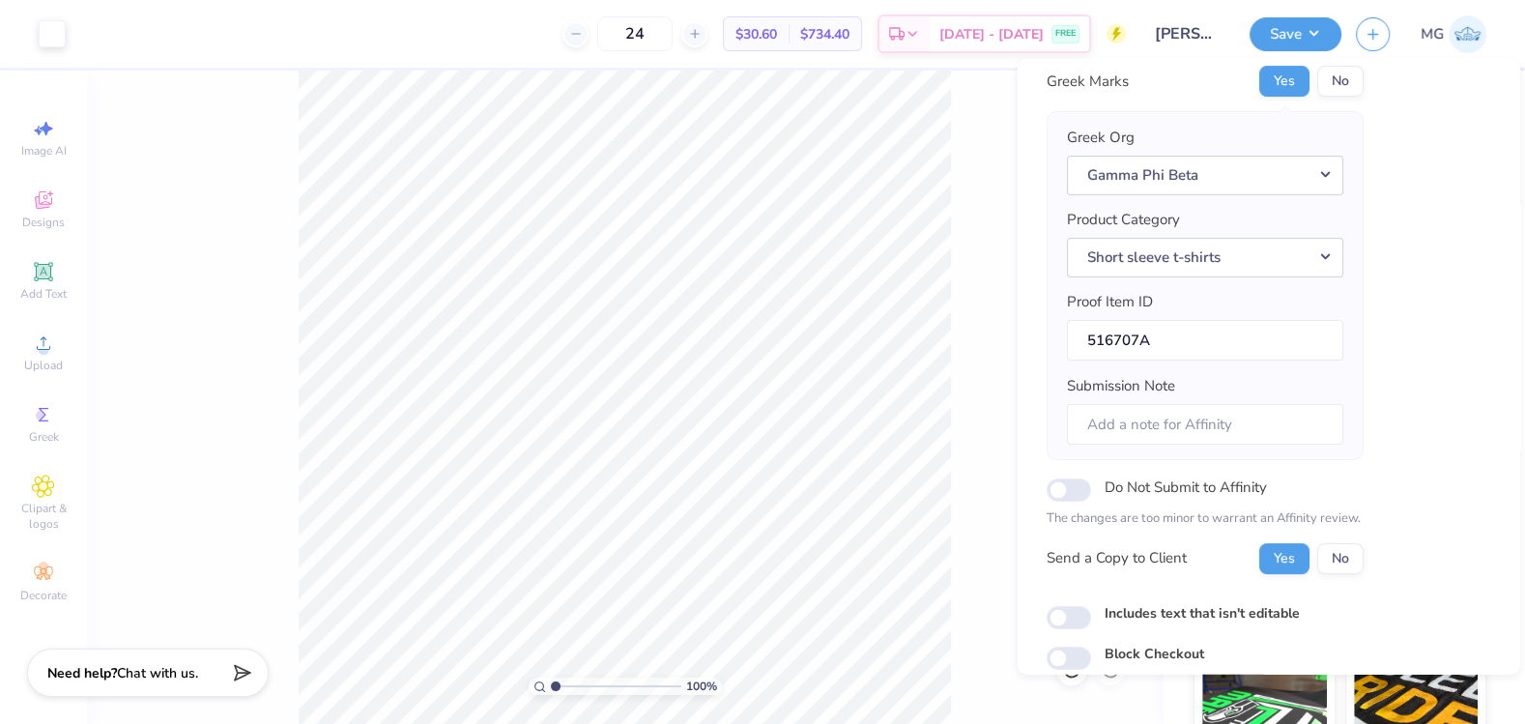
scroll to position [171, 0]
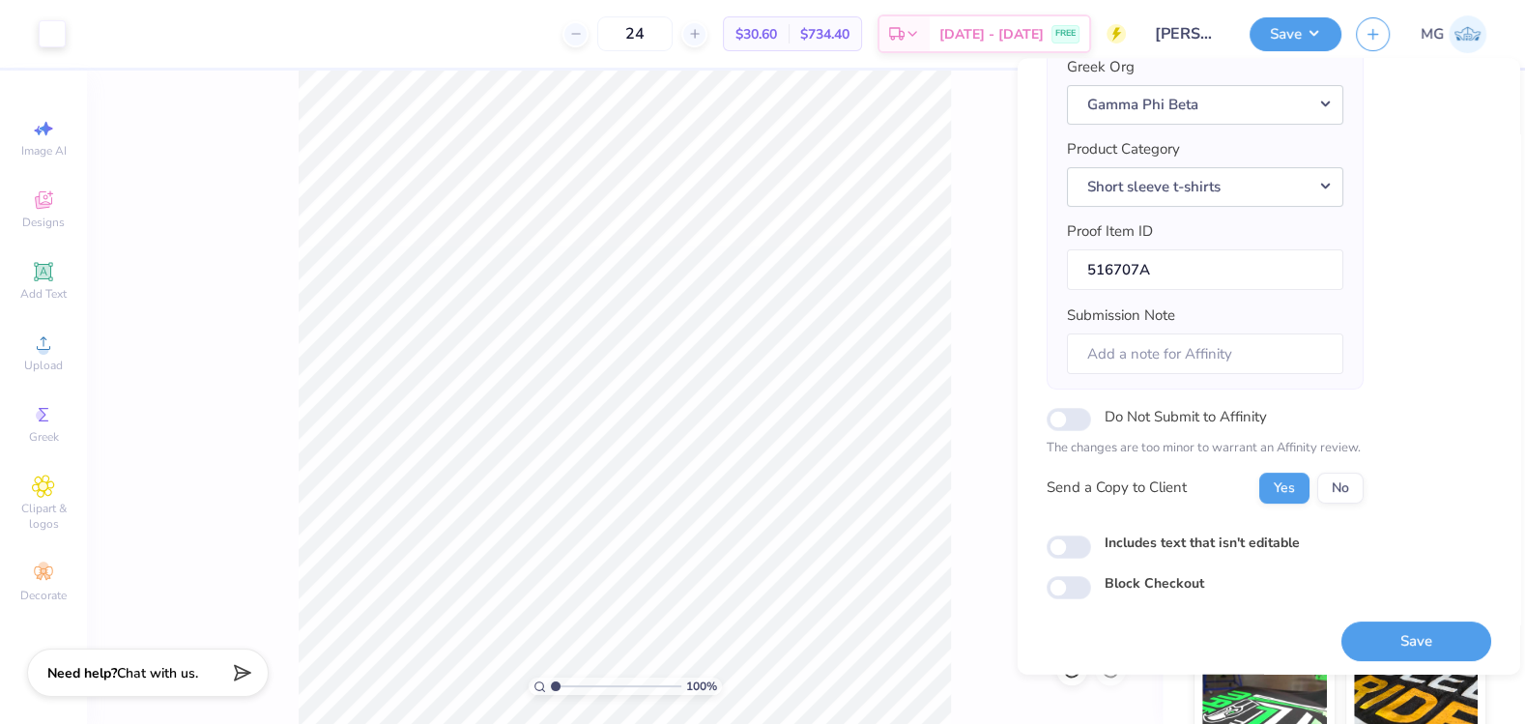
click at [1172, 540] on label "Includes text that isn't editable" at bounding box center [1202, 542] width 195 height 20
click at [1091, 540] on input "Includes text that isn't editable" at bounding box center [1069, 545] width 44 height 23
checkbox input "true"
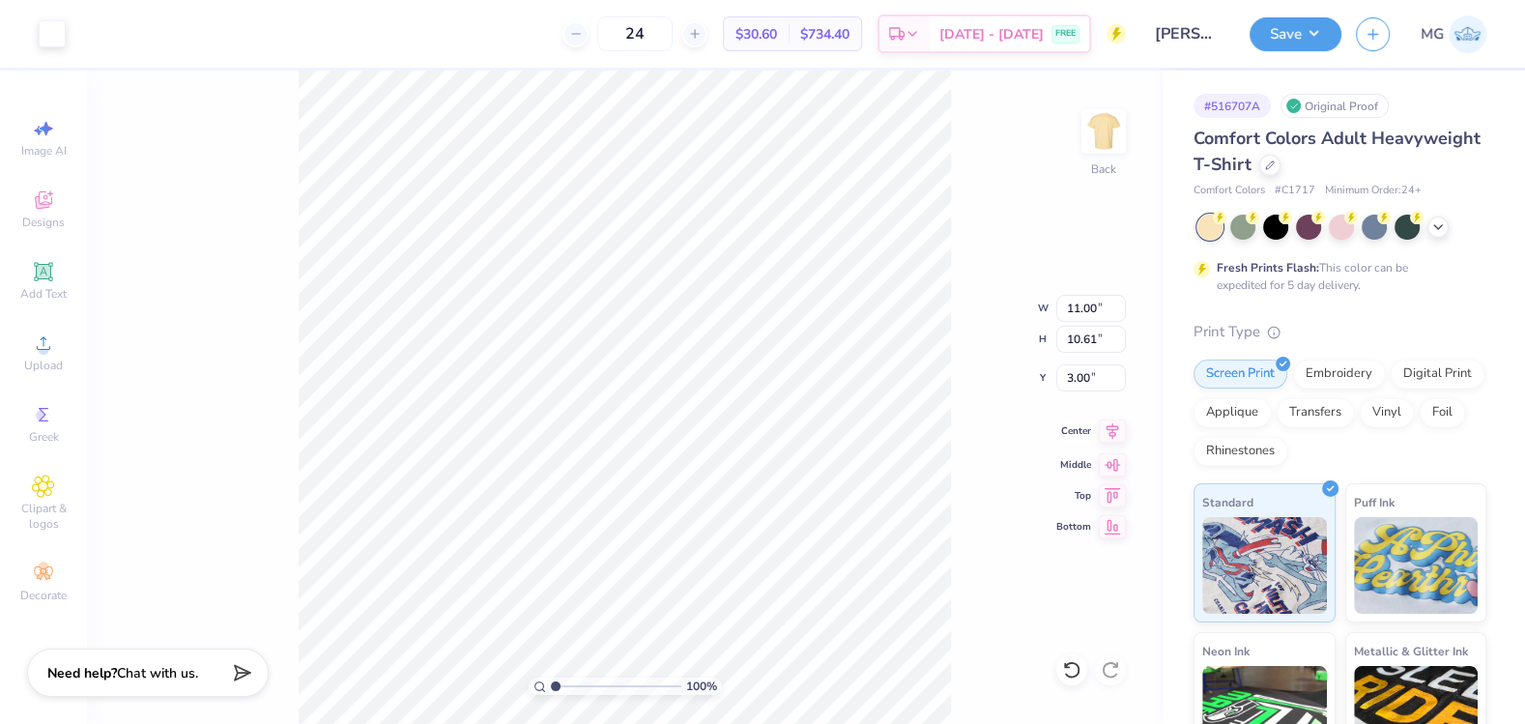
click at [1109, 428] on icon at bounding box center [1112, 430] width 27 height 23
click at [1109, 428] on icon at bounding box center [1113, 430] width 13 height 16
click at [1287, 13] on div "Save MG" at bounding box center [1387, 34] width 275 height 68
click at [1292, 22] on button "Save" at bounding box center [1296, 31] width 92 height 34
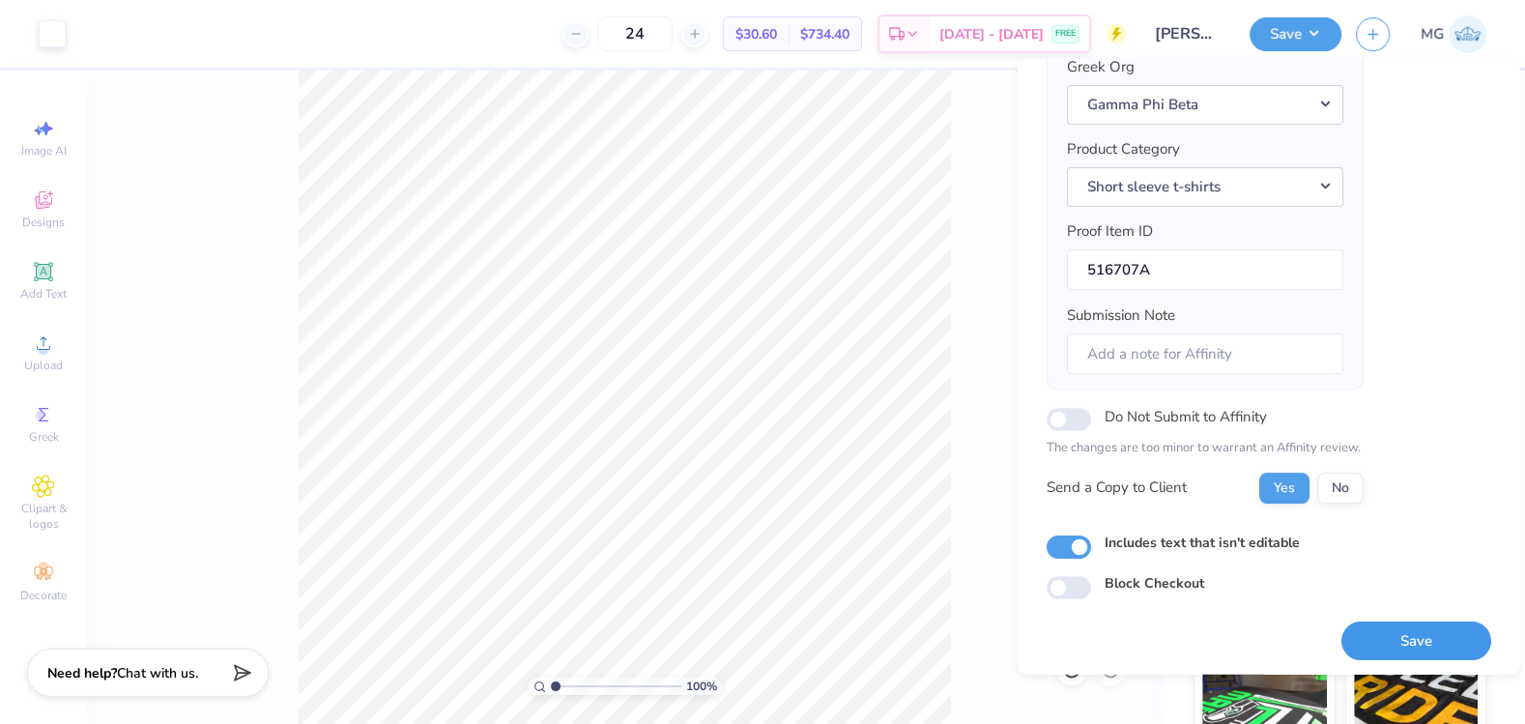
click at [1393, 620] on button "Save" at bounding box center [1416, 640] width 150 height 40
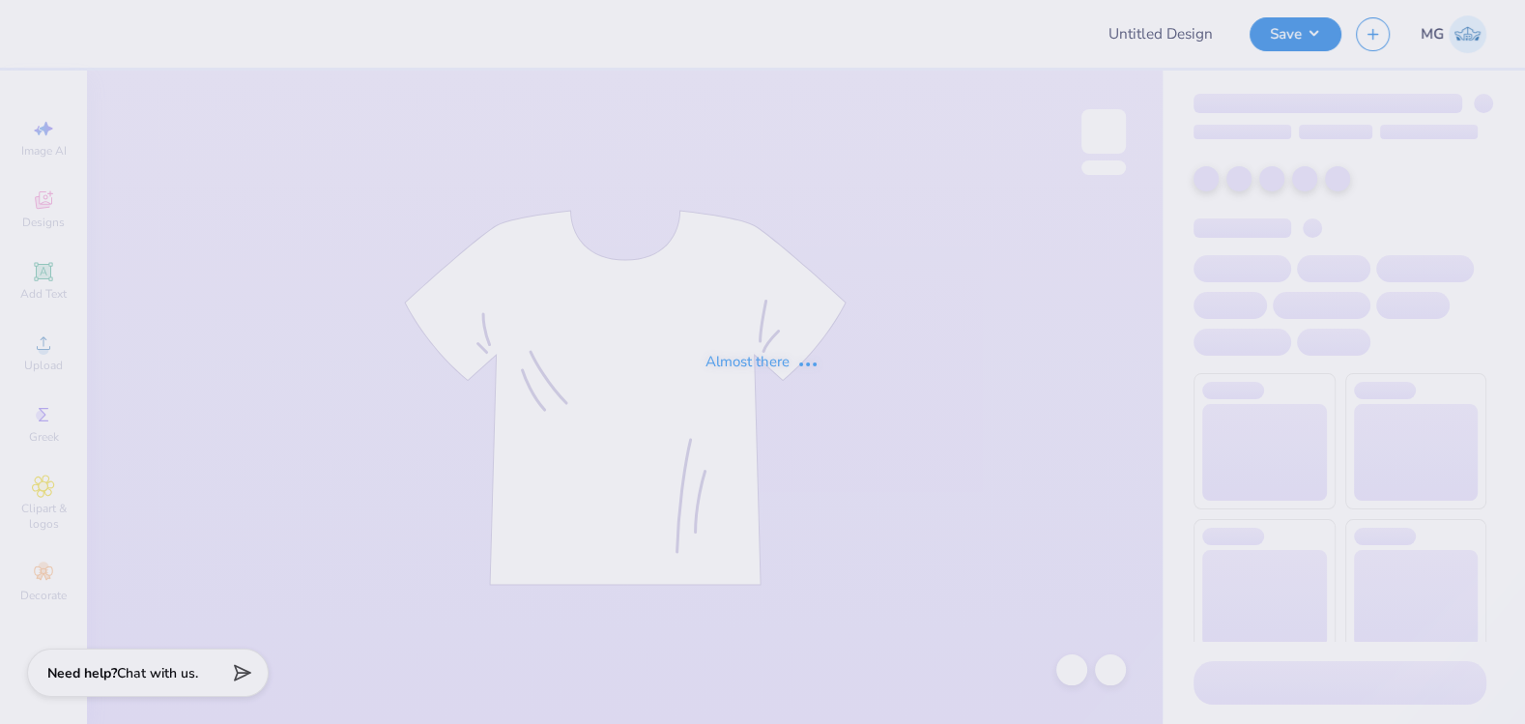
type input "ADPi Seniors"
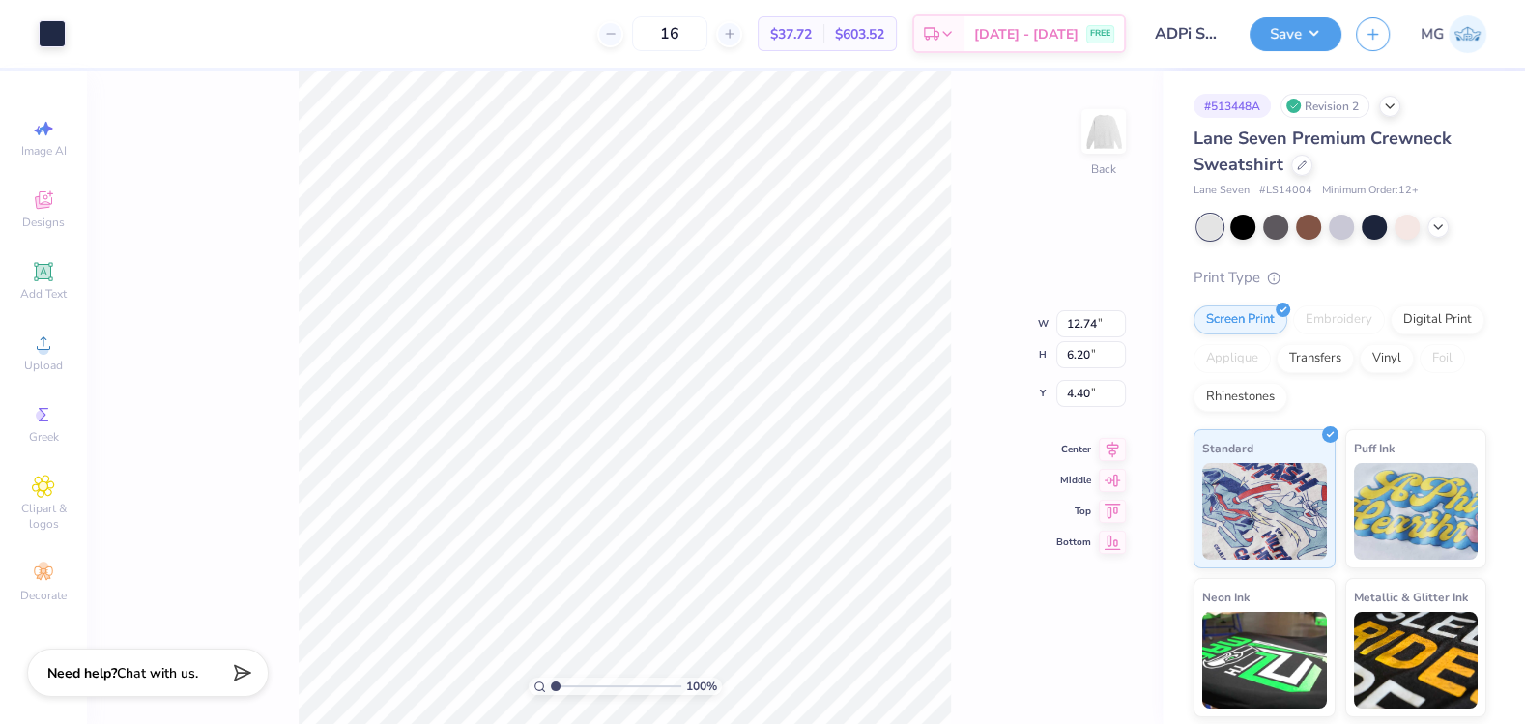
click at [967, 210] on div "100 % Back W 12.74 12.74 " H 6.20 6.20 " Y 4.40 4.40 " Center Middle Top Bottom" at bounding box center [625, 397] width 1076 height 653
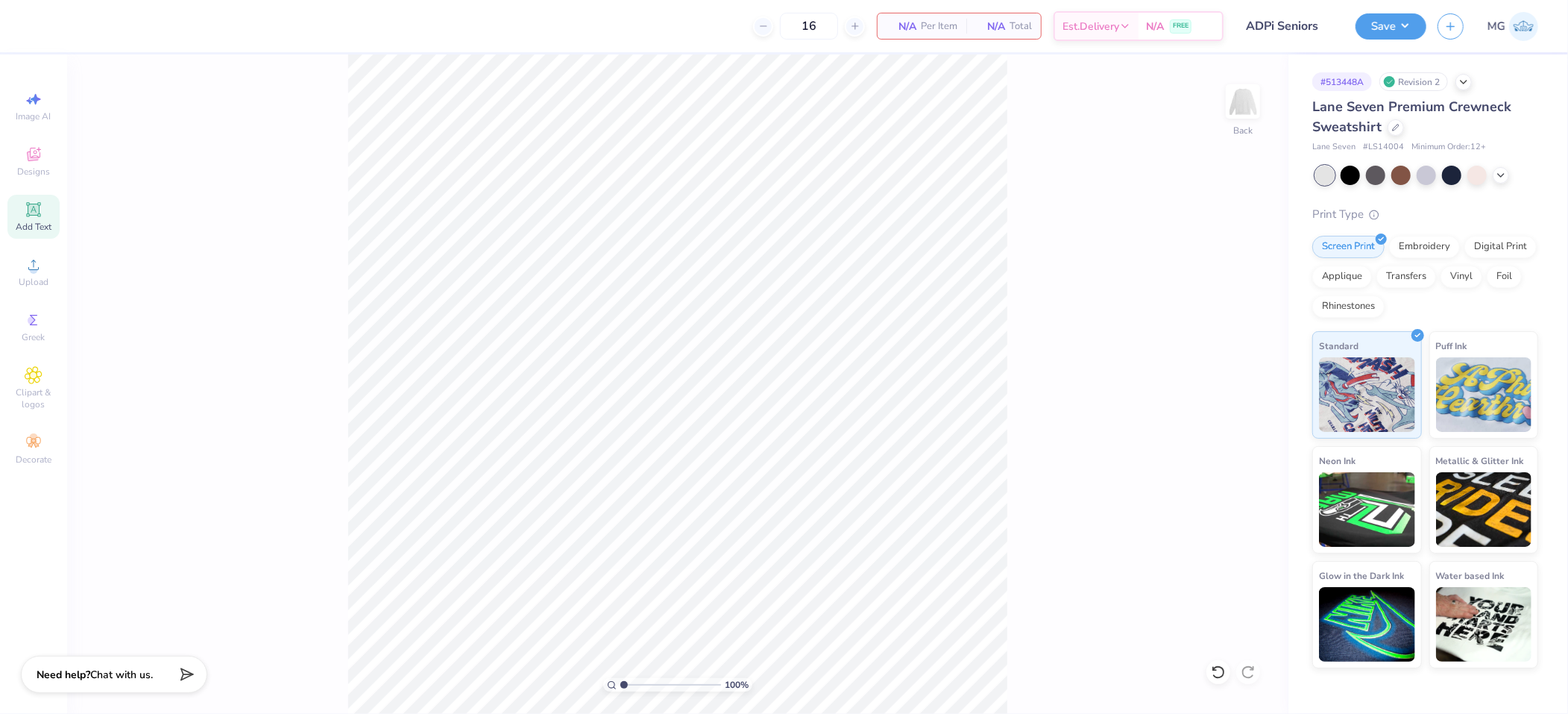
click at [23, 217] on div "Add Text" at bounding box center [34, 216] width 52 height 44
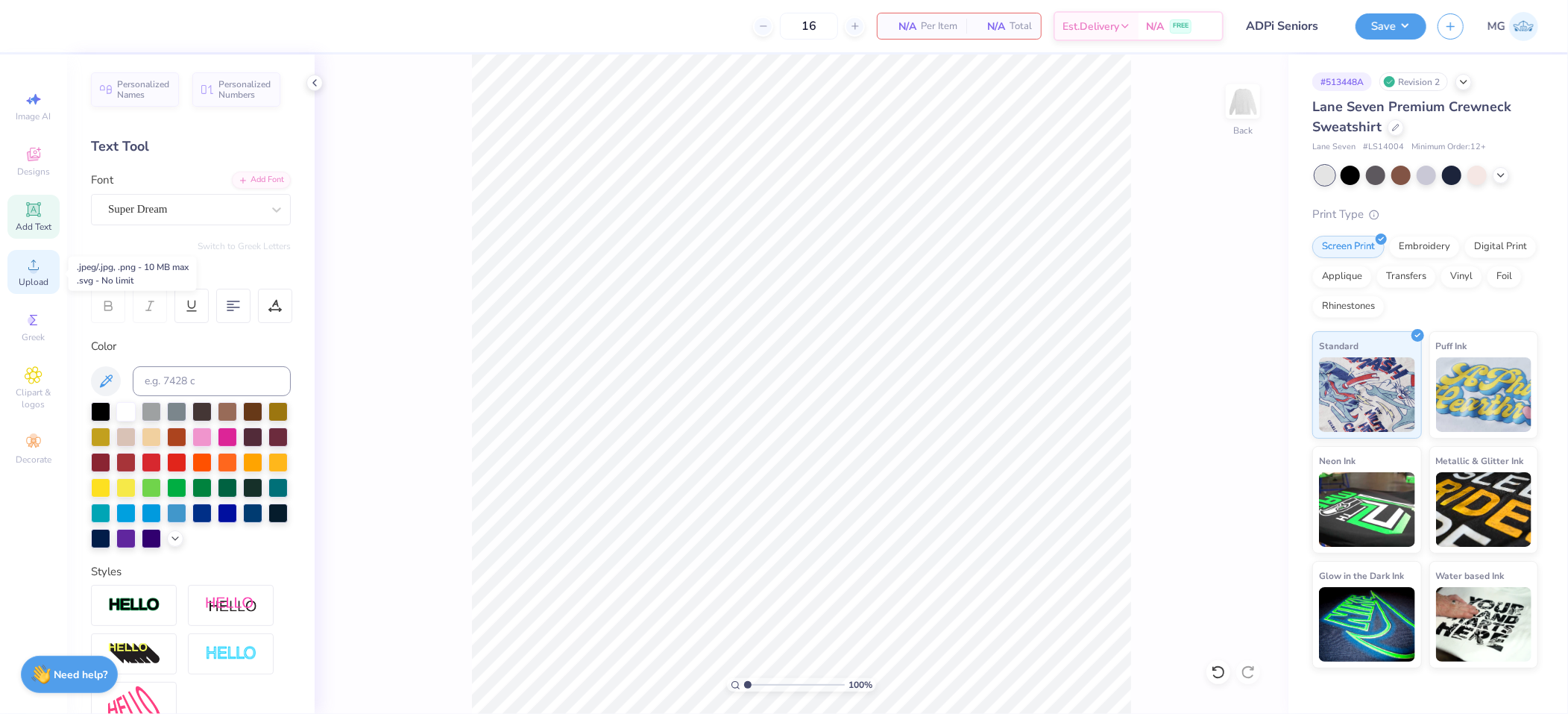
click at [45, 266] on div "Upload" at bounding box center [34, 272] width 52 height 44
click at [469, 215] on div "100 % Back" at bounding box center [802, 384] width 974 height 659
click at [27, 259] on icon at bounding box center [33, 264] width 18 height 18
click at [53, 263] on div "Upload" at bounding box center [34, 272] width 52 height 44
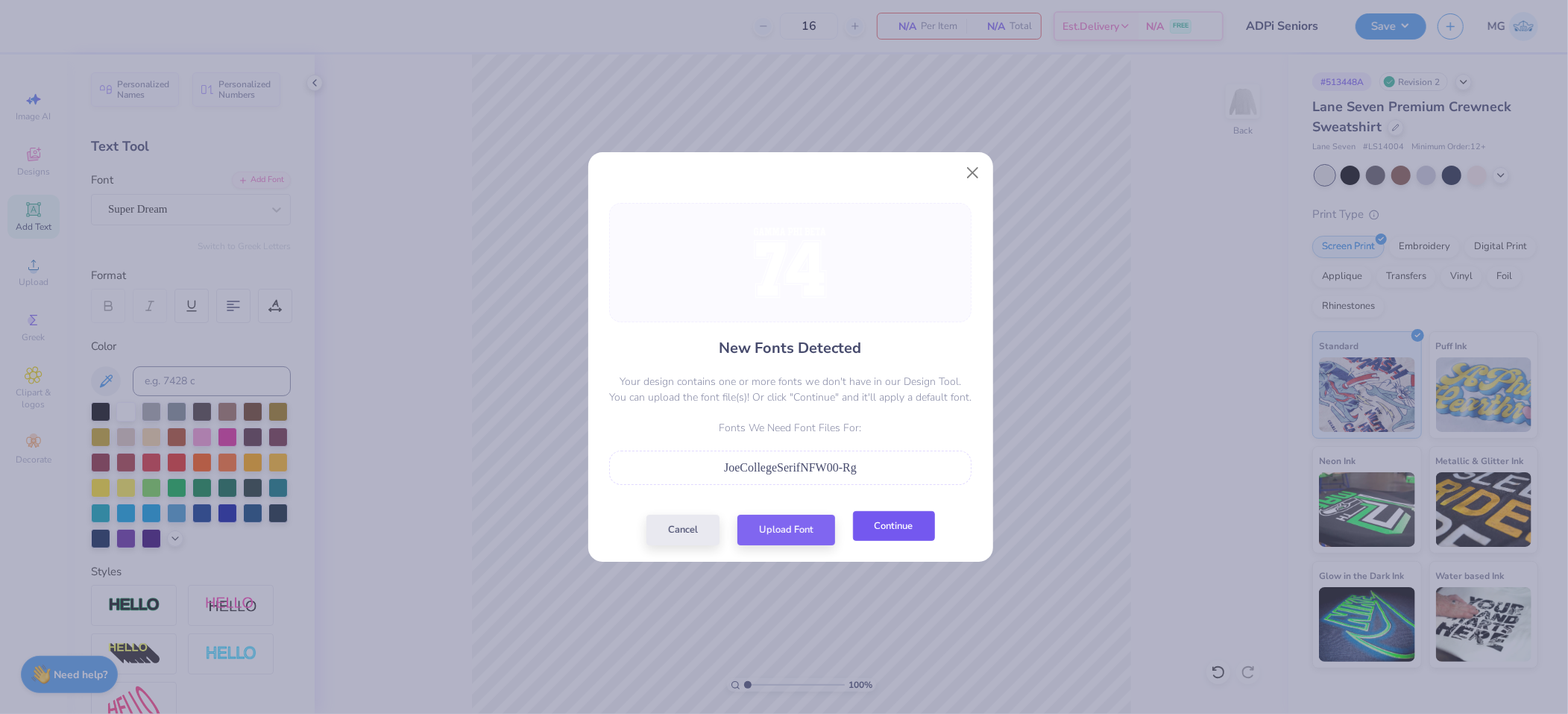
click at [892, 523] on button "Continue" at bounding box center [894, 526] width 82 height 31
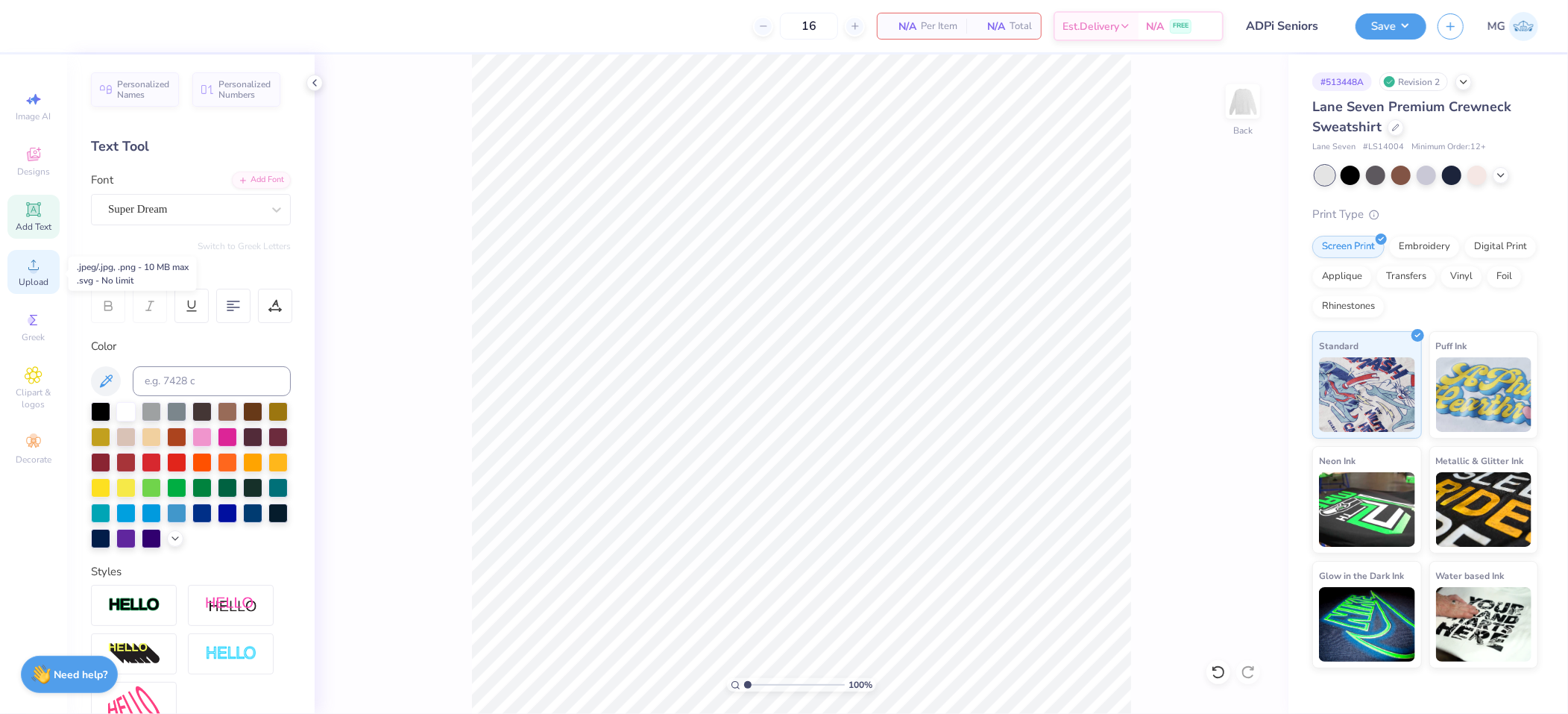
click at [10, 276] on div "Upload" at bounding box center [34, 272] width 52 height 44
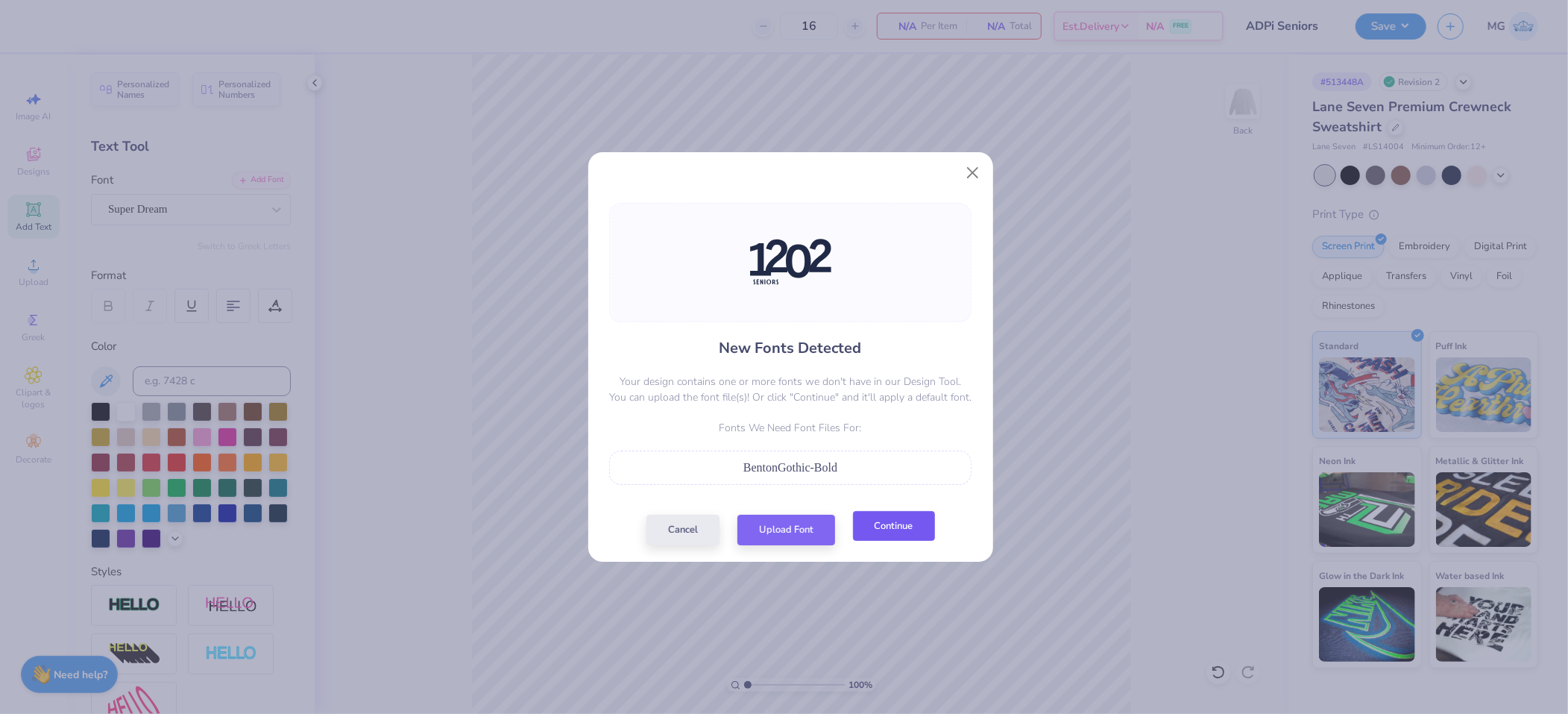
click at [898, 526] on button "Continue" at bounding box center [894, 526] width 82 height 31
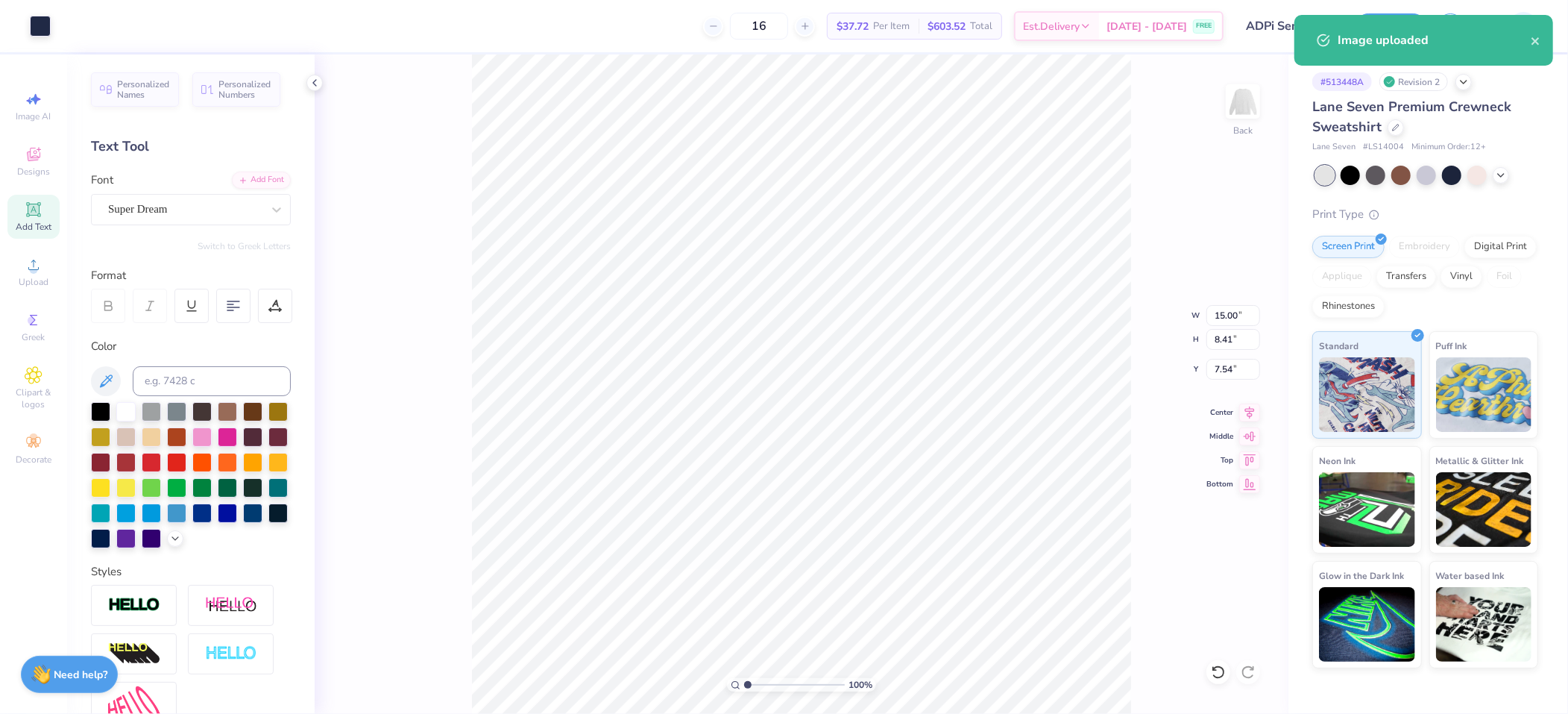
type input "3.00"
drag, startPoint x: 1226, startPoint y: 320, endPoint x: 1232, endPoint y: 338, distance: 19.0
click at [1176, 320] on input "15.00" at bounding box center [1234, 315] width 54 height 21
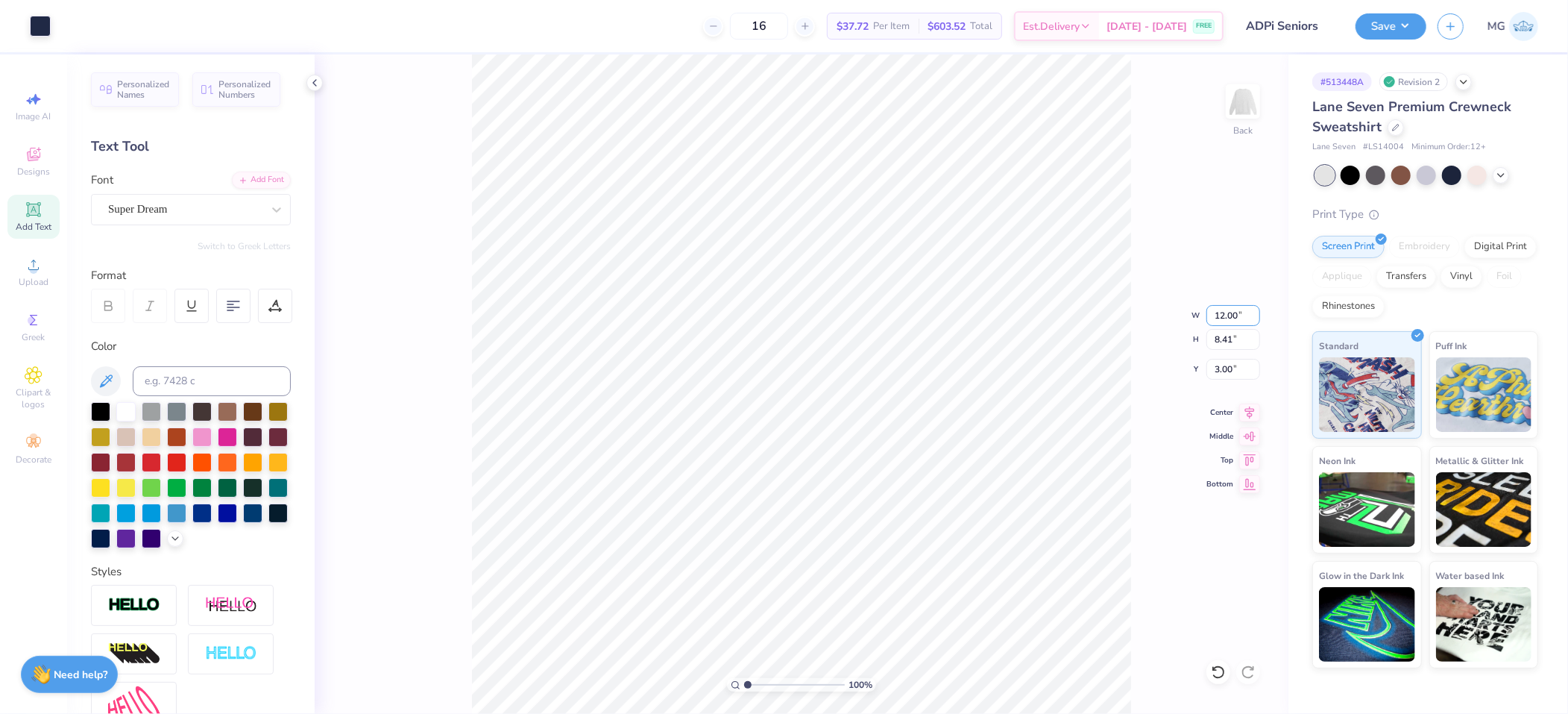
type input "12.00"
type input "6.73"
type input "3.84"
click at [1176, 366] on input "3.84" at bounding box center [1234, 369] width 54 height 21
type input "3.00"
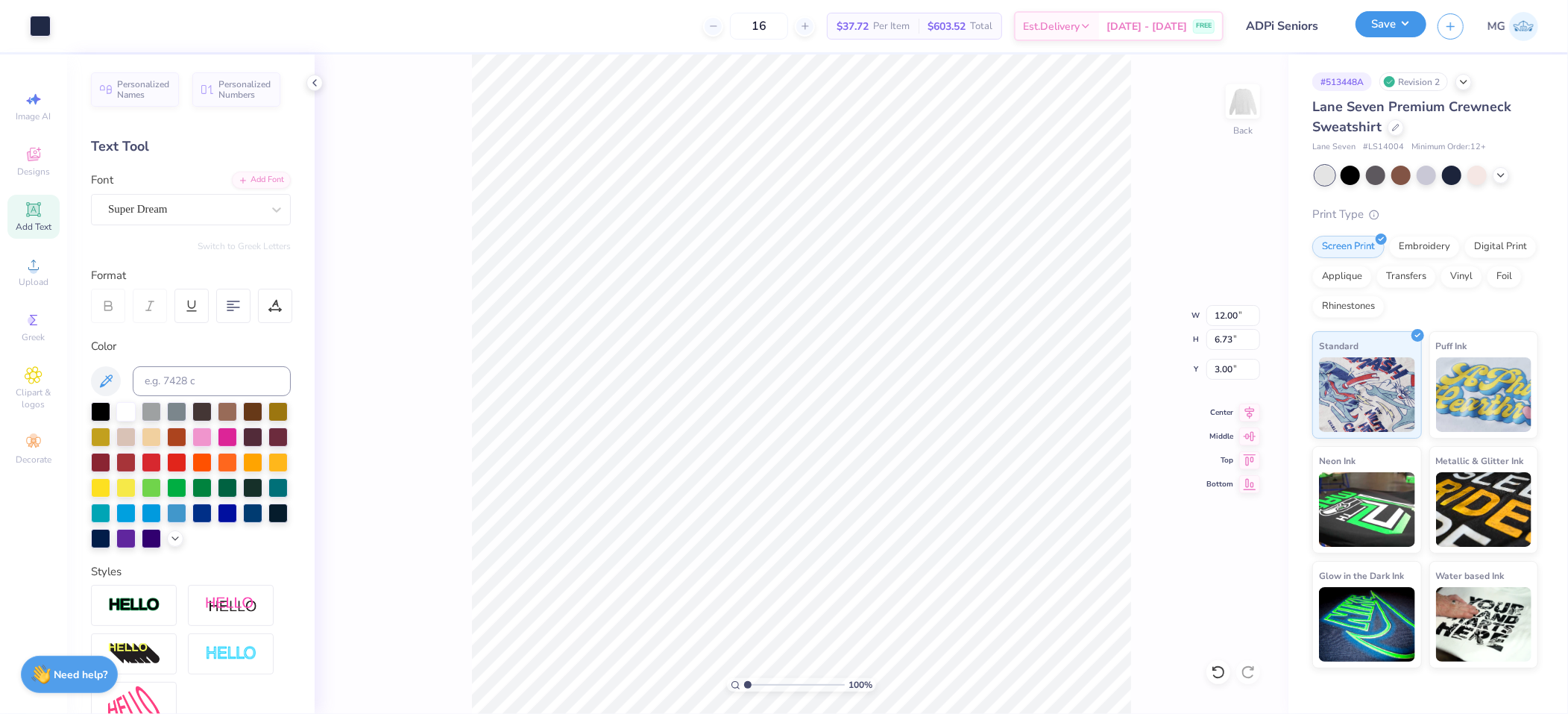
click at [1176, 19] on button "Save" at bounding box center [1391, 24] width 71 height 26
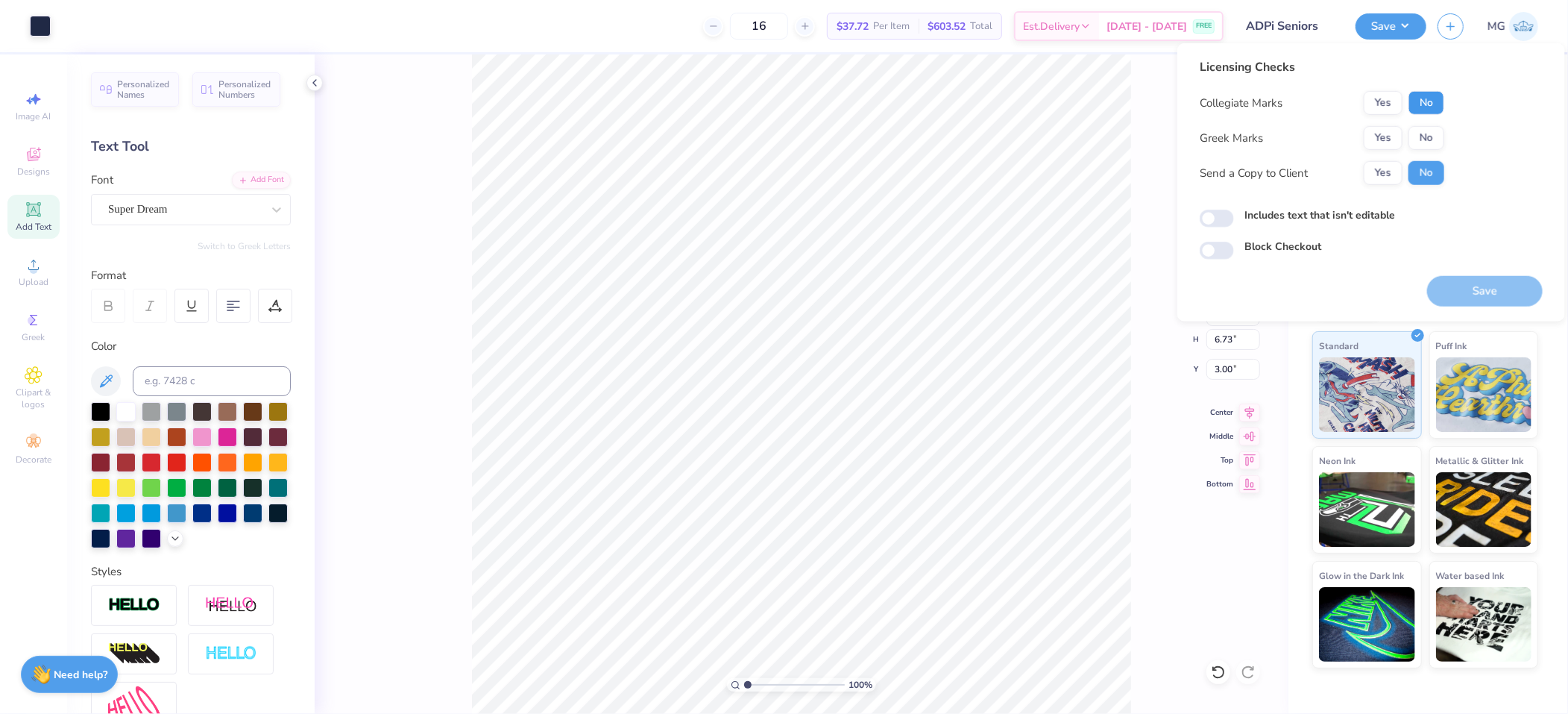
click at [1176, 96] on button "No" at bounding box center [1427, 103] width 35 height 24
click at [1176, 132] on button "No" at bounding box center [1427, 137] width 35 height 24
click at [1176, 172] on button "Yes" at bounding box center [1384, 173] width 39 height 24
click at [1176, 220] on input "Includes text that isn't editable" at bounding box center [1217, 218] width 34 height 18
checkbox input "true"
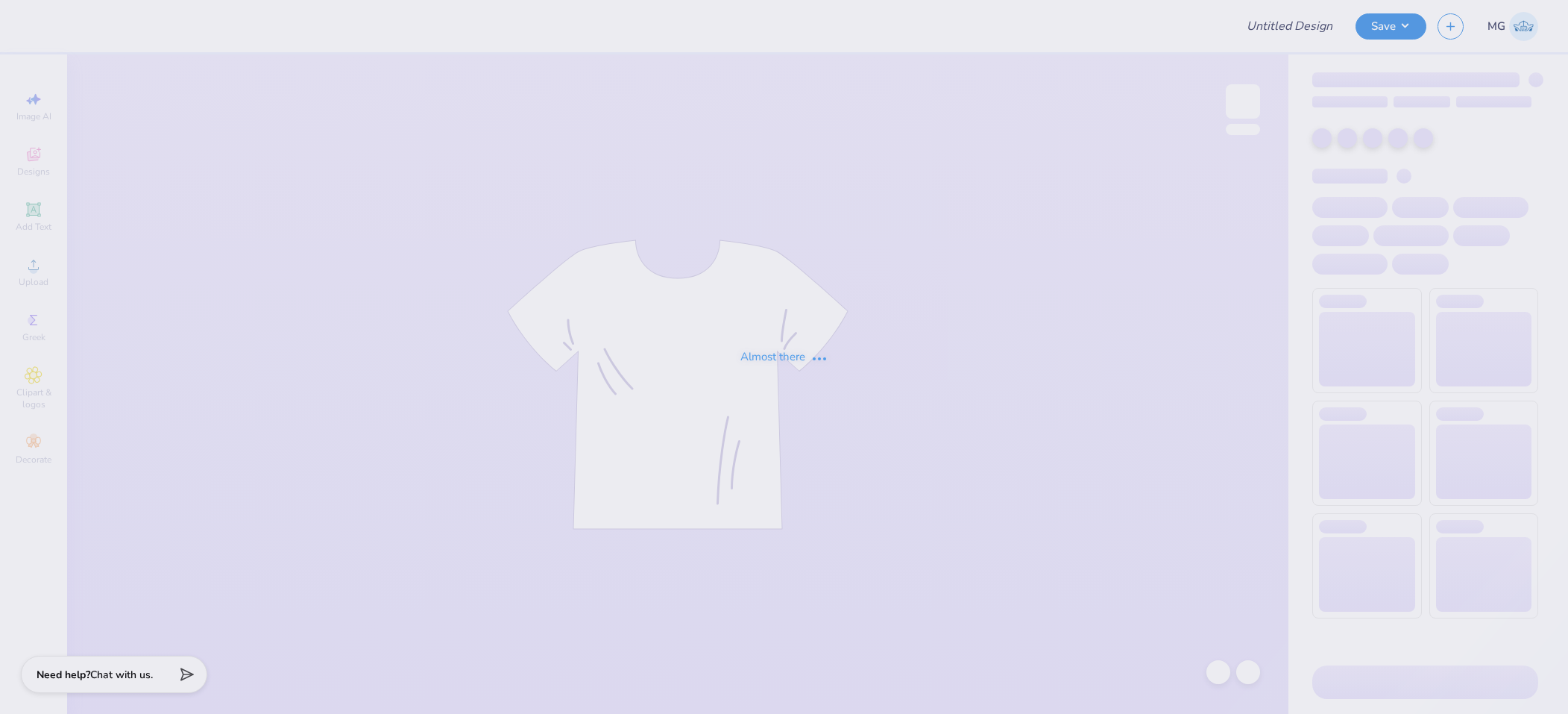
type input "Theta Retreat Tank 2025"
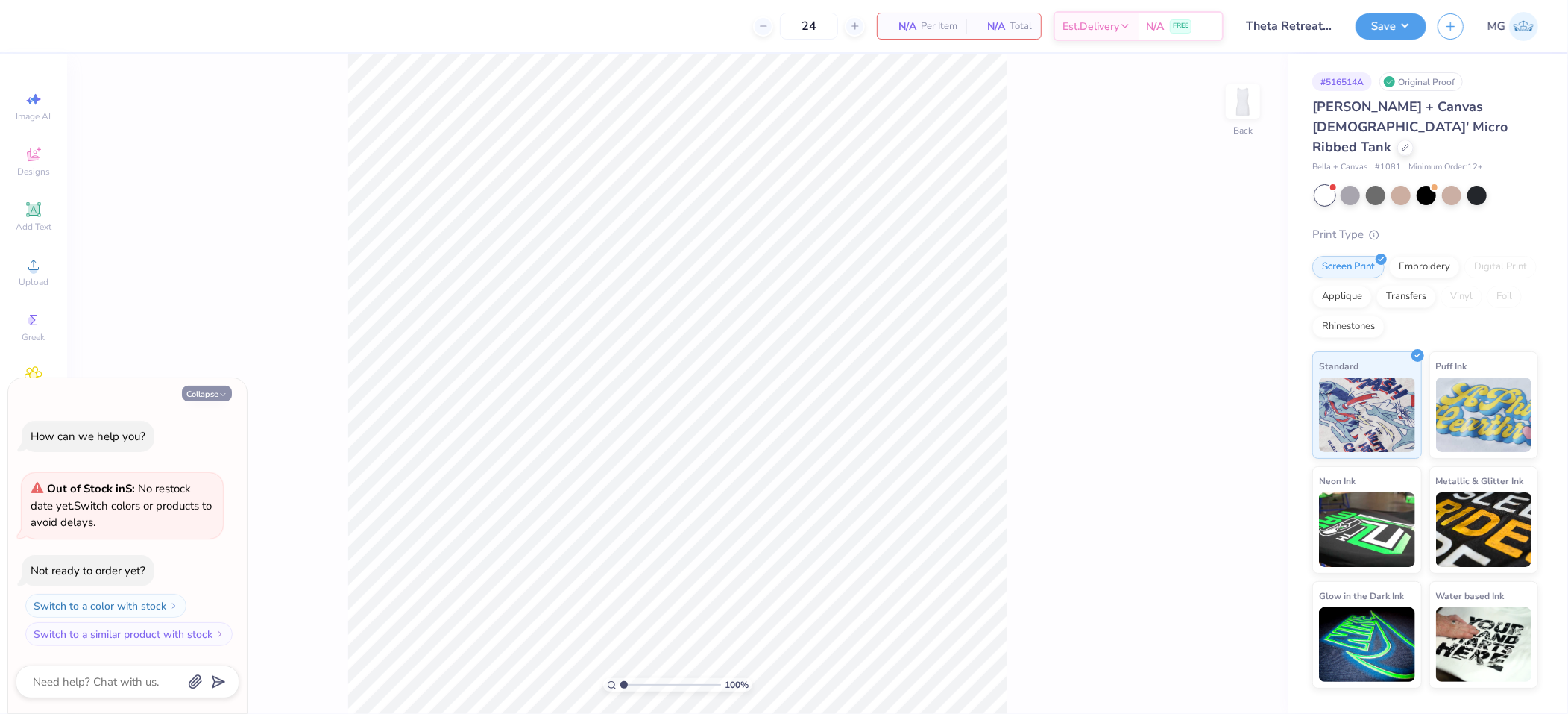
click at [231, 394] on button "Collapse" at bounding box center [207, 394] width 50 height 15
type textarea "x"
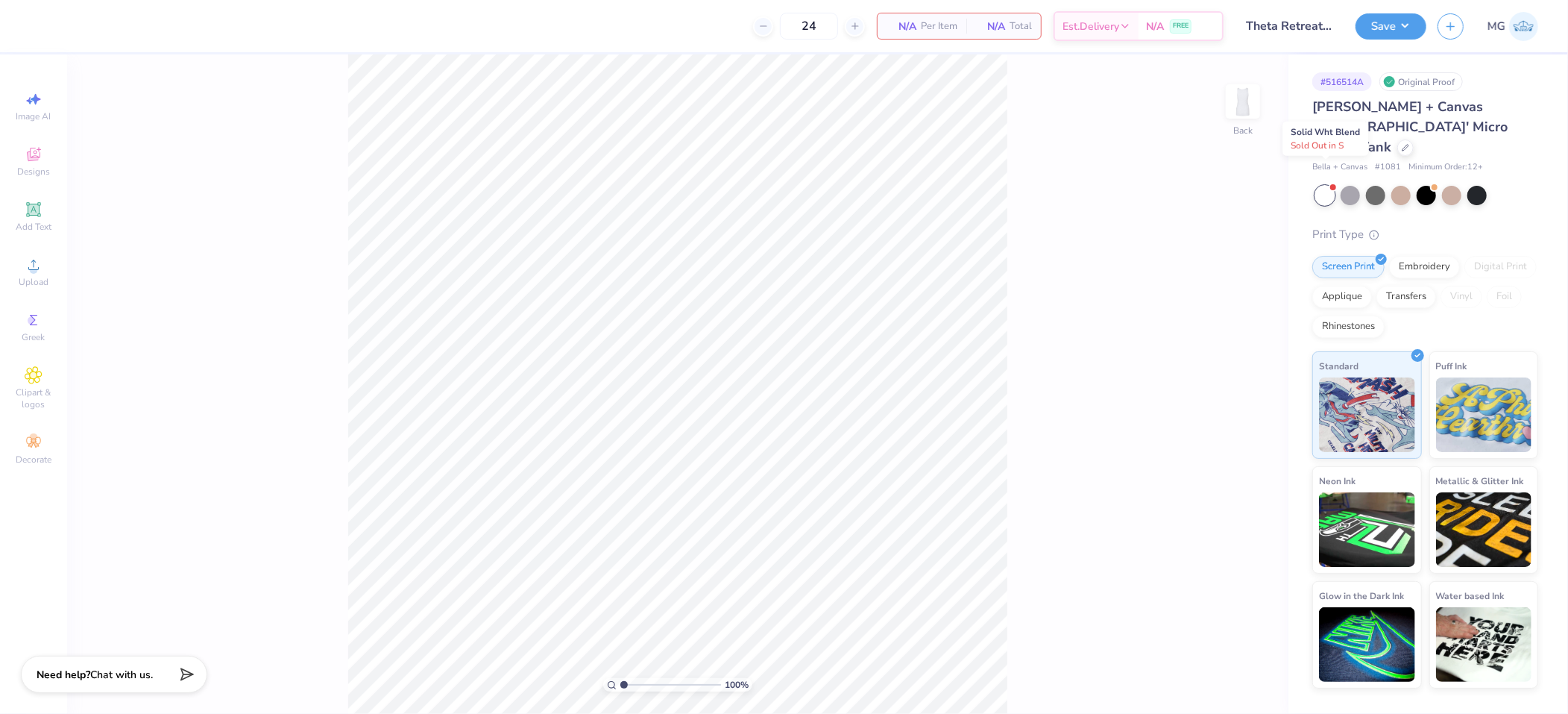
click at [1208, 213] on div "100 % Back" at bounding box center [678, 384] width 1222 height 659
click at [39, 264] on icon at bounding box center [33, 264] width 18 height 18
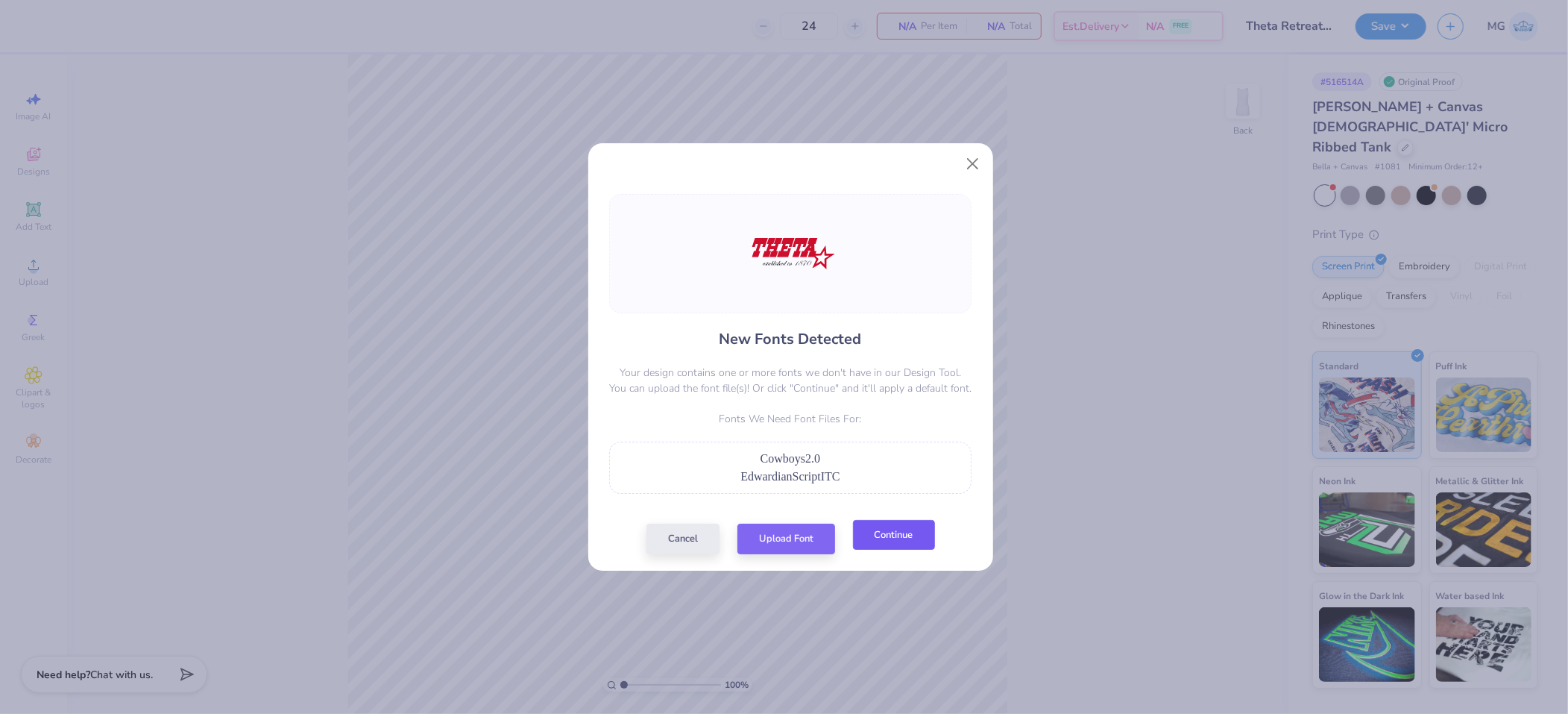
click at [881, 534] on button "Continue" at bounding box center [894, 536] width 82 height 31
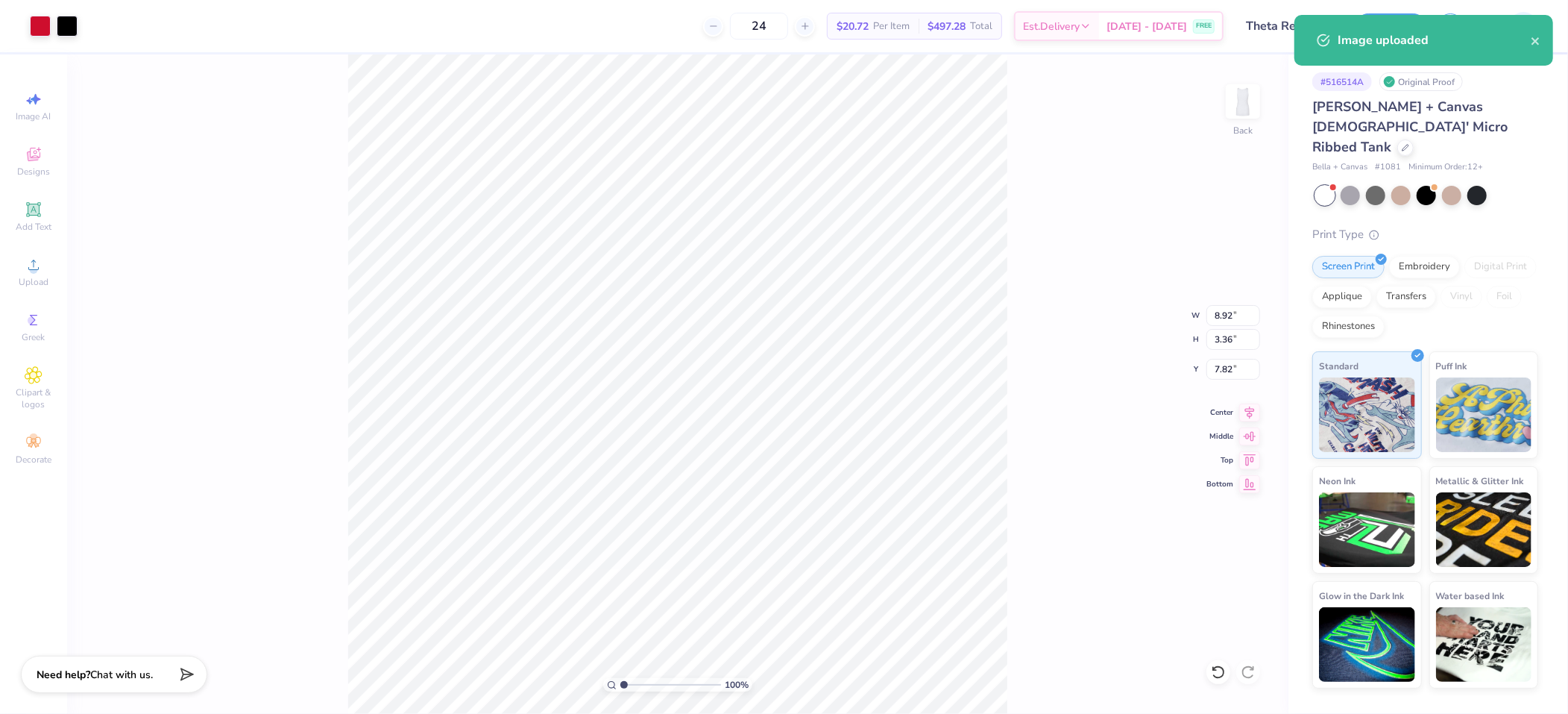
type input "6.42"
type input "2.42"
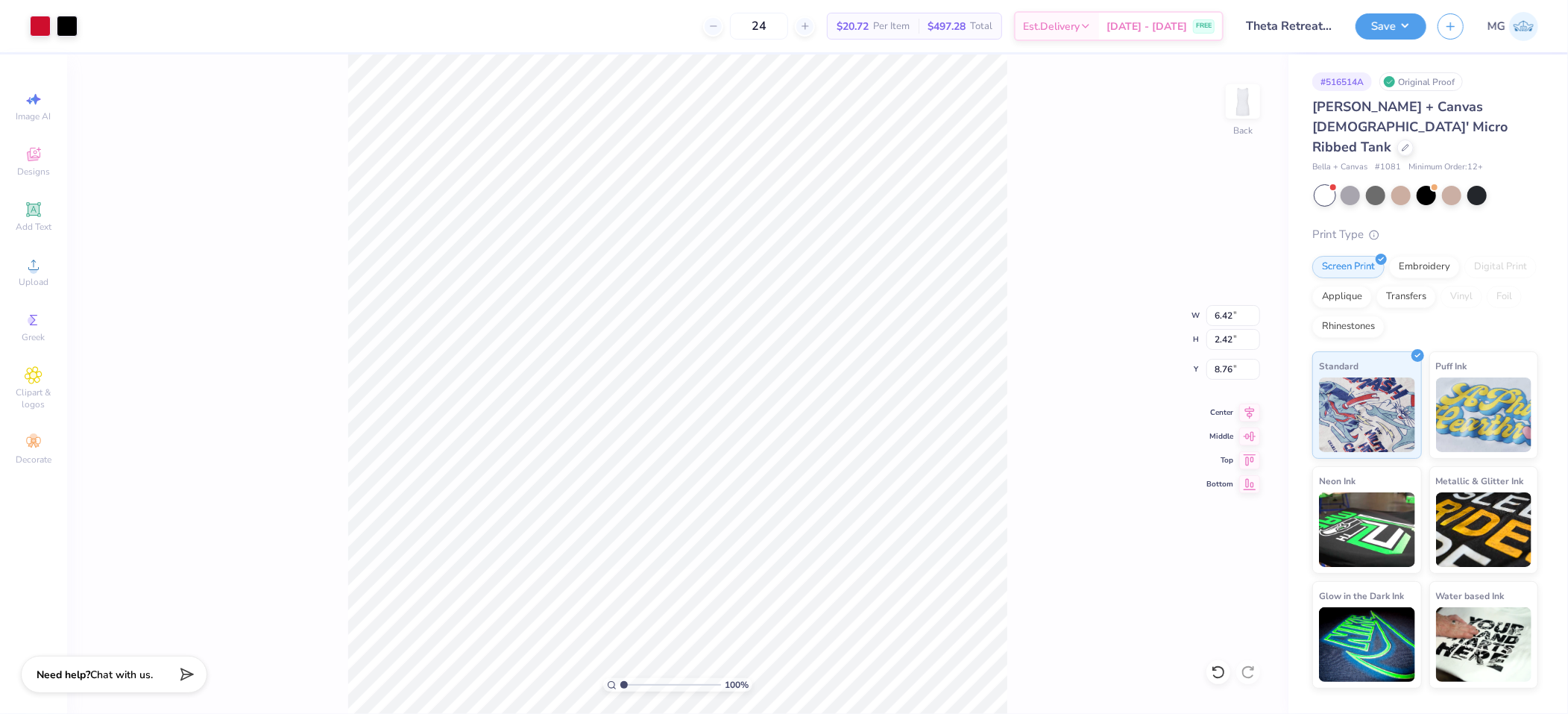
type input "1.95"
type input "1.91"
click at [1232, 313] on input "6.42" at bounding box center [1234, 315] width 54 height 21
click at [1232, 316] on input "6.42" at bounding box center [1234, 315] width 54 height 21
type input "6"
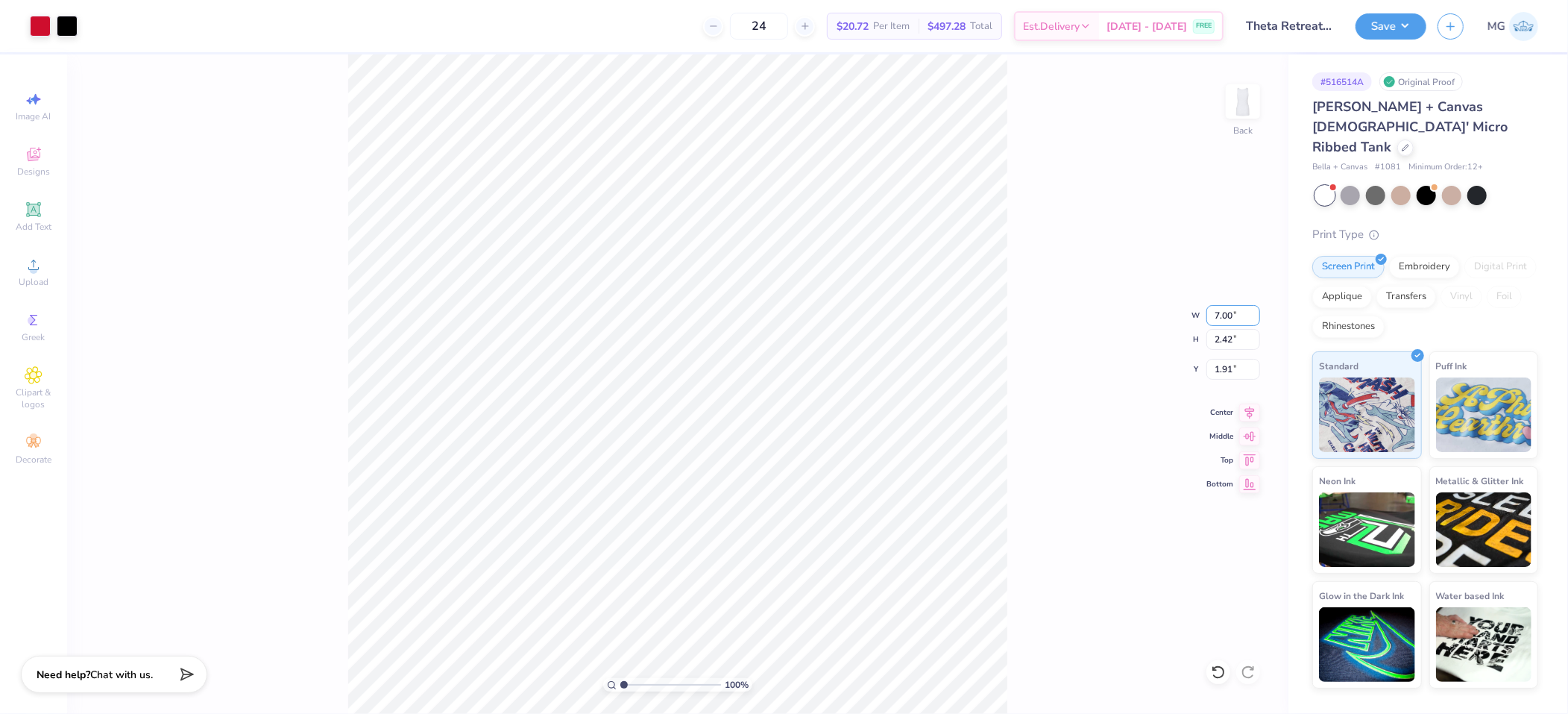
type input "7.00"
type input "2.64"
type input "1.80"
click at [1246, 413] on icon at bounding box center [1249, 410] width 21 height 18
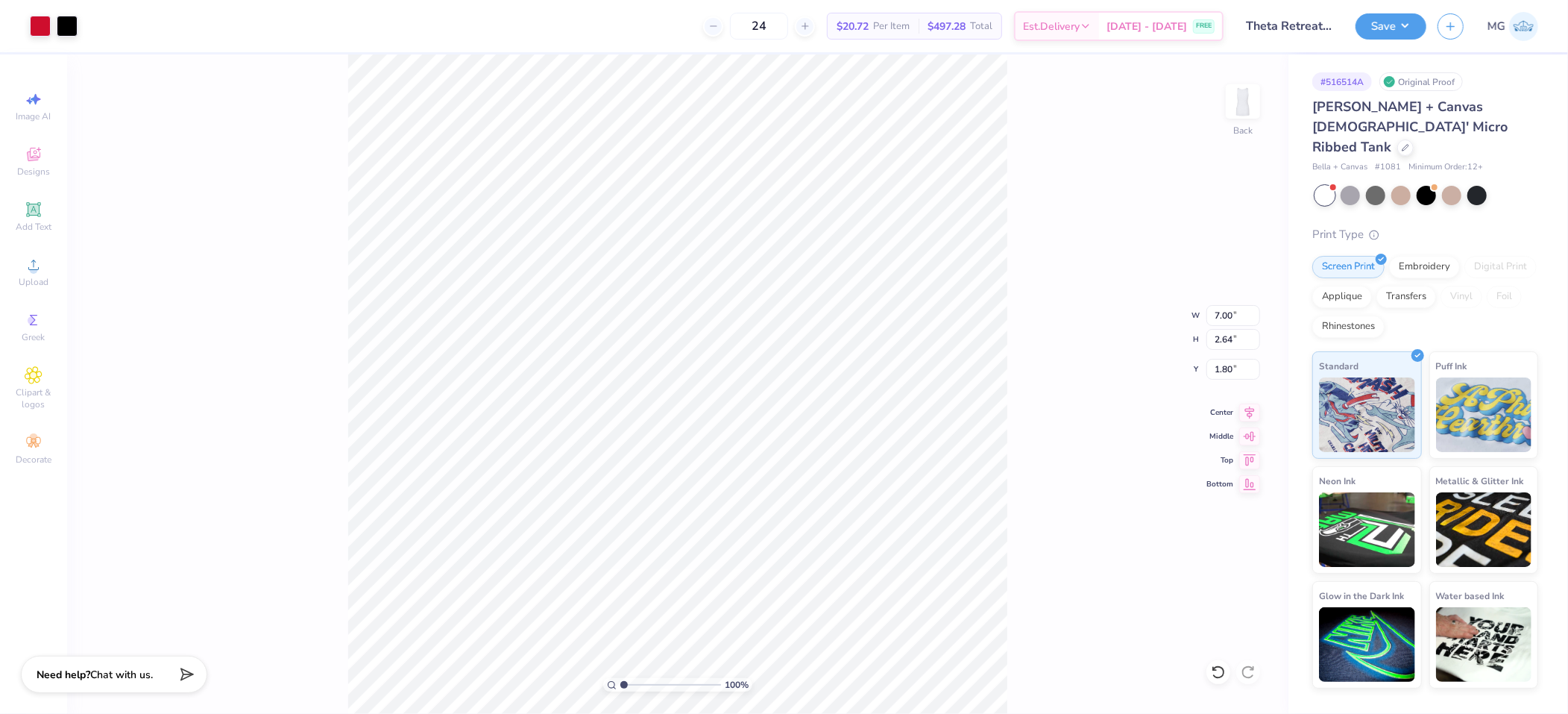
click at [1161, 368] on div "100 % Back W 7.00 7.00 " H 2.64 2.64 " Y 1.80 1.80 " Center Middle Top Bottom" at bounding box center [678, 384] width 1222 height 659
click at [1035, 238] on div "100 % Back W 7.00 7.00 " H 2.64 2.64 " Y 1.80 1.80 " Center Middle Top Bottom" at bounding box center [678, 384] width 1222 height 659
click at [1407, 25] on button "Save" at bounding box center [1391, 24] width 71 height 26
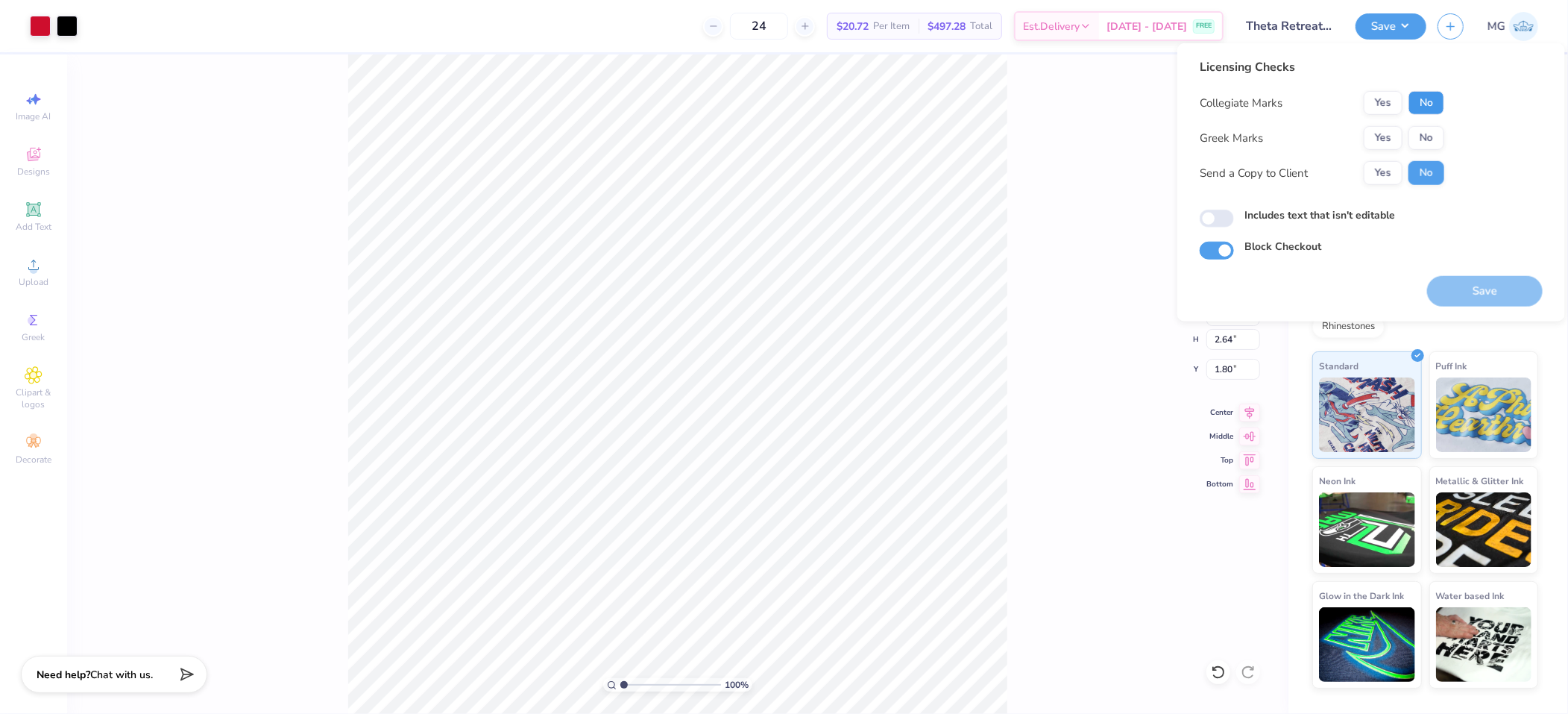
click at [1426, 108] on button "No" at bounding box center [1427, 103] width 35 height 24
click at [1380, 136] on button "Yes" at bounding box center [1384, 137] width 39 height 24
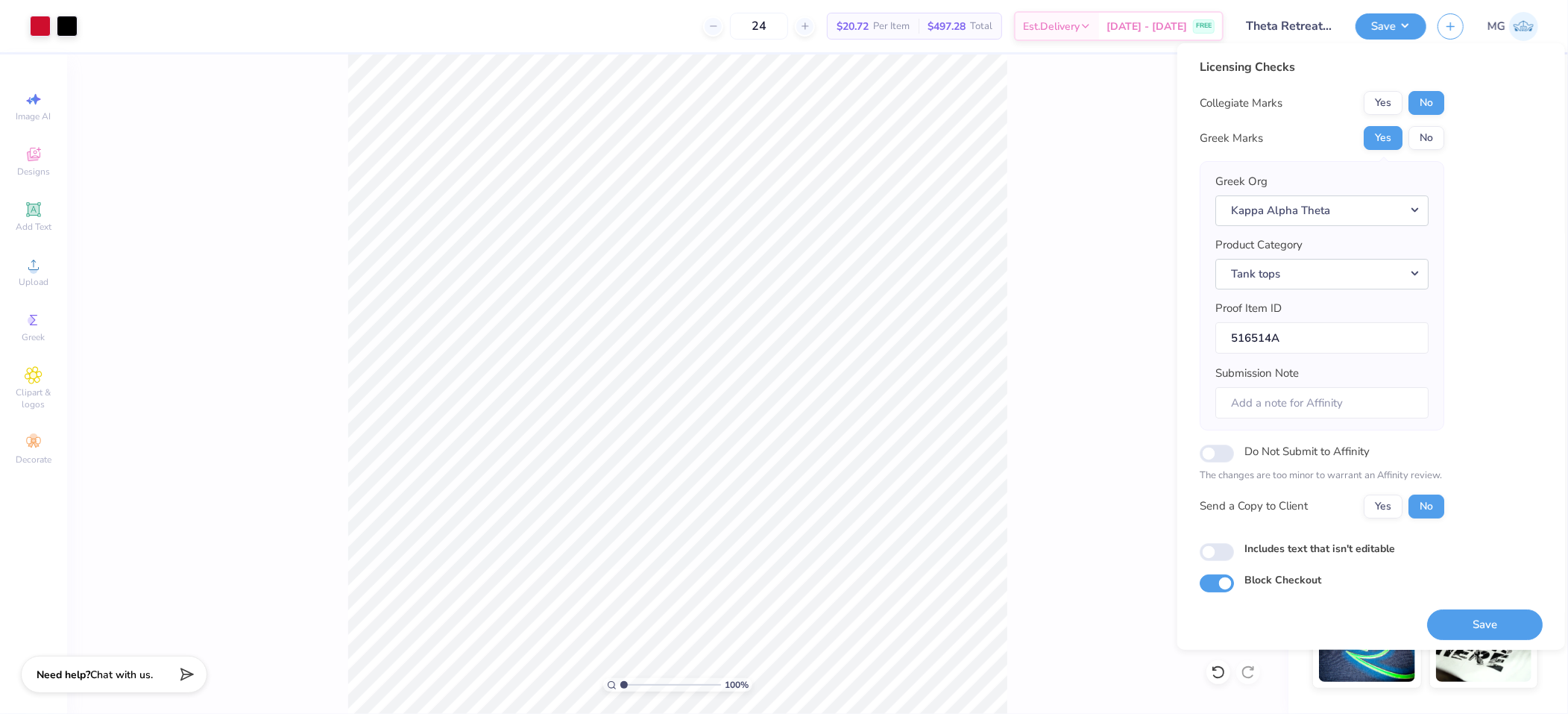
click at [1364, 492] on div "Collegiate Marks Yes No Greek Marks Yes No Greek Org Kappa Alpha Theta Product …" at bounding box center [1322, 305] width 245 height 428
click at [1381, 494] on button "Yes" at bounding box center [1384, 506] width 39 height 24
click at [1262, 547] on label "Includes text that isn't editable" at bounding box center [1320, 548] width 150 height 15
click at [1234, 547] on input "Includes text that isn't editable" at bounding box center [1217, 552] width 34 height 18
checkbox input "true"
